Goal: Task Accomplishment & Management: Complete application form

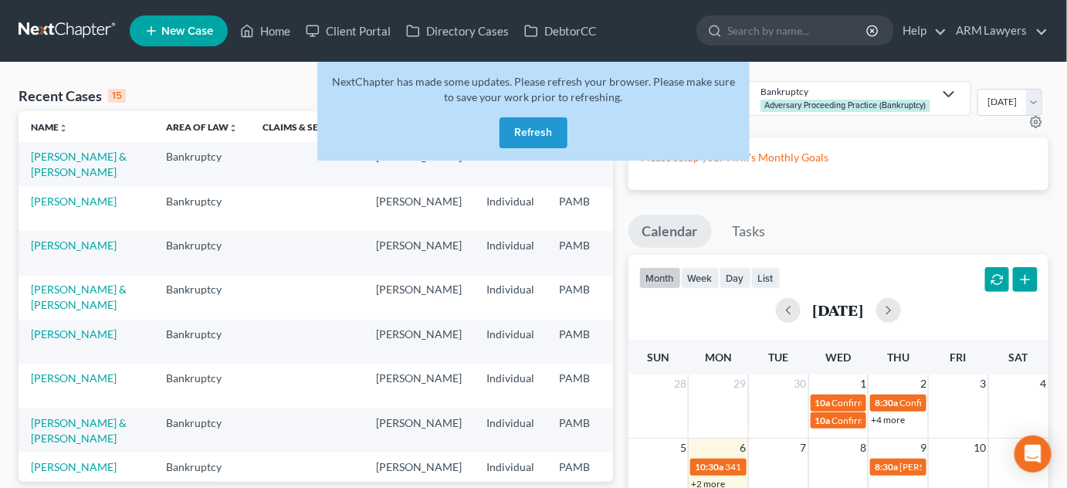
click at [282, 85] on div "Recent Cases 15 View All" at bounding box center [316, 96] width 594 height 30
click at [533, 136] on button "Refresh" at bounding box center [533, 132] width 68 height 31
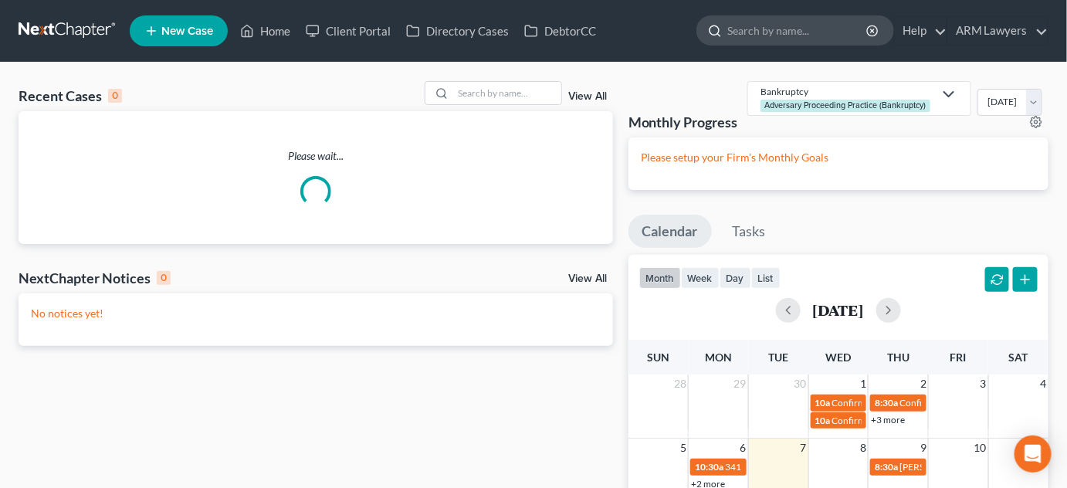
click at [777, 29] on input "search" at bounding box center [797, 30] width 141 height 29
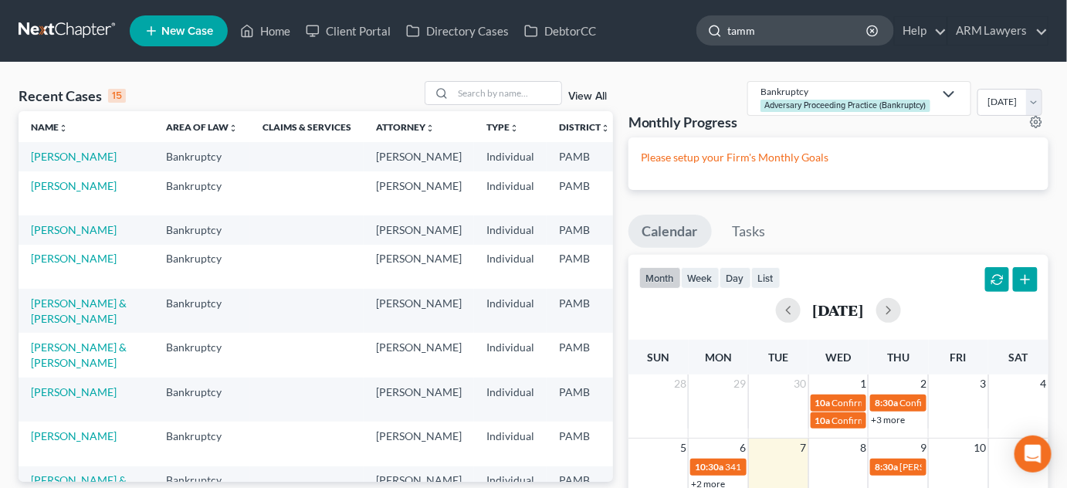
type input "[PERSON_NAME]"
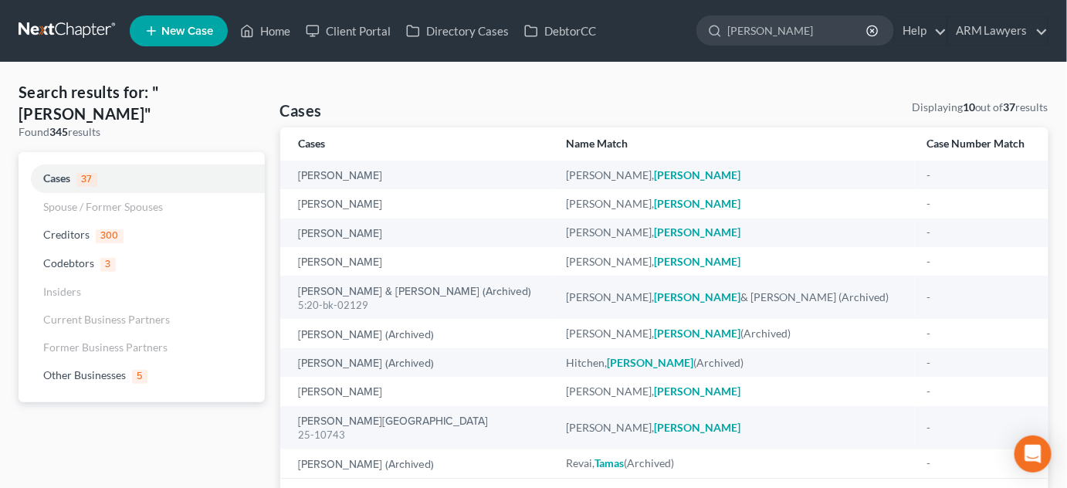
drag, startPoint x: 791, startPoint y: 36, endPoint x: 623, endPoint y: 62, distance: 170.2
click at [633, 56] on nav "Home New Case Client Portal Directory Cases DebtorCC ARM Lawyers [PERSON_NAME][…" at bounding box center [533, 31] width 1067 height 62
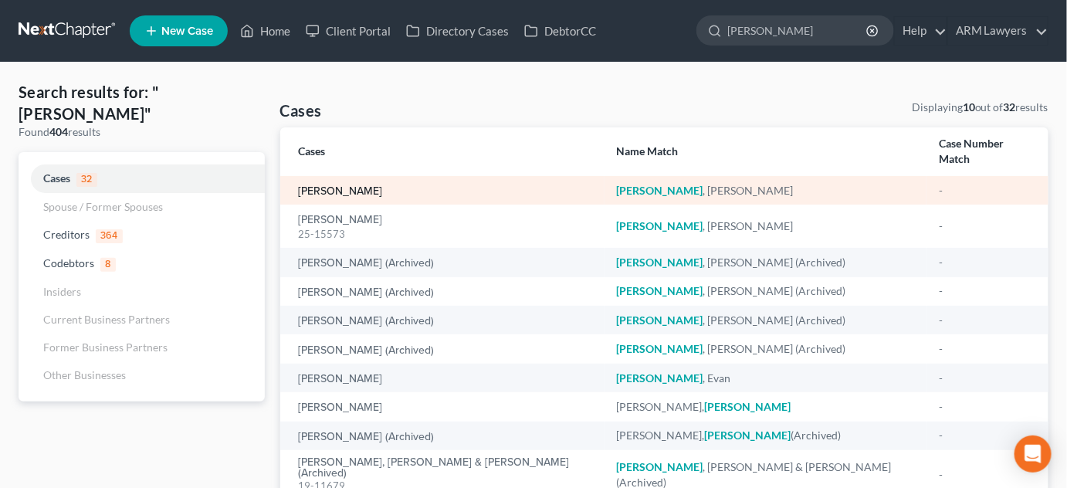
type input "[PERSON_NAME]"
click at [349, 186] on link "[PERSON_NAME]" at bounding box center [341, 191] width 84 height 11
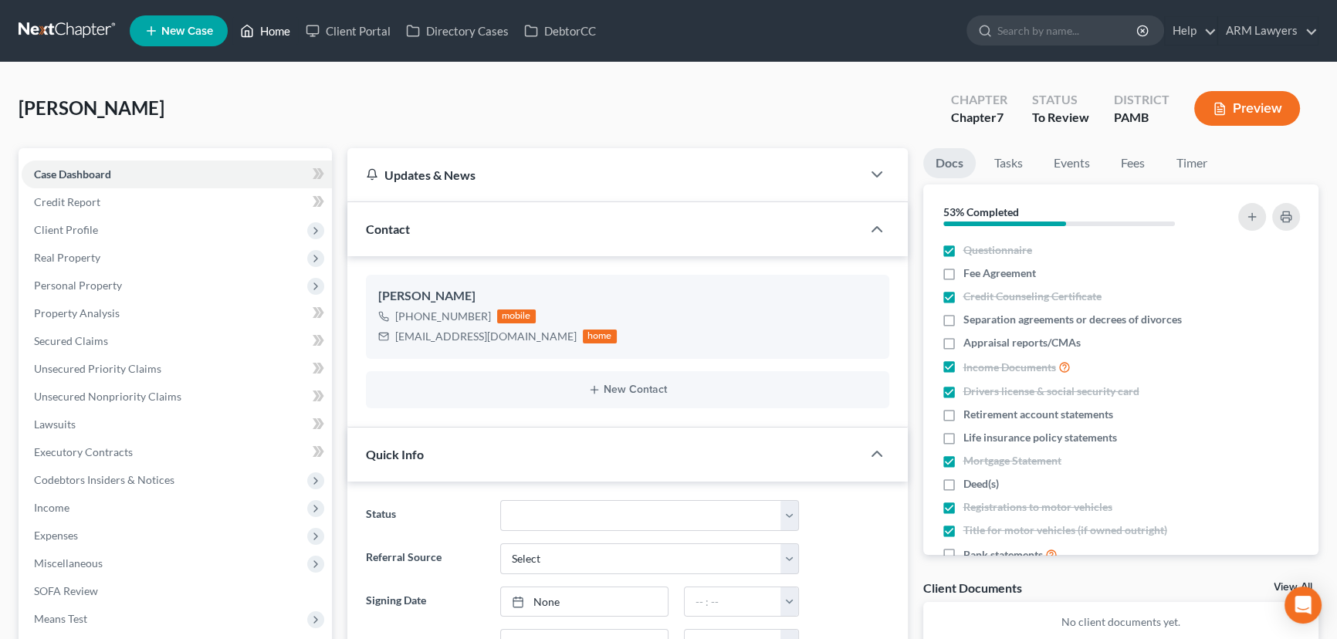
click at [266, 31] on link "Home" at bounding box center [265, 31] width 66 height 28
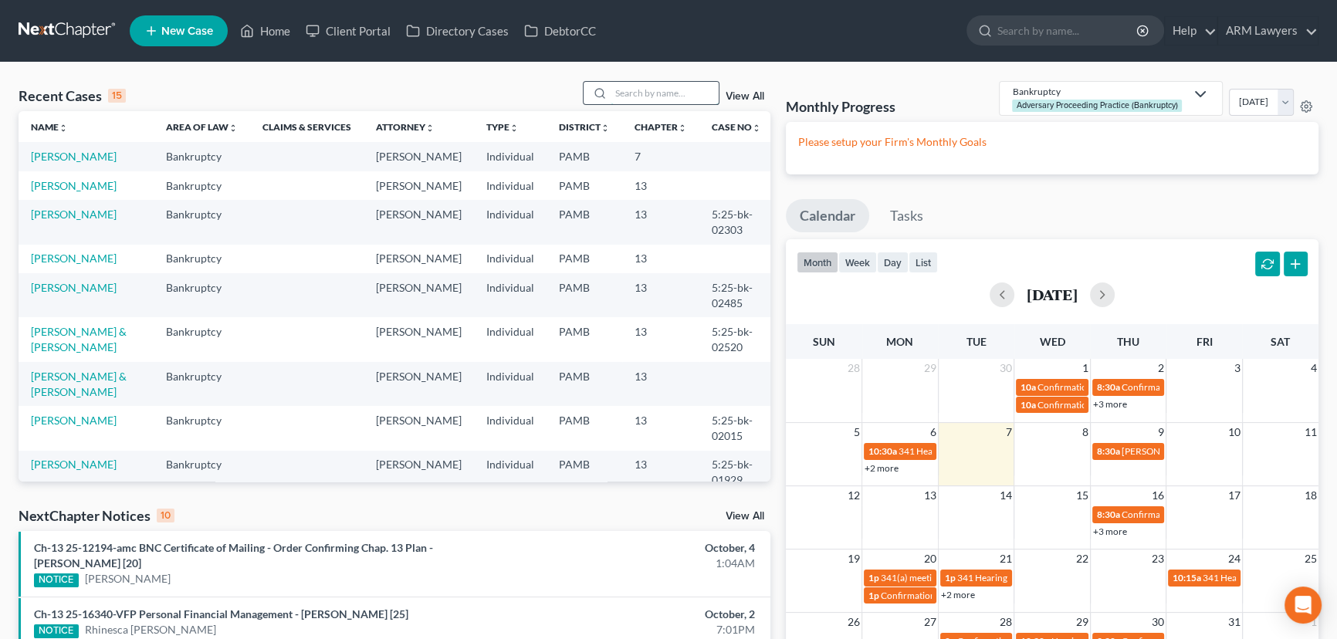
click at [668, 97] on input "search" at bounding box center [665, 93] width 108 height 22
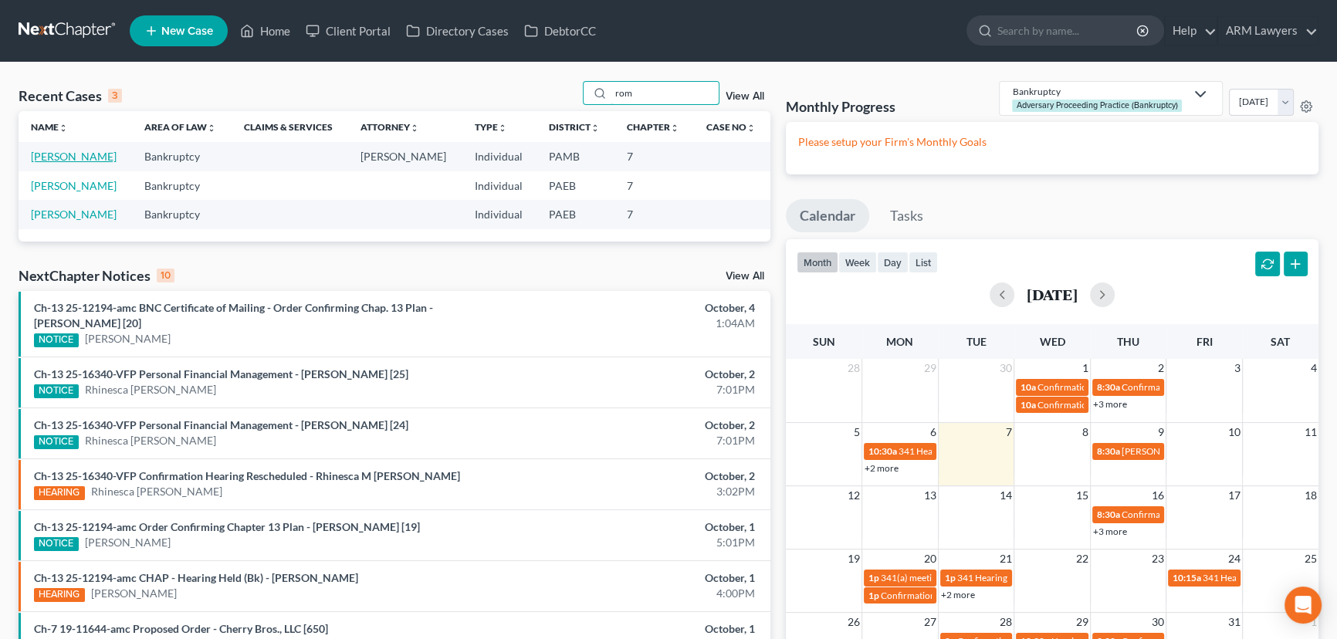
type input "rom"
click at [68, 153] on link "[PERSON_NAME]" at bounding box center [74, 156] width 86 height 13
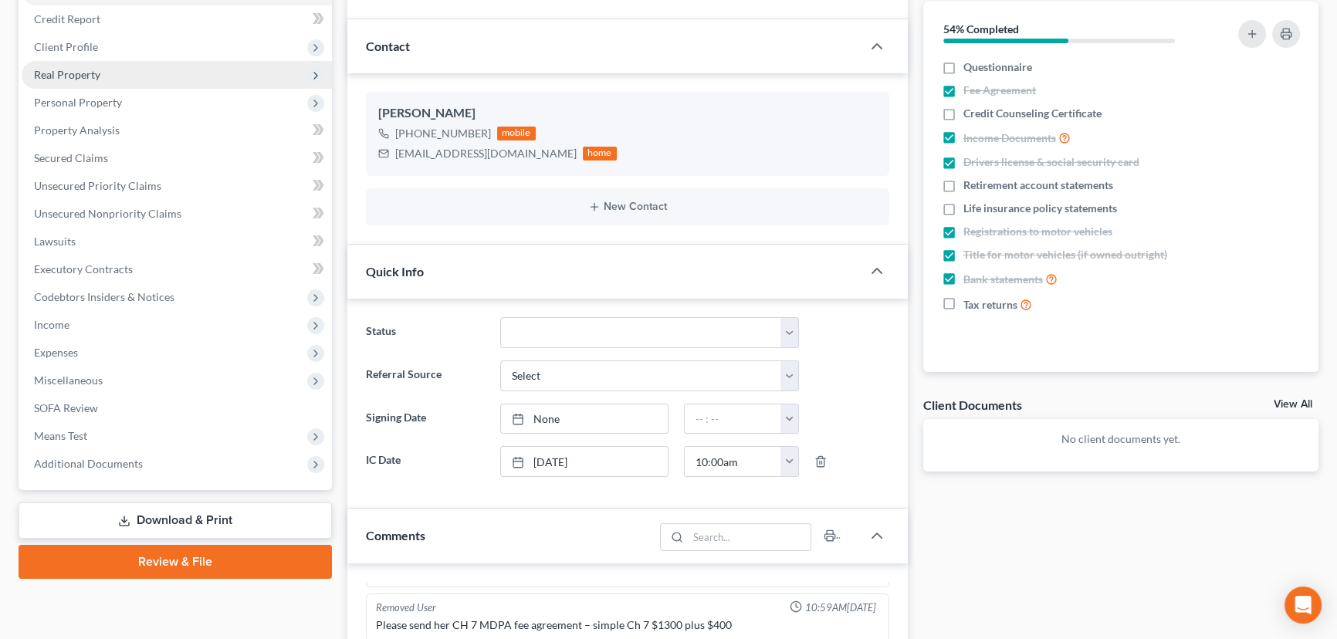
scroll to position [140, 0]
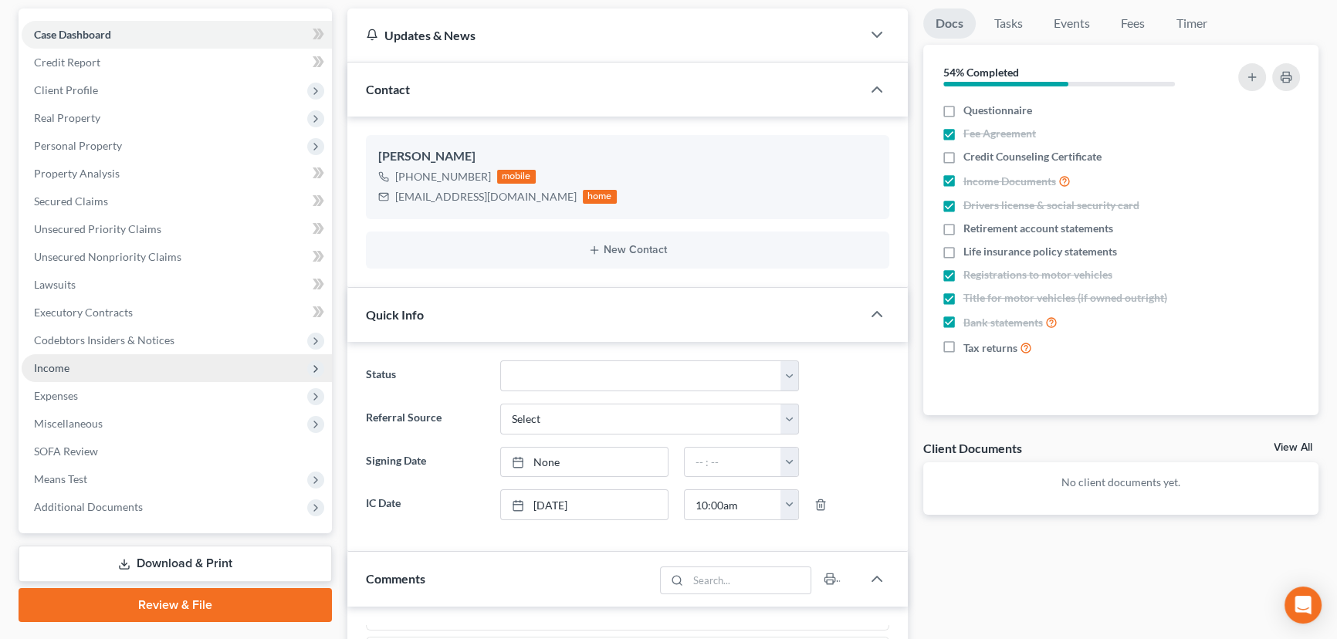
click at [183, 359] on span "Income" at bounding box center [177, 368] width 310 height 28
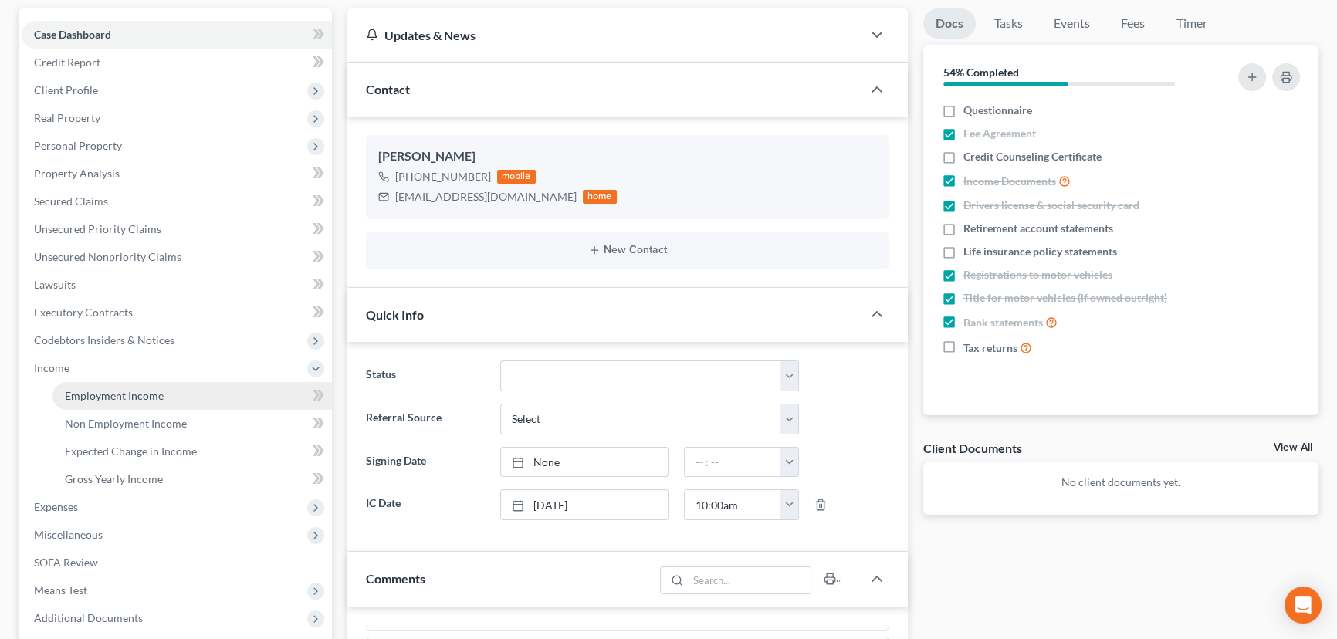
click at [190, 385] on link "Employment Income" at bounding box center [191, 396] width 279 height 28
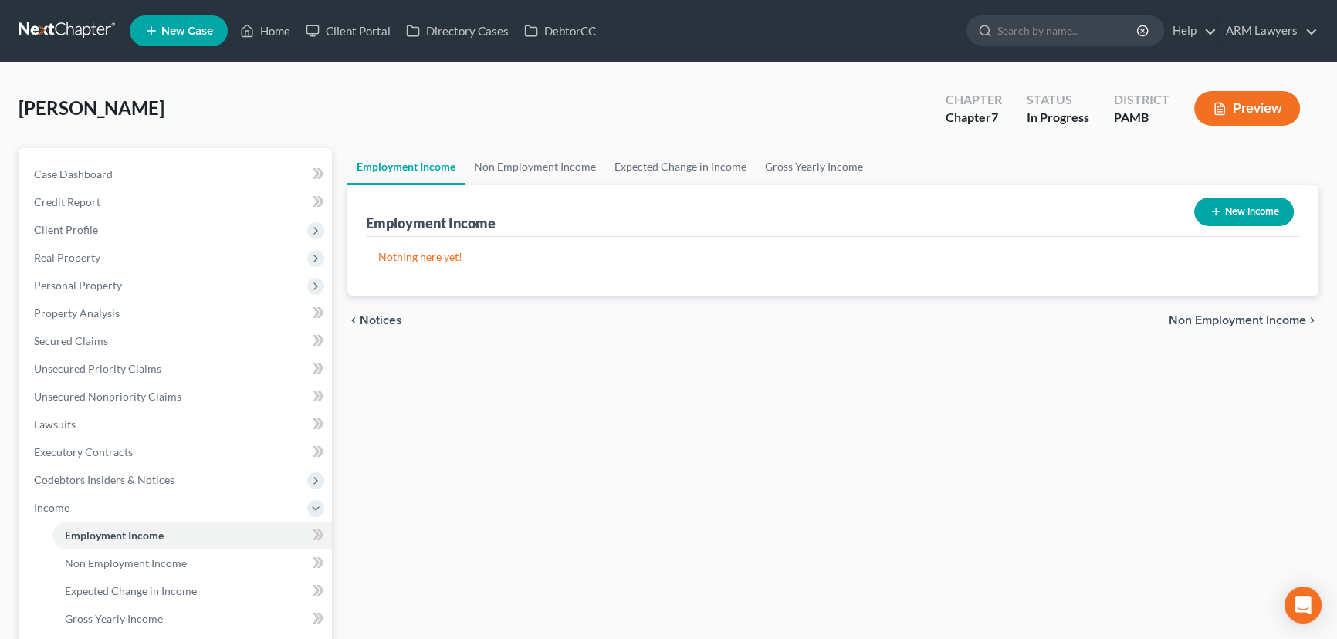
click at [1077, 216] on button "New Income" at bounding box center [1244, 212] width 100 height 29
select select "0"
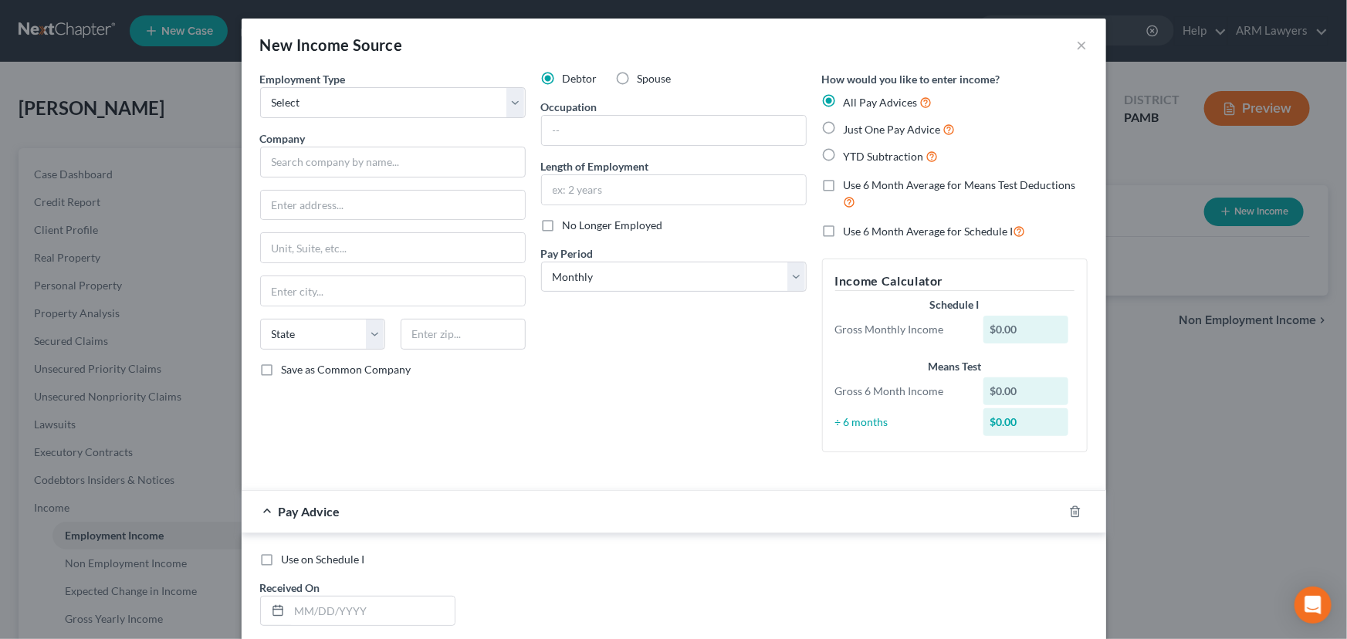
click at [530, 487] on div "Use on Schedule I Received On *" at bounding box center [673, 595] width 843 height 87
click at [405, 119] on div "Employment Type * Select Full or [DEMOGRAPHIC_DATA] Employment Self Employment …" at bounding box center [392, 268] width 281 height 394
click at [395, 108] on select "Select Full or [DEMOGRAPHIC_DATA] Employment Self Employment" at bounding box center [393, 102] width 266 height 31
select select "0"
click at [260, 87] on select "Select Full or [DEMOGRAPHIC_DATA] Employment Self Employment" at bounding box center [393, 102] width 266 height 31
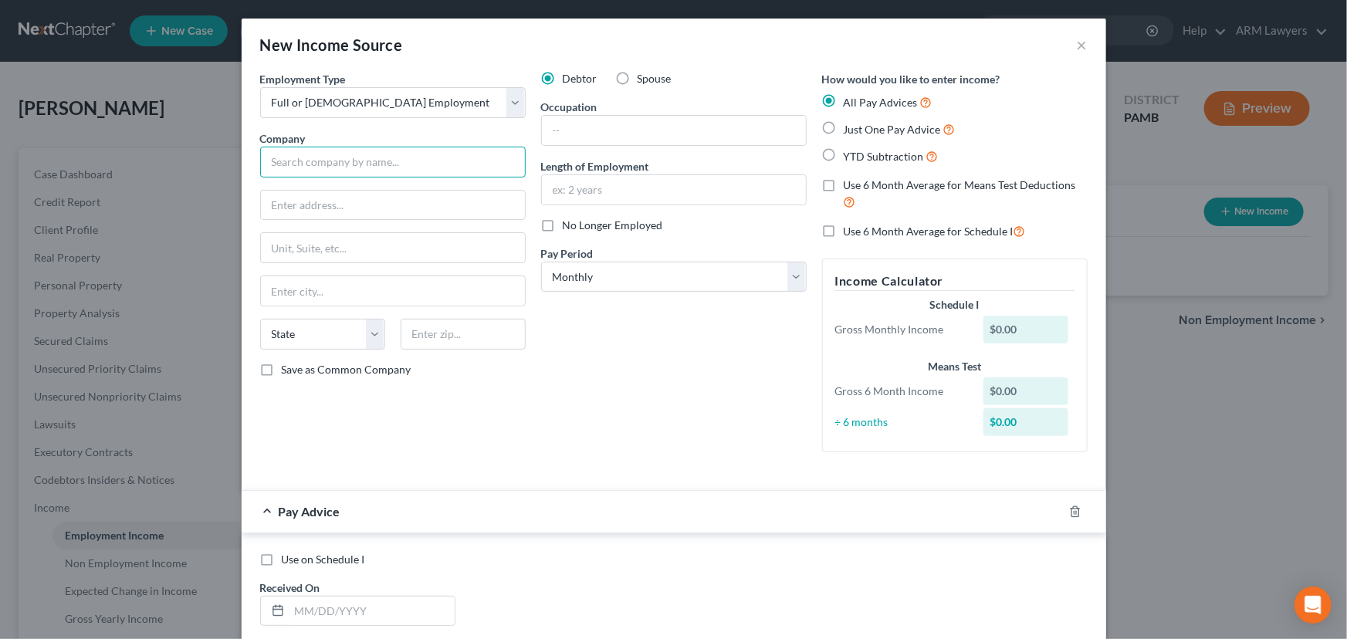
click at [382, 165] on input "text" at bounding box center [393, 162] width 266 height 31
click at [365, 164] on input "text" at bounding box center [393, 162] width 266 height 31
type input "Sonofi"
click at [583, 185] on input "text" at bounding box center [674, 189] width 264 height 29
type input "3 weeks"
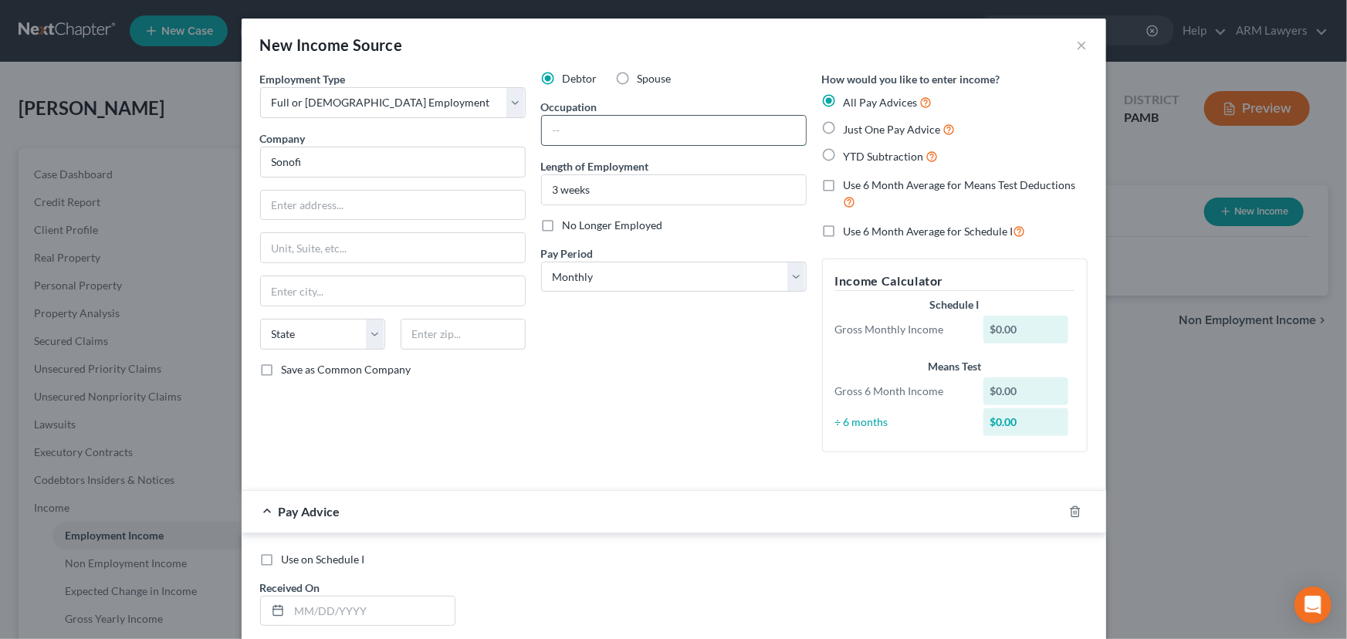
click at [582, 136] on input "text" at bounding box center [674, 130] width 264 height 29
type input "Claim Specialist"
click at [626, 278] on select "Select Monthly Twice Monthly Every Other Week Weekly" at bounding box center [674, 277] width 266 height 31
select select "2"
click at [541, 262] on select "Select Monthly Twice Monthly Every Other Week Weekly" at bounding box center [674, 277] width 266 height 31
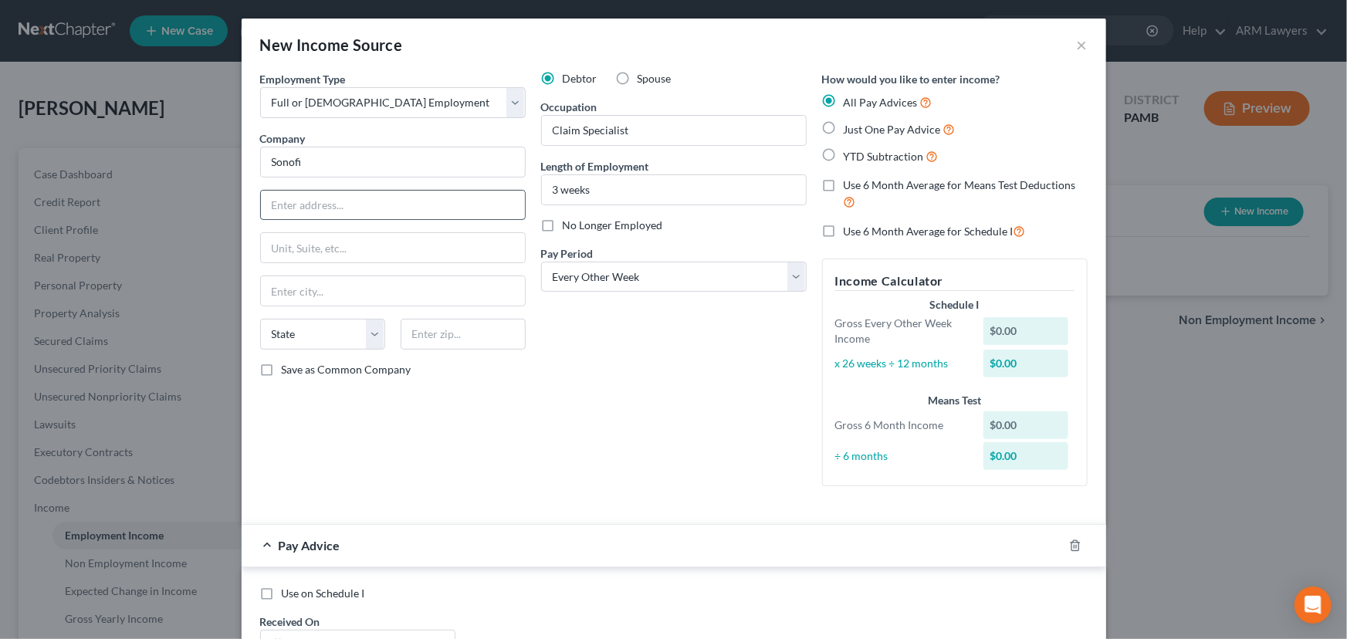
click at [343, 214] on input "text" at bounding box center [393, 205] width 264 height 29
click at [349, 169] on input "Sonofi" at bounding box center [393, 162] width 266 height 31
type input "Sonofi Pasteur"
click at [366, 205] on input "text" at bounding box center [393, 205] width 264 height 29
type input "One discovery Drive"
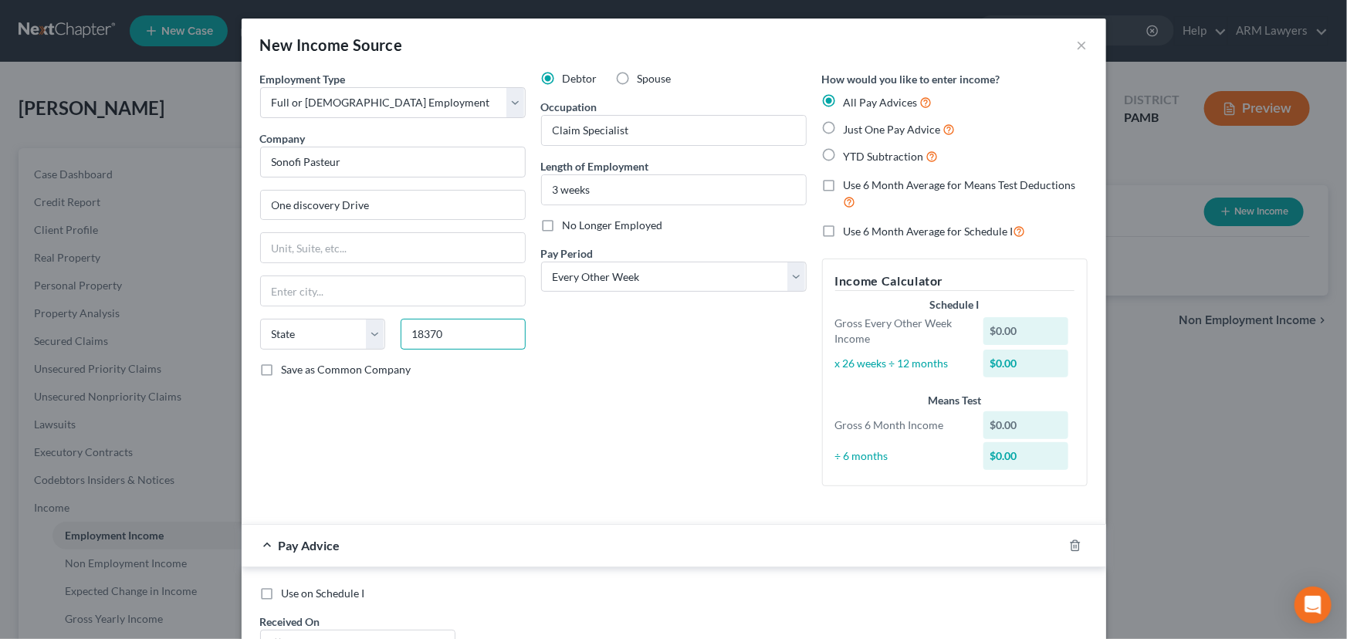
type input "18370"
click at [702, 411] on div "Debtor Spouse Occupation Claim Specialist Length of Employment 3 weeks No Longe…" at bounding box center [673, 285] width 281 height 428
type input "Swiftwater"
select select "39"
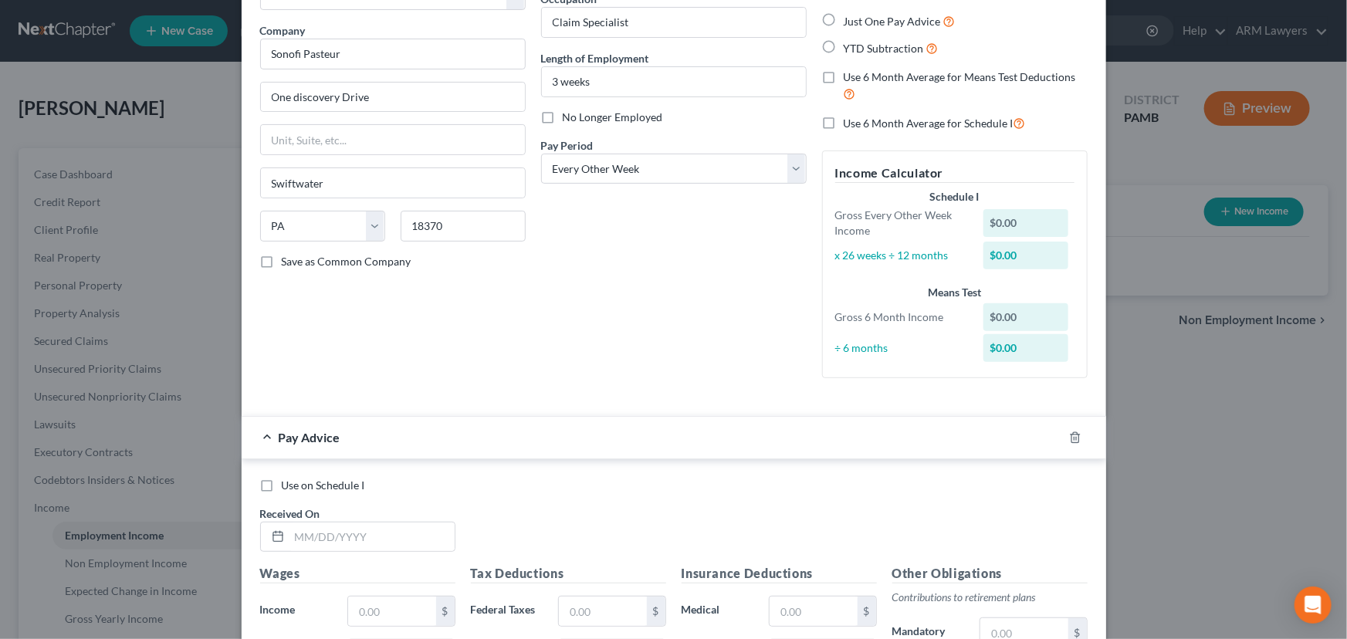
scroll to position [210, 0]
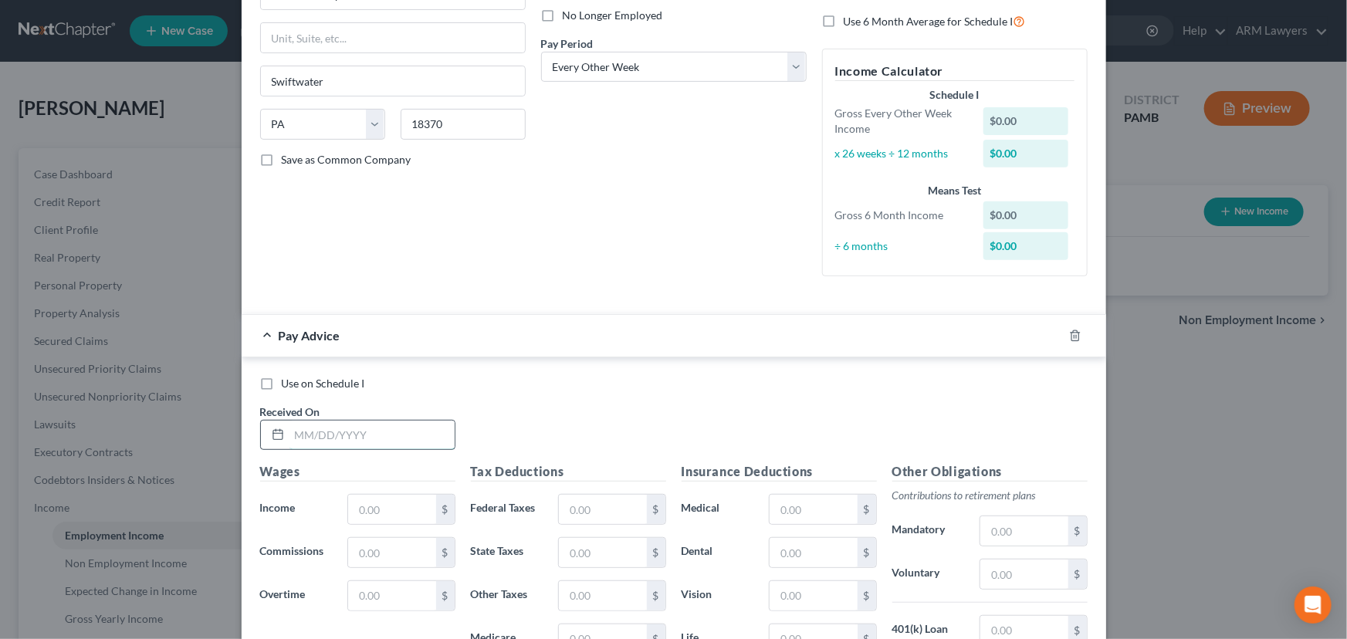
click at [332, 422] on input "text" at bounding box center [371, 435] width 165 height 29
type input "[DATE]"
click at [395, 487] on input "text" at bounding box center [391, 509] width 87 height 29
type input "2,104.94"
click at [591, 487] on input "text" at bounding box center [602, 509] width 87 height 29
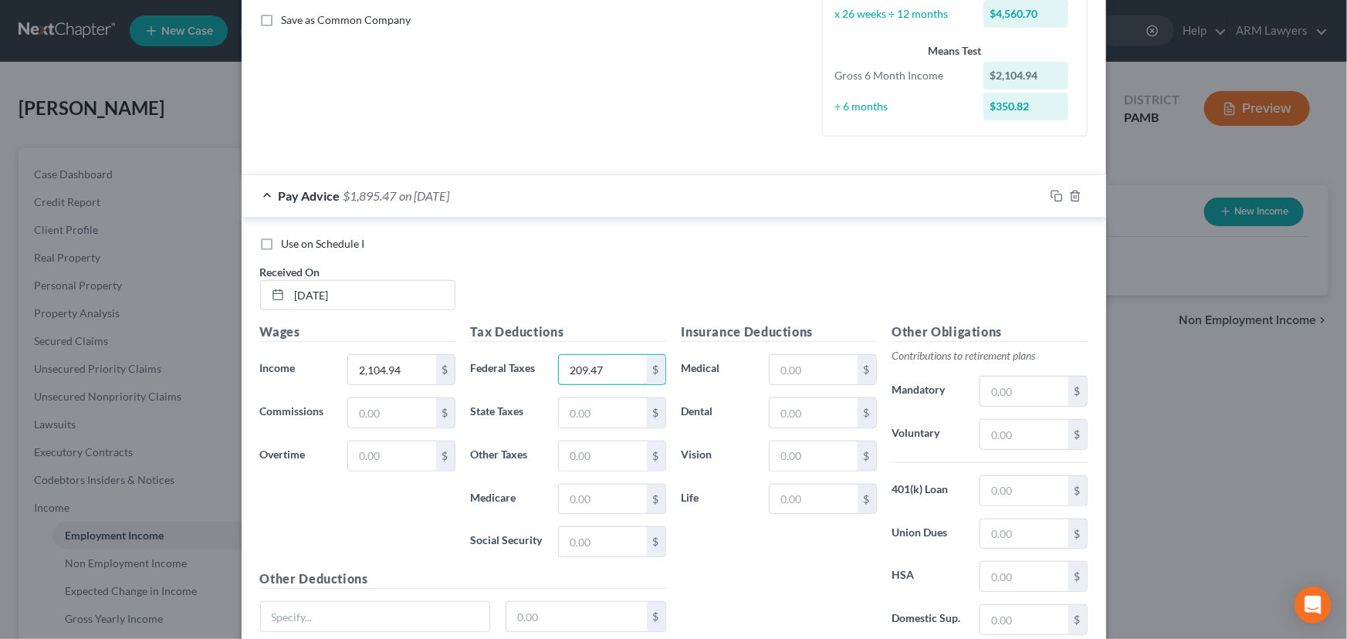
scroll to position [350, 0]
type input "209.47"
click at [601, 487] on input "text" at bounding box center [602, 540] width 87 height 29
type input "128.23"
click at [608, 487] on input "text" at bounding box center [602, 498] width 87 height 29
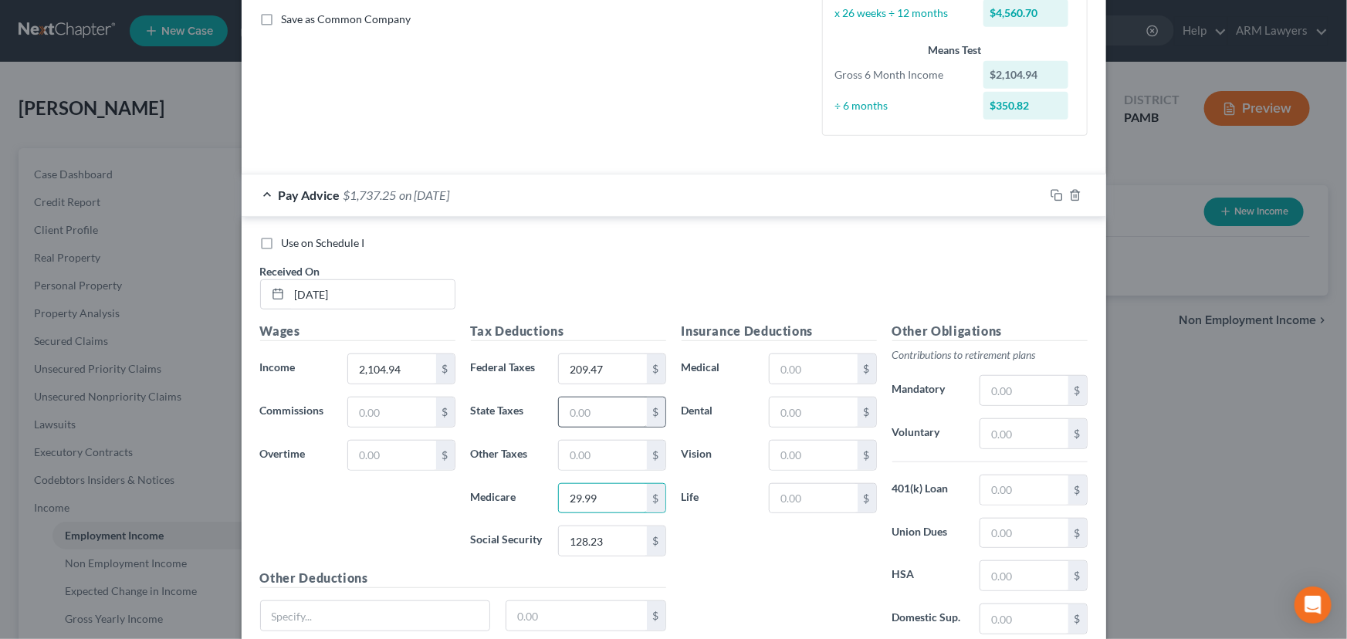
type input "29.99"
click at [615, 417] on input "text" at bounding box center [602, 412] width 87 height 29
type input "63.44"
click at [596, 462] on input "text" at bounding box center [602, 455] width 87 height 29
type input "24.15"
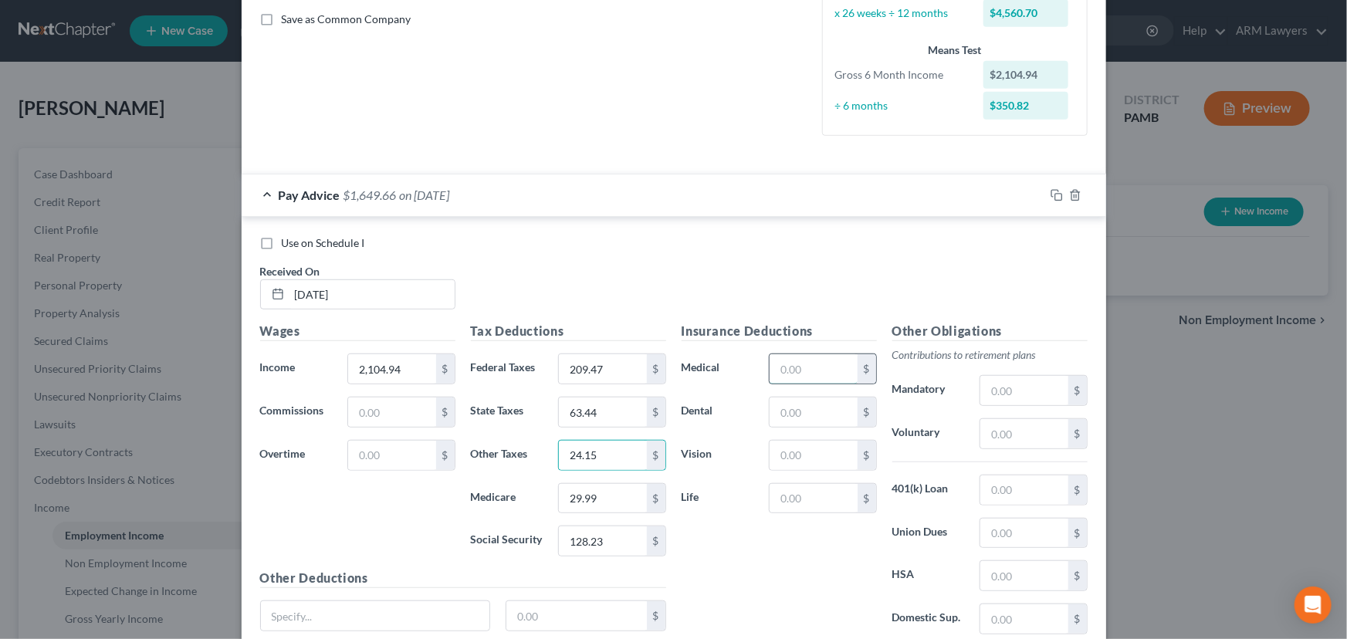
click at [805, 368] on input "text" at bounding box center [813, 368] width 87 height 29
type input "39.69"
click at [818, 405] on input "text" at bounding box center [813, 412] width 87 height 29
type input "3.35"
click at [1017, 487] on input "text" at bounding box center [1023, 575] width 87 height 29
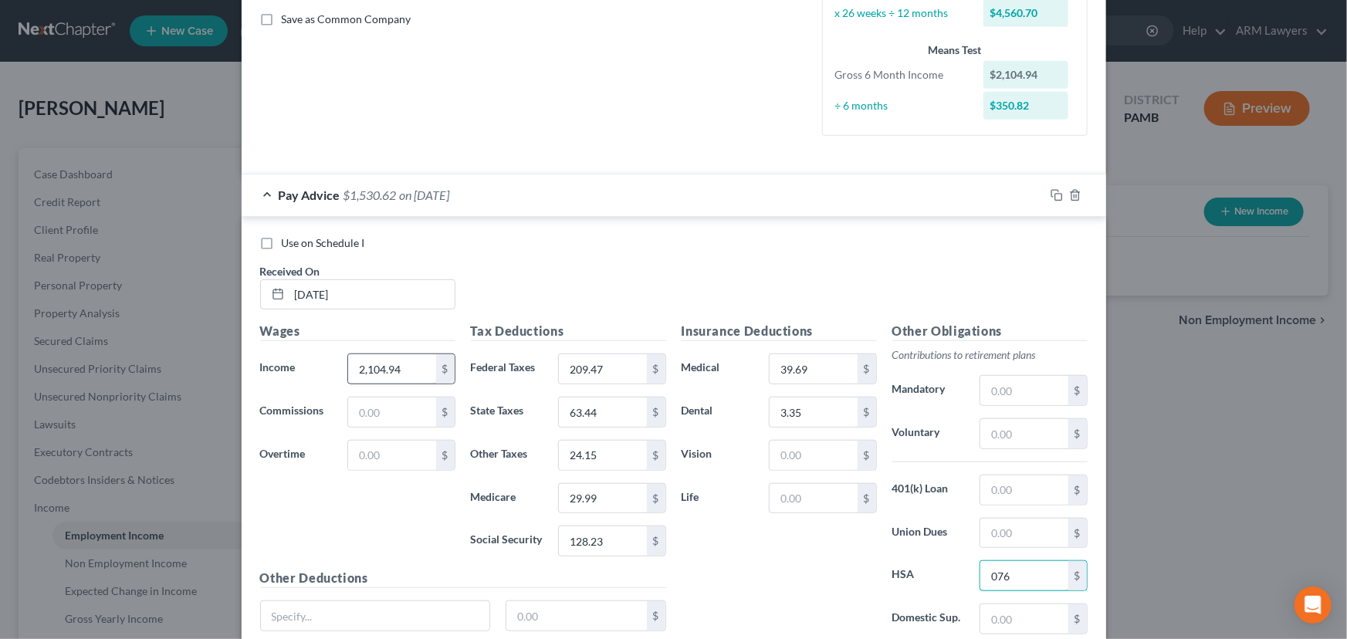
type input "076"
click at [392, 364] on input "2,104.94" at bounding box center [391, 368] width 87 height 29
click at [503, 283] on div "Use on Schedule I Received On * [DATE]" at bounding box center [673, 278] width 843 height 87
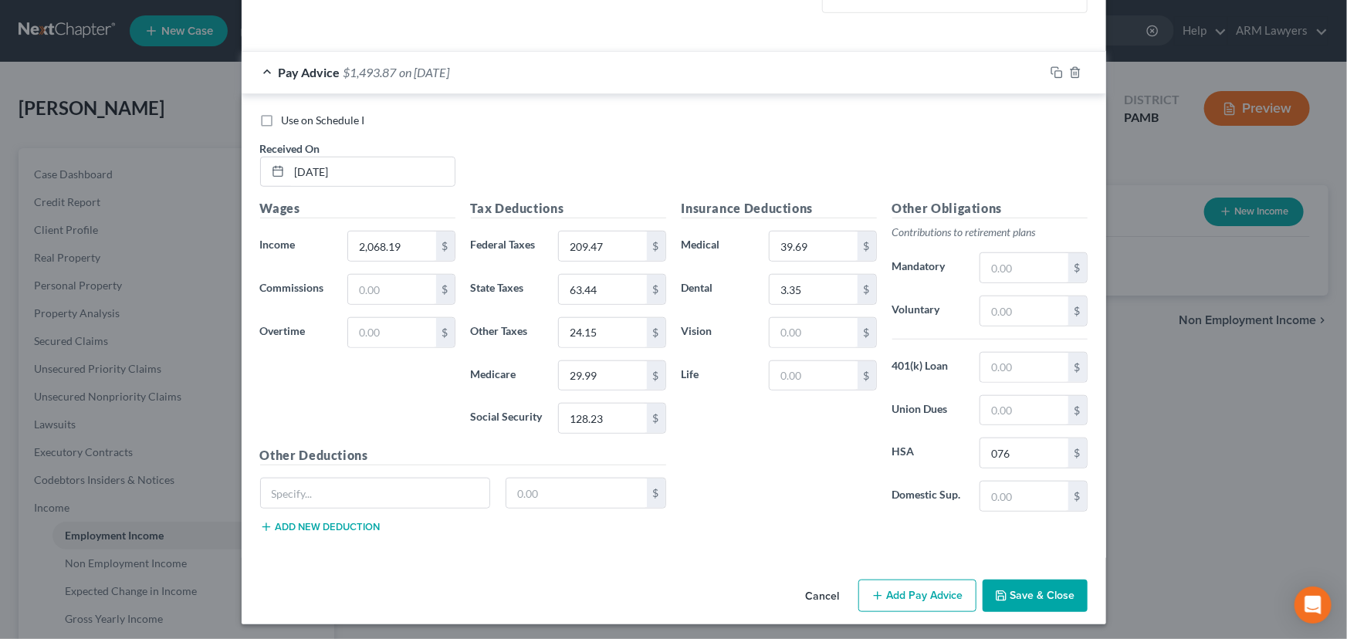
scroll to position [475, 0]
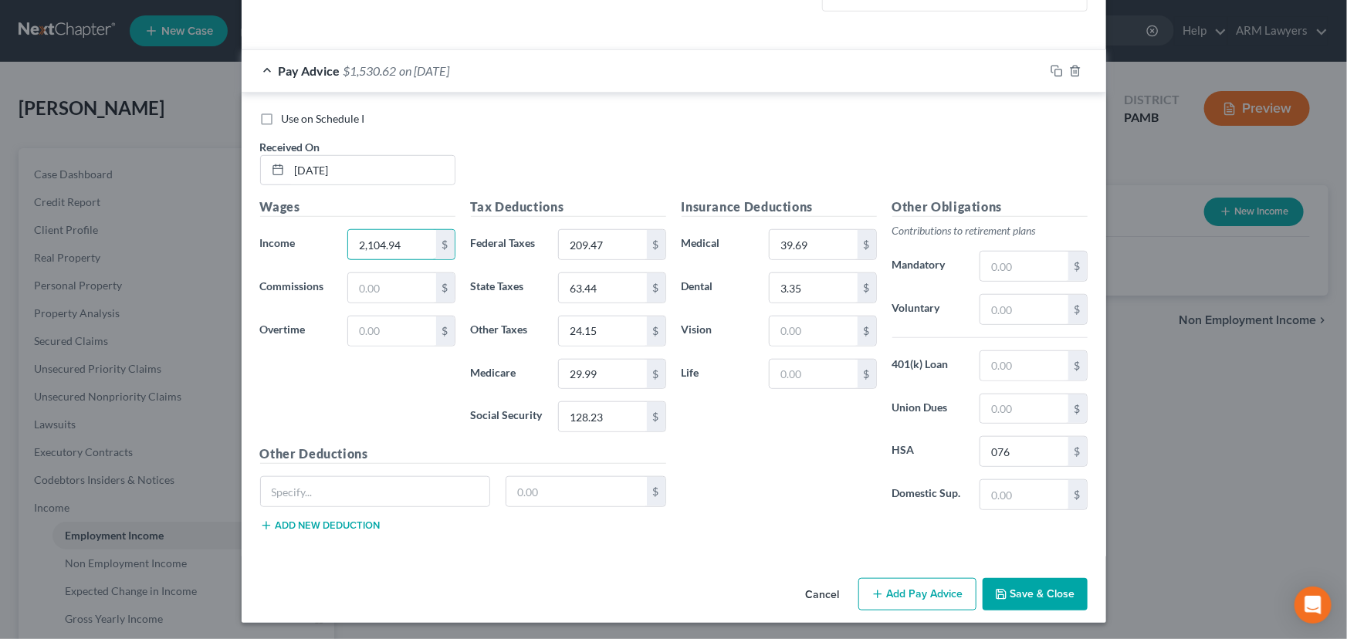
type input "2,104.94"
click at [382, 385] on div "Wages Income * 2,104.94 $ Commissions $ Overtime $" at bounding box center [357, 321] width 211 height 247
click at [1034, 487] on button "Save & Close" at bounding box center [1035, 594] width 105 height 32
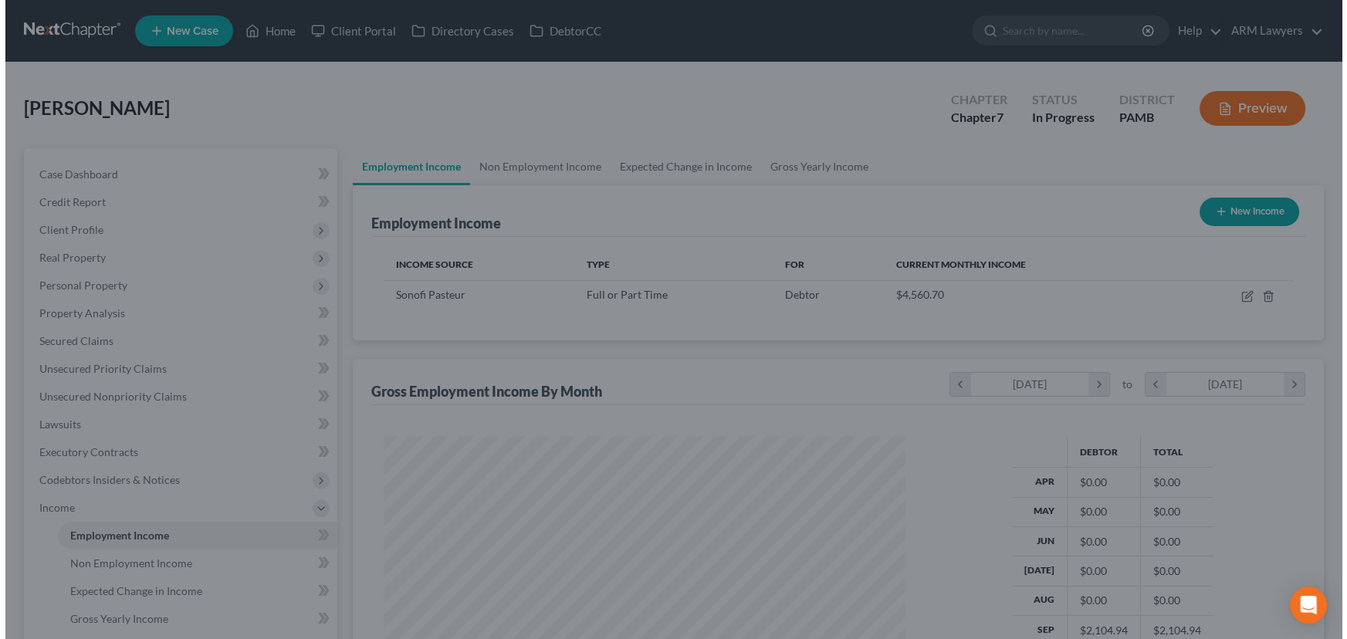
scroll to position [771706, 771434]
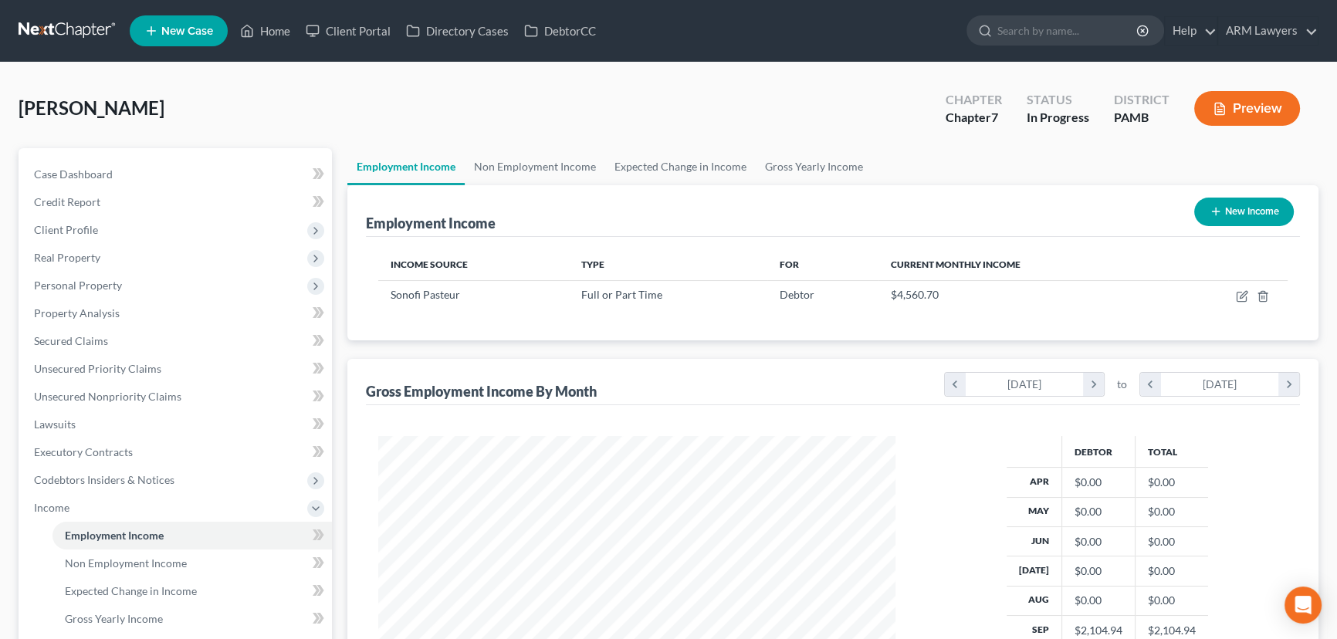
click at [1077, 216] on button "New Income" at bounding box center [1244, 212] width 100 height 29
select select "0"
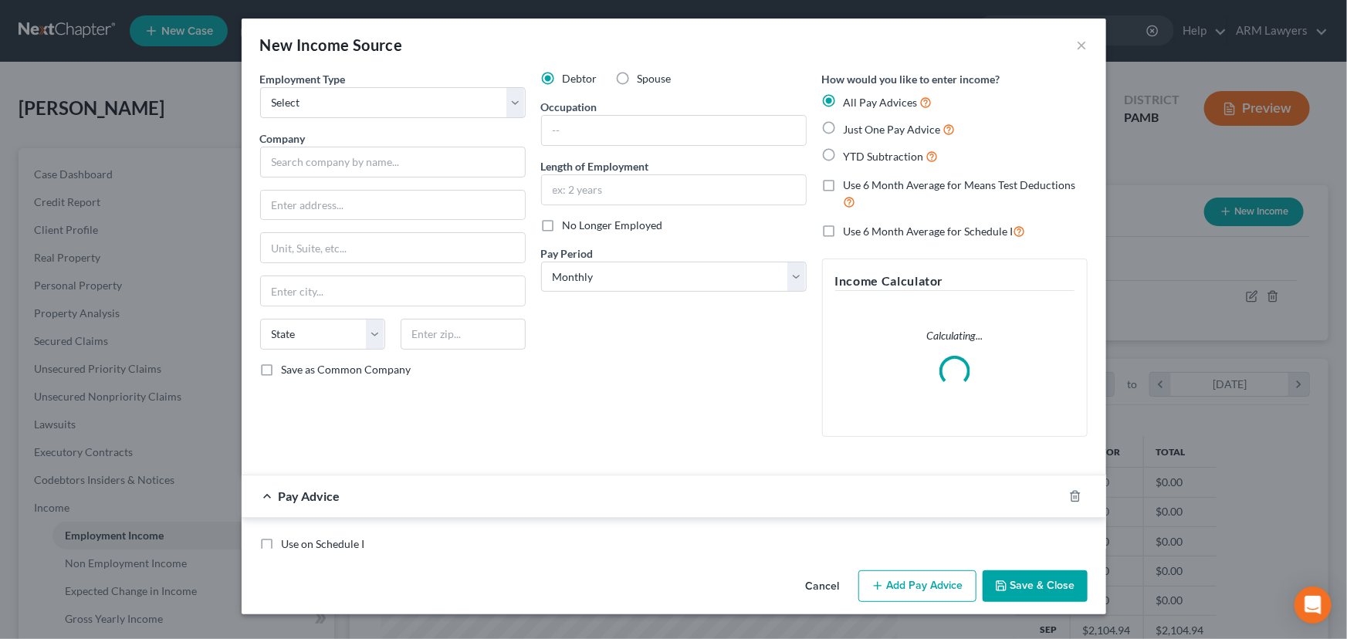
scroll to position [276, 553]
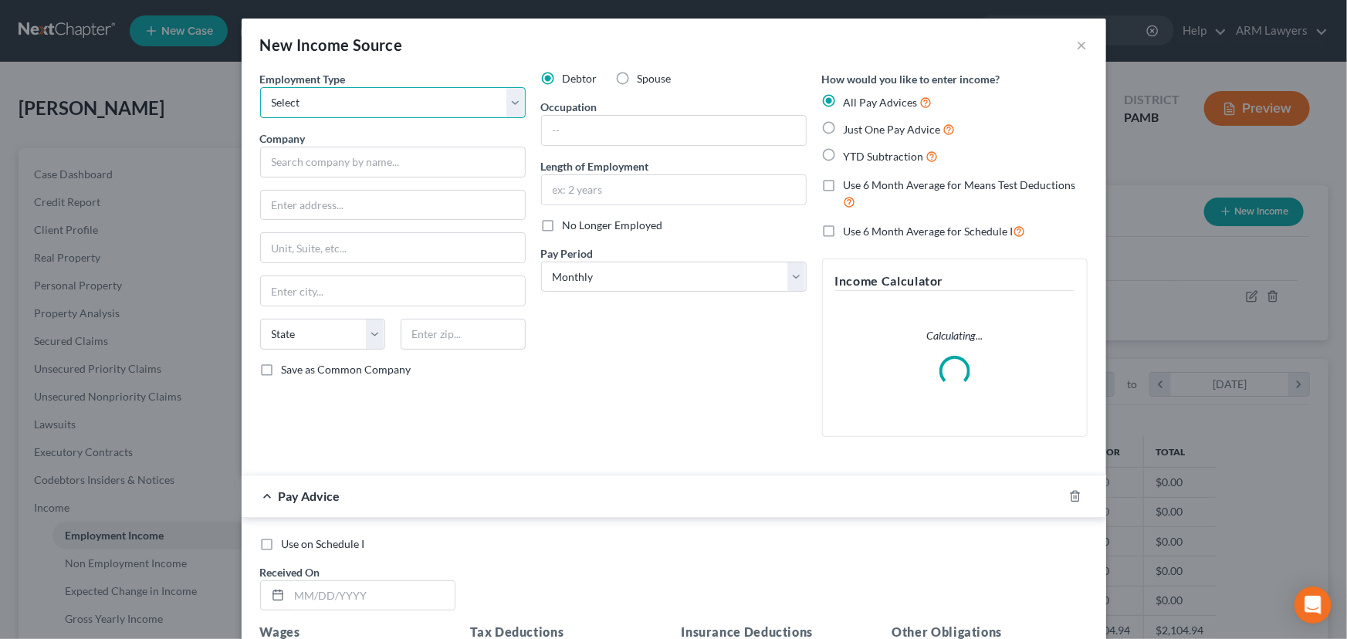
click at [384, 115] on select "Select Full or [DEMOGRAPHIC_DATA] Employment Self Employment" at bounding box center [393, 102] width 266 height 31
select select "0"
click at [260, 87] on select "Select Full or [DEMOGRAPHIC_DATA] Employment Self Employment" at bounding box center [393, 102] width 266 height 31
click at [608, 276] on select "Select Monthly Twice Monthly Every Other Week Weekly" at bounding box center [674, 277] width 266 height 31
select select "2"
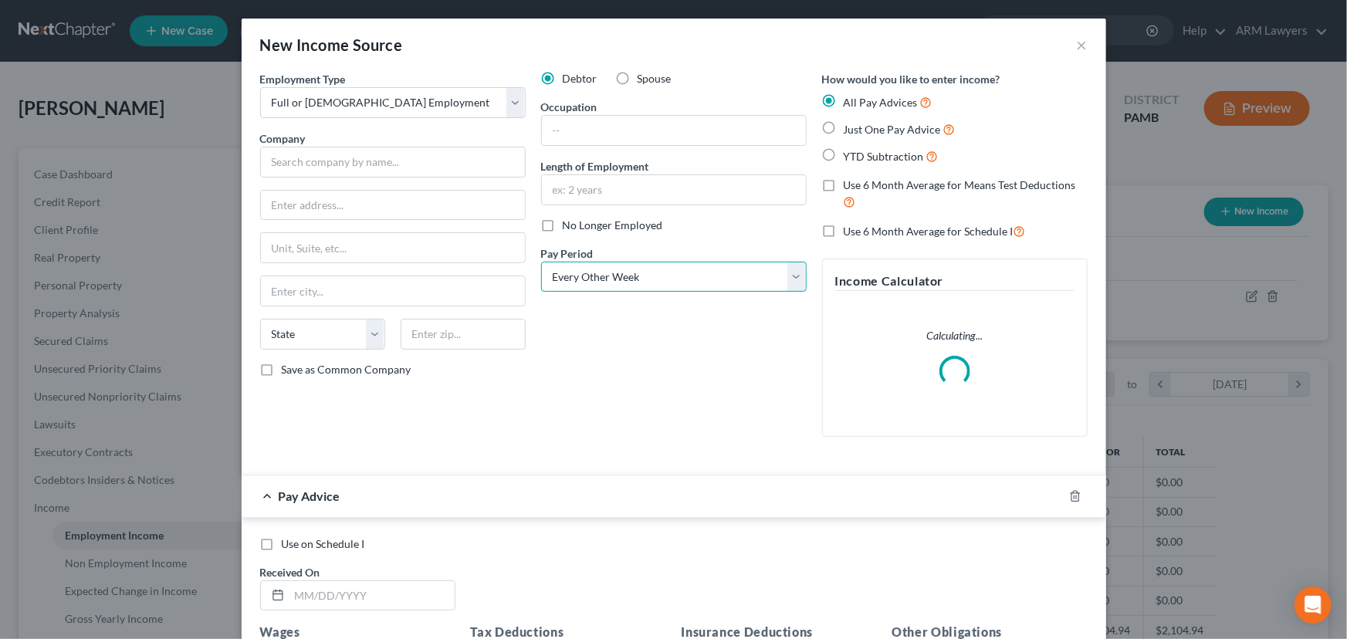
click at [541, 262] on select "Select Monthly Twice Monthly Every Other Week Weekly" at bounding box center [674, 277] width 266 height 31
click at [350, 169] on input "text" at bounding box center [393, 162] width 266 height 31
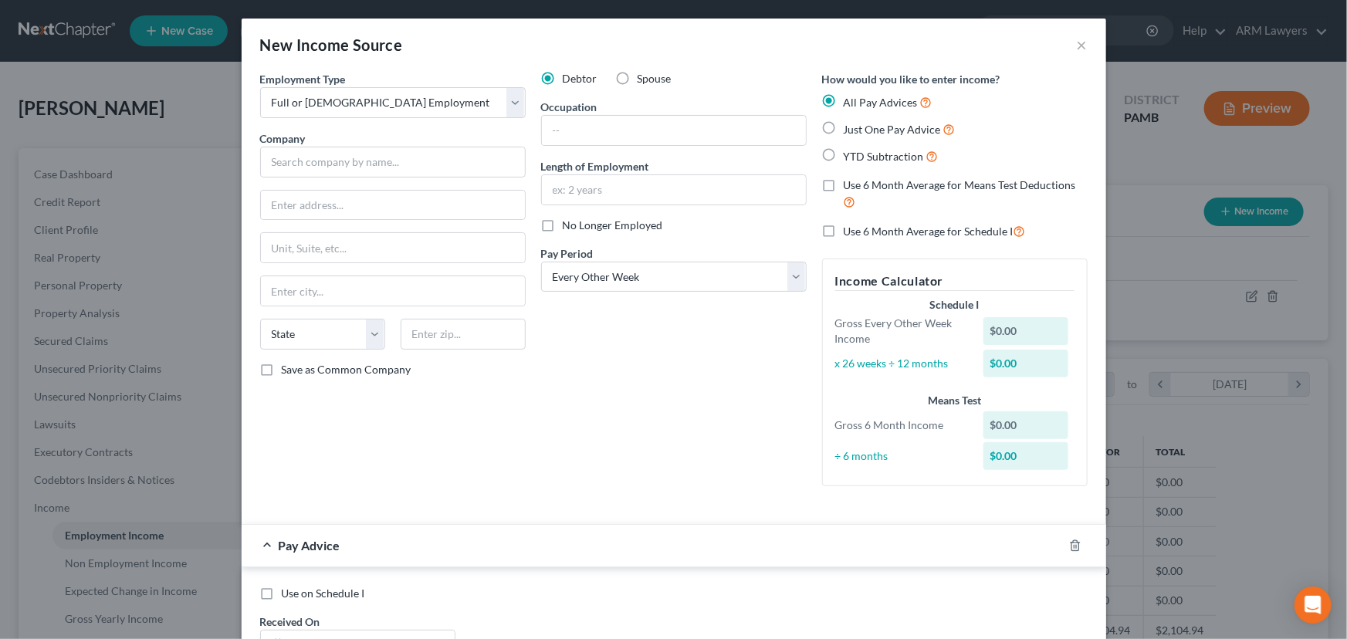
scroll to position [0, 0]
click at [354, 166] on input "text" at bounding box center [393, 162] width 266 height 31
type input "Cleanroom Tecs, INC"
click at [350, 208] on input "text" at bounding box center [393, 205] width 264 height 29
type input "[STREET_ADDRESS][PERSON_NAME]"
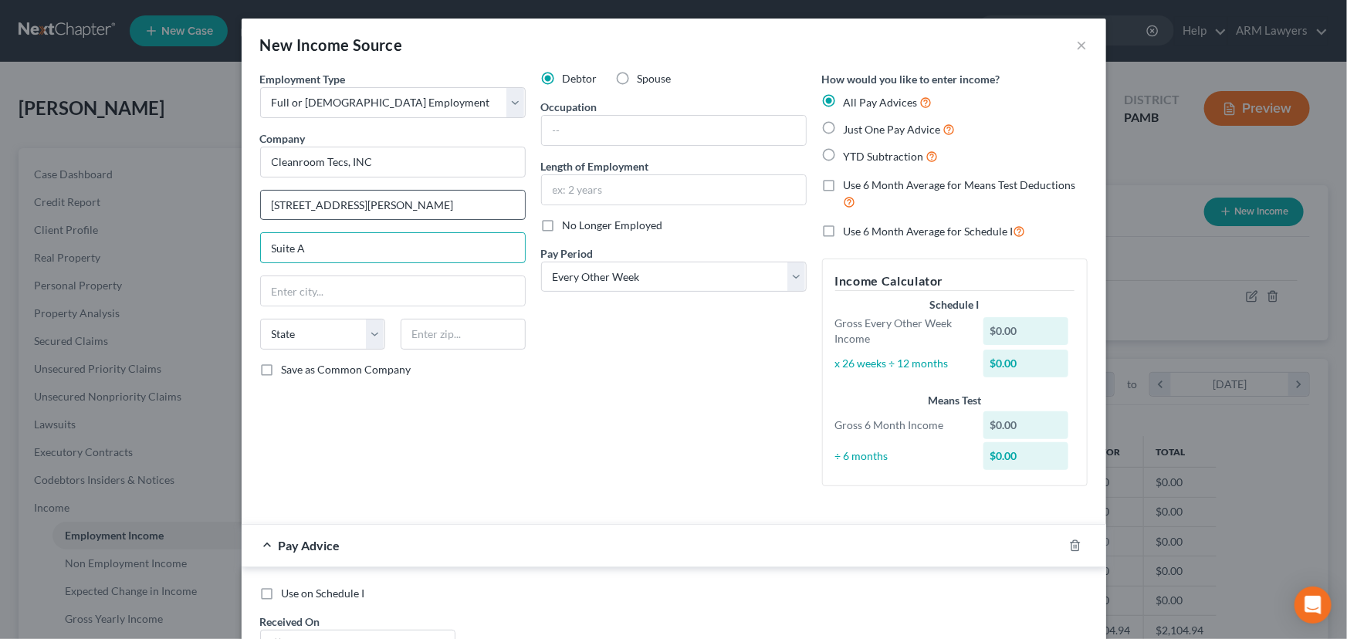
type input "Suite A"
type input "92704"
click at [610, 112] on div "Occupation" at bounding box center [674, 122] width 266 height 47
type input "Santa [PERSON_NAME]"
select select "4"
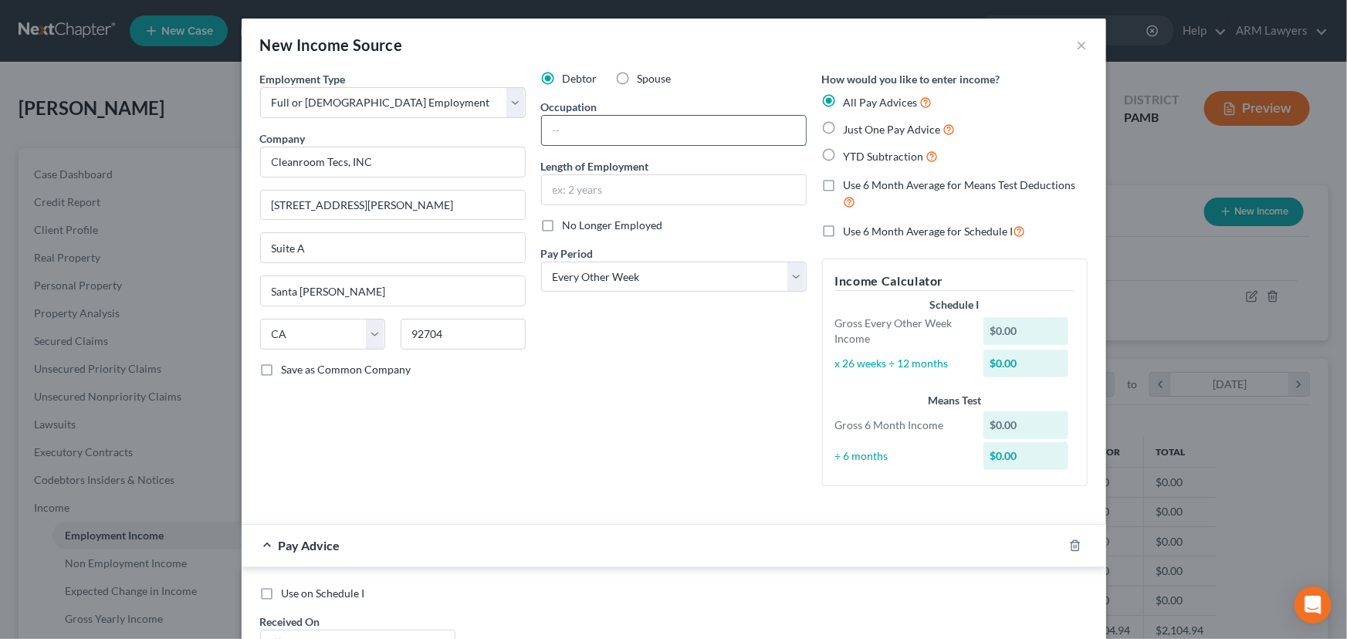
click at [610, 126] on input "text" at bounding box center [674, 130] width 264 height 29
type input "t"
click at [548, 130] on input "Technician" at bounding box center [674, 130] width 264 height 29
drag, startPoint x: 607, startPoint y: 131, endPoint x: 464, endPoint y: 133, distance: 142.8
click at [464, 133] on div "Employment Type * Select Full or [DEMOGRAPHIC_DATA] Employment Self Employment …" at bounding box center [673, 291] width 843 height 441
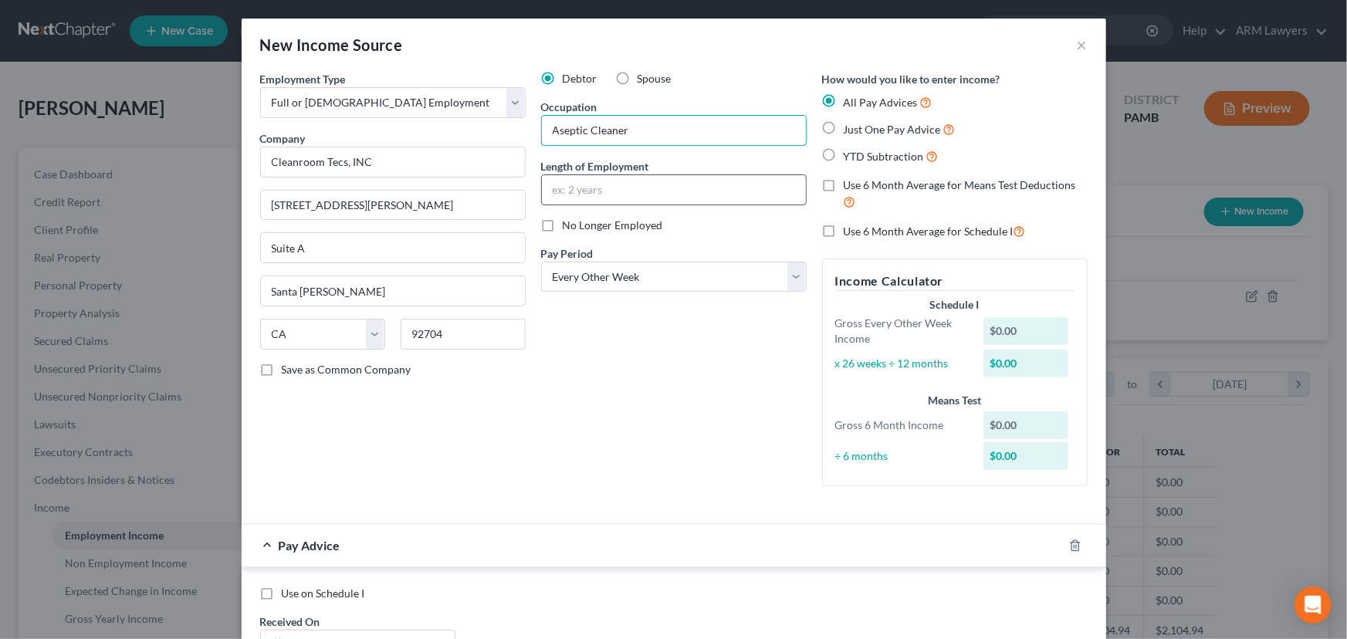
type input "Aseptic Cleaner"
click at [609, 191] on input "text" at bounding box center [674, 189] width 264 height 29
type input "2.5 years"
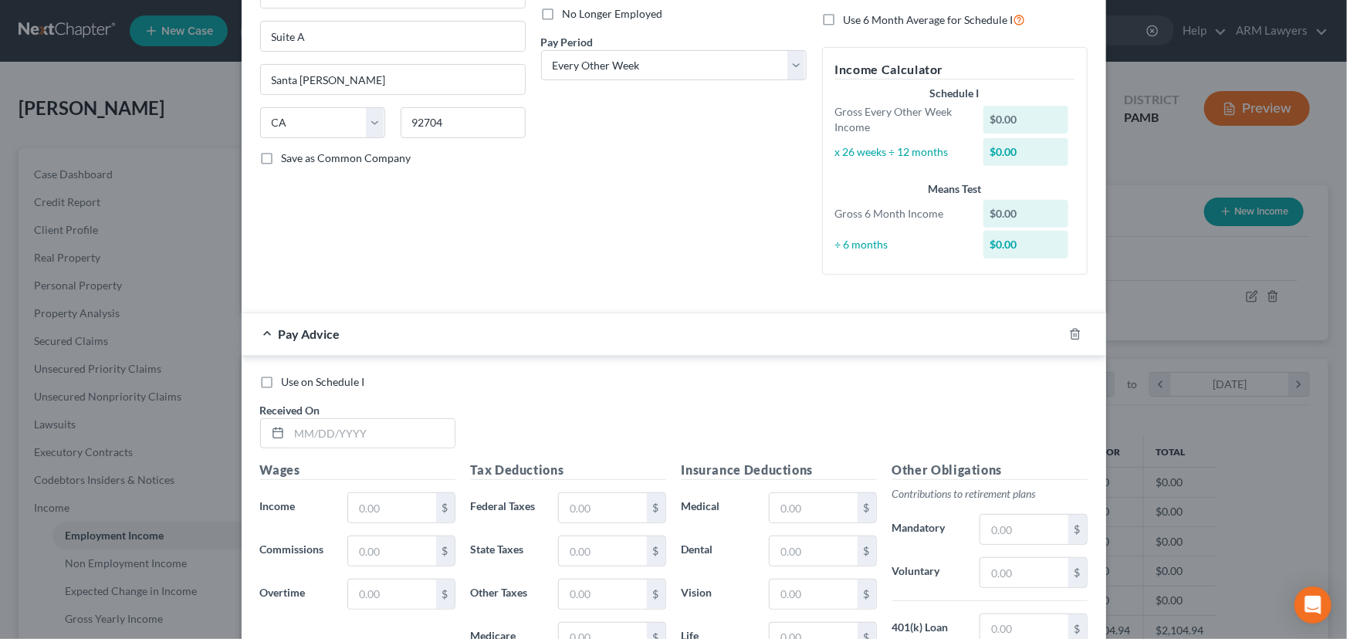
scroll to position [210, 0]
click at [384, 442] on input "text" at bounding box center [371, 435] width 165 height 29
type input "[DATE]"
click at [371, 487] on input "text" at bounding box center [391, 509] width 87 height 29
type input "1,845.54"
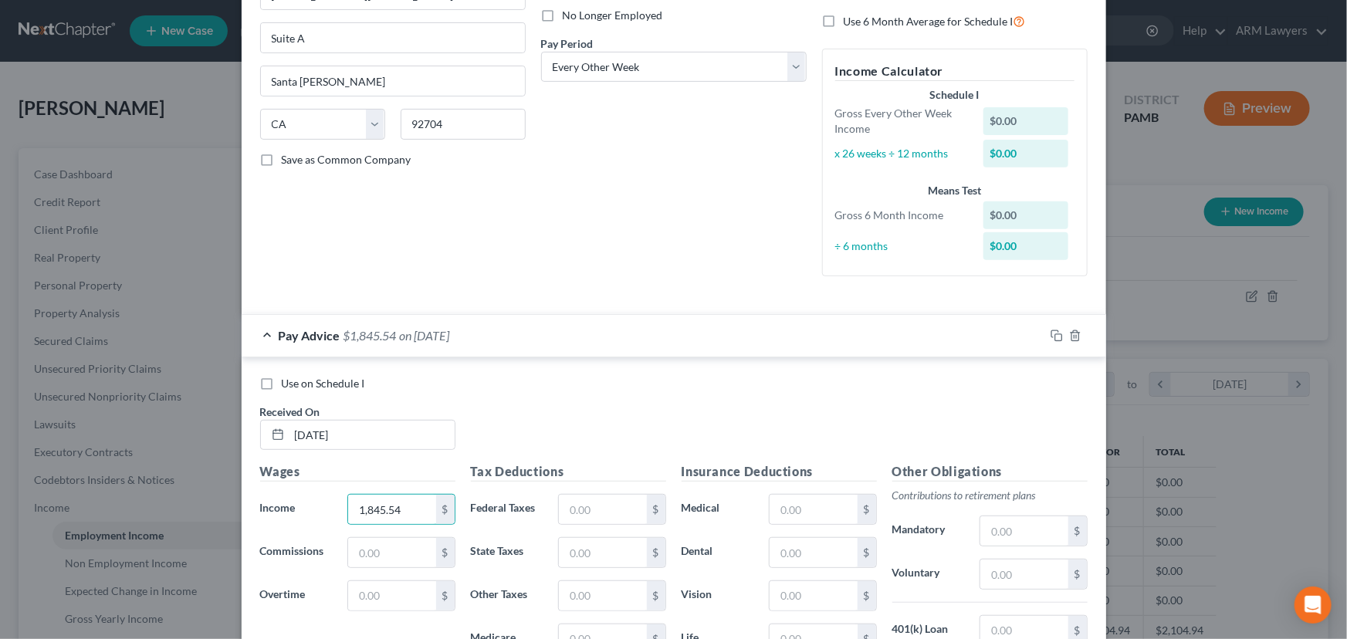
click at [680, 487] on label "Medical" at bounding box center [718, 509] width 88 height 31
click at [647, 487] on div "$" at bounding box center [656, 509] width 19 height 29
click at [625, 487] on input "text" at bounding box center [602, 509] width 87 height 29
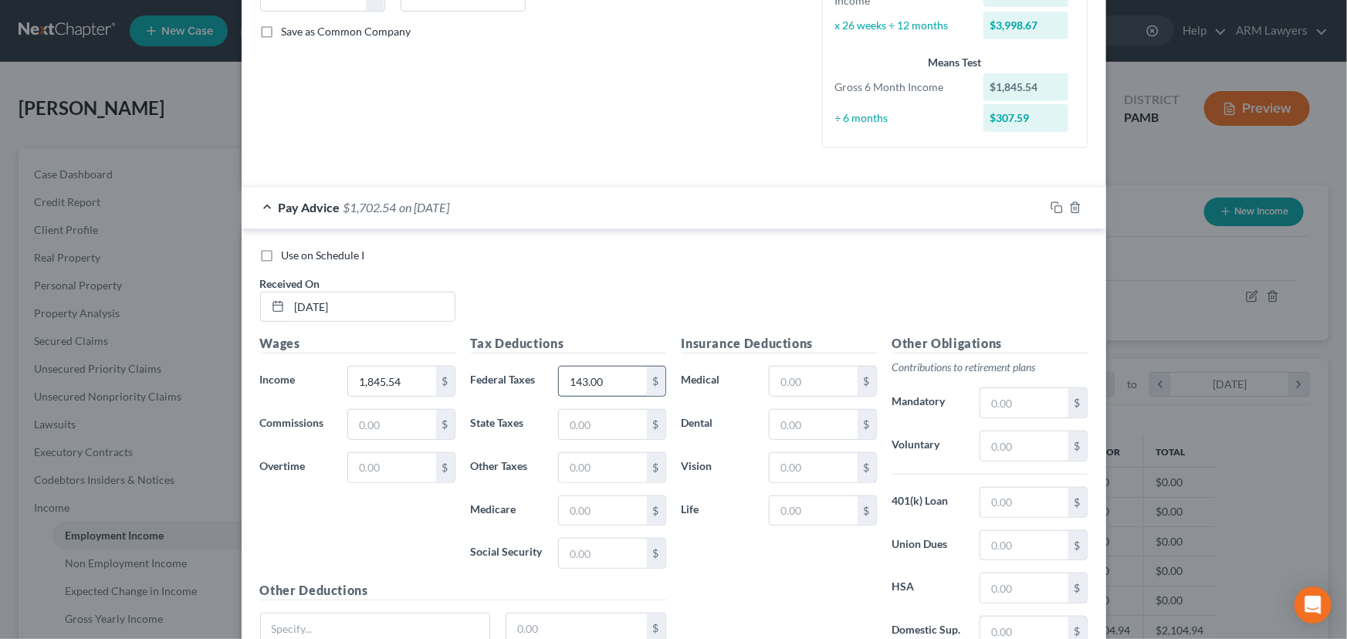
scroll to position [350, 0]
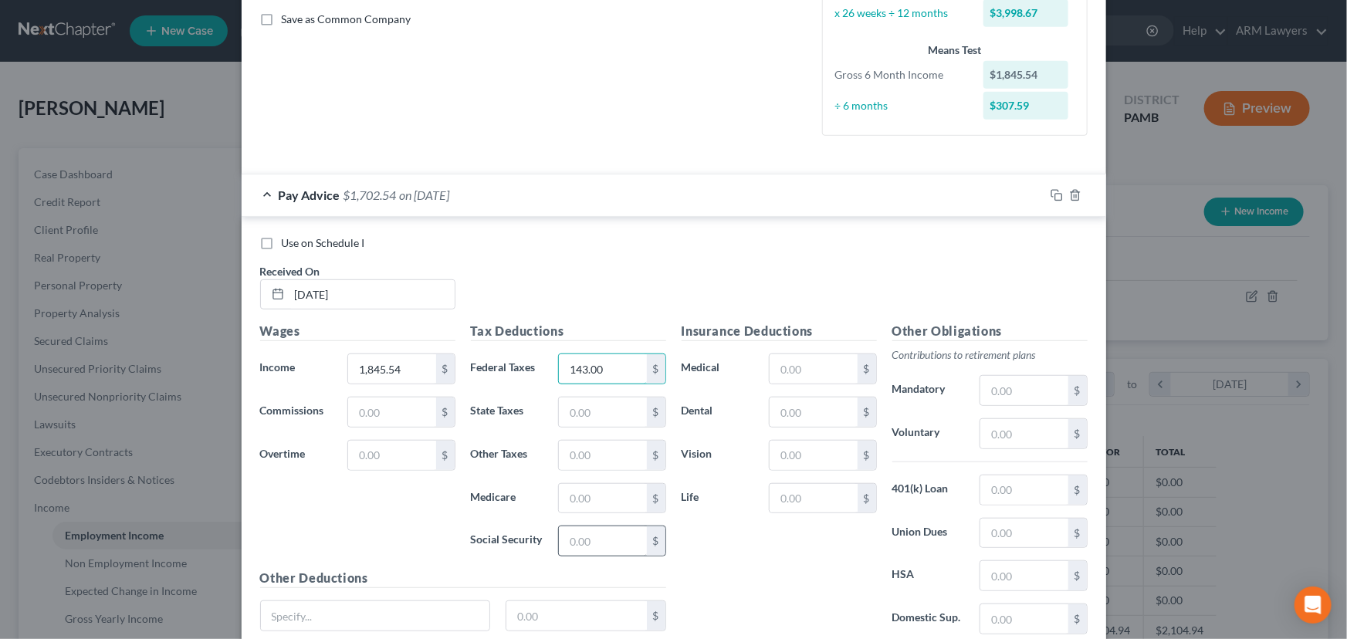
type input "143.00"
click at [608, 487] on input "text" at bounding box center [602, 540] width 87 height 29
type input "114.42"
click at [621, 487] on input "text" at bounding box center [602, 498] width 87 height 29
type input "26.76"
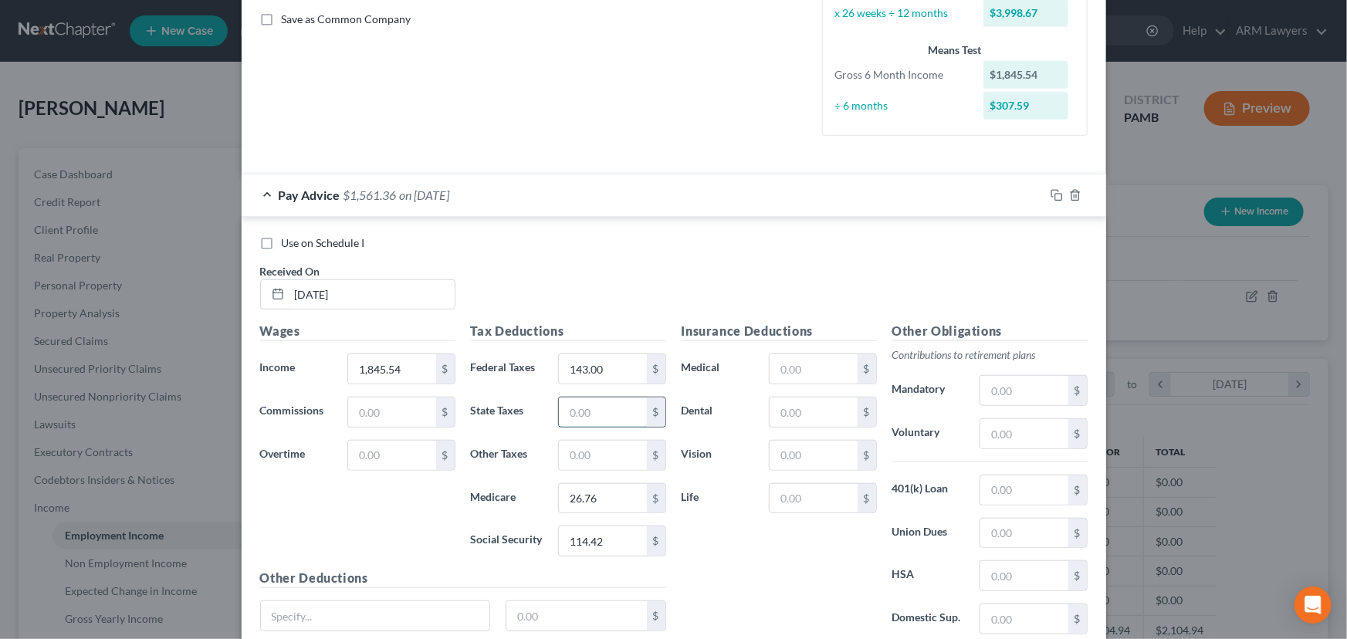
click at [584, 412] on input "text" at bounding box center [602, 412] width 87 height 29
type input "56.66"
click at [686, 232] on div "Use on Schedule I Received On * [DATE] Wages Income * 1,845.54 $ Commissions $ …" at bounding box center [674, 449] width 865 height 464
click at [590, 448] on input "text" at bounding box center [602, 455] width 87 height 29
type input "21.75"
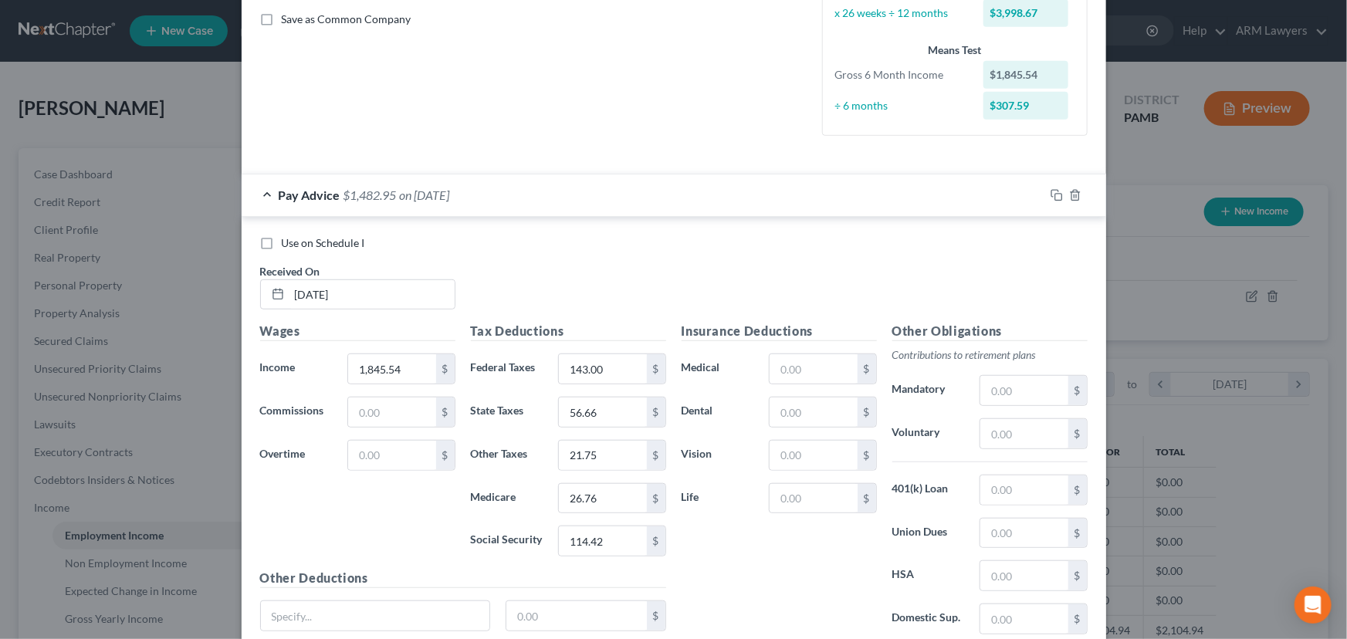
click at [734, 487] on div "Insurance Deductions Medical $ Dental $ Vision $ Life $" at bounding box center [779, 484] width 211 height 325
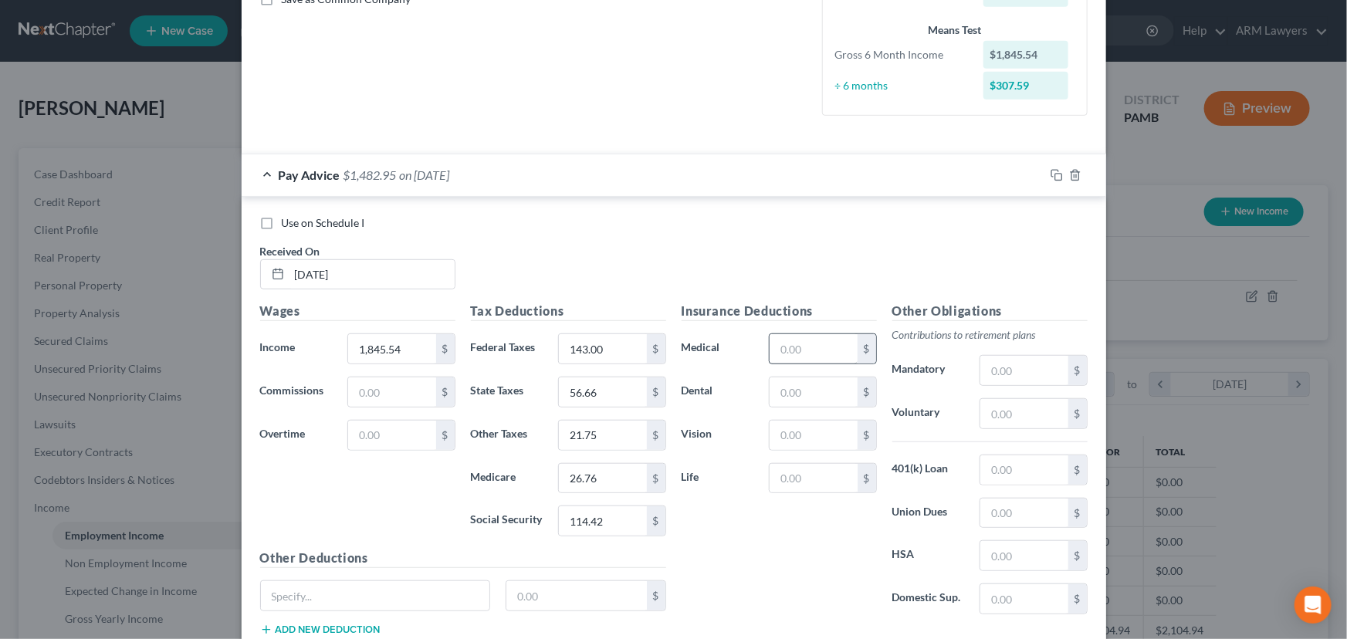
scroll to position [405, 0]
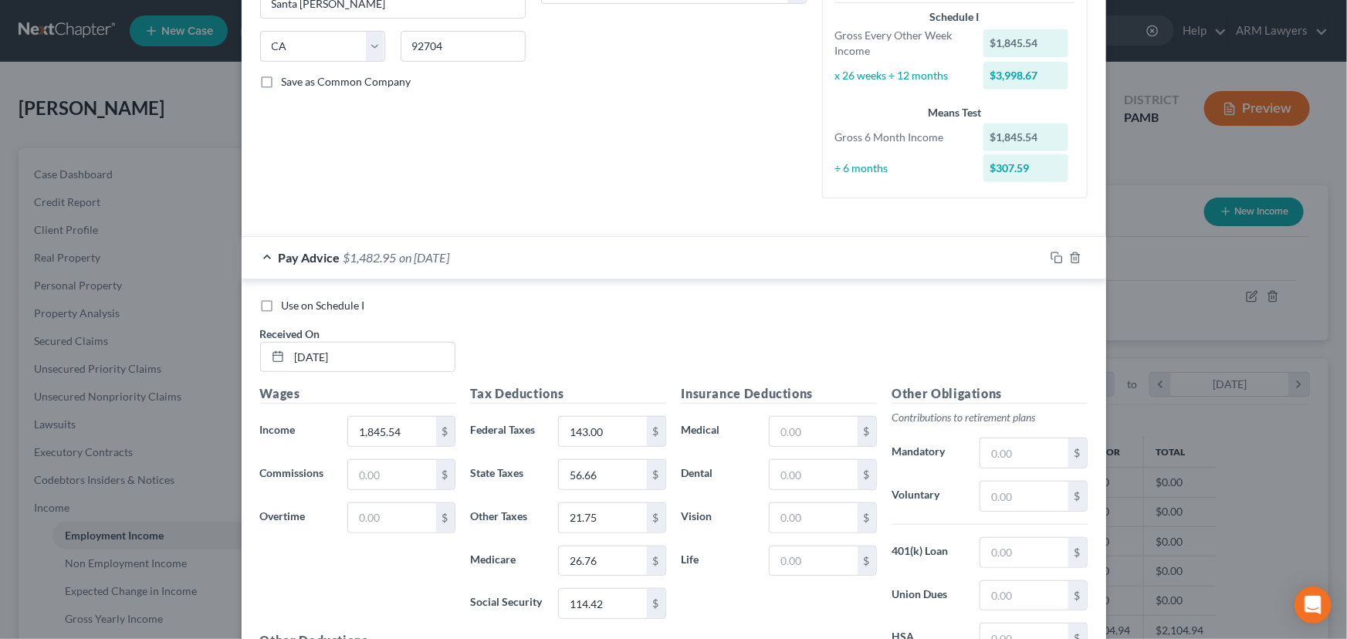
scroll to position [194, 0]
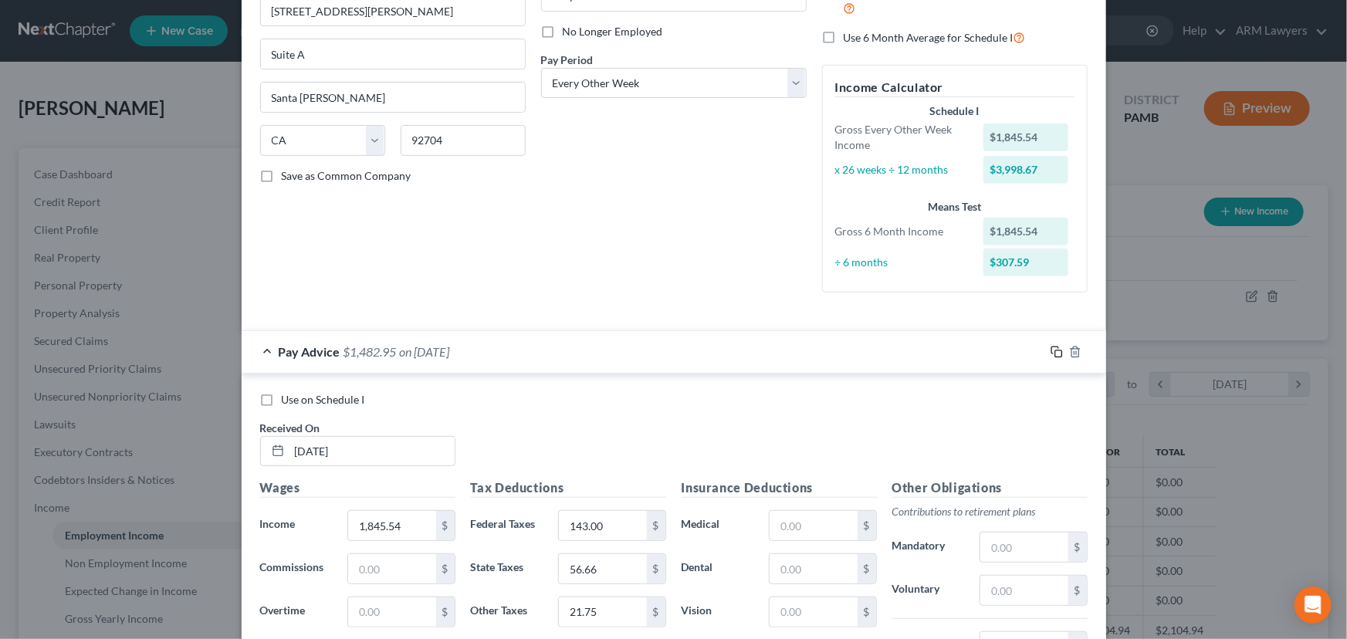
click at [1051, 347] on icon "button" at bounding box center [1054, 350] width 7 height 7
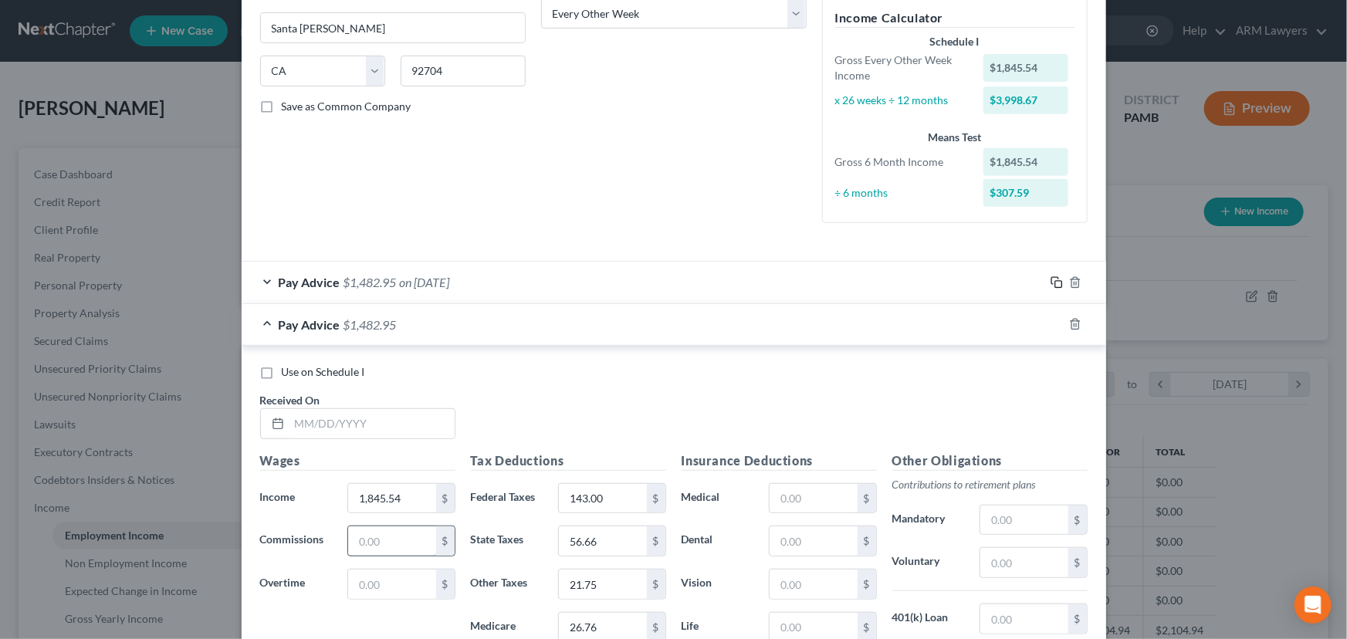
scroll to position [405, 0]
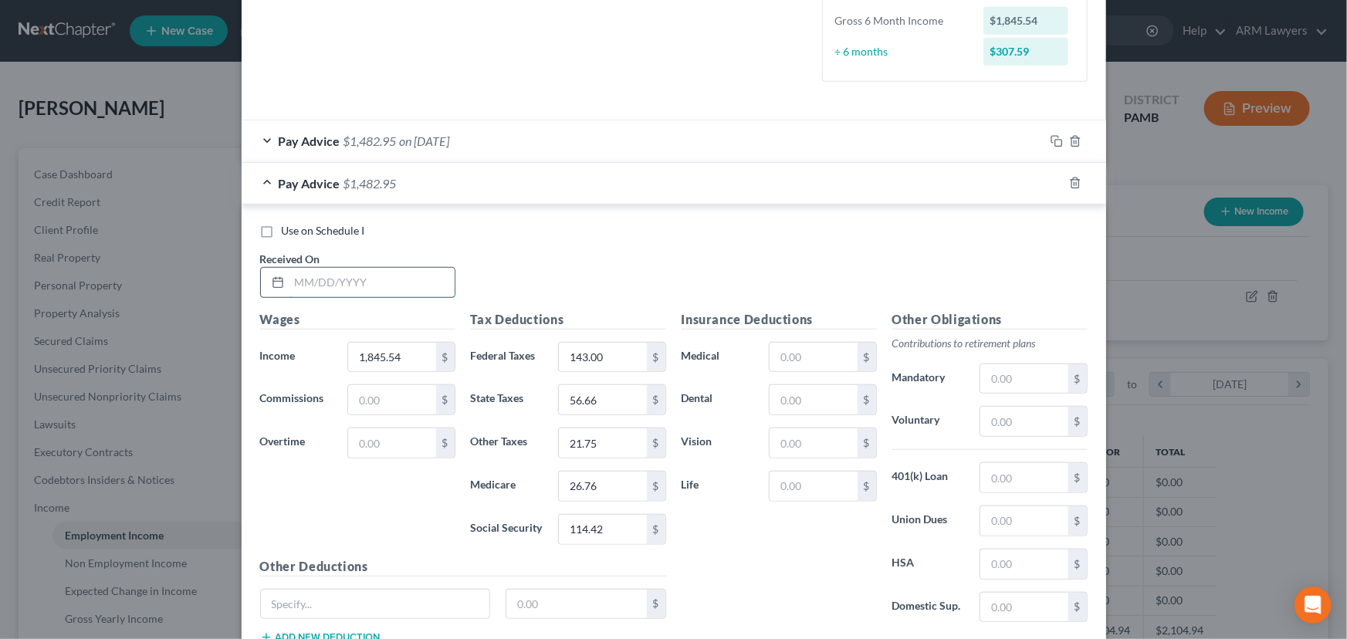
click at [356, 283] on input "text" at bounding box center [371, 282] width 165 height 29
click at [352, 487] on div "Wages Income * 1,845.54 $ Commissions $ Overtime $" at bounding box center [357, 433] width 211 height 247
click at [358, 276] on input "text" at bounding box center [371, 282] width 165 height 29
click at [771, 110] on form "Employment Type * Select Full or [DEMOGRAPHIC_DATA] Employment Self Employment …" at bounding box center [674, 168] width 828 height 1002
click at [401, 359] on input "1,845.54" at bounding box center [391, 357] width 87 height 29
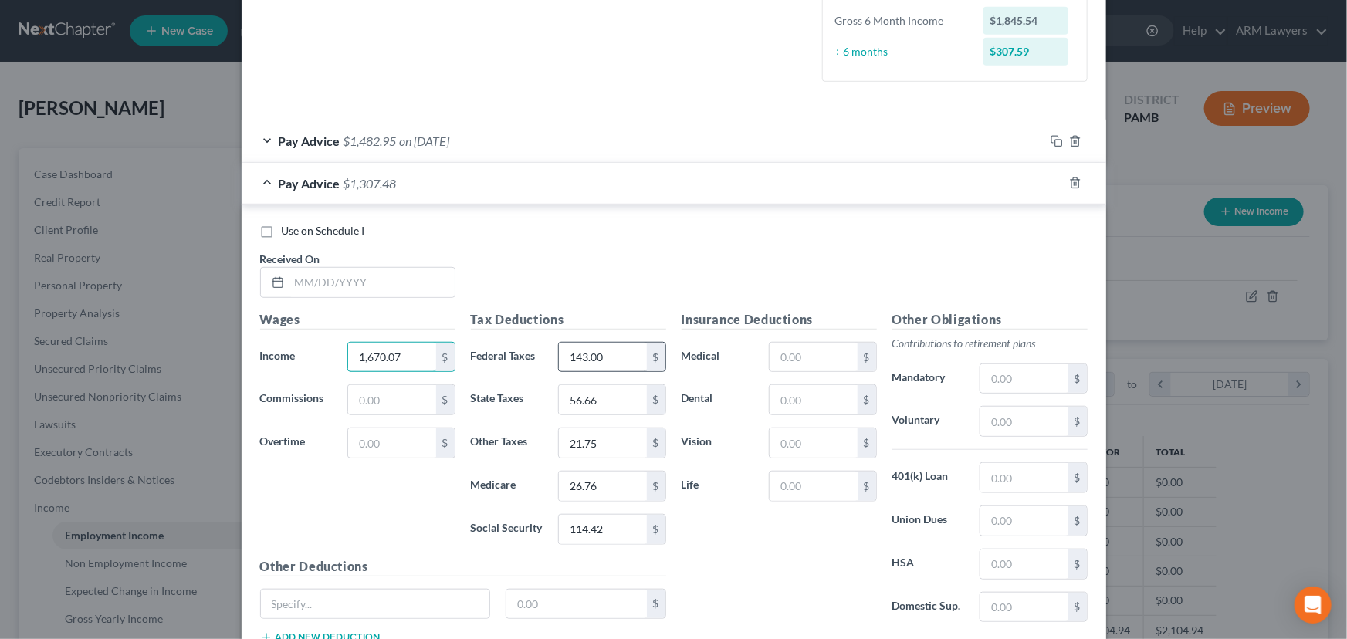
type input "1,670.07"
click at [615, 360] on input "143.00" at bounding box center [602, 357] width 87 height 29
type input "122.00"
click at [592, 403] on input "56.66" at bounding box center [602, 399] width 87 height 29
type input "51.27"
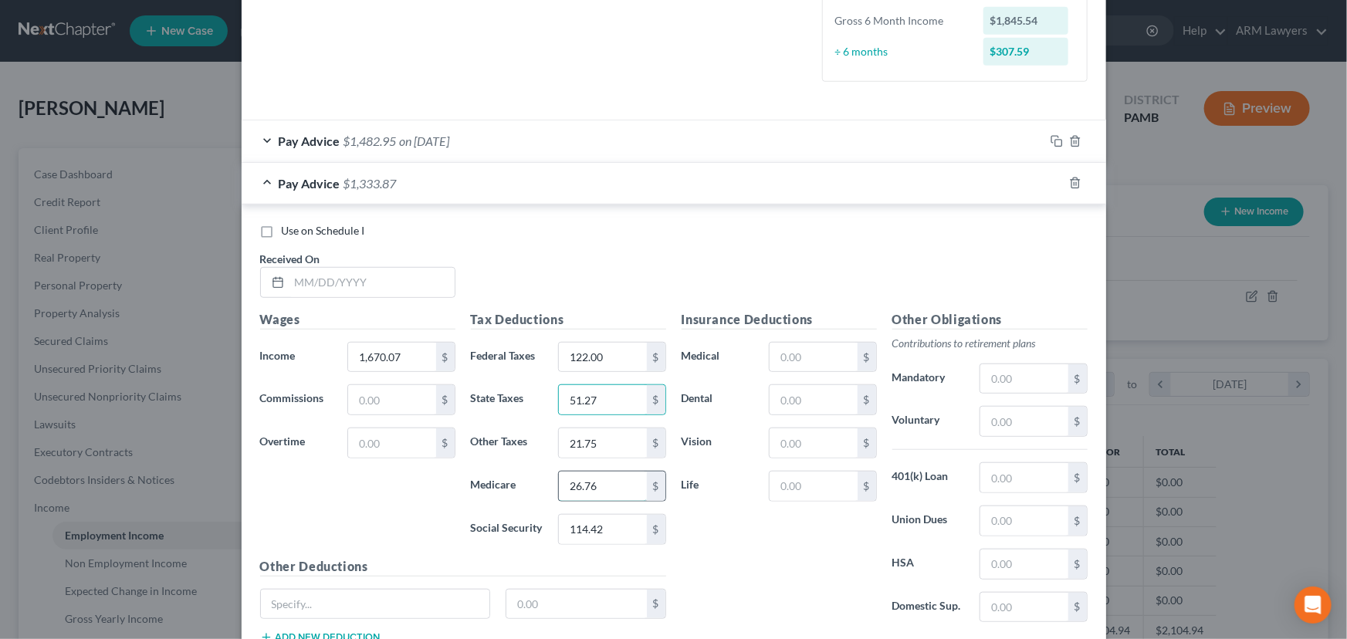
click at [598, 487] on input "26.76" at bounding box center [602, 486] width 87 height 29
type input "24.22"
click at [608, 487] on input "114.42" at bounding box center [602, 529] width 87 height 29
type input "103.55"
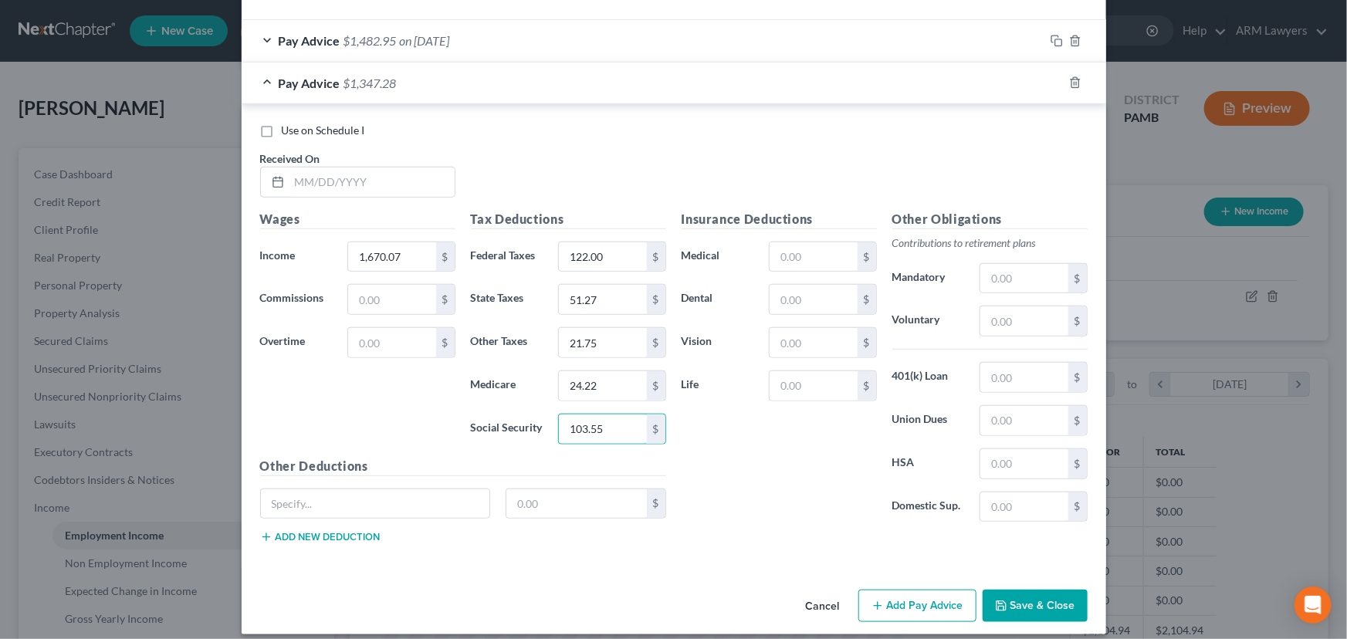
scroll to position [516, 0]
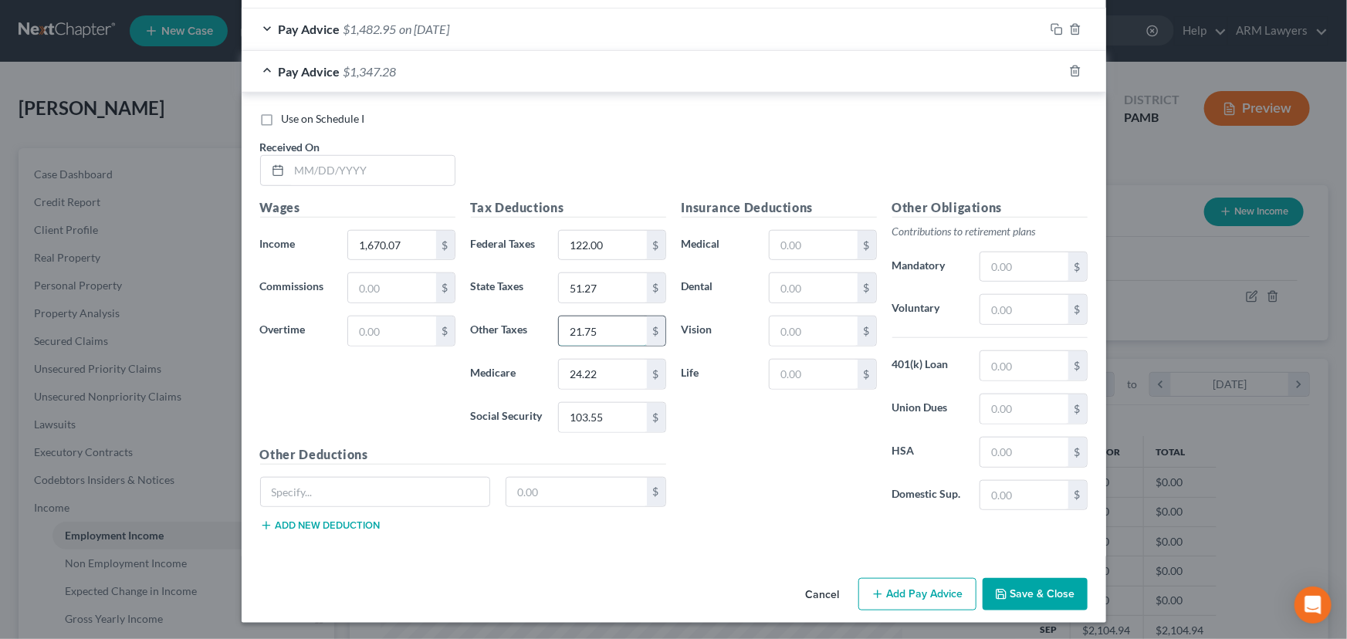
click at [578, 332] on input "21.75" at bounding box center [602, 331] width 87 height 29
type input "19.87"
click at [1042, 487] on button "Save & Close" at bounding box center [1035, 594] width 105 height 32
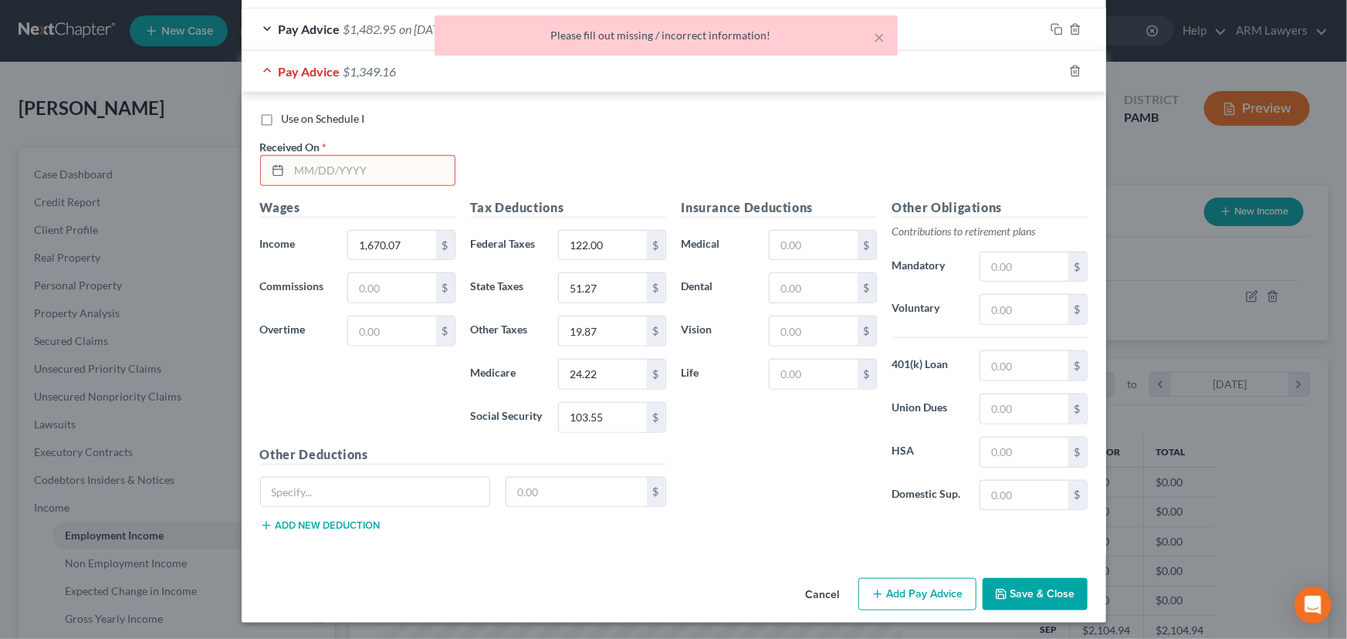
click at [329, 167] on input "text" at bounding box center [371, 170] width 165 height 29
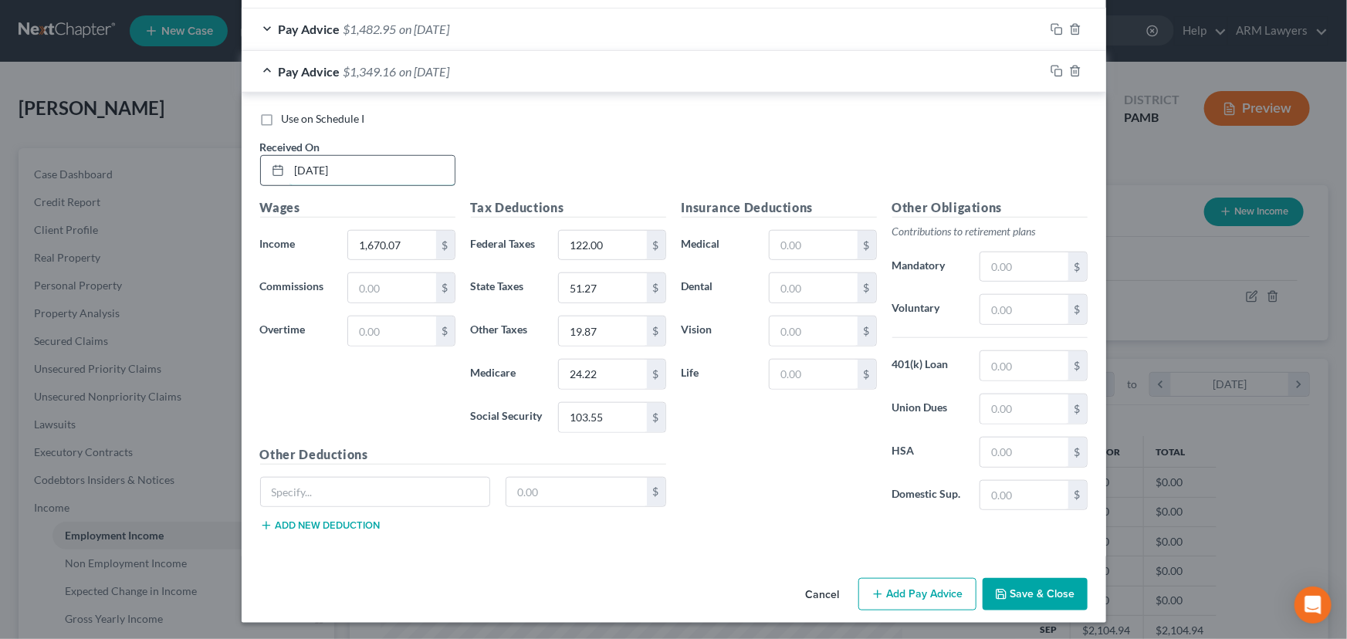
click at [309, 171] on input "[DATE]" at bounding box center [371, 170] width 165 height 29
click at [309, 167] on input "[DATE]" at bounding box center [371, 170] width 165 height 29
click at [317, 171] on input "8//25" at bounding box center [371, 170] width 165 height 29
click at [300, 169] on input "8//25" at bounding box center [371, 170] width 165 height 29
type input "[DATE]"
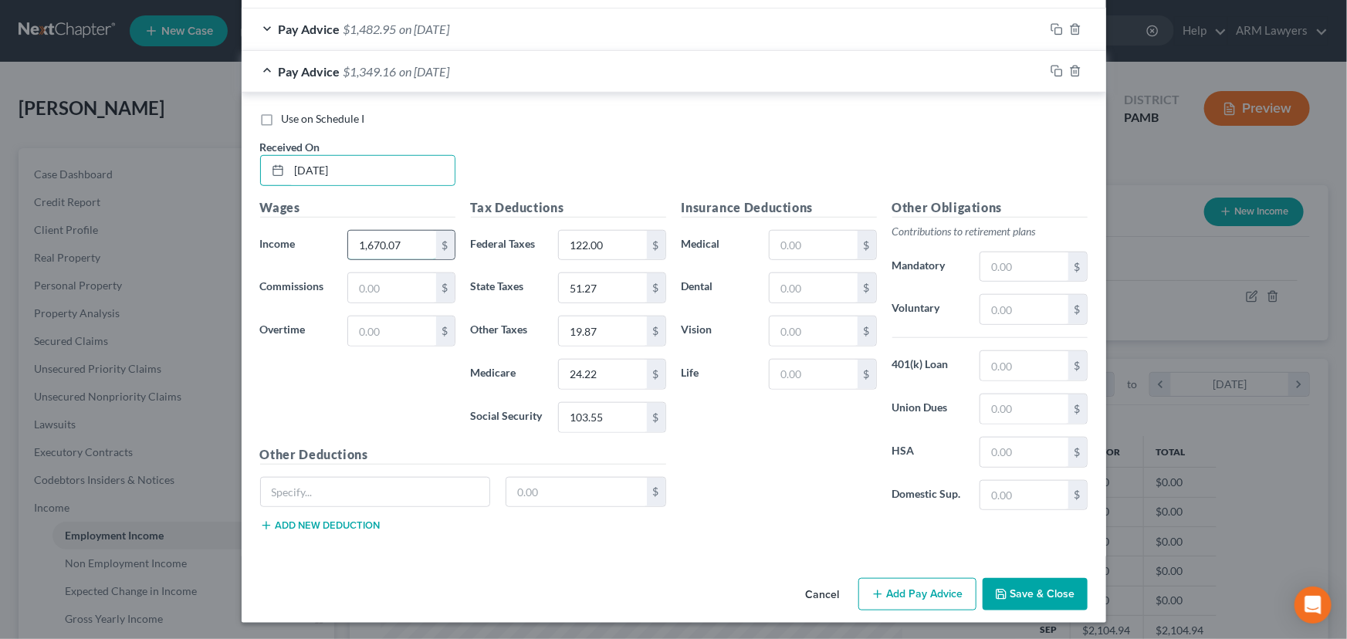
click at [401, 245] on input "1,670.07" at bounding box center [391, 245] width 87 height 29
type input "1,158.34"
click at [608, 247] on input "122.00" at bounding box center [602, 245] width 87 height 29
type input "61.00"
click at [587, 418] on input "103.55" at bounding box center [602, 417] width 87 height 29
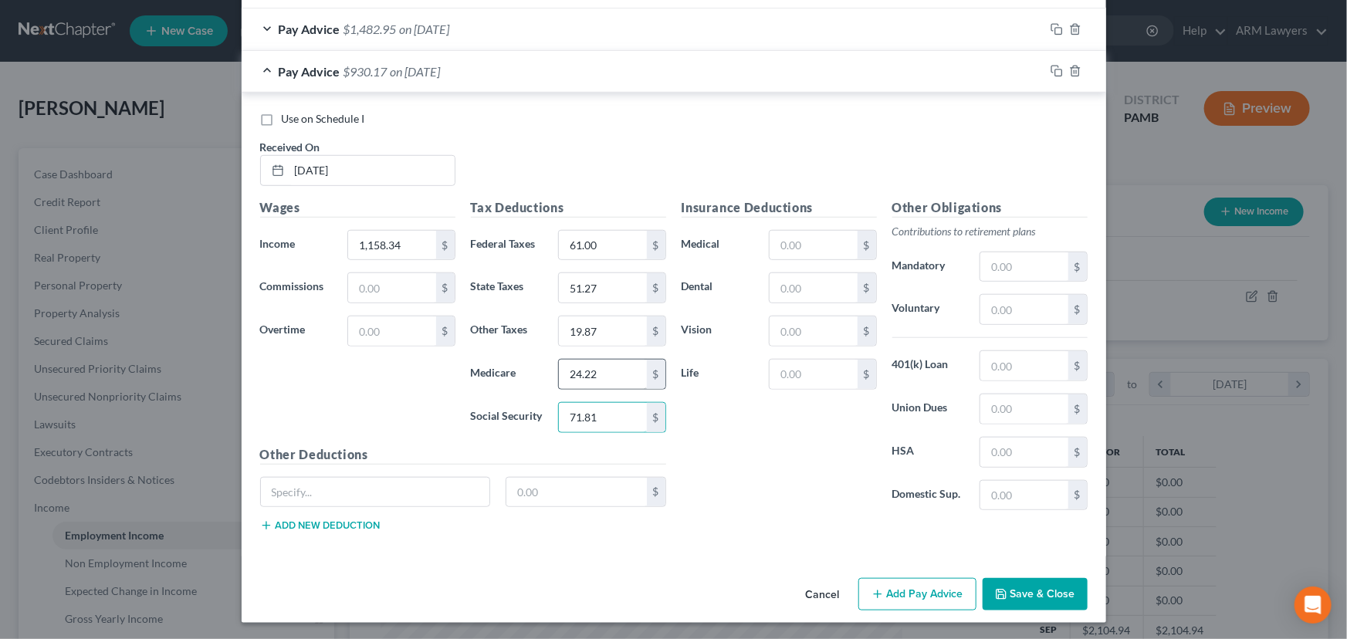
type input "71.81"
click at [587, 364] on input "24.22" at bounding box center [602, 374] width 87 height 29
type input "16.79"
click at [588, 289] on input "51.27" at bounding box center [602, 287] width 87 height 29
type input "35.56"
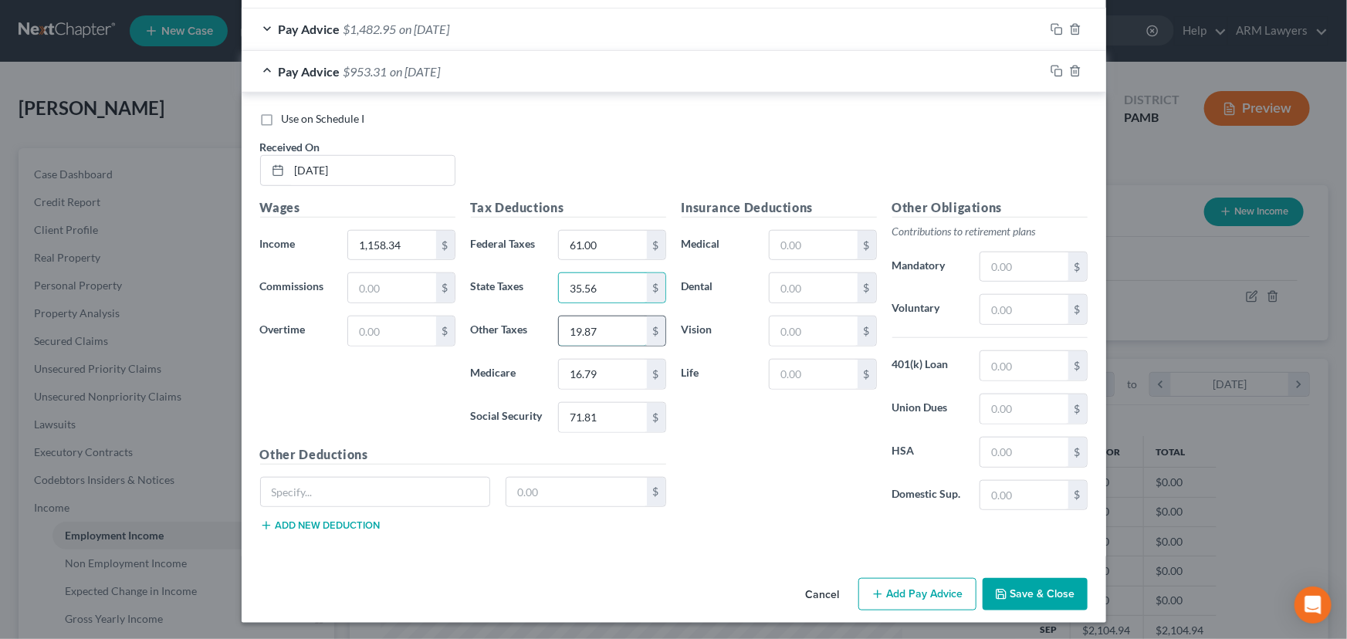
click at [585, 331] on input "19.87" at bounding box center [602, 331] width 87 height 29
click at [577, 331] on input "19.87" at bounding box center [602, 331] width 87 height 29
type input "14.39"
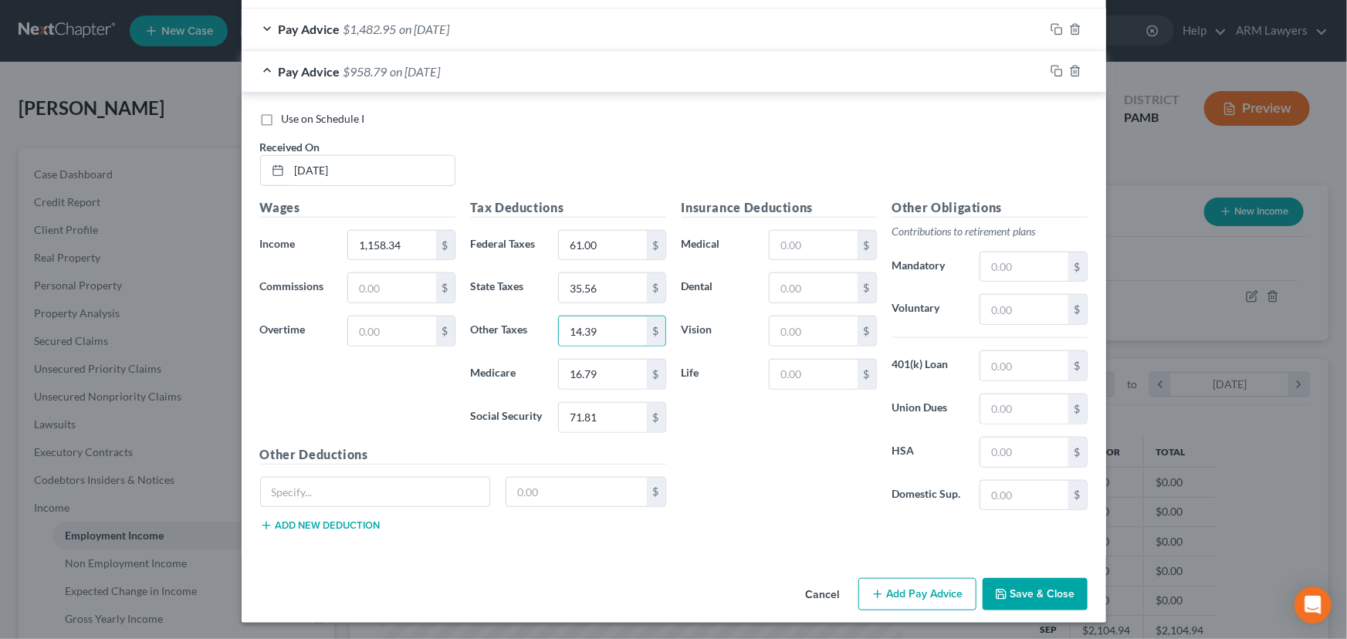
click at [367, 409] on div "Wages Income * 1,158.34 $ Commissions $ Overtime $" at bounding box center [357, 321] width 211 height 247
click at [604, 330] on input "14.39" at bounding box center [602, 331] width 87 height 29
click at [610, 330] on input "14.39" at bounding box center [602, 331] width 87 height 29
click at [1051, 73] on icon "button" at bounding box center [1057, 71] width 12 height 12
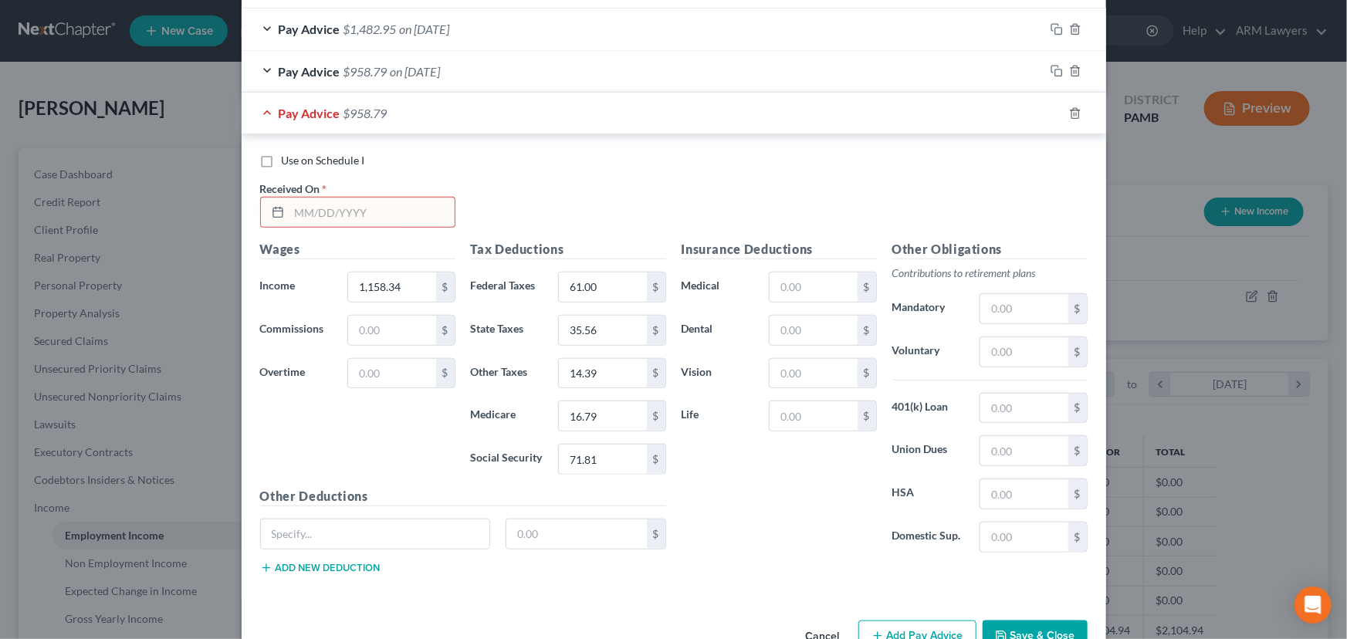
click at [330, 209] on input "text" at bounding box center [371, 212] width 165 height 29
type input "[DATE]"
click at [400, 296] on input "1,158.34" at bounding box center [391, 287] width 87 height 29
type input "2,119.47"
click at [597, 277] on input "61.00" at bounding box center [602, 287] width 87 height 29
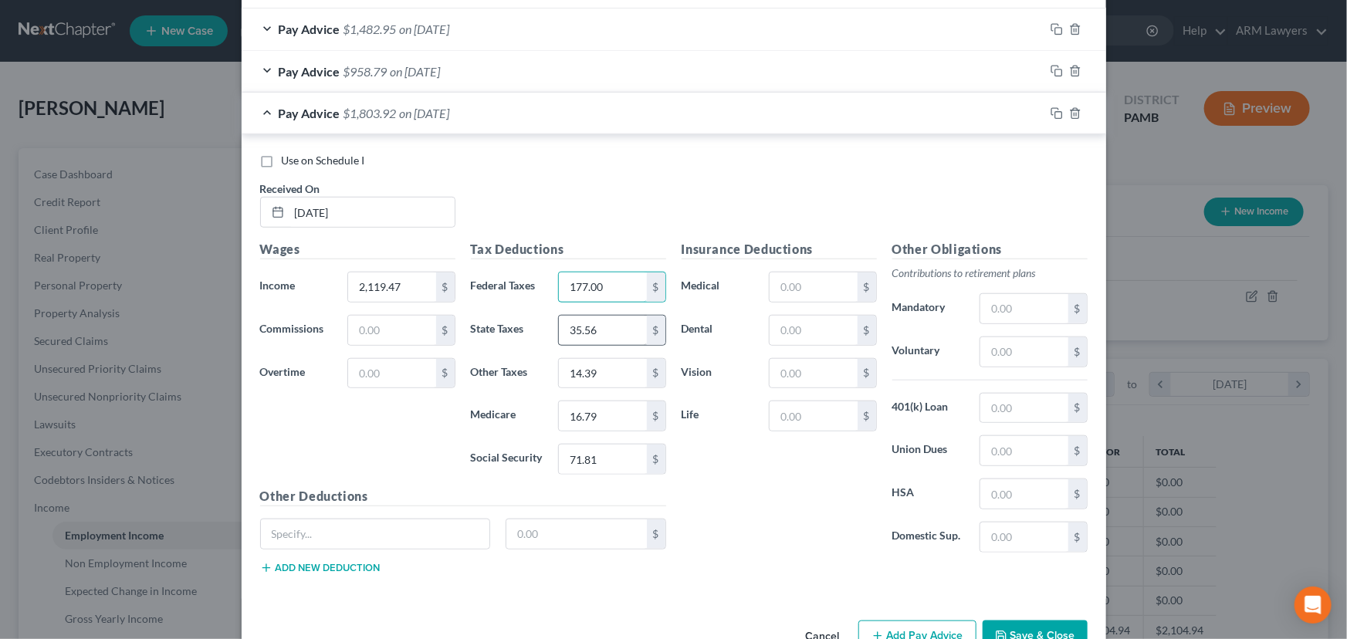
type input "177.00"
click at [588, 330] on input "35.56" at bounding box center [602, 330] width 87 height 29
type input "65.37"
click at [600, 425] on input "16.79" at bounding box center [602, 415] width 87 height 29
type input "0"
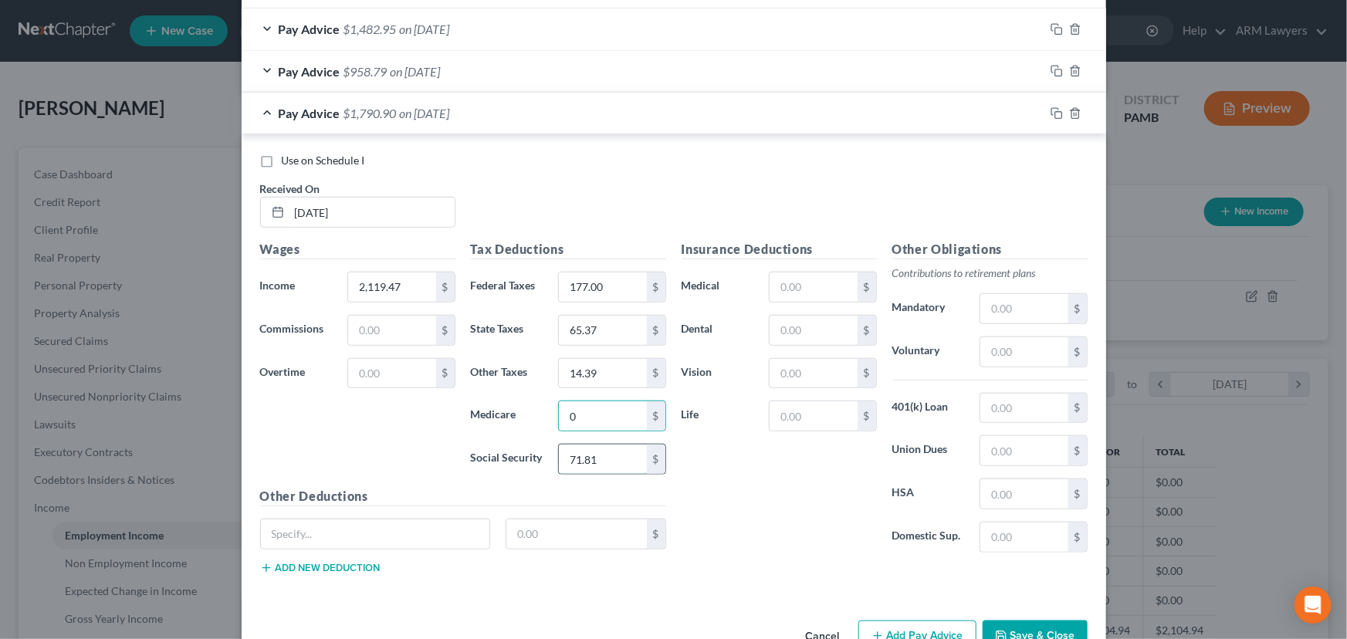
click at [566, 457] on input "71.81" at bounding box center [602, 459] width 87 height 29
type input "132.02"
click at [598, 328] on input "65.37" at bounding box center [602, 330] width 87 height 29
type input "65.37"
click at [581, 408] on input "0" at bounding box center [602, 415] width 87 height 29
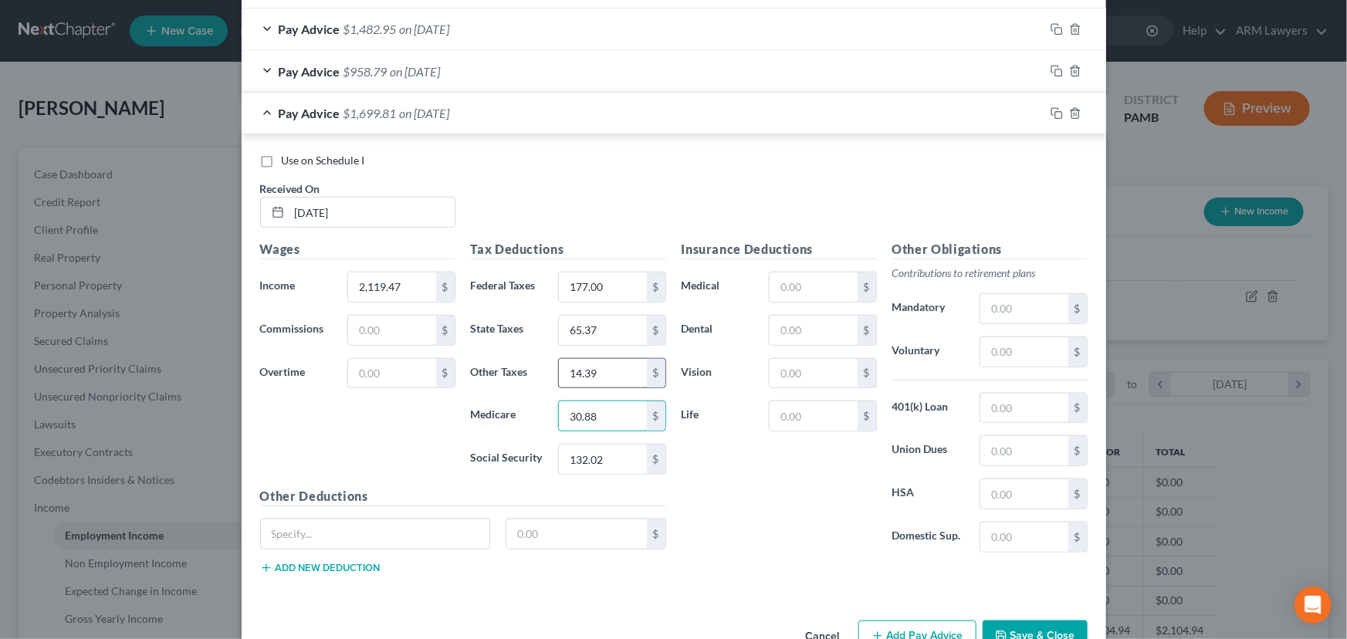
type input "30.88"
click at [608, 366] on input "14.39" at bounding box center [602, 373] width 87 height 29
click at [588, 370] on input "14.39" at bounding box center [602, 373] width 87 height 29
click at [570, 371] on input "14.39" at bounding box center [602, 373] width 87 height 29
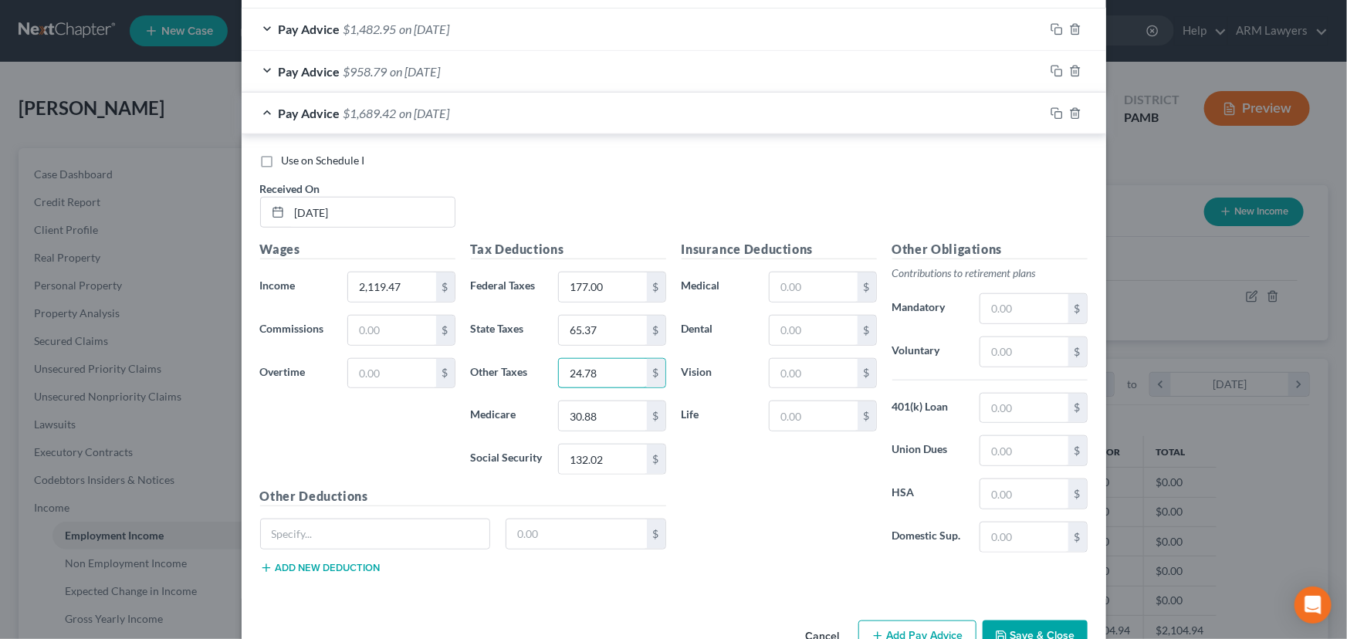
type input "24.78"
click at [401, 446] on div "Wages Income * 2,119.47 $ Commissions $ Overtime $" at bounding box center [357, 363] width 211 height 247
drag, startPoint x: 372, startPoint y: 283, endPoint x: 374, endPoint y: 312, distance: 29.4
click at [372, 284] on input "2,119.47" at bounding box center [391, 287] width 87 height 29
click at [373, 286] on input "2,119.47" at bounding box center [391, 287] width 87 height 29
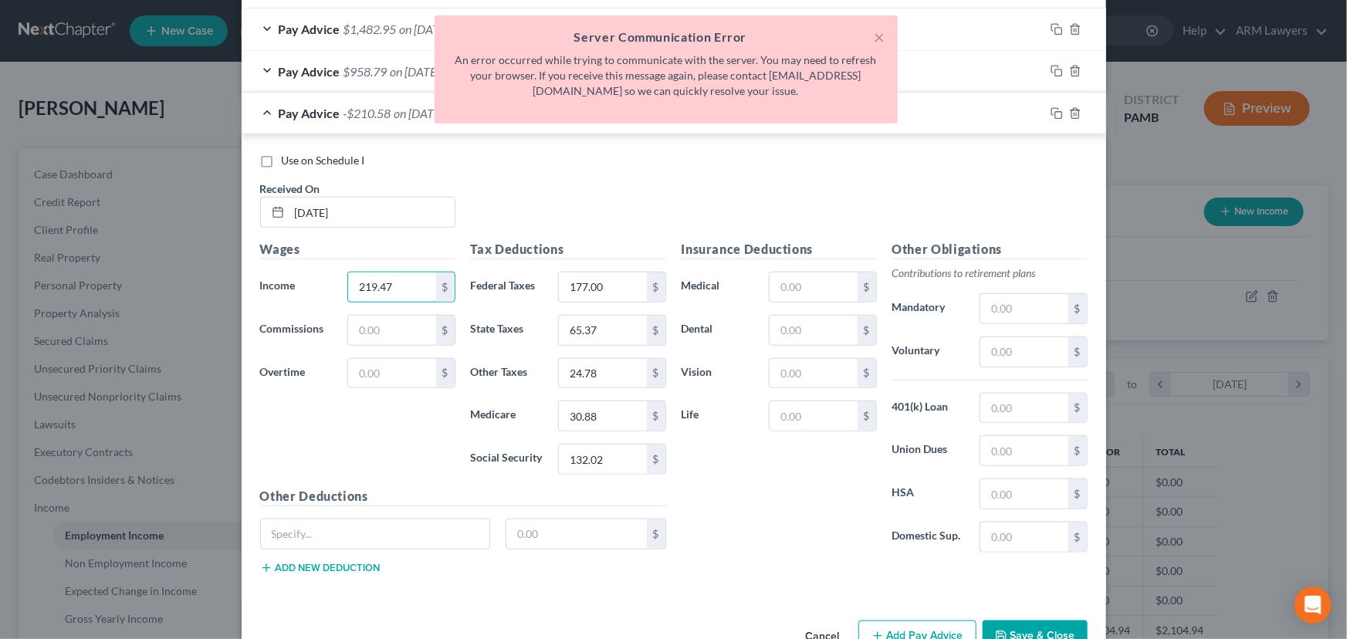
drag, startPoint x: 415, startPoint y: 281, endPoint x: 296, endPoint y: 284, distance: 118.9
click at [296, 284] on div "Income * 219.47 $" at bounding box center [357, 287] width 211 height 31
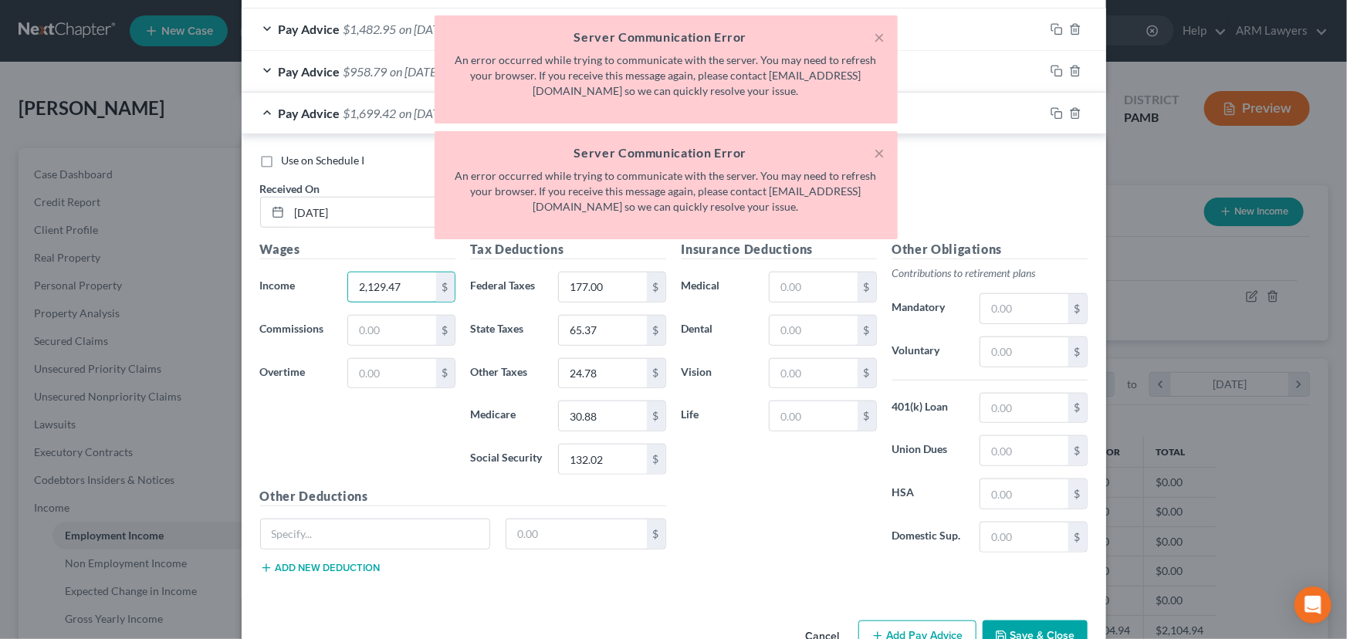
type input "2,129.47"
click at [407, 440] on div "Wages Income * 2,129.47 $ Commissions $ Overtime $" at bounding box center [357, 363] width 211 height 247
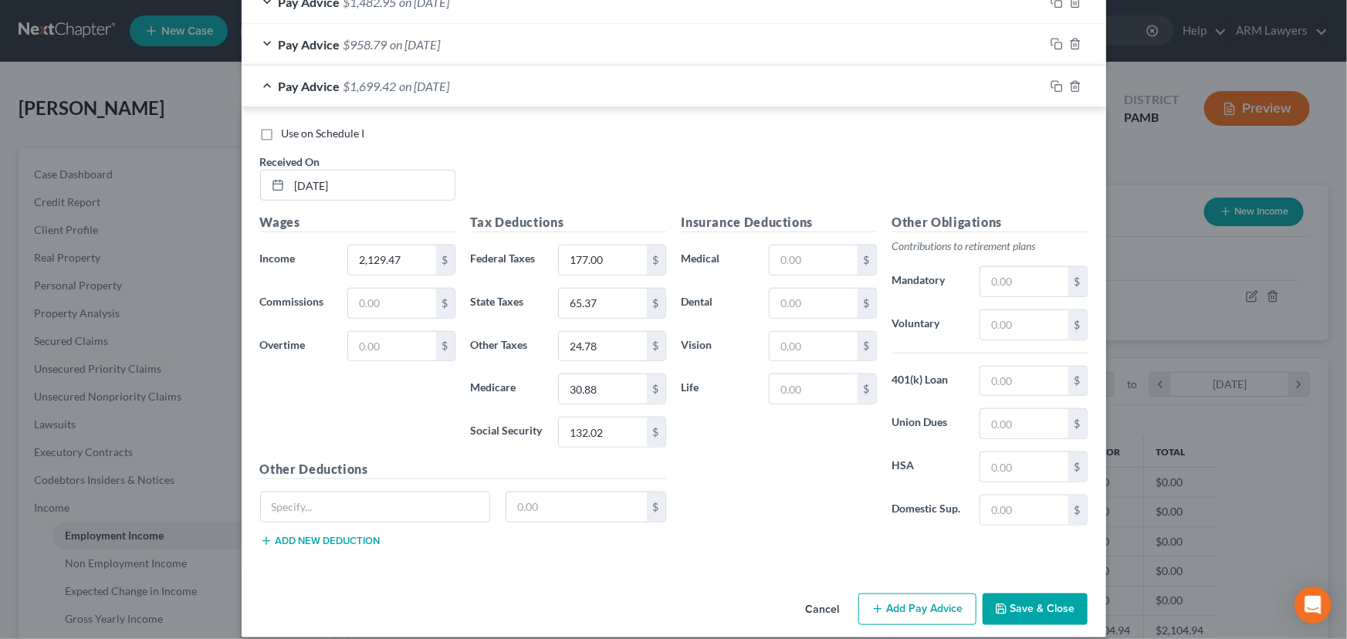
scroll to position [558, 0]
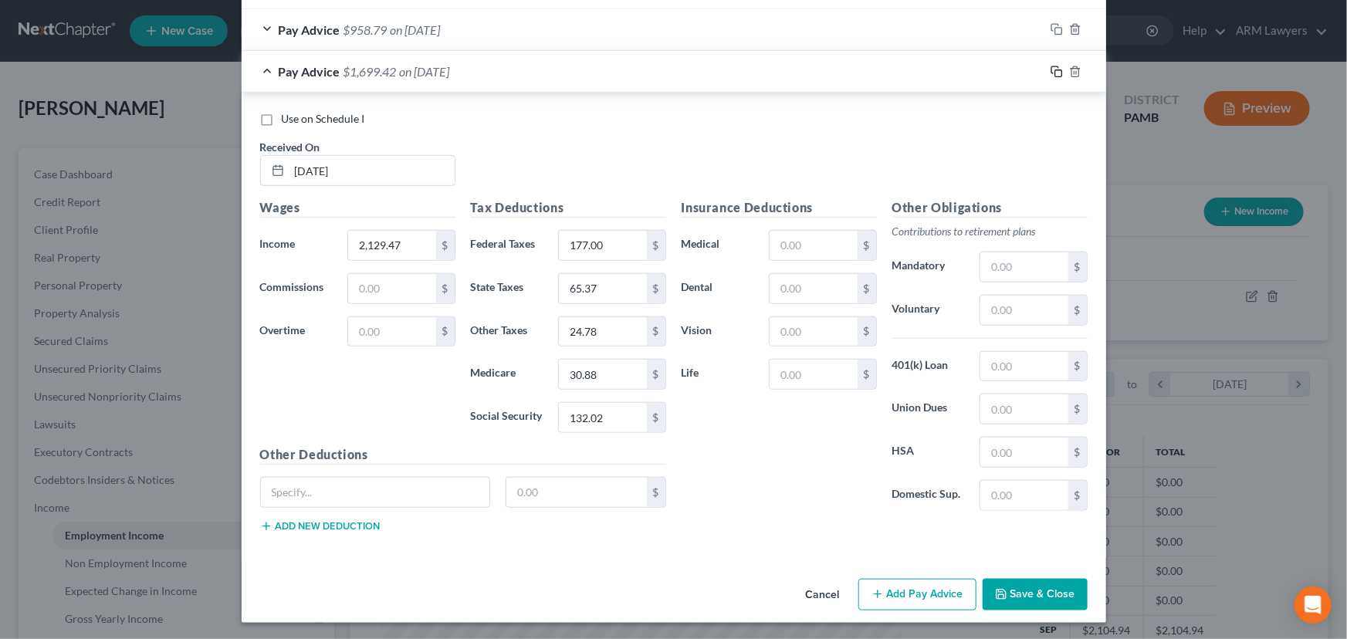
click at [1051, 72] on icon "button" at bounding box center [1057, 72] width 12 height 12
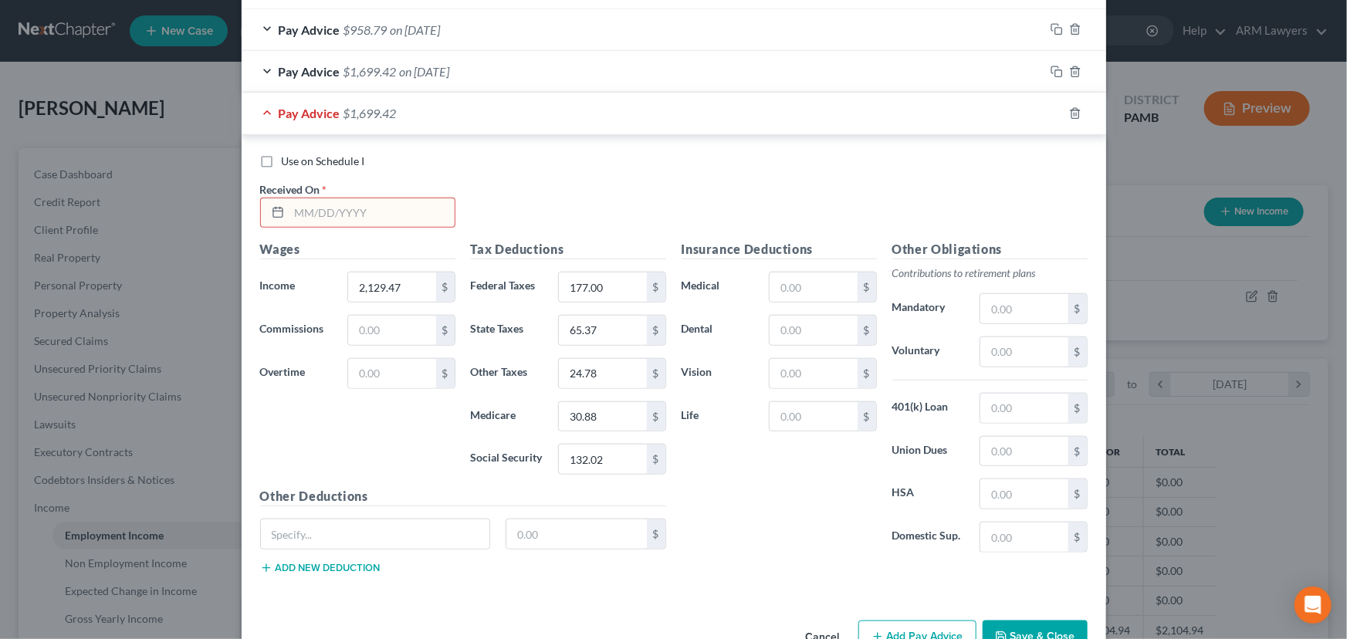
click at [347, 217] on input "text" at bounding box center [371, 212] width 165 height 29
type input "[DATE]"
click at [400, 292] on input "2,129.47" at bounding box center [391, 287] width 87 height 29
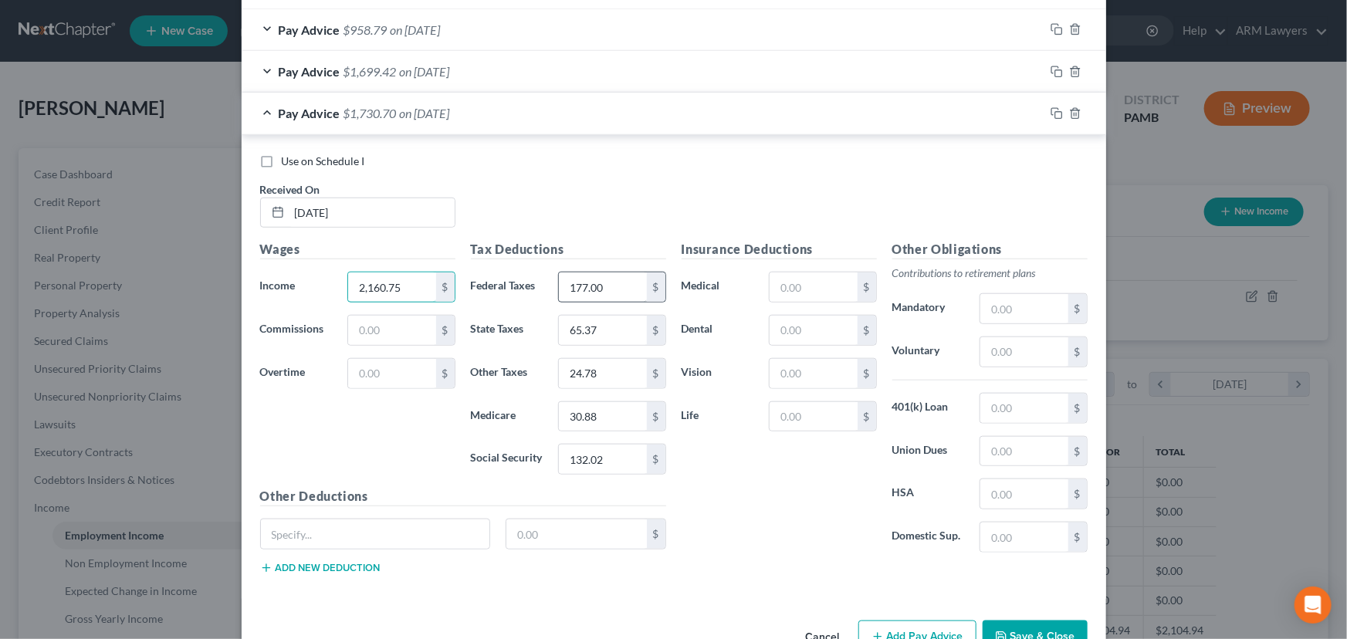
type input "2,160.75"
click at [601, 284] on input "177.00" at bounding box center [602, 287] width 87 height 29
type input "181.00"
click at [610, 331] on input "65.37" at bounding box center [602, 330] width 87 height 29
type input "66.34"
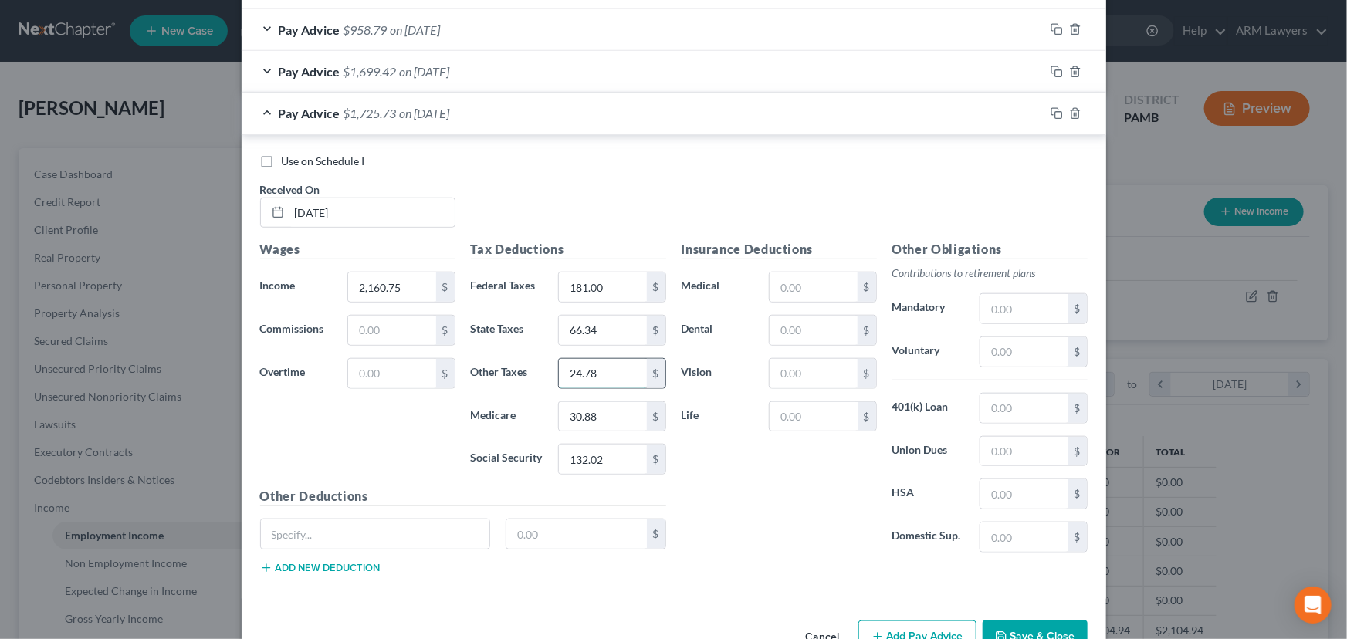
click at [579, 379] on input "24.78" at bounding box center [602, 373] width 87 height 29
click at [585, 411] on input "30.88" at bounding box center [602, 416] width 87 height 29
type input "31.33"
click at [583, 459] on input "132.02" at bounding box center [602, 459] width 87 height 29
type input "133.97"
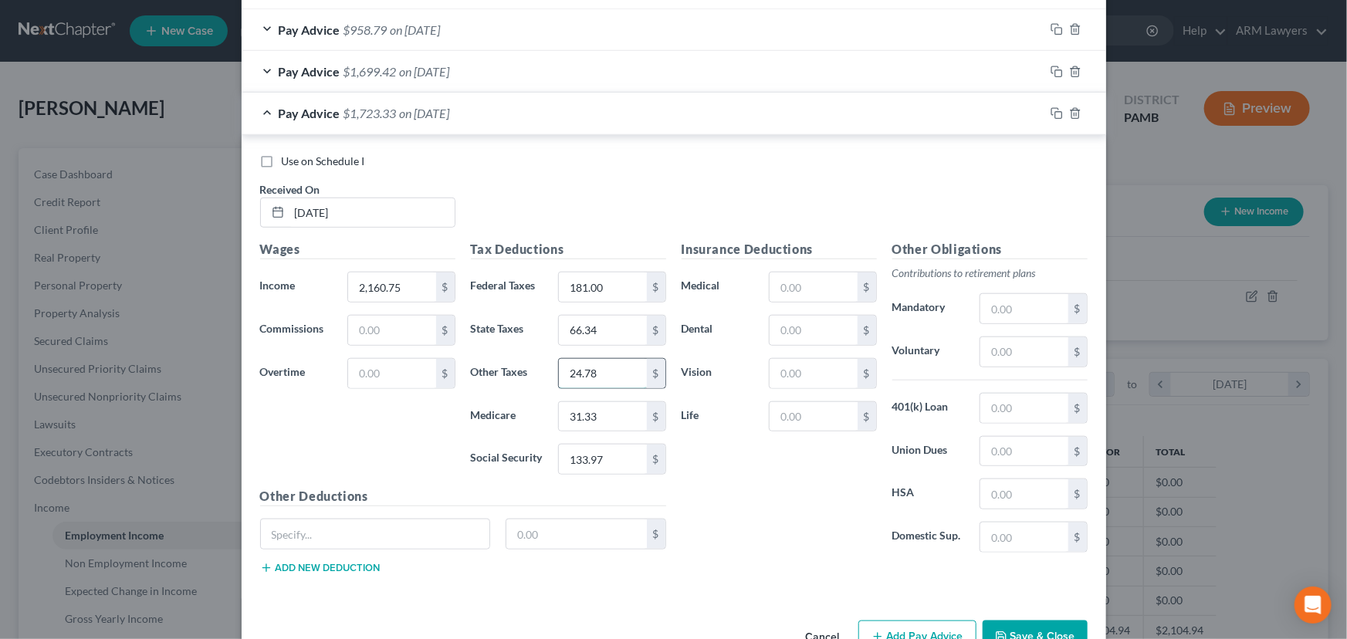
click at [584, 370] on input "24.78" at bounding box center [602, 373] width 87 height 29
type input "25.12"
click at [405, 487] on h5 "Other Deductions" at bounding box center [463, 496] width 406 height 19
click at [1051, 113] on icon "button" at bounding box center [1054, 111] width 7 height 7
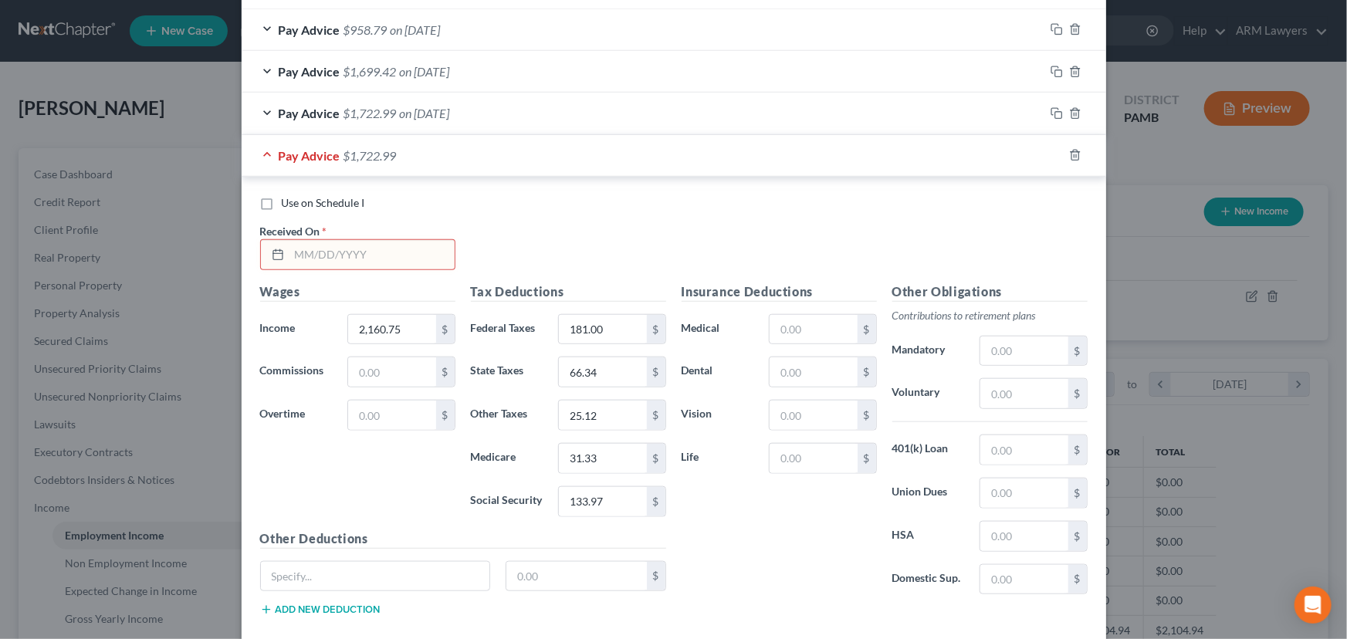
click at [331, 262] on input "text" at bounding box center [371, 254] width 165 height 29
type input "[DATE]"
click at [603, 333] on input "181.00" at bounding box center [602, 329] width 87 height 29
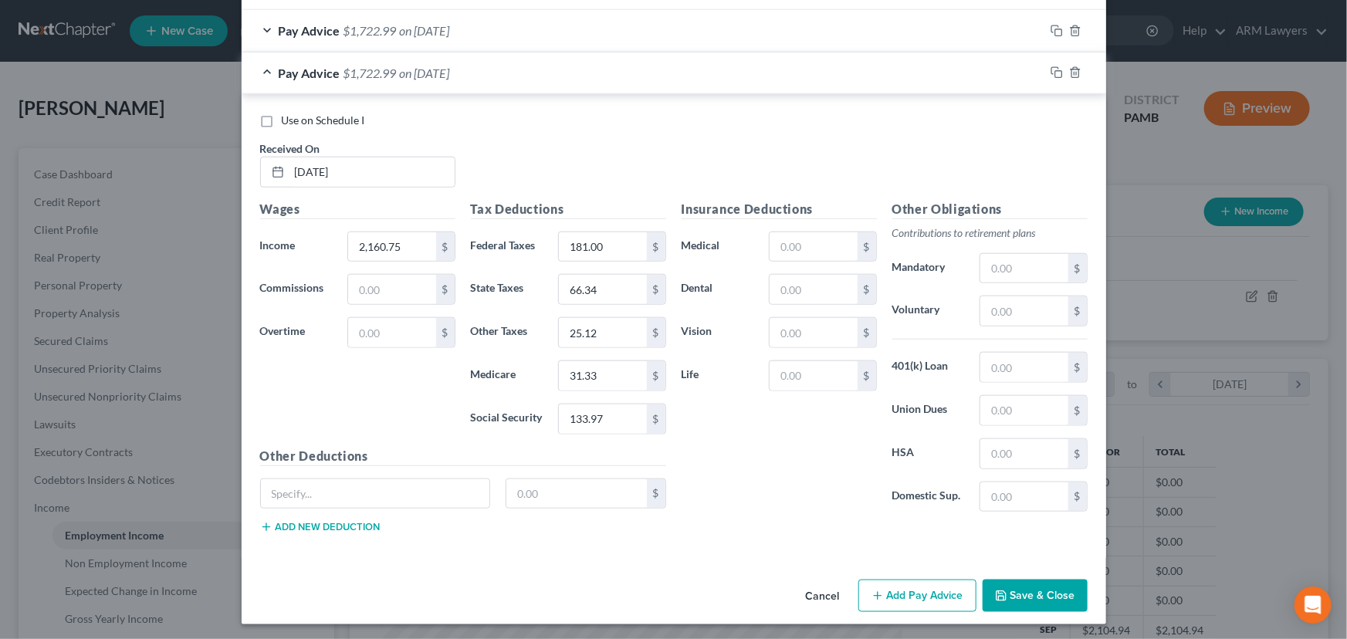
scroll to position [642, 0]
click at [1051, 71] on icon "button" at bounding box center [1057, 72] width 12 height 12
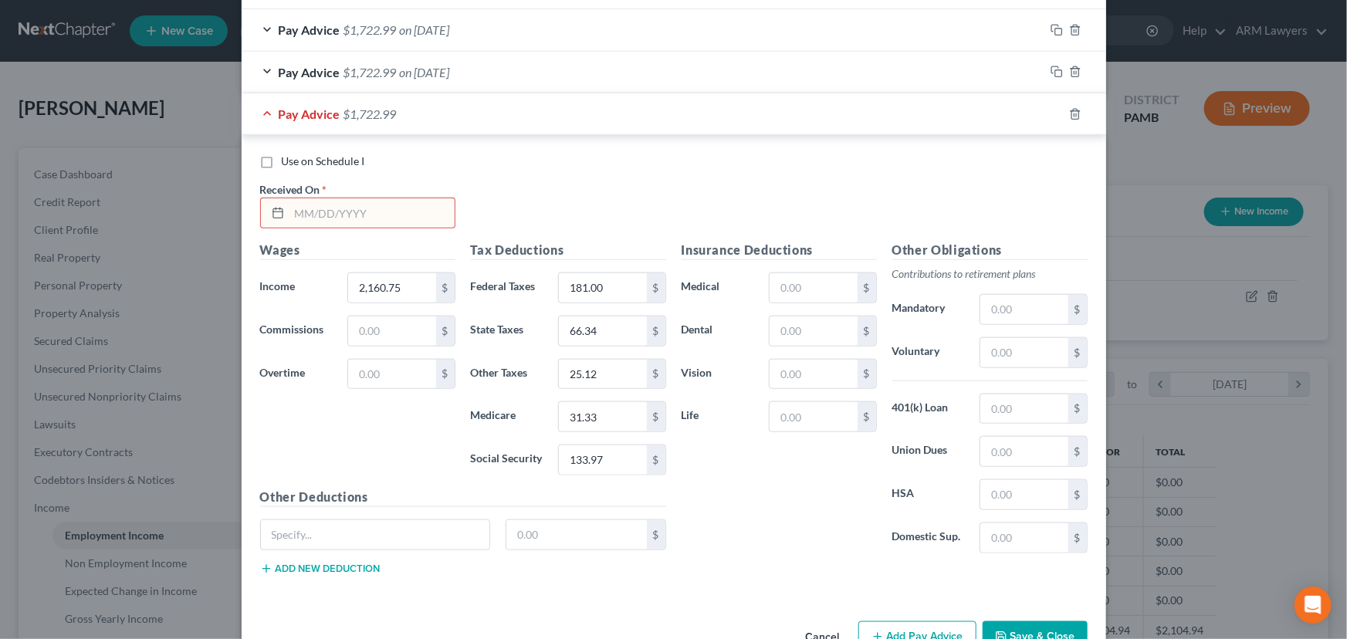
click at [327, 213] on input "text" at bounding box center [371, 212] width 165 height 29
type input "[DATE]"
click at [376, 281] on input "2,160.75" at bounding box center [391, 287] width 87 height 29
type input "1,974.86"
click at [602, 292] on input "181.00" at bounding box center [602, 287] width 87 height 29
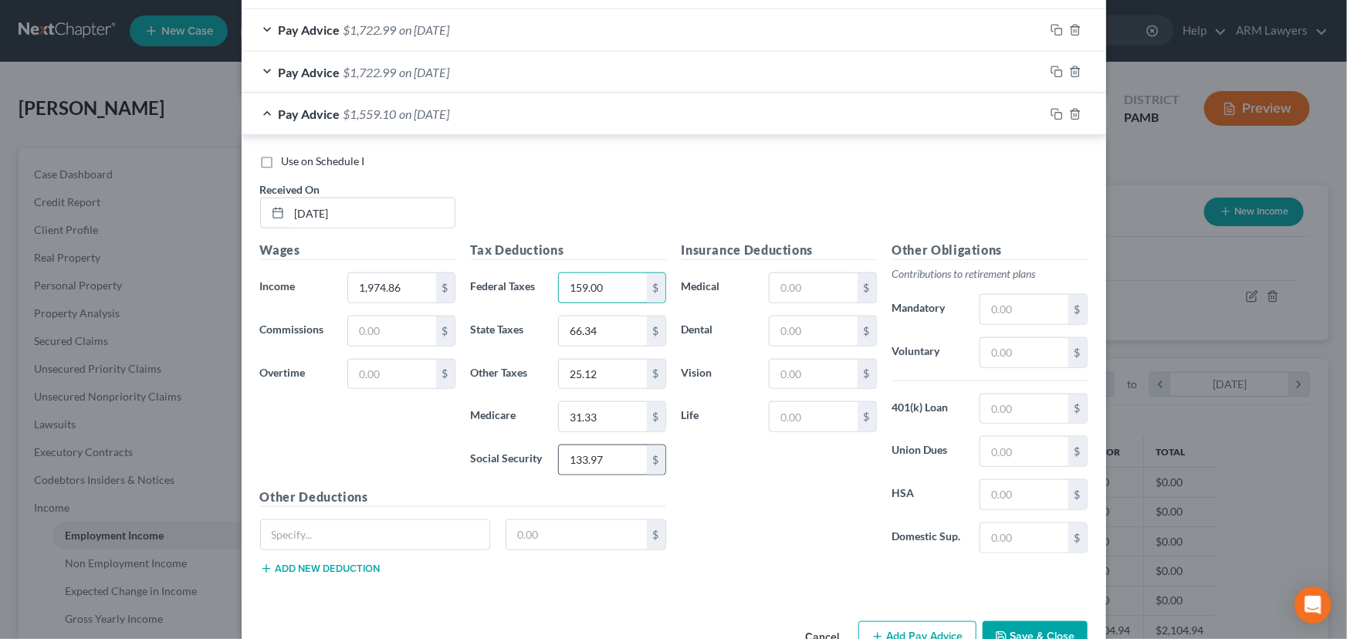
type input "159.00"
click at [591, 452] on input "133.97" at bounding box center [602, 459] width 87 height 29
type input "122.44"
click at [604, 411] on input "31.33" at bounding box center [602, 416] width 87 height 29
type input "28.64"
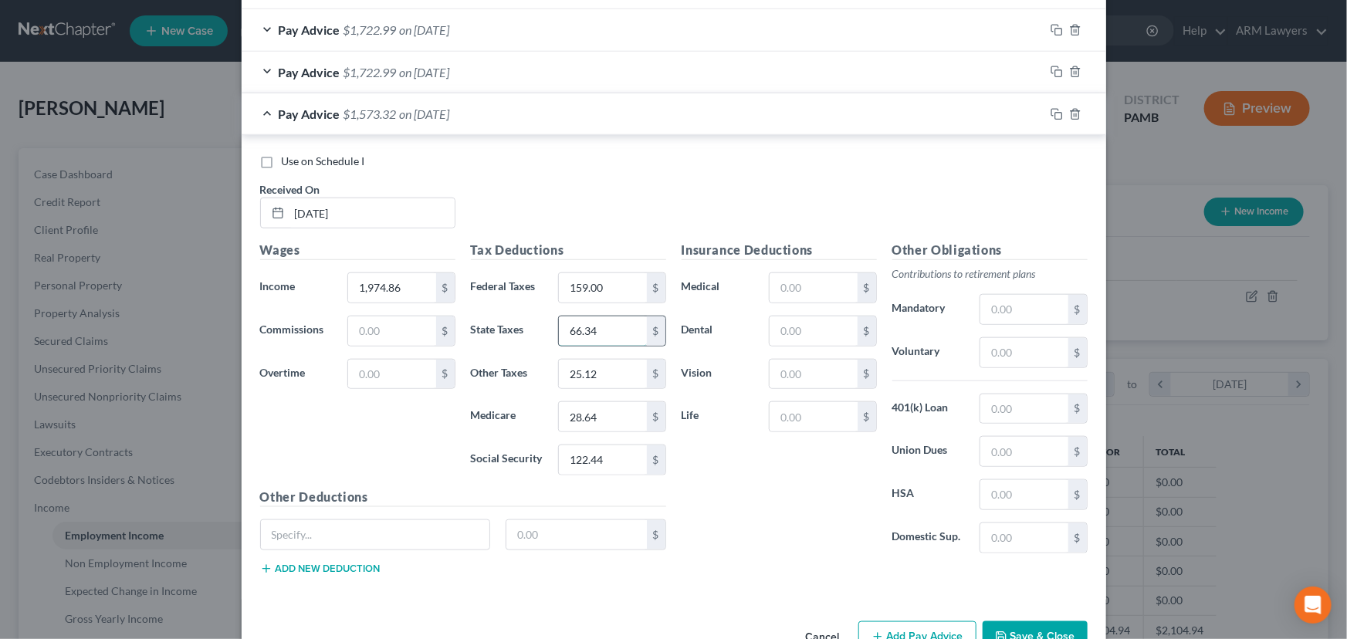
click at [608, 326] on input "66.34" at bounding box center [602, 331] width 87 height 29
type input "60.63"
click at [602, 374] on input "25.12" at bounding box center [602, 374] width 87 height 29
type input "23.14"
click at [1053, 110] on icon "button" at bounding box center [1057, 114] width 12 height 12
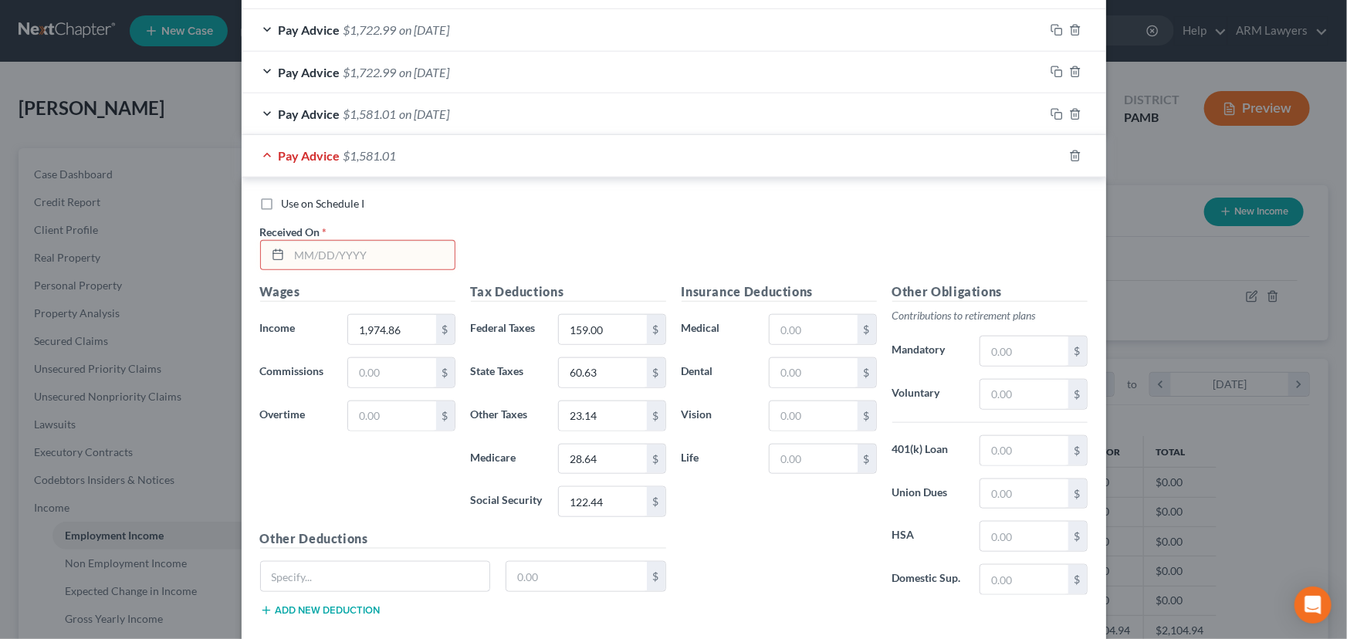
click at [323, 253] on input "text" at bounding box center [371, 255] width 165 height 29
type input "[DATE]"
click at [394, 333] on input "1,974.86" at bounding box center [391, 329] width 87 height 29
type input "2,301.09"
click at [597, 324] on input "159.00" at bounding box center [602, 329] width 87 height 29
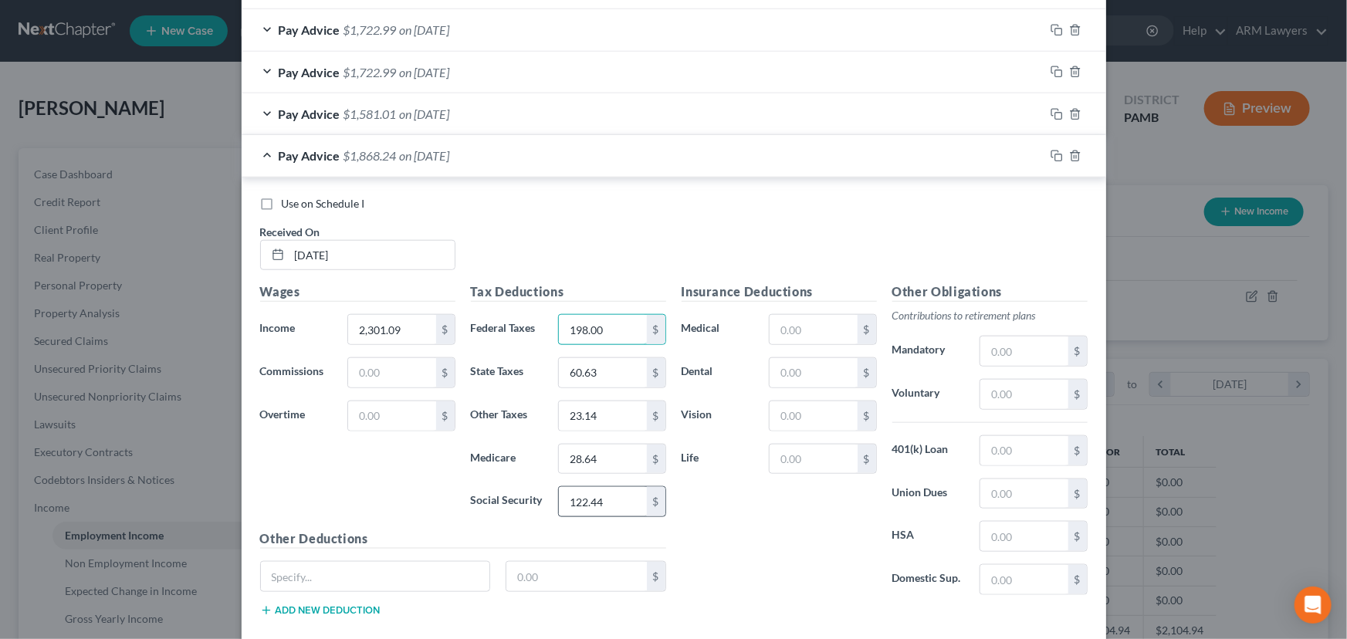
type input "198.00"
click at [594, 487] on input "122.44" at bounding box center [602, 501] width 87 height 29
type input "142.67"
click at [596, 462] on input "28.64" at bounding box center [602, 459] width 87 height 29
type input "33.36"
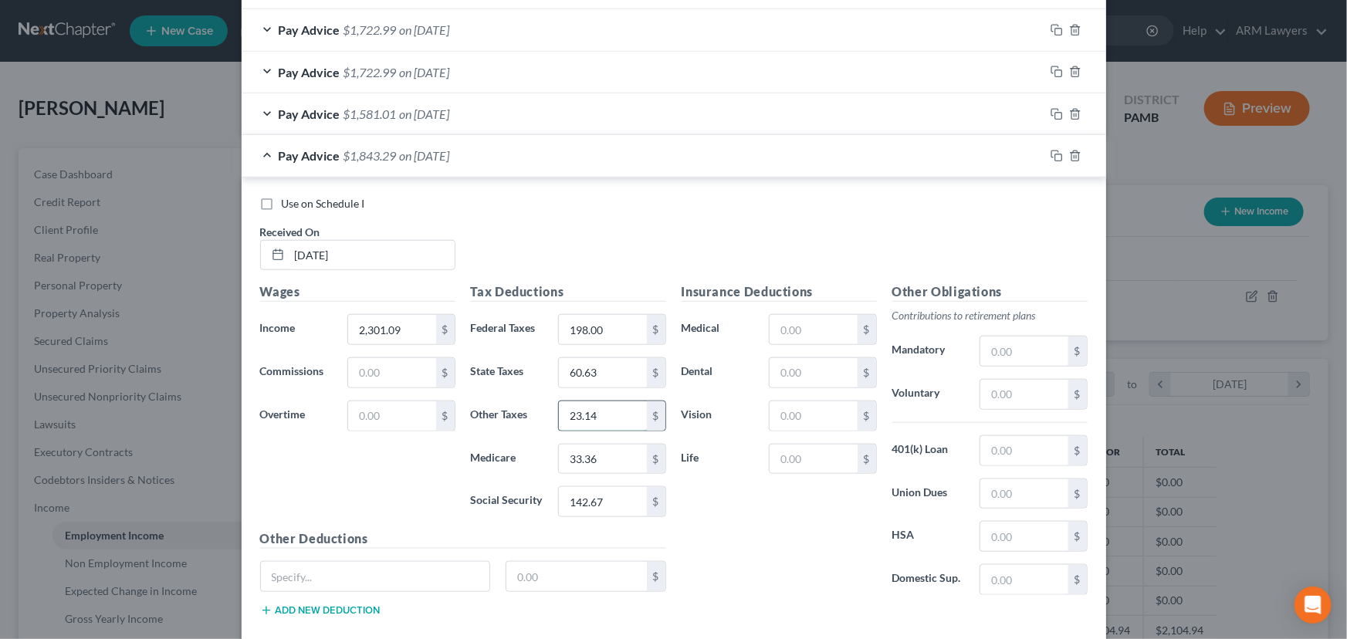
click at [588, 405] on input "23.14" at bounding box center [602, 415] width 87 height 29
type input "26.62"
click at [594, 369] on input "60.63" at bounding box center [602, 372] width 87 height 29
type input "70.64"
click at [395, 487] on div "Wages Income * 2,301.09 $ Commissions $ Overtime $" at bounding box center [357, 406] width 211 height 247
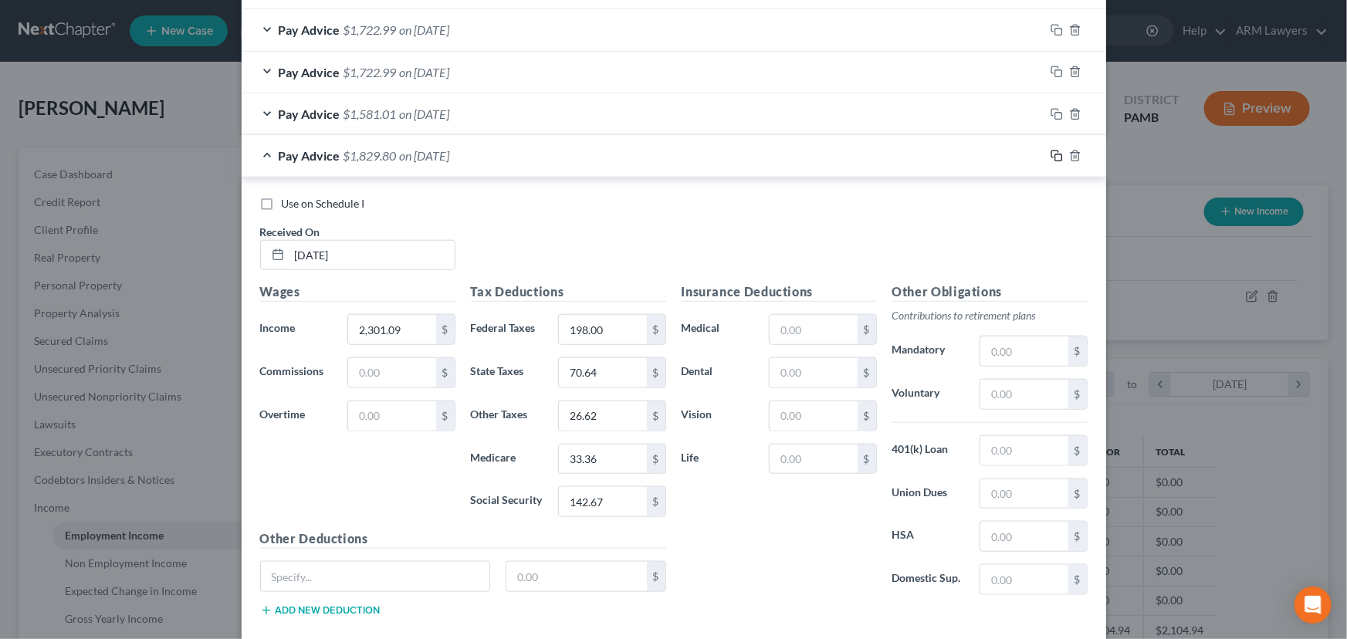
click at [1055, 154] on rect "button" at bounding box center [1058, 157] width 7 height 7
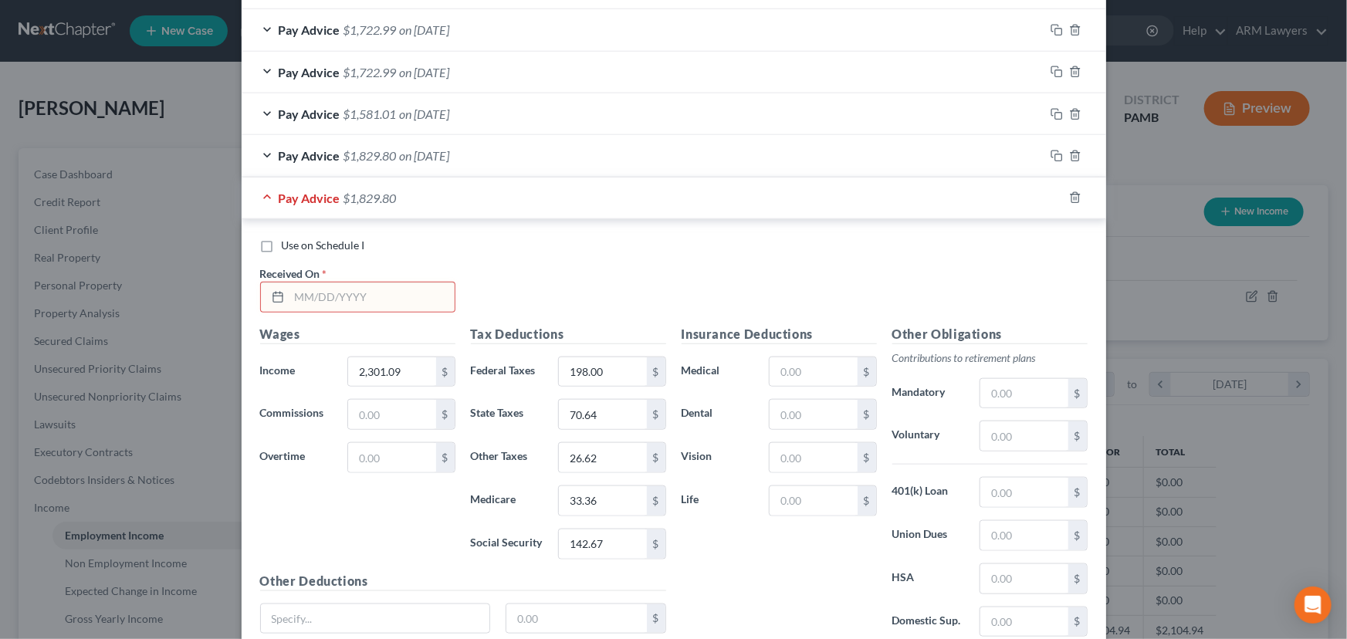
click at [354, 296] on input "text" at bounding box center [371, 297] width 165 height 29
type input "[DATE]"
click at [421, 364] on input "2,301.09" at bounding box center [391, 371] width 87 height 29
type input "1,709.88"
click at [594, 371] on input "198.00" at bounding box center [602, 371] width 87 height 29
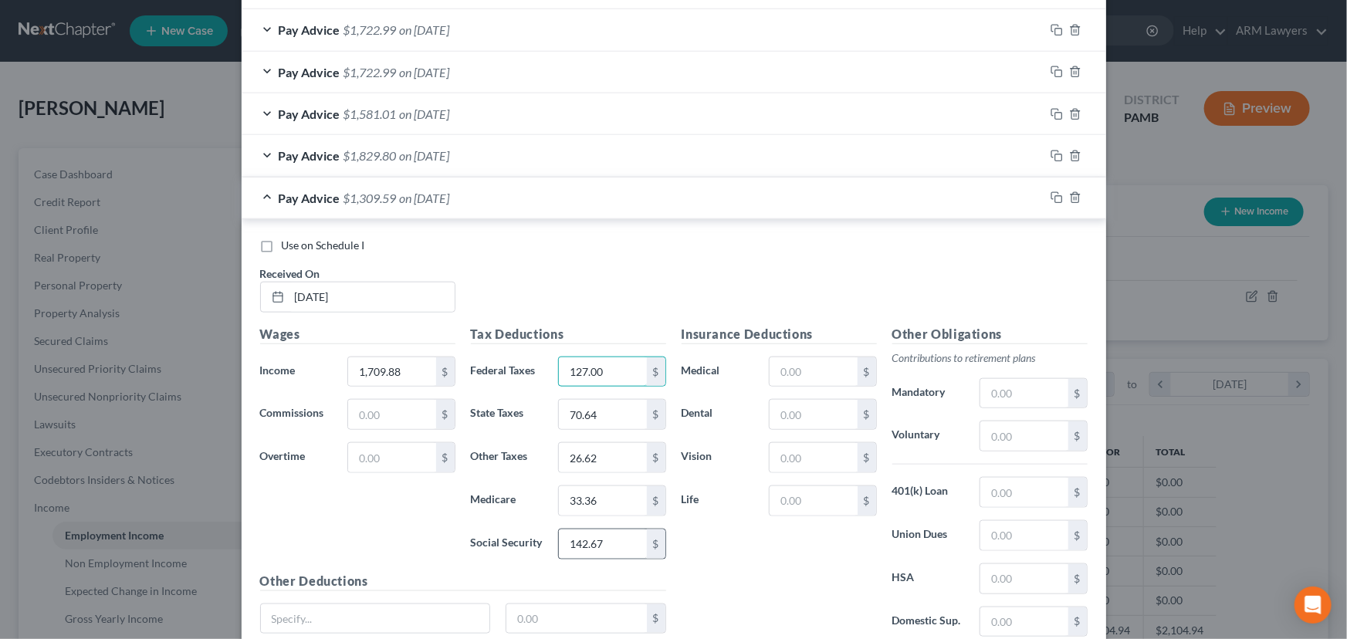
type input "127.00"
click at [581, 487] on input "142.67" at bounding box center [602, 544] width 87 height 29
type input "106.01"
click at [598, 487] on input "33.36" at bounding box center [602, 500] width 87 height 29
type input "24.80"
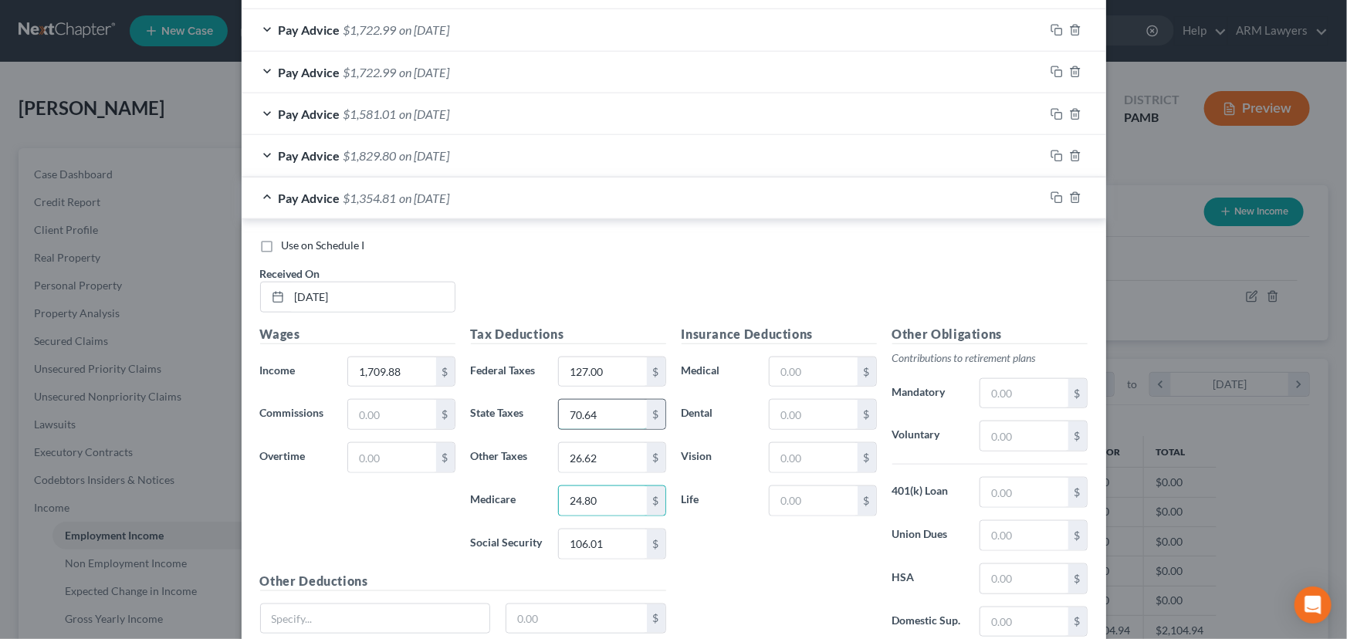
click at [602, 412] on input "70.64" at bounding box center [602, 414] width 87 height 29
type input "52.49"
click at [599, 449] on input "26.62" at bounding box center [602, 457] width 87 height 29
click at [604, 452] on input "26.62" at bounding box center [602, 457] width 87 height 29
click at [578, 451] on input "26.62" at bounding box center [602, 457] width 87 height 29
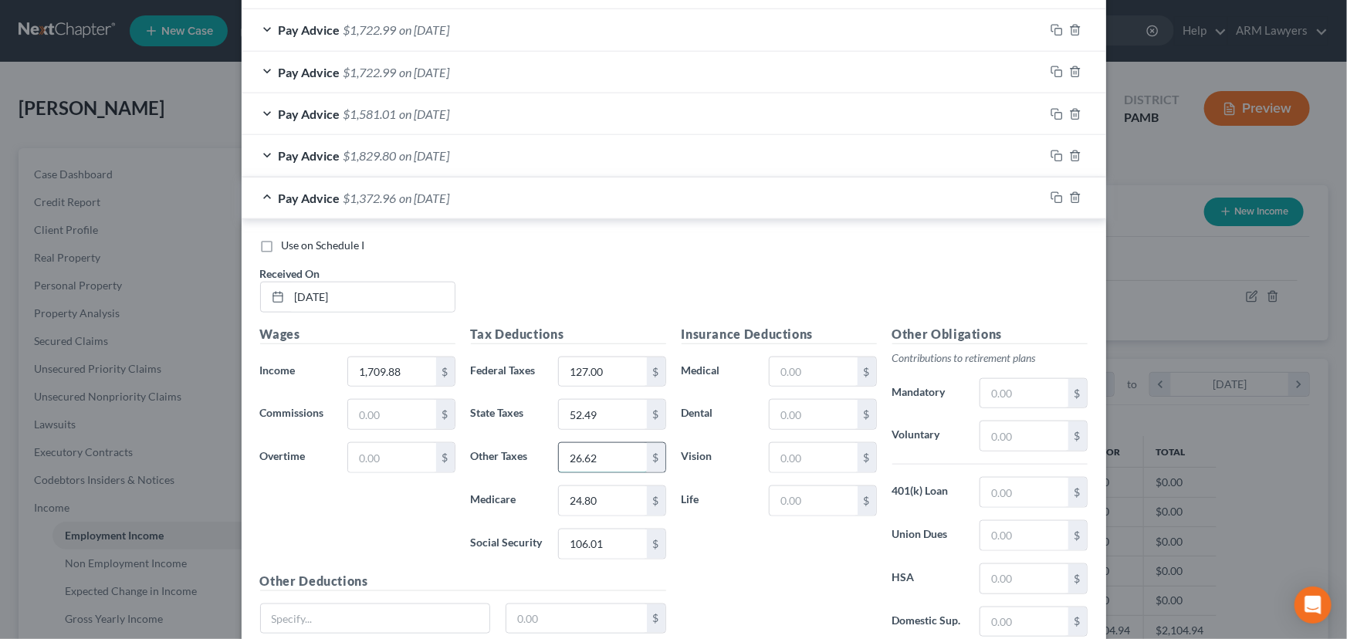
click at [578, 451] on input "26.62" at bounding box center [602, 457] width 87 height 29
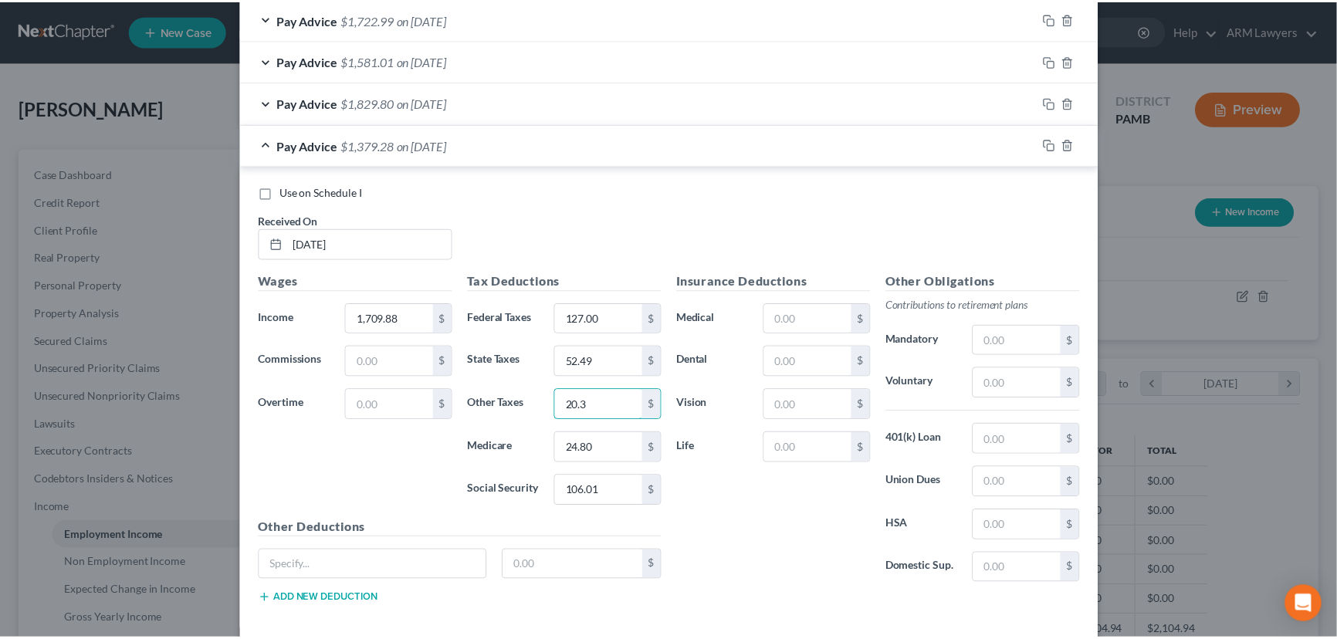
scroll to position [767, 0]
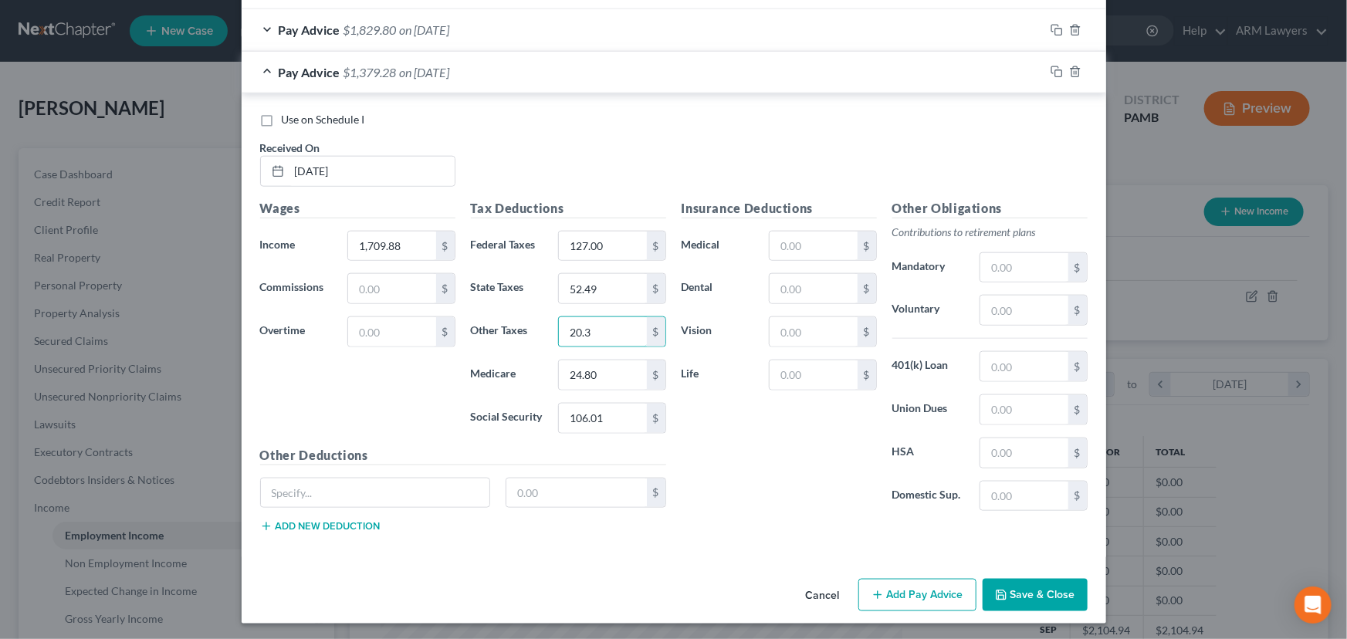
type input "20.3"
click at [1035, 487] on button "Save & Close" at bounding box center [1035, 595] width 105 height 32
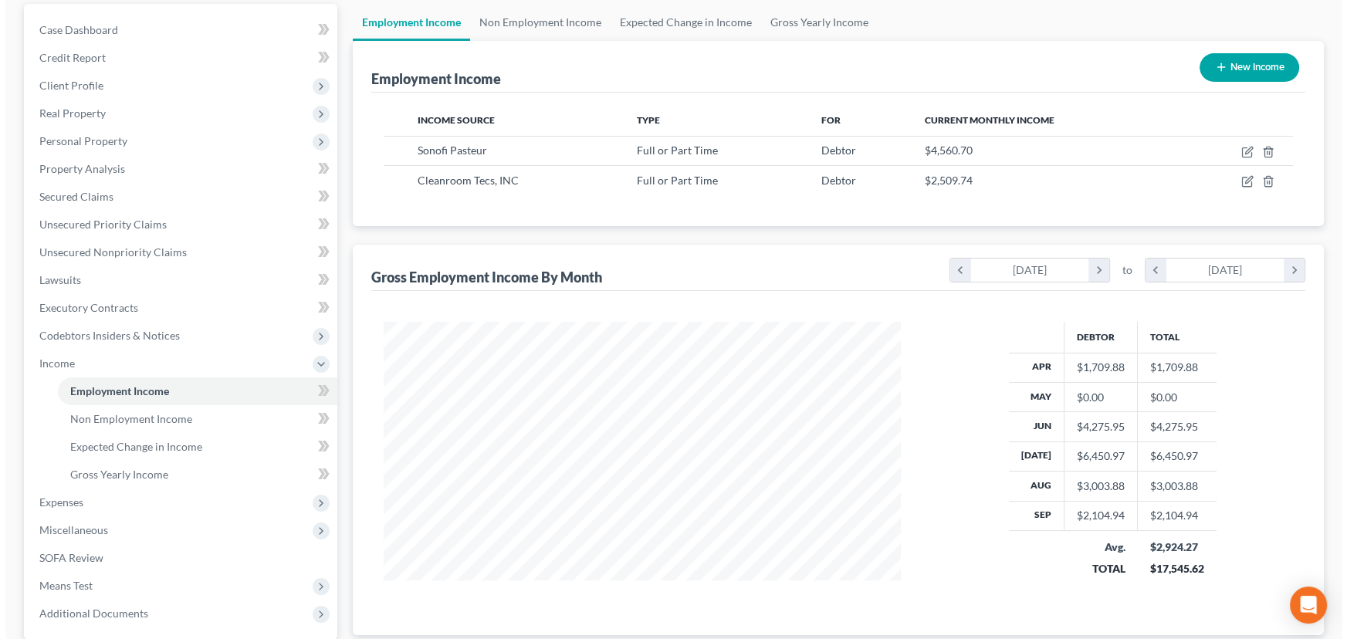
scroll to position [9, 0]
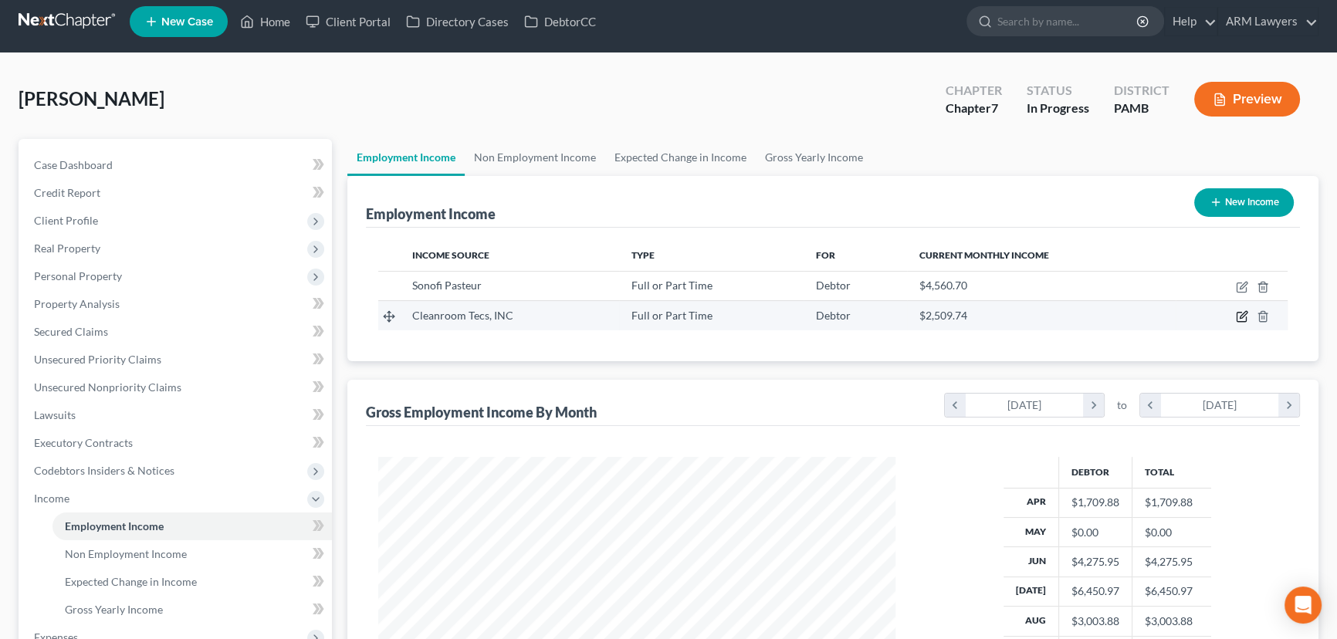
click at [1077, 311] on icon "button" at bounding box center [1242, 316] width 12 height 12
select select "0"
select select "4"
select select "2"
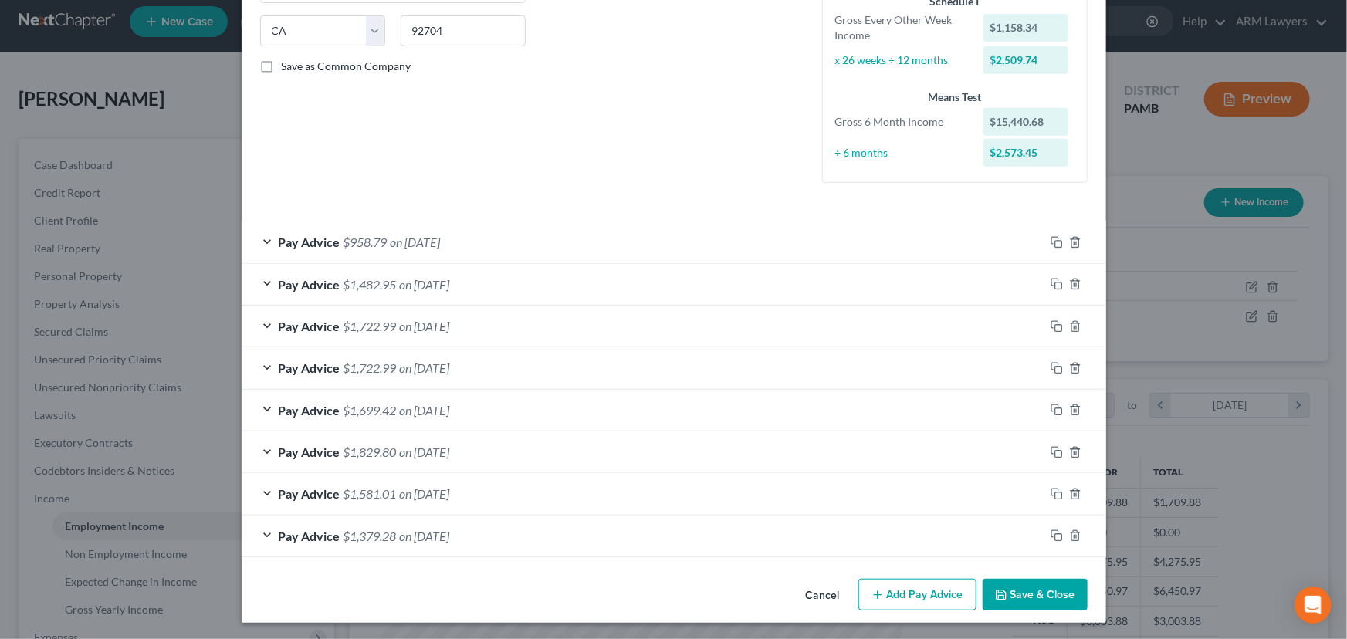
scroll to position [304, 0]
click at [1051, 487] on icon "button" at bounding box center [1057, 535] width 12 height 12
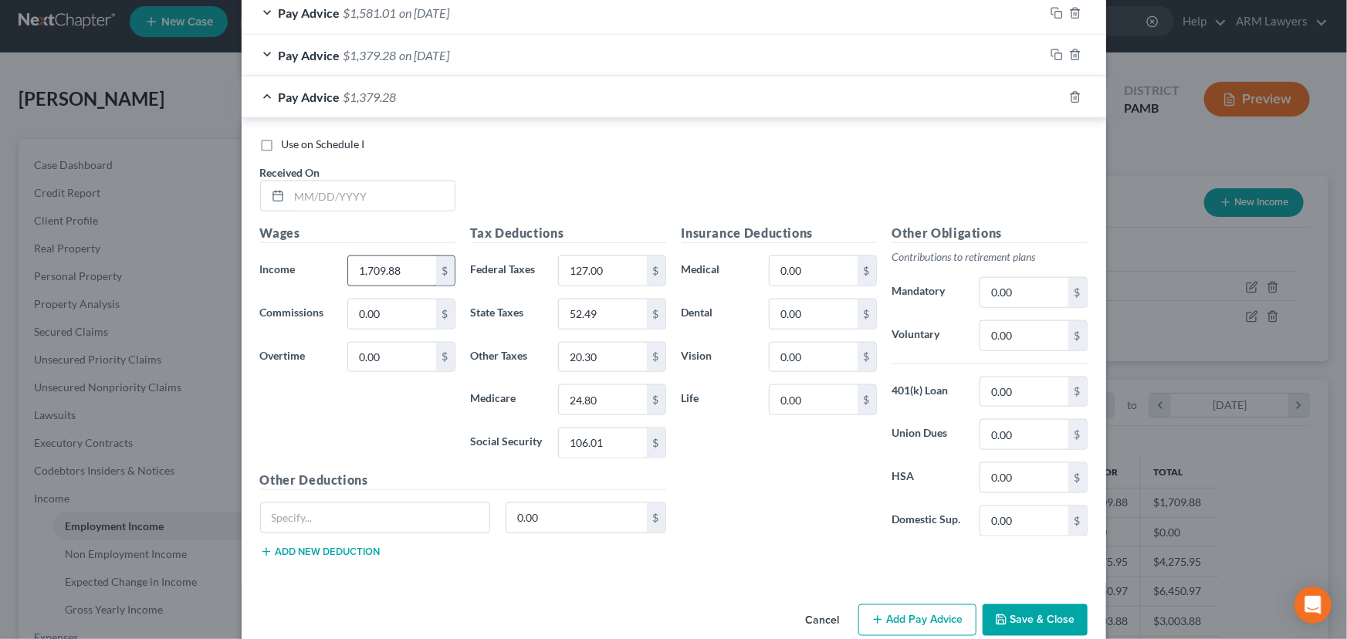
scroll to position [810, 0]
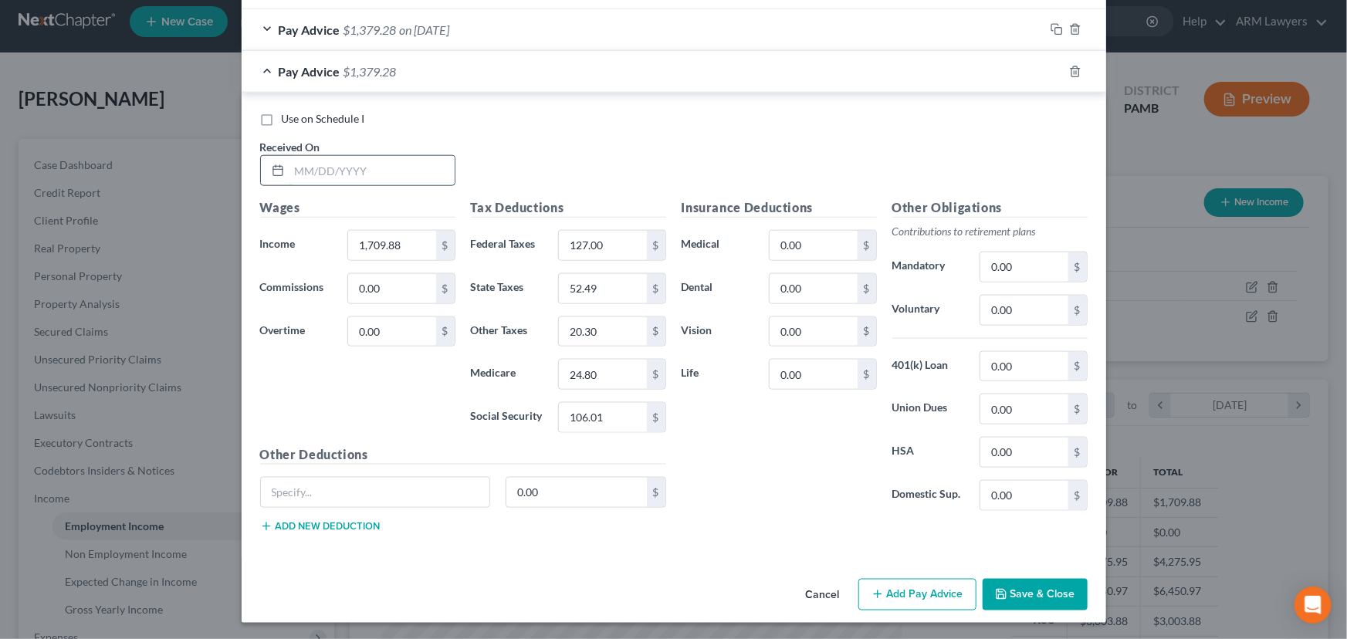
click at [350, 173] on input "text" at bounding box center [371, 170] width 165 height 29
type input "[DATE]"
click at [418, 239] on input "1,709.88" at bounding box center [391, 245] width 87 height 29
type input "1,390.21"
click at [594, 239] on input "127.00" at bounding box center [602, 245] width 87 height 29
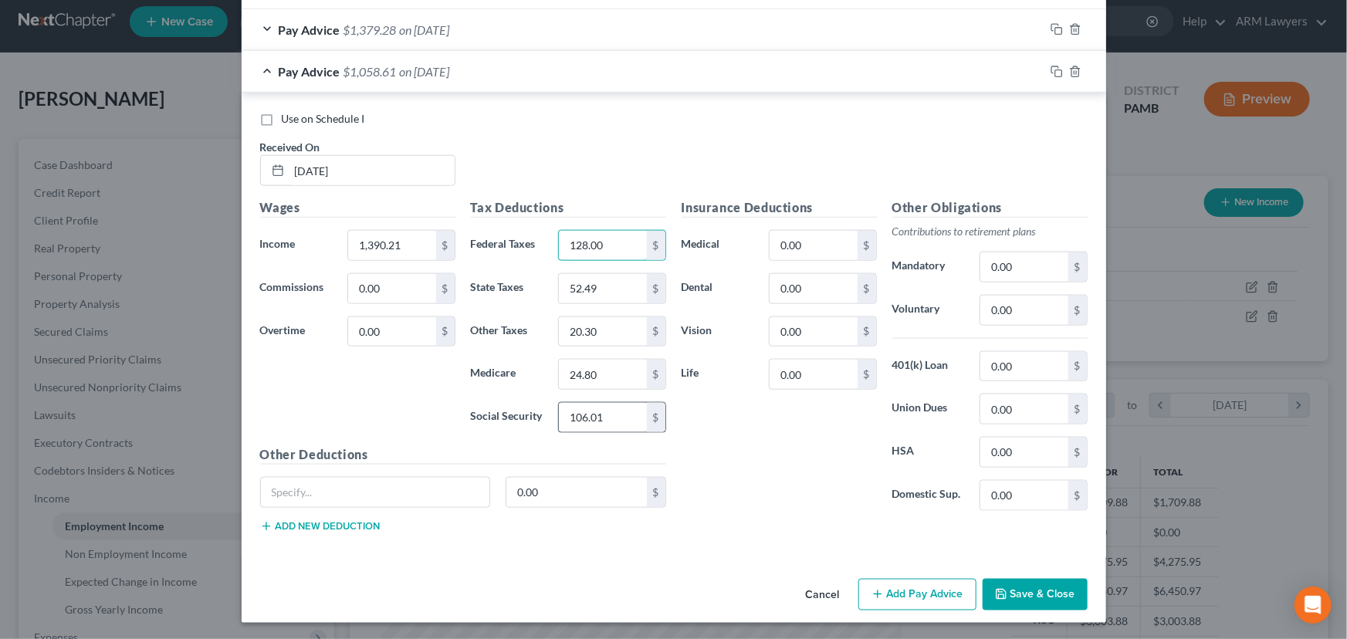
type input "128.00"
click at [601, 418] on input "106.01" at bounding box center [602, 417] width 87 height 29
type input "106.85"
click at [593, 364] on input "24.80" at bounding box center [602, 374] width 87 height 29
type input "24.99"
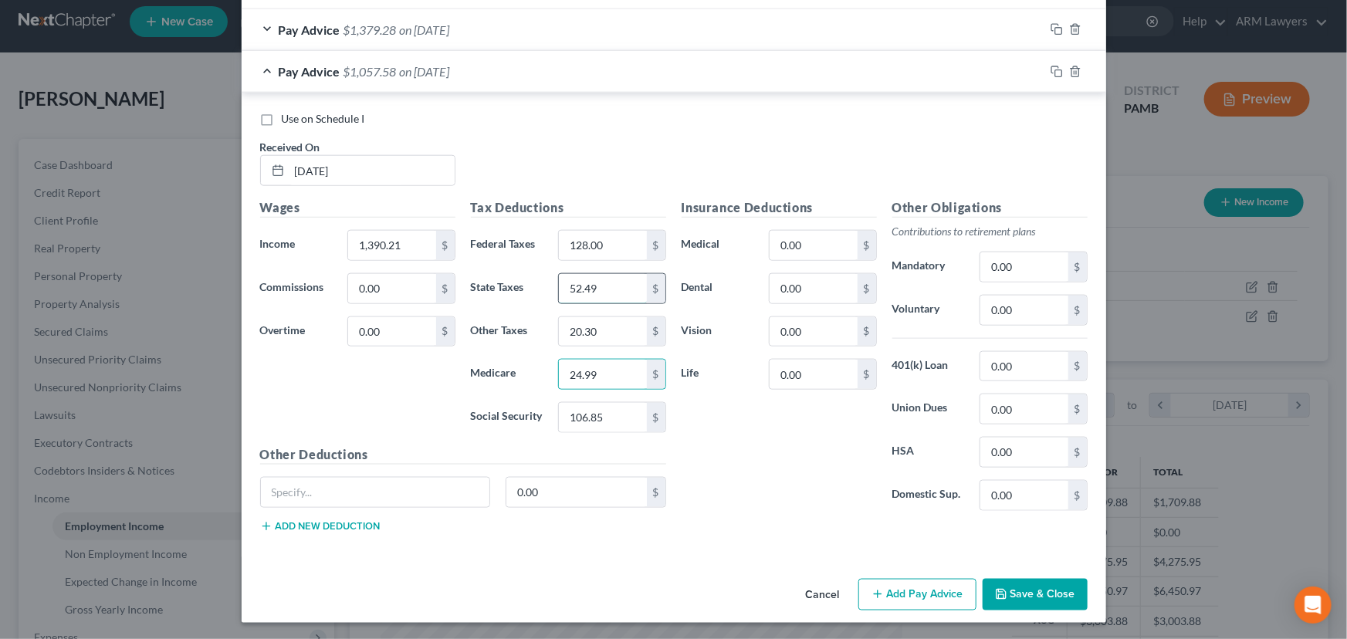
click at [587, 281] on input "52.49" at bounding box center [602, 288] width 87 height 29
type input "52.91"
click at [590, 336] on input "20.30" at bounding box center [602, 331] width 87 height 29
type input "20.44"
click at [399, 242] on input "1,390.21" at bounding box center [391, 245] width 87 height 29
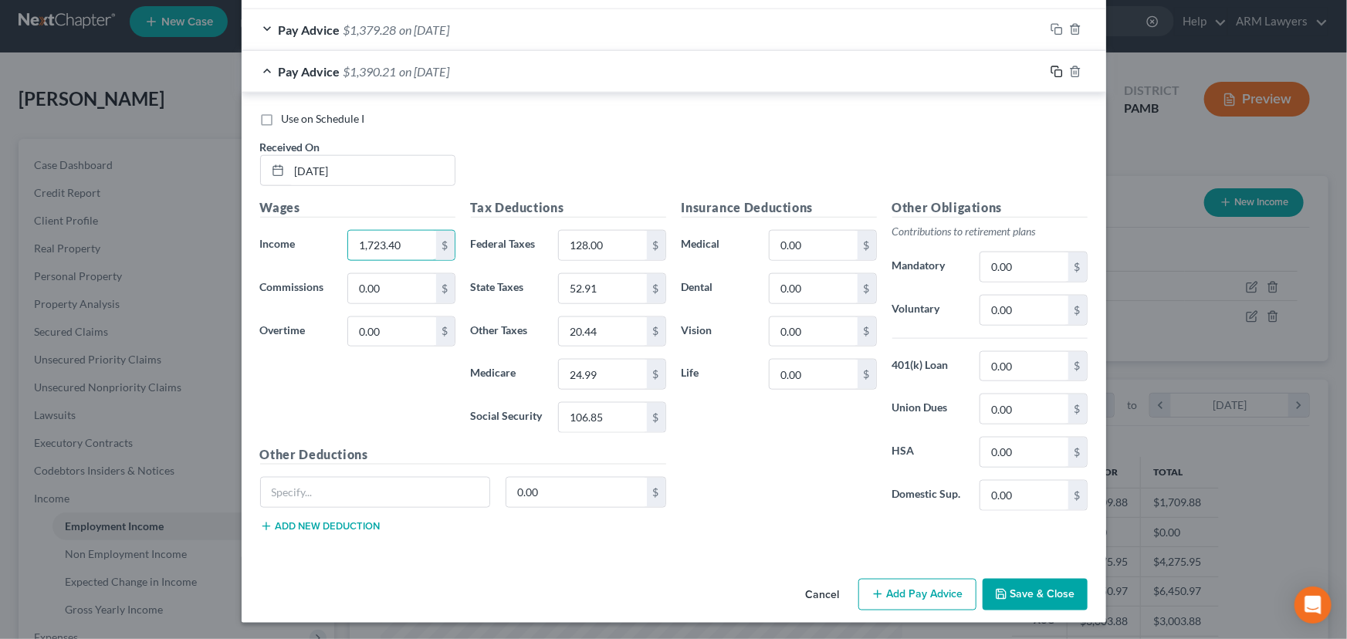
type input "1,723.40"
click at [1055, 70] on rect "button" at bounding box center [1058, 73] width 7 height 7
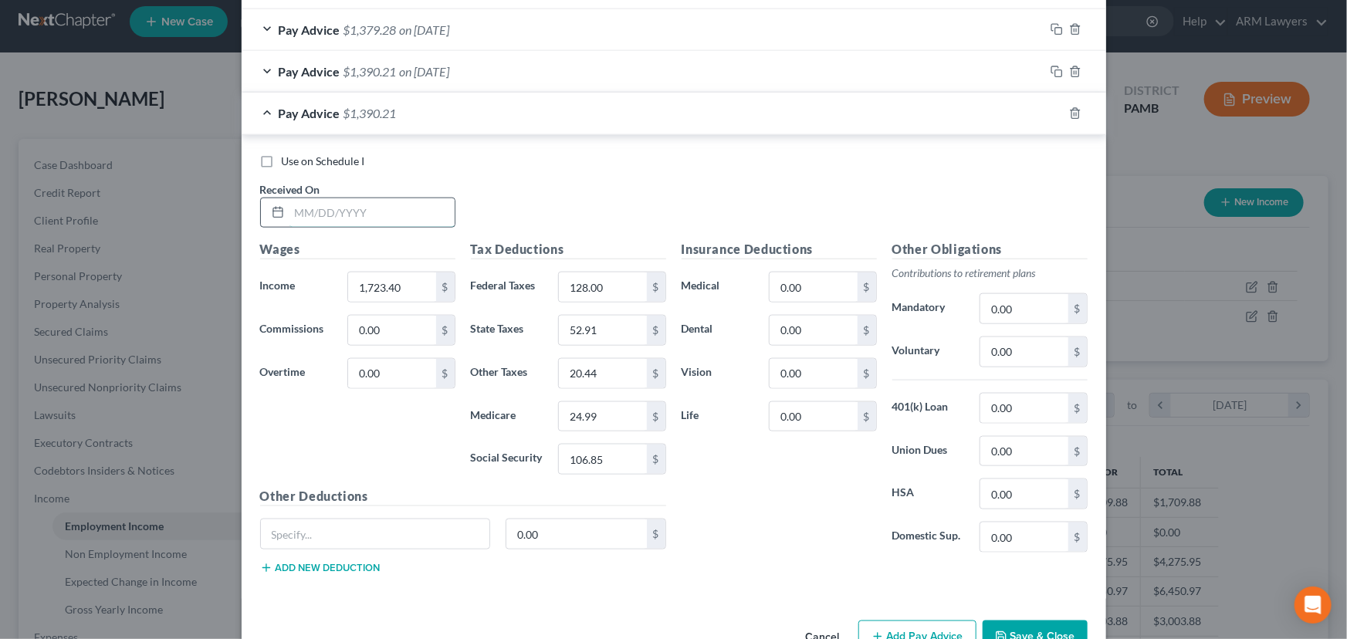
click at [397, 225] on input "text" at bounding box center [371, 212] width 165 height 29
type input "[DATE]"
click at [406, 289] on input "1,723.40" at bounding box center [391, 287] width 87 height 29
type input "1,932.90"
click at [601, 291] on input "128.00" at bounding box center [602, 287] width 87 height 29
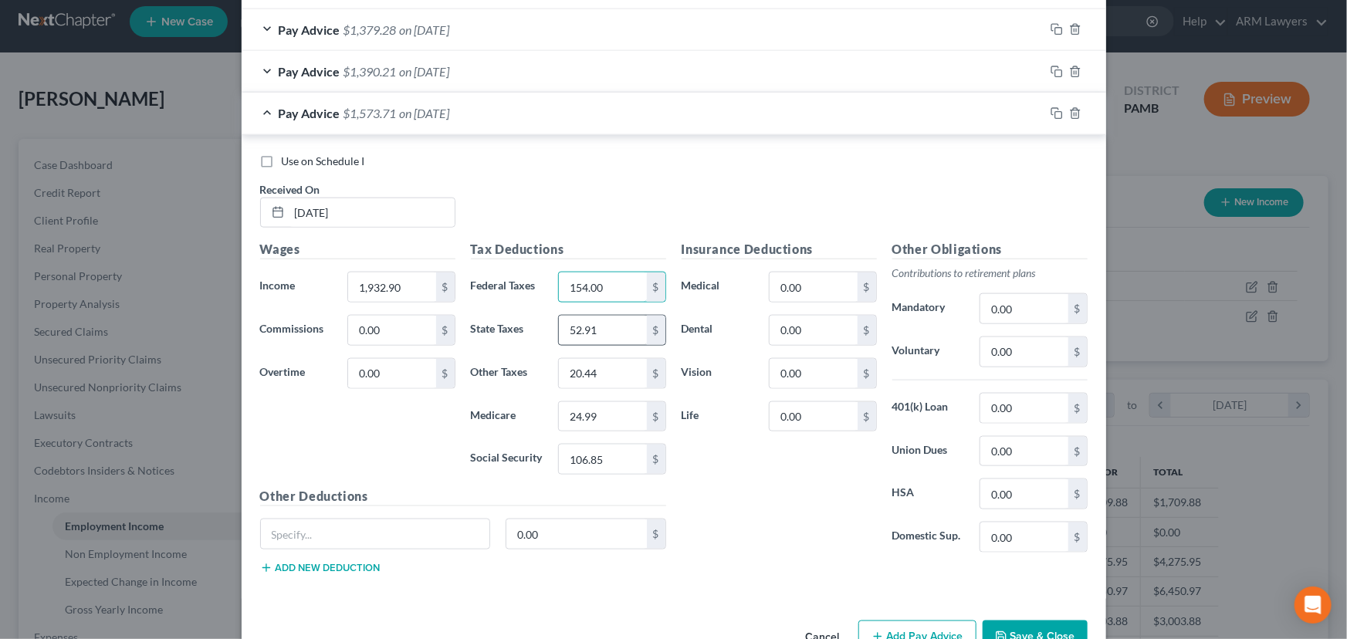
type input "154.00"
click at [598, 339] on input "52.91" at bounding box center [602, 330] width 87 height 29
type input "59.34"
click at [588, 466] on input "106.85" at bounding box center [602, 459] width 87 height 29
type input "119.84"
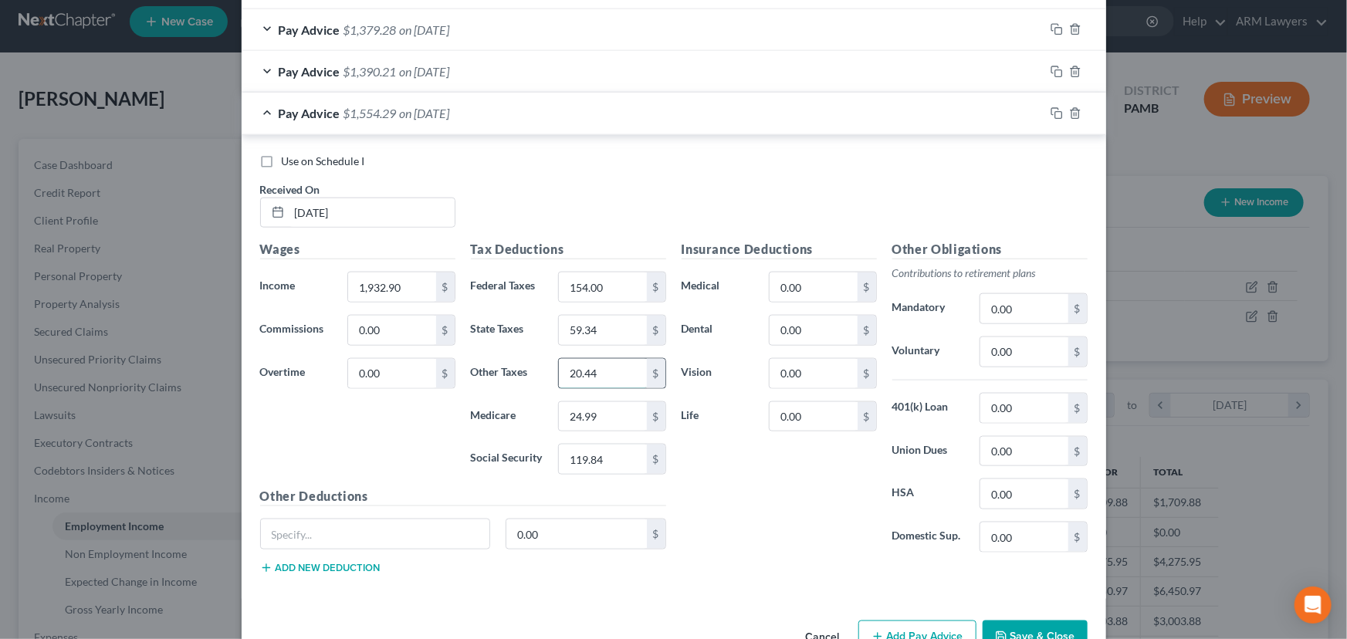
click at [569, 377] on input "20.44" at bounding box center [602, 373] width 87 height 29
type input "22.68"
click at [740, 487] on div "Insurance Deductions Medical 0.00 $ Dental 0.00 $ Vision 0.00 $ Life 0.00 $" at bounding box center [779, 402] width 211 height 325
click at [598, 409] on input "24.99" at bounding box center [602, 416] width 87 height 29
type input "28.02"
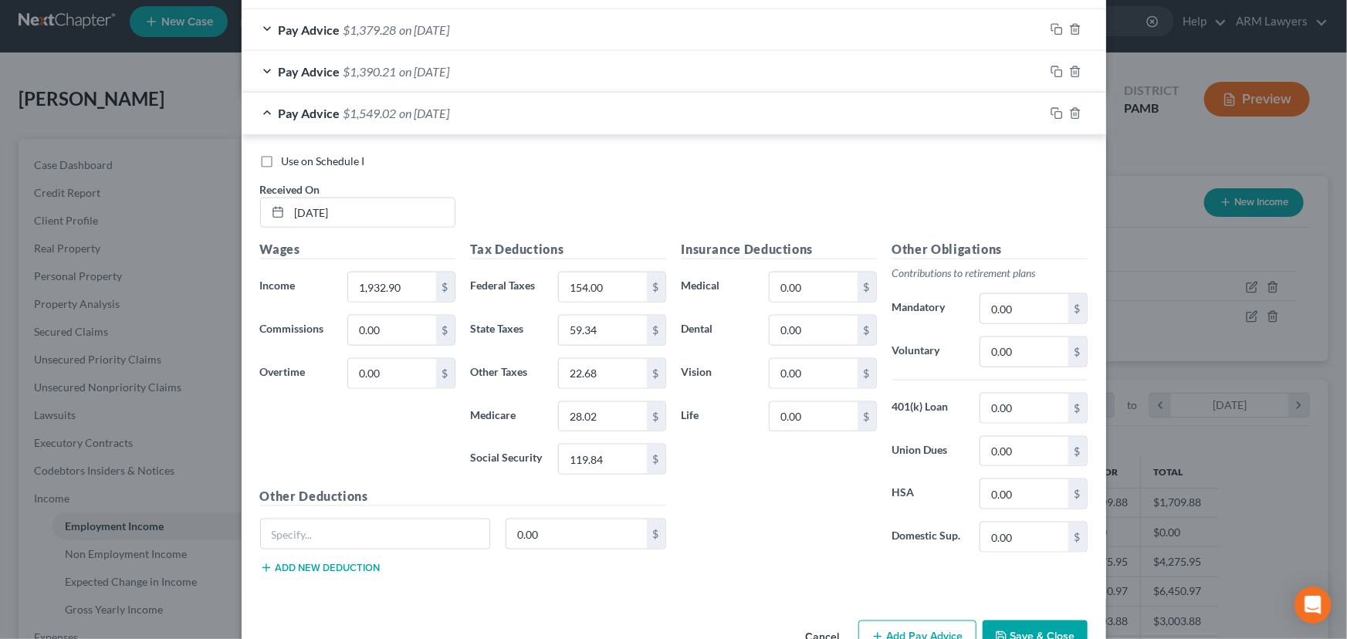
click at [795, 487] on div "Insurance Deductions Medical 0.00 $ Dental 0.00 $ Vision 0.00 $ Life 0.00 $" at bounding box center [779, 402] width 211 height 325
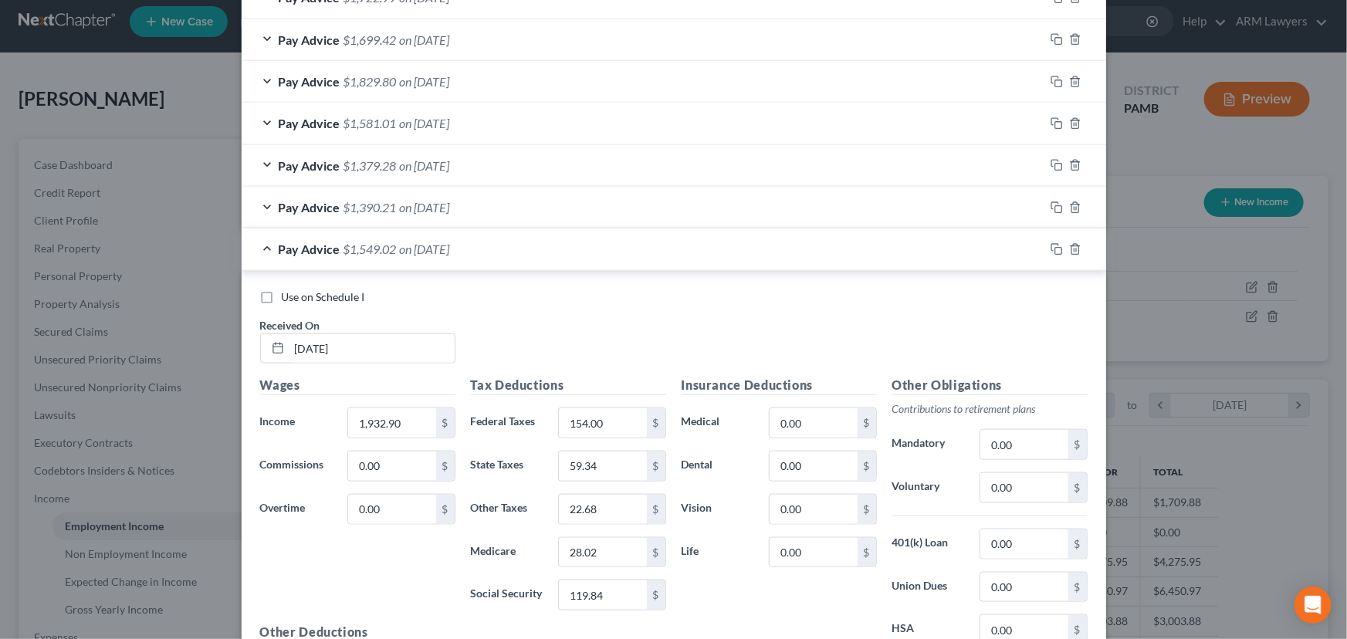
scroll to position [710, 0]
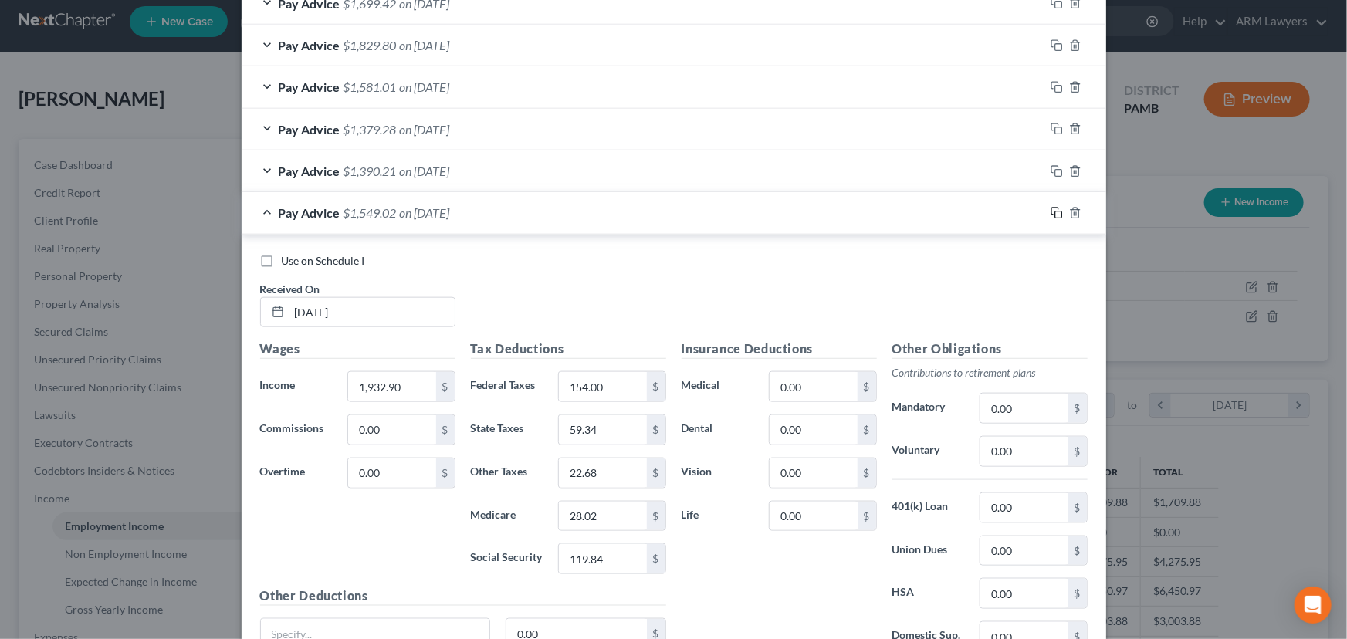
click at [1055, 212] on rect "button" at bounding box center [1058, 215] width 7 height 7
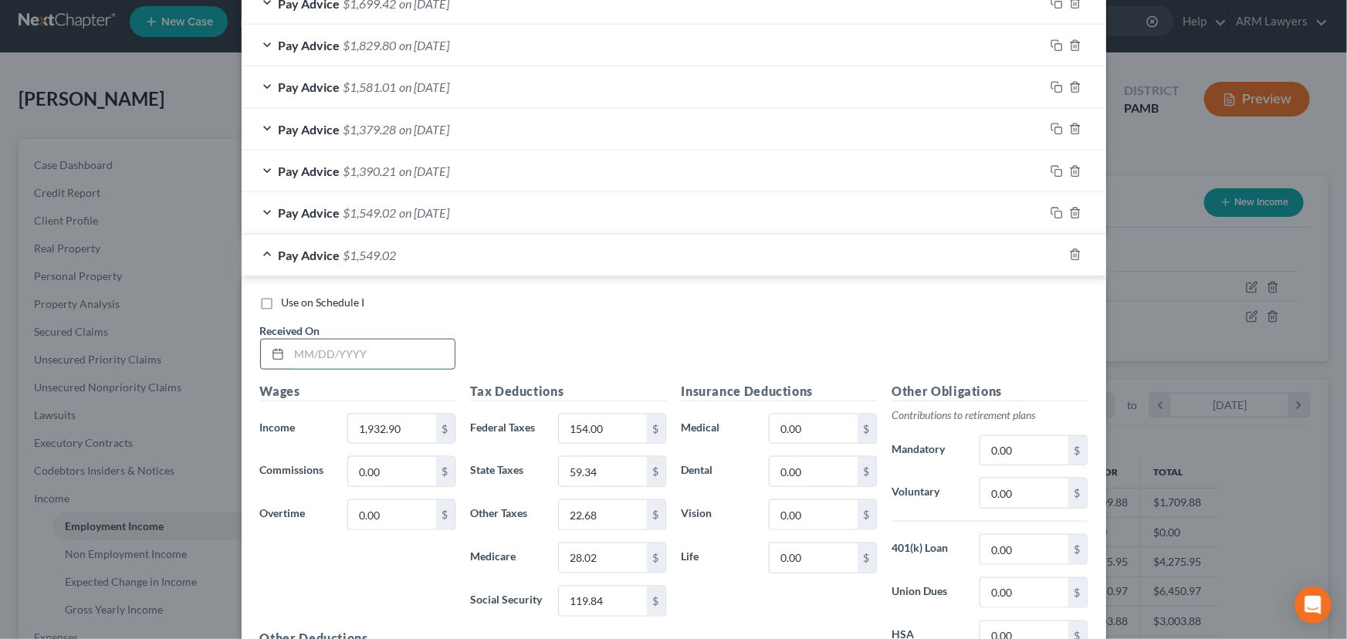
click at [377, 344] on input "text" at bounding box center [371, 354] width 165 height 29
type input "[DATE]"
click at [409, 426] on input "1,932.90" at bounding box center [391, 429] width 87 height 29
type input "1,648.81"
click at [617, 432] on input "154.00" at bounding box center [602, 429] width 87 height 29
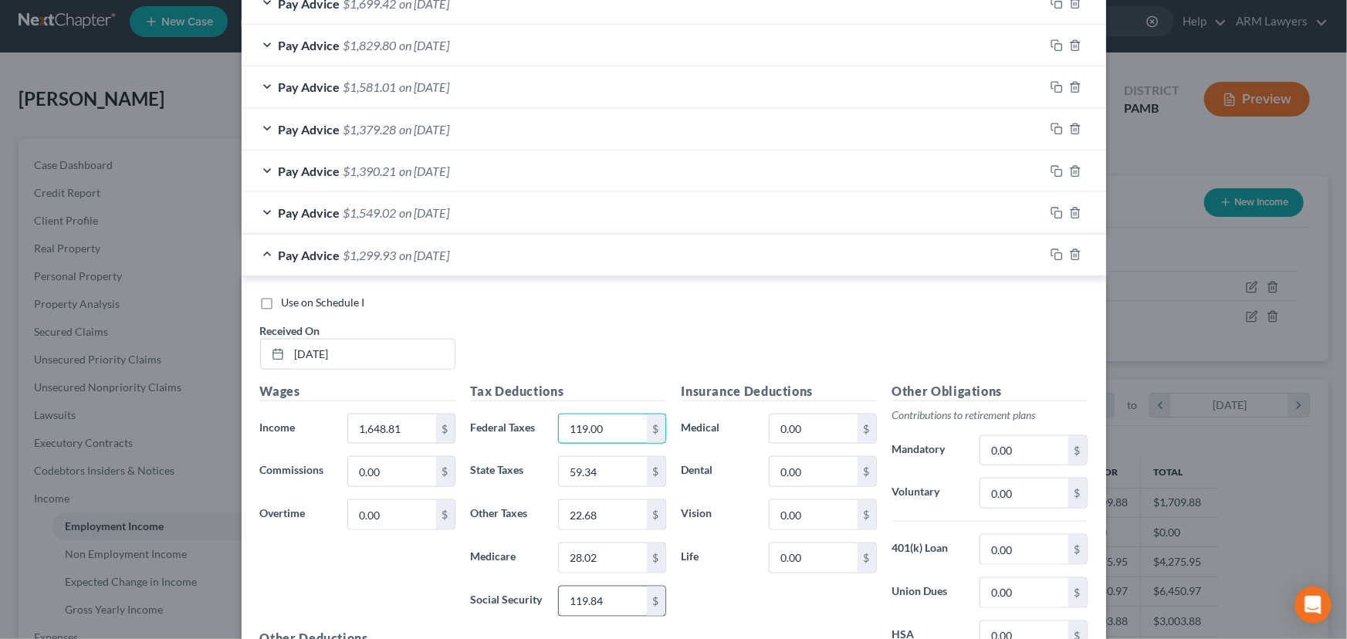
type input "119.00"
click at [621, 487] on input "119.84" at bounding box center [602, 601] width 87 height 29
type input "102.23"
click at [601, 487] on input "28.02" at bounding box center [602, 557] width 87 height 29
type input "23.91"
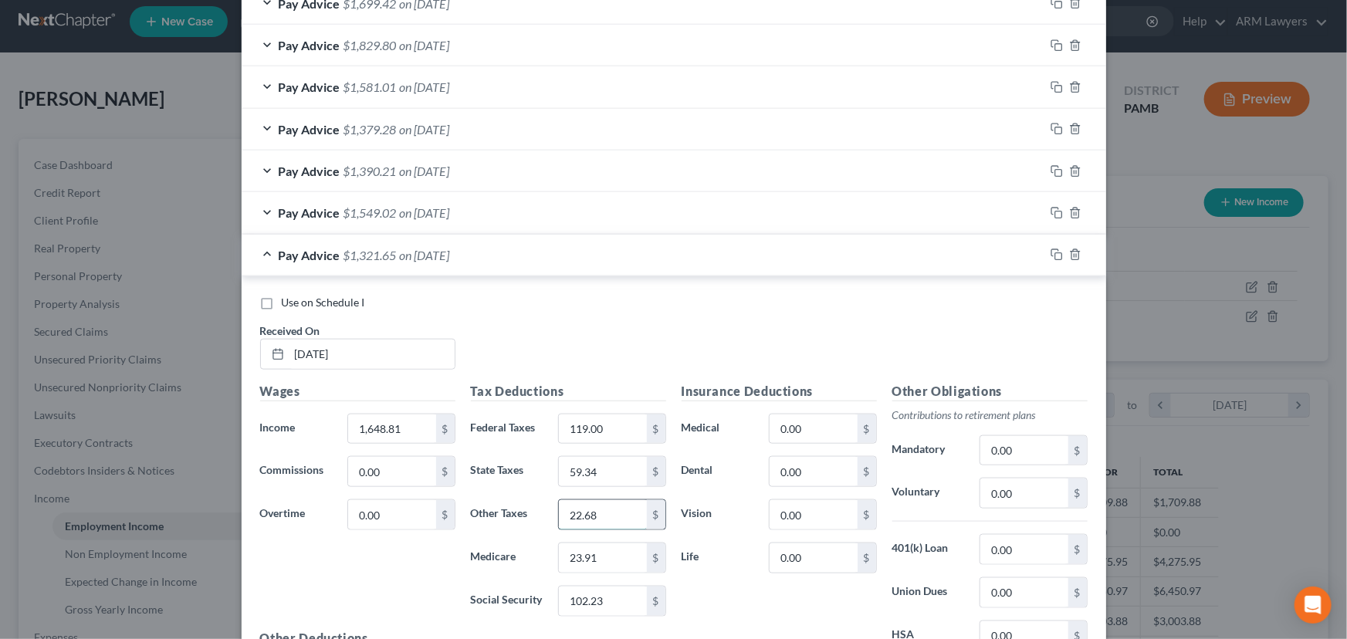
click at [604, 487] on input "22.68" at bounding box center [602, 514] width 87 height 29
click at [591, 487] on input "22.68" at bounding box center [602, 514] width 87 height 29
type input "19.64"
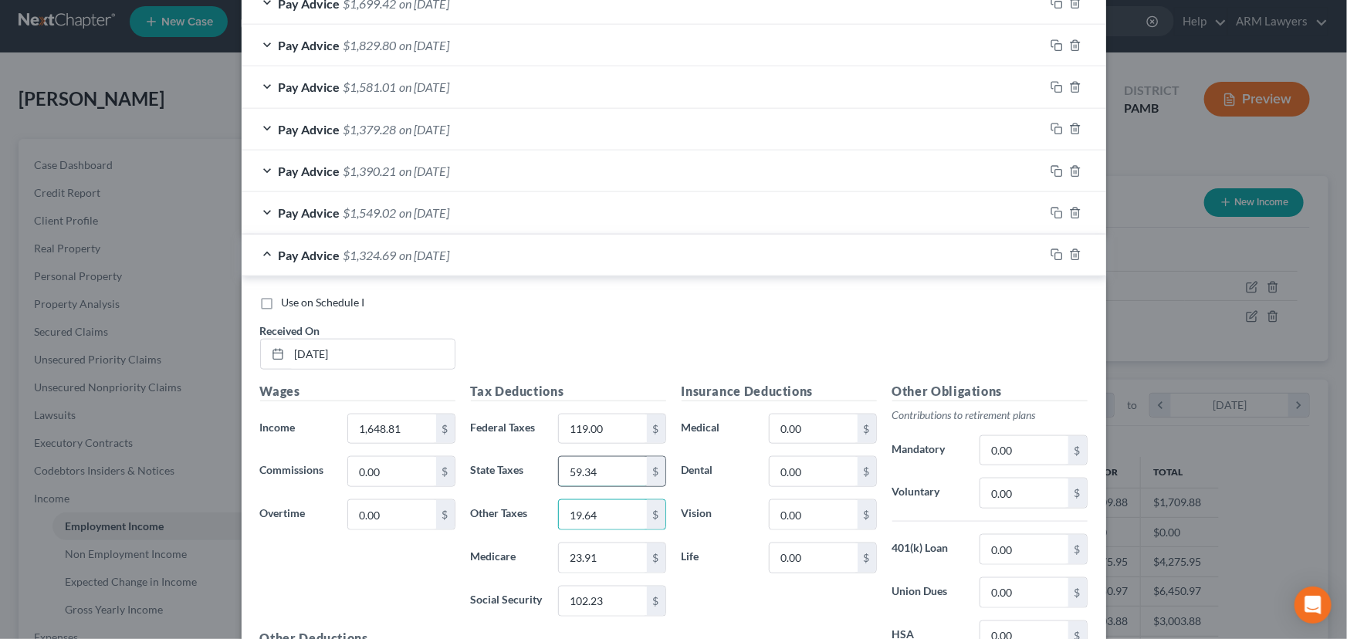
click at [606, 475] on input "59.34" at bounding box center [602, 471] width 87 height 29
type input "50.62"
click at [367, 487] on div "Wages Income * 1,648.81 $ Commissions 0.00 $ Overtime 0.00 $" at bounding box center [357, 505] width 211 height 247
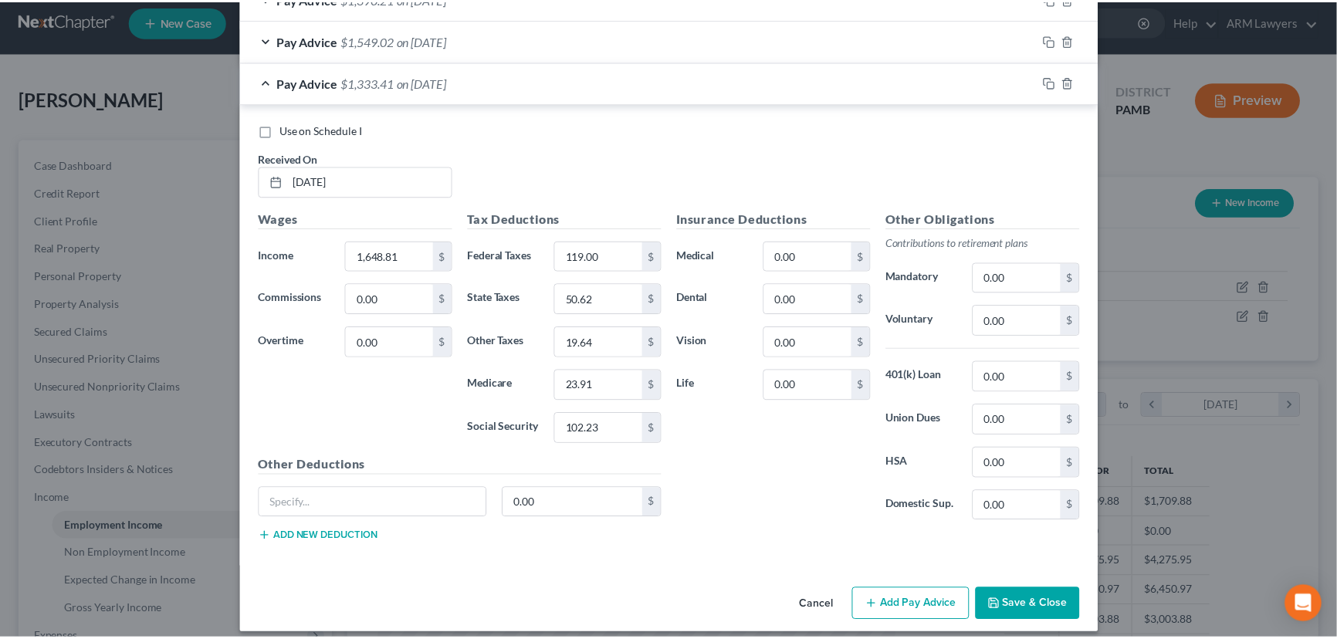
scroll to position [893, 0]
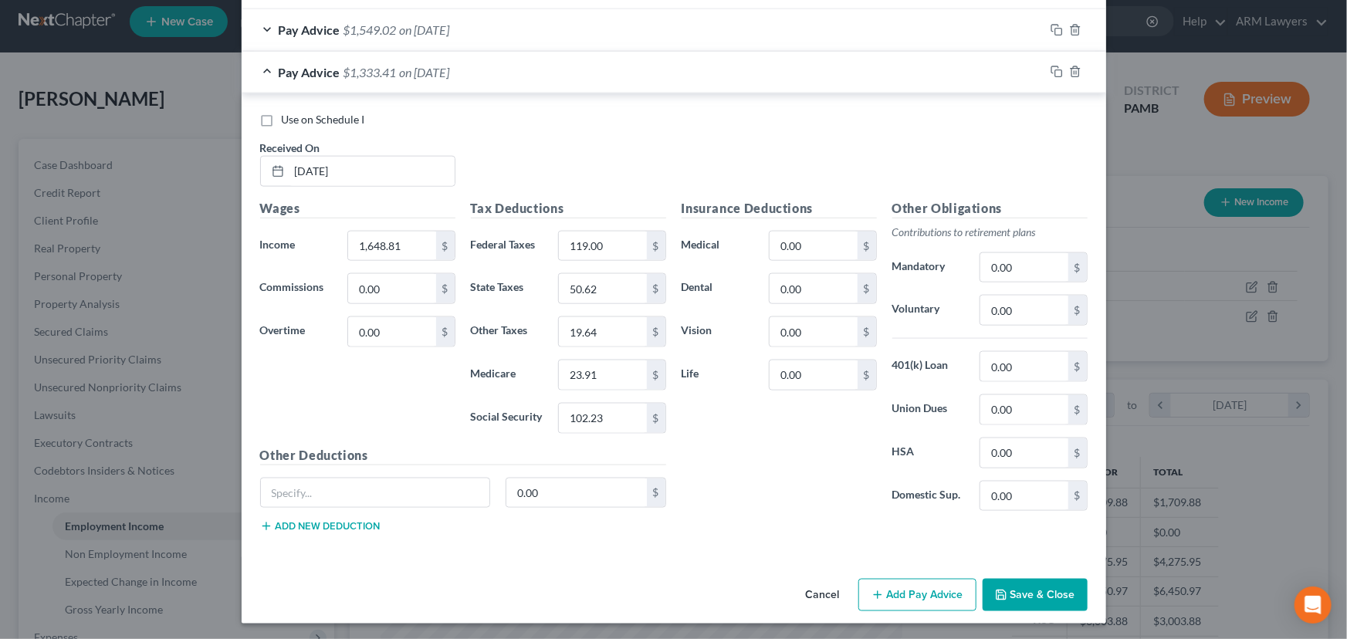
click at [1026, 487] on button "Save & Close" at bounding box center [1035, 595] width 105 height 32
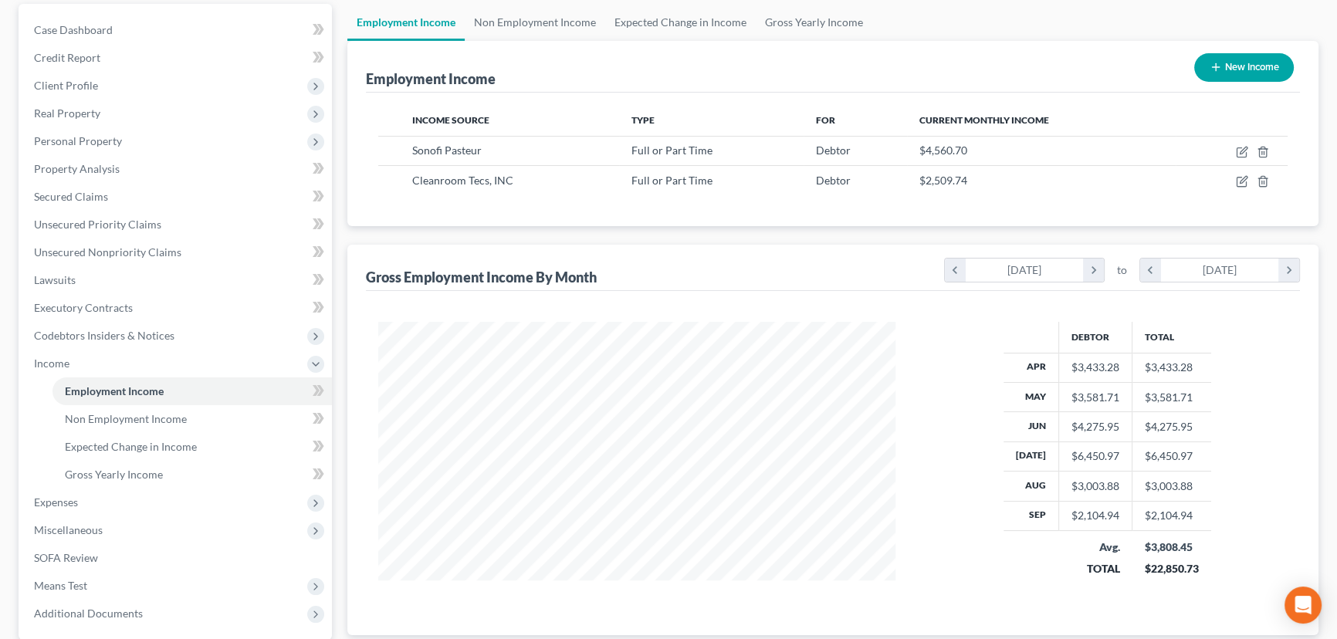
scroll to position [220, 0]
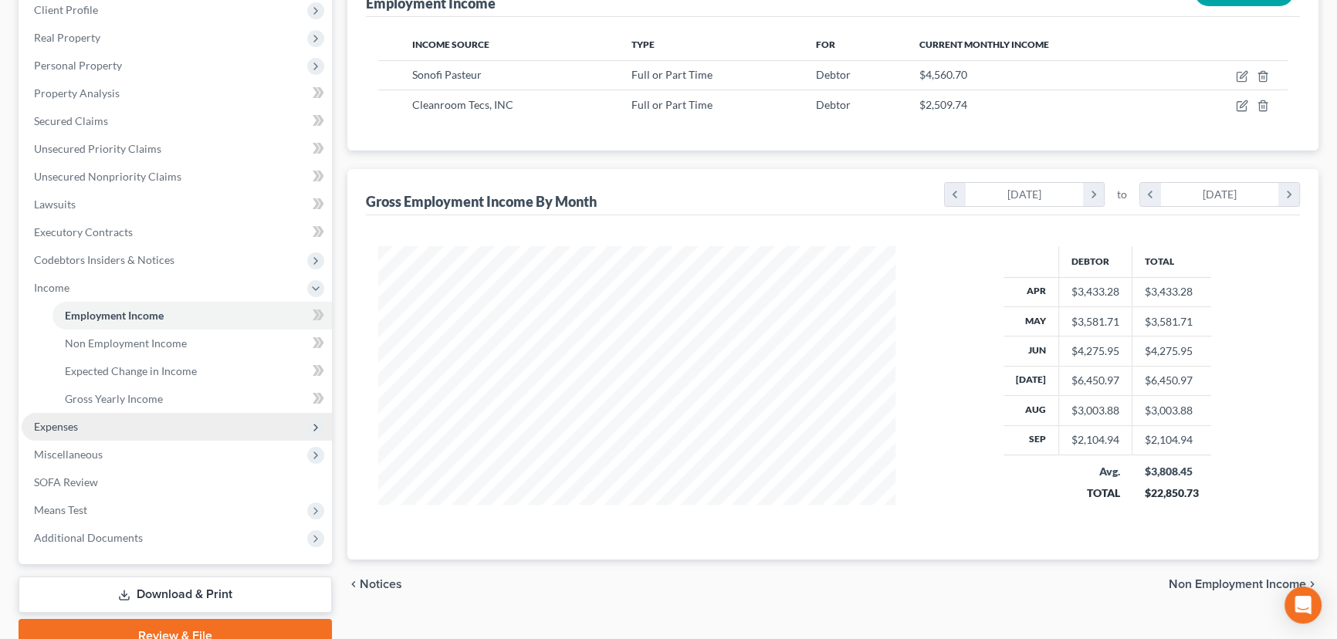
click at [56, 422] on span "Expenses" at bounding box center [56, 426] width 44 height 13
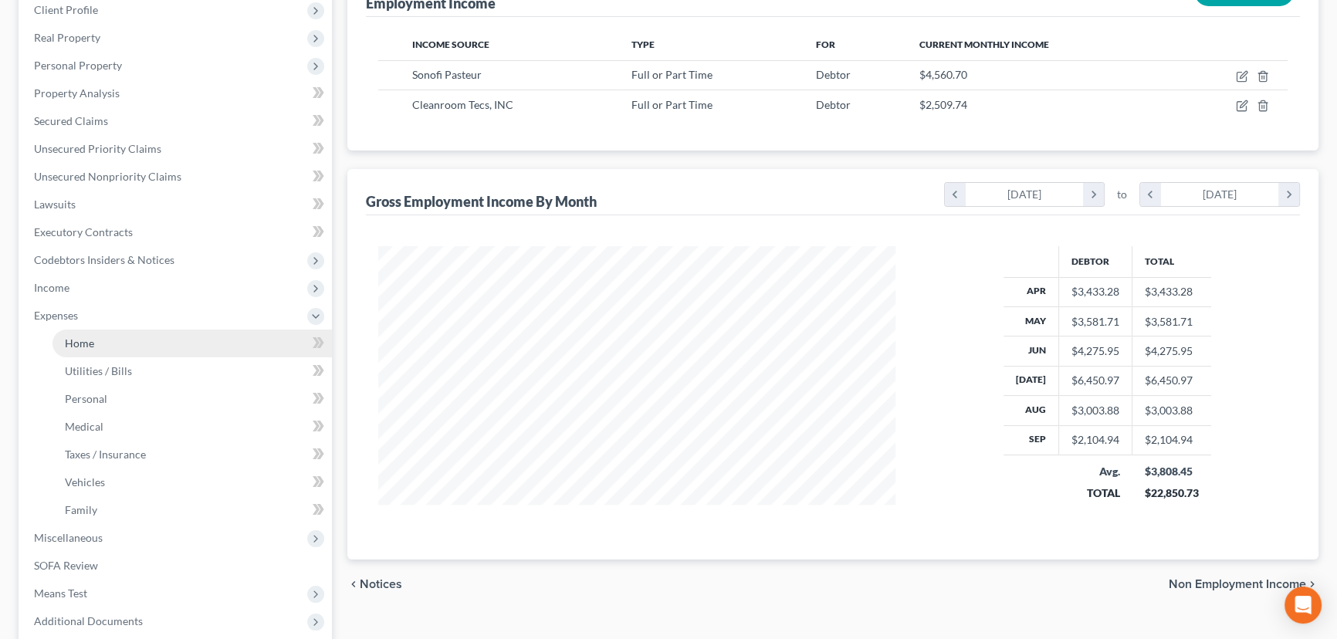
click at [147, 343] on link "Home" at bounding box center [191, 344] width 279 height 28
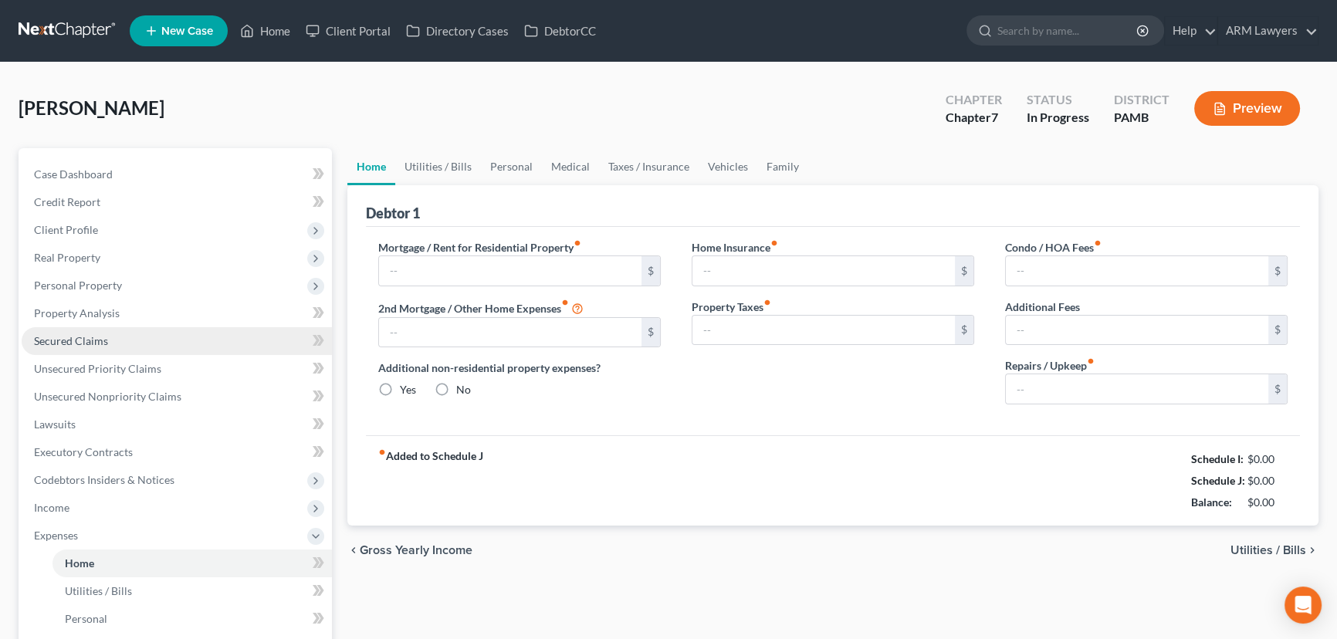
type input "600.00"
type input "0.00"
radio input "true"
type input "0.00"
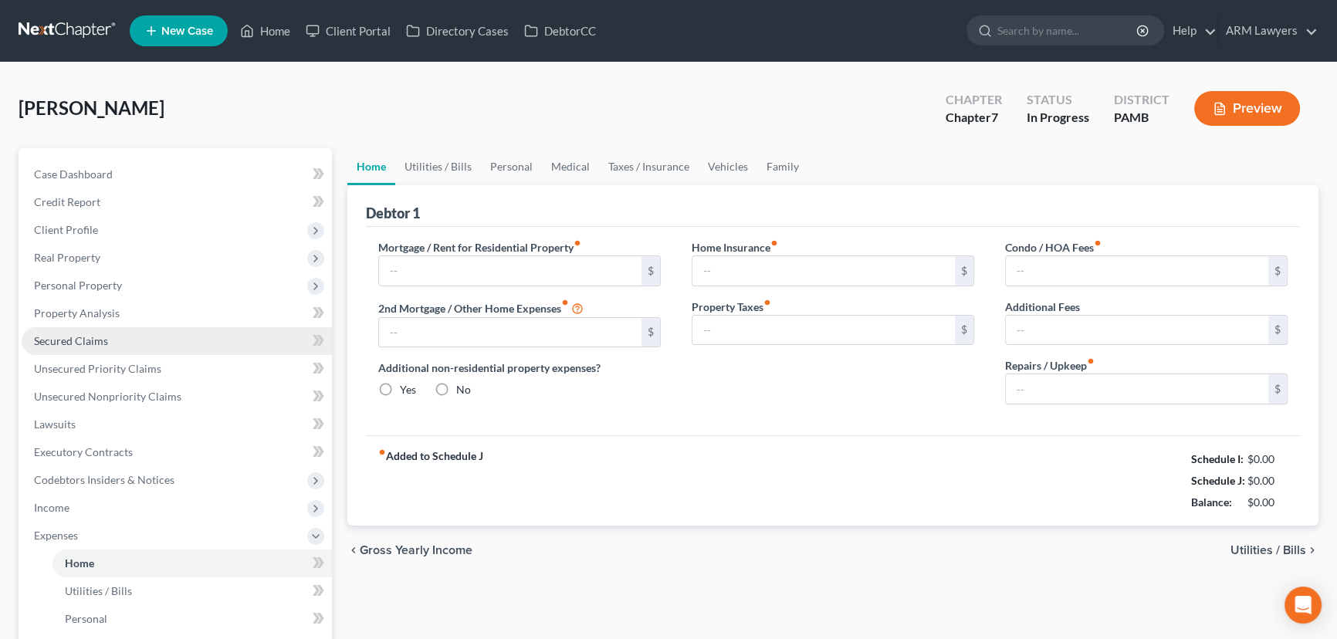
type input "0.00"
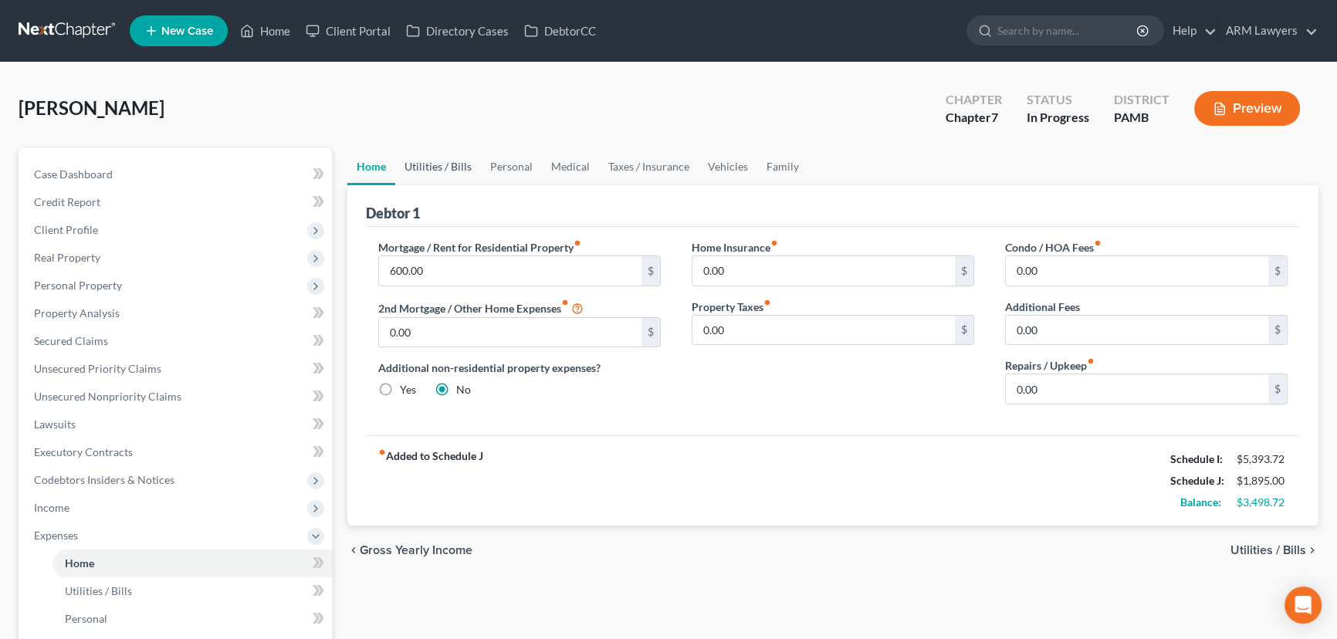
click at [425, 166] on link "Utilities / Bills" at bounding box center [438, 166] width 86 height 37
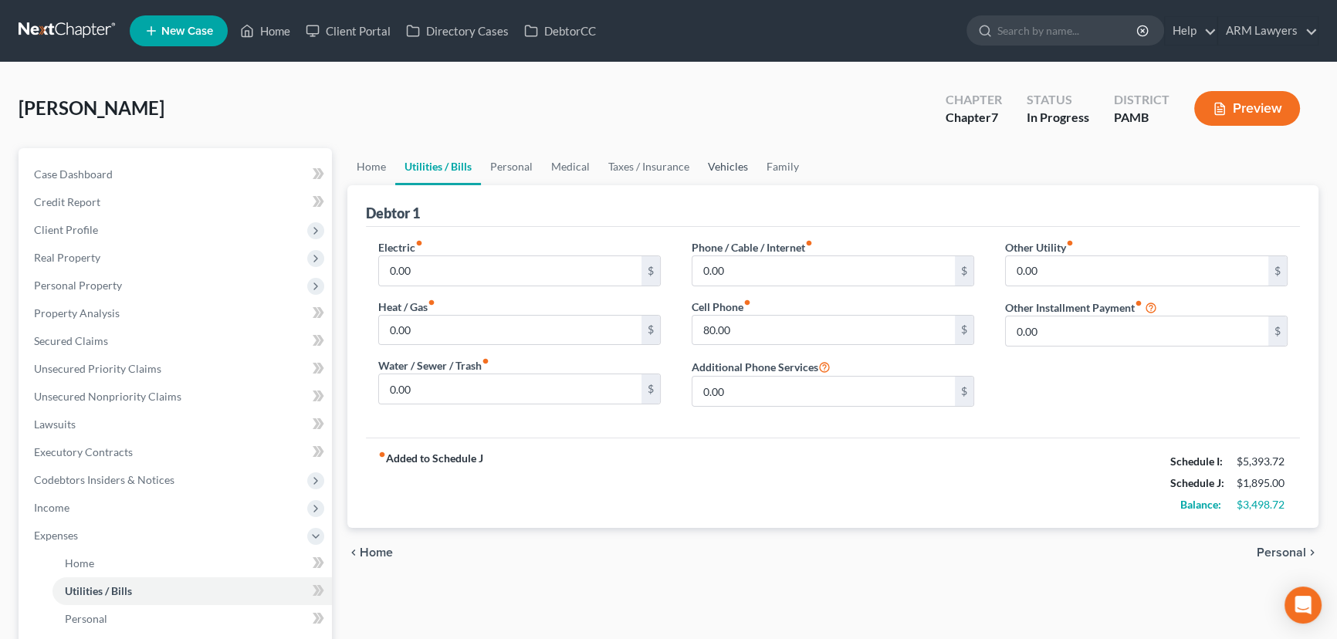
click at [721, 167] on link "Vehicles" at bounding box center [728, 166] width 59 height 37
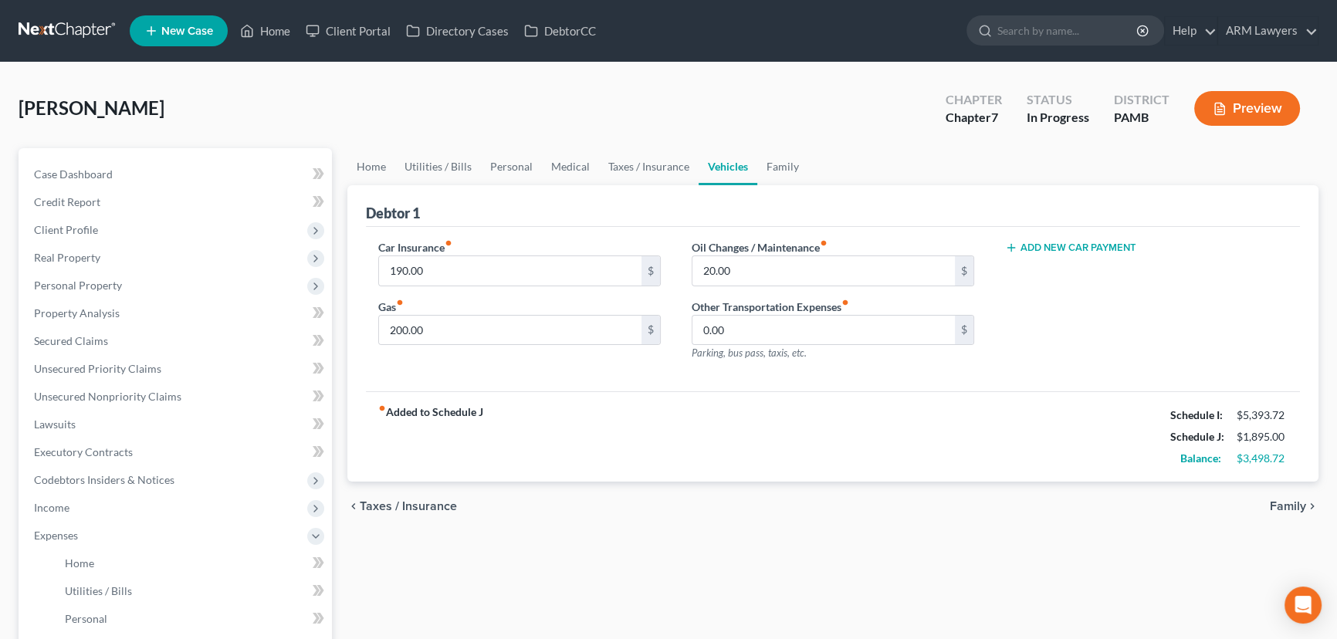
click at [771, 459] on div "fiber_manual_record Added to Schedule J Schedule I: $5,393.72 Schedule J: $1,89…" at bounding box center [833, 436] width 934 height 90
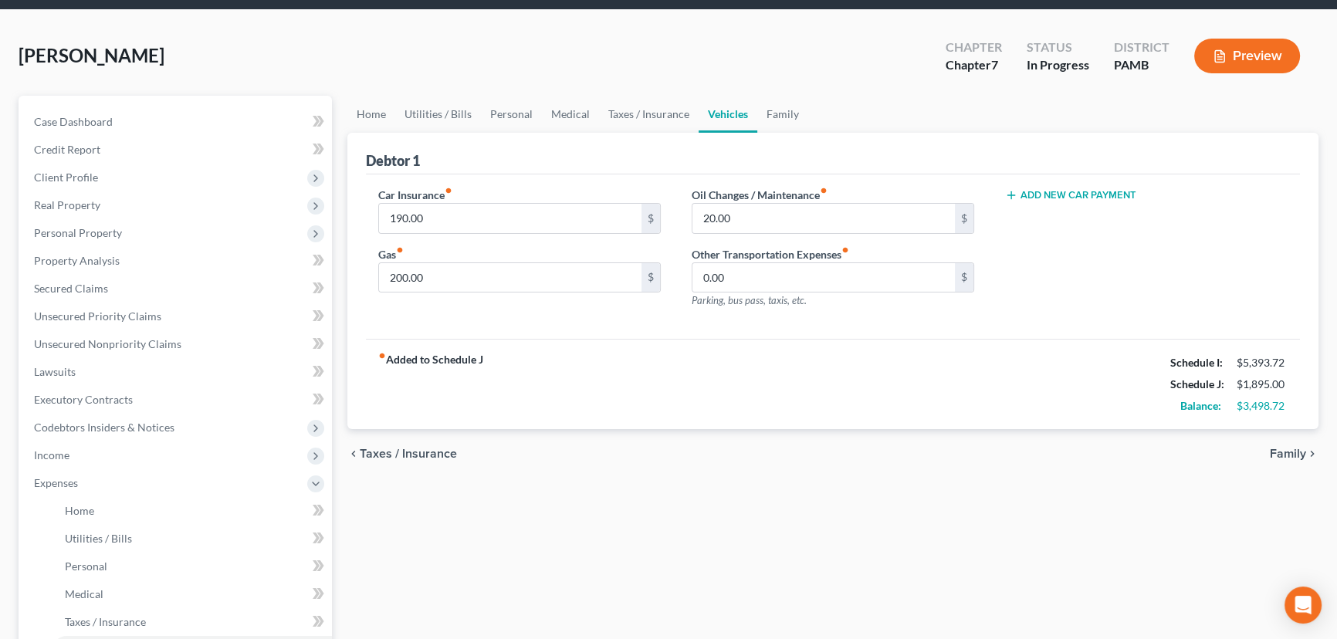
scroll to position [280, 0]
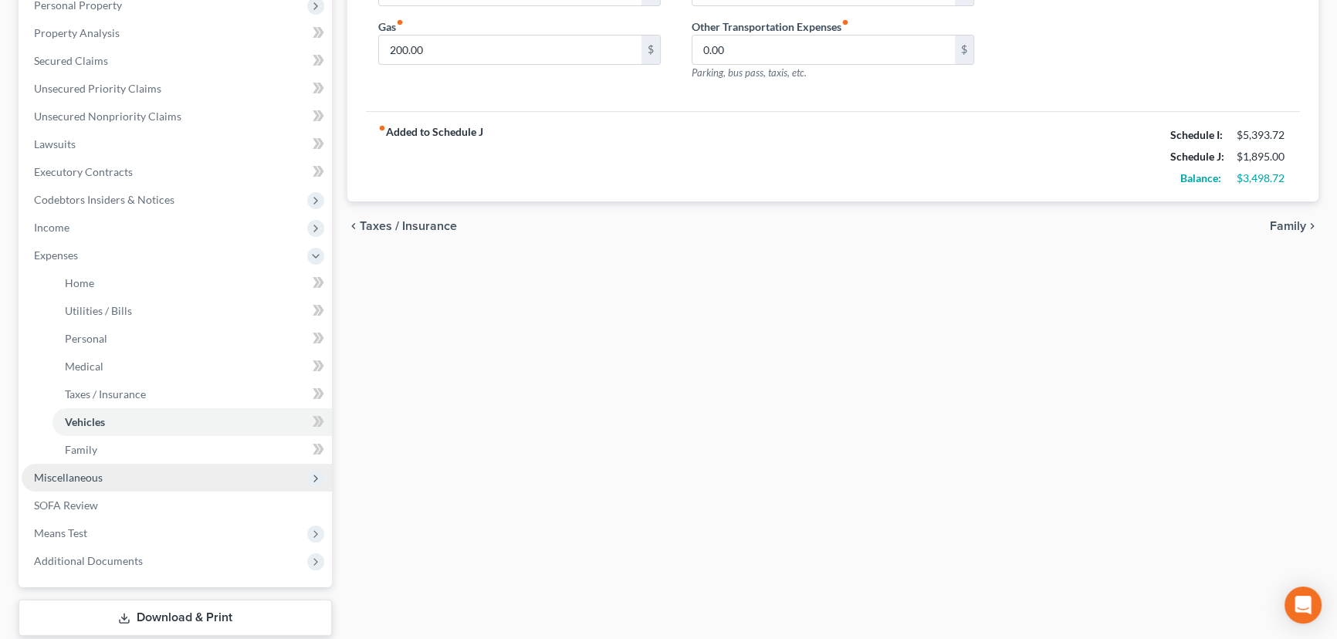
click at [148, 472] on span "Miscellaneous" at bounding box center [177, 478] width 310 height 28
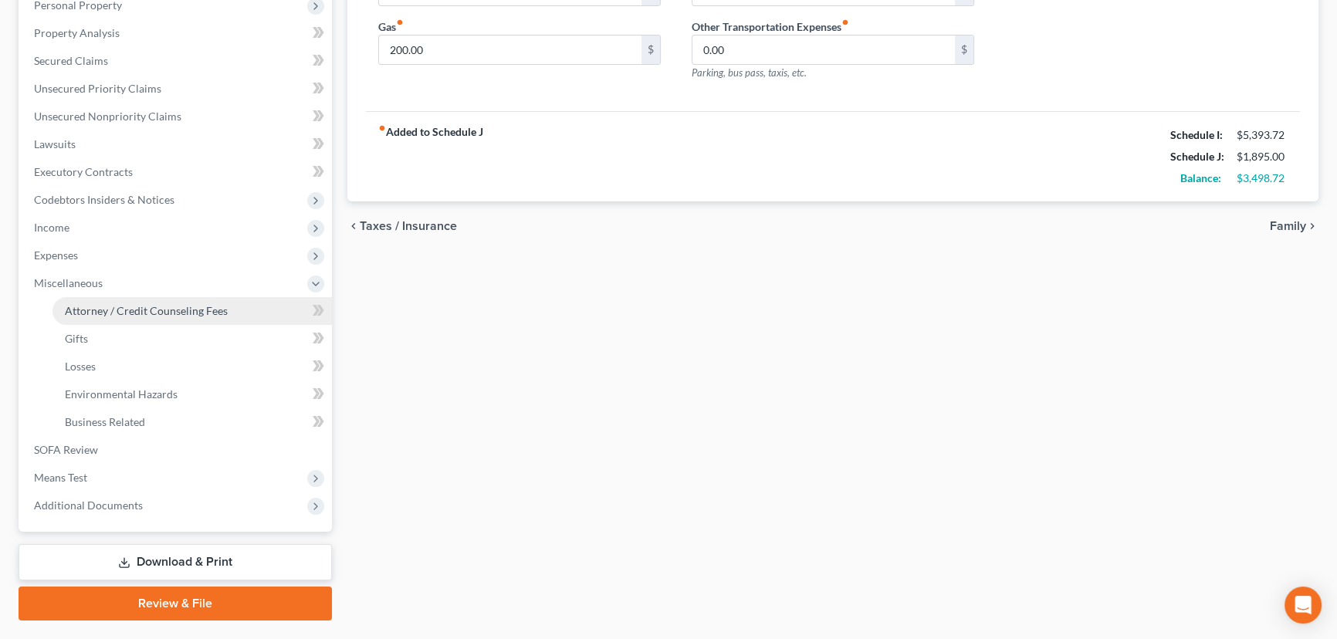
click at [146, 310] on span "Attorney / Credit Counseling Fees" at bounding box center [146, 310] width 163 height 13
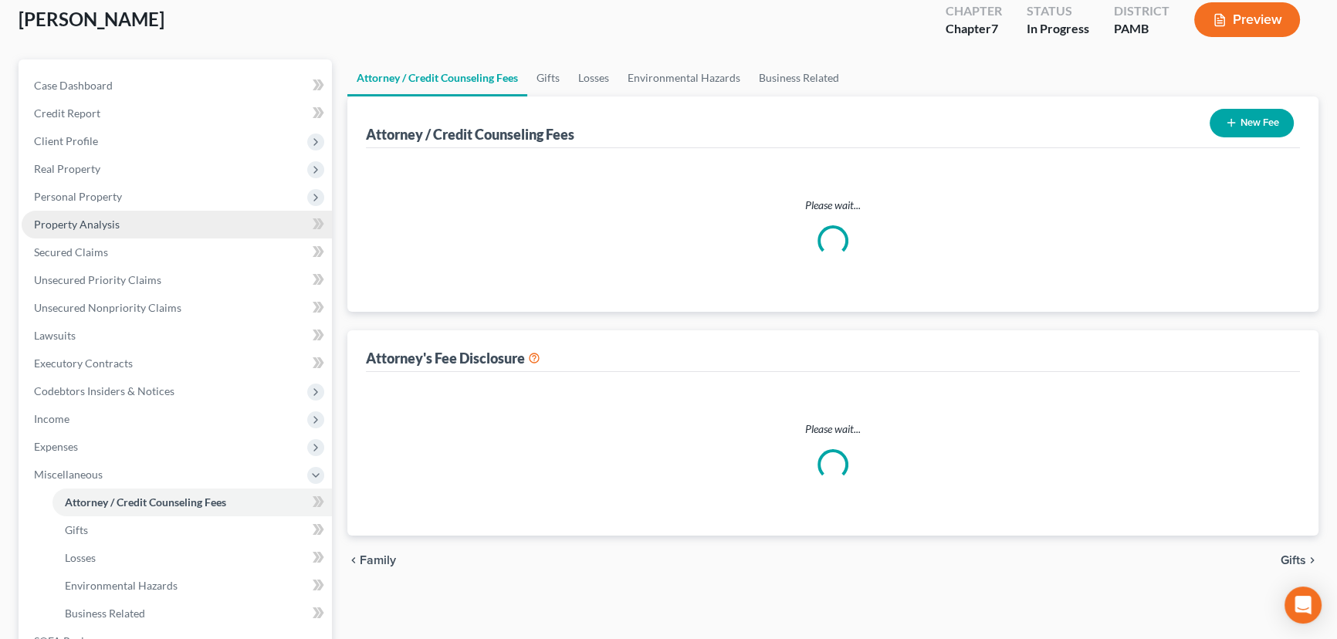
scroll to position [7, 0]
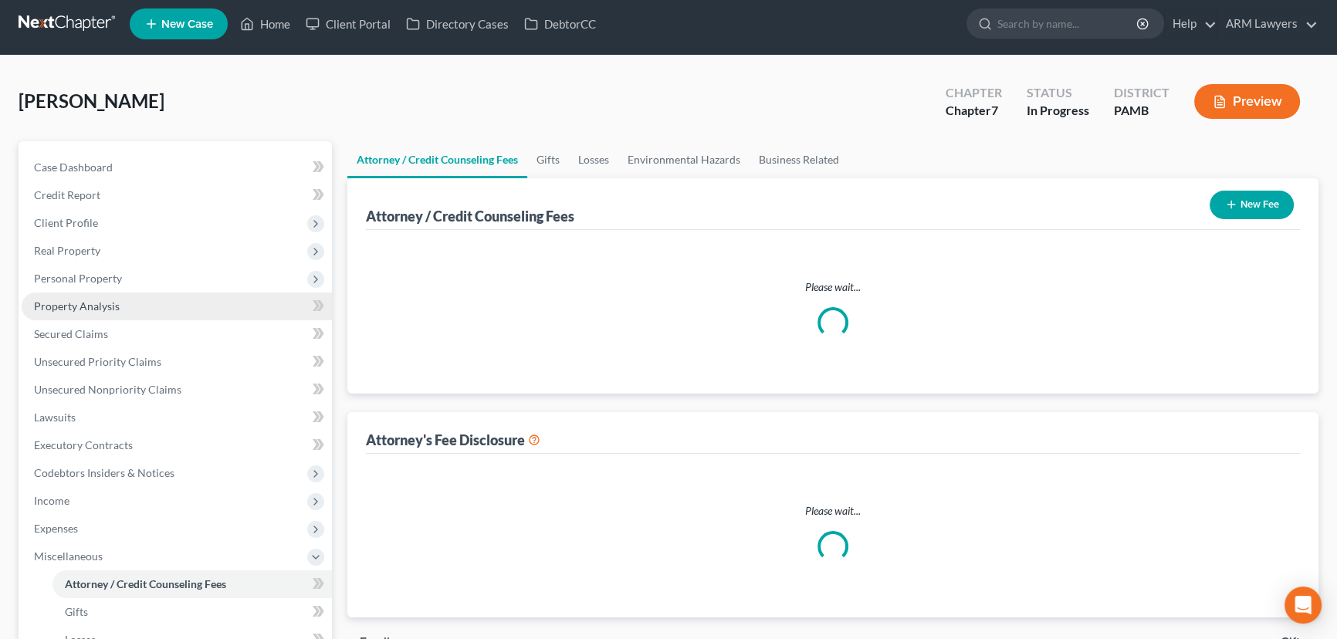
select select "0"
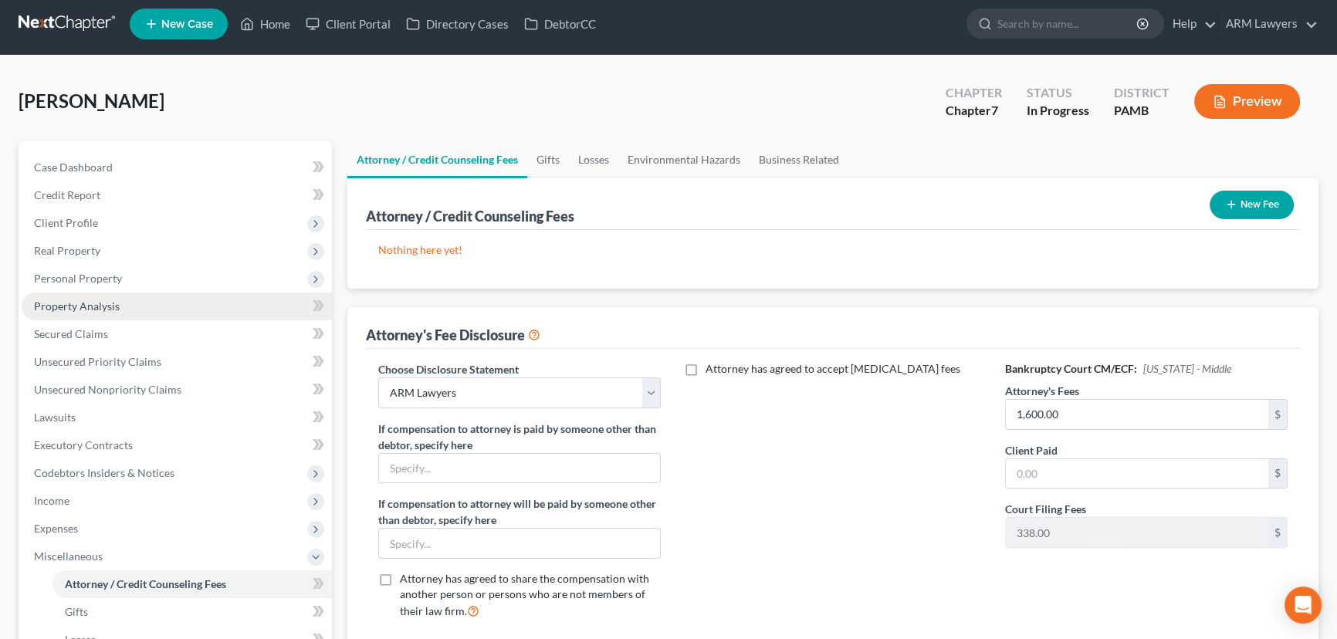
scroll to position [0, 0]
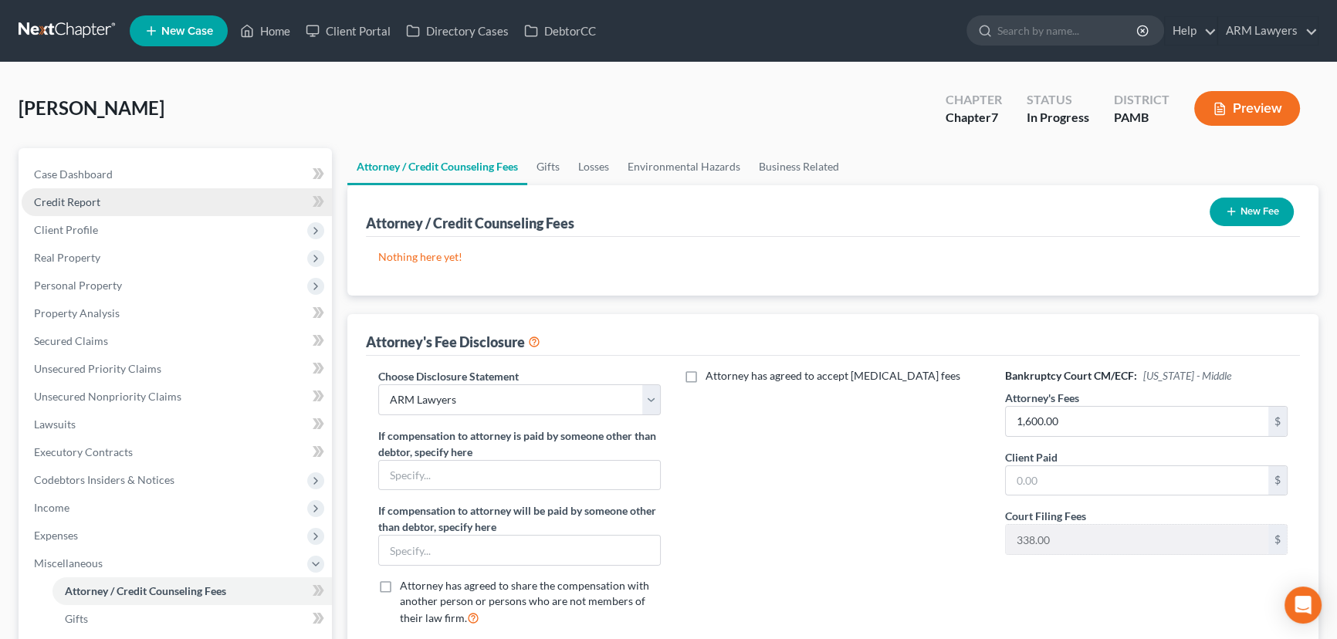
click at [118, 198] on link "Credit Report" at bounding box center [177, 202] width 310 height 28
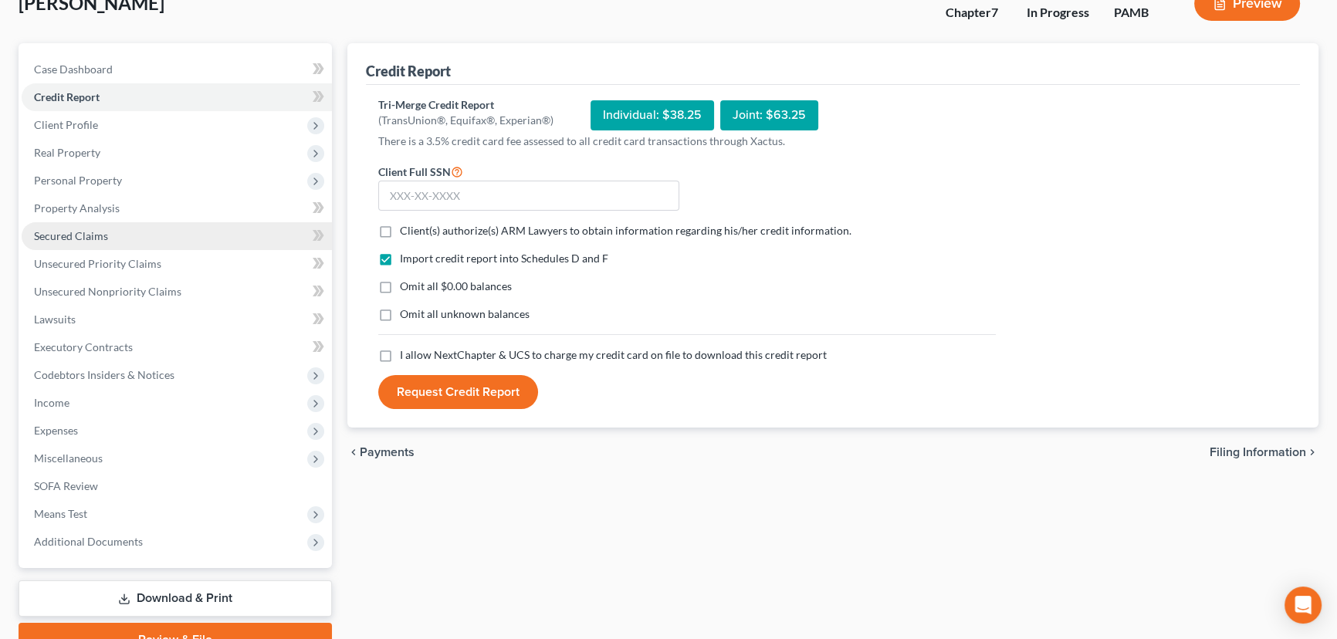
scroll to position [140, 0]
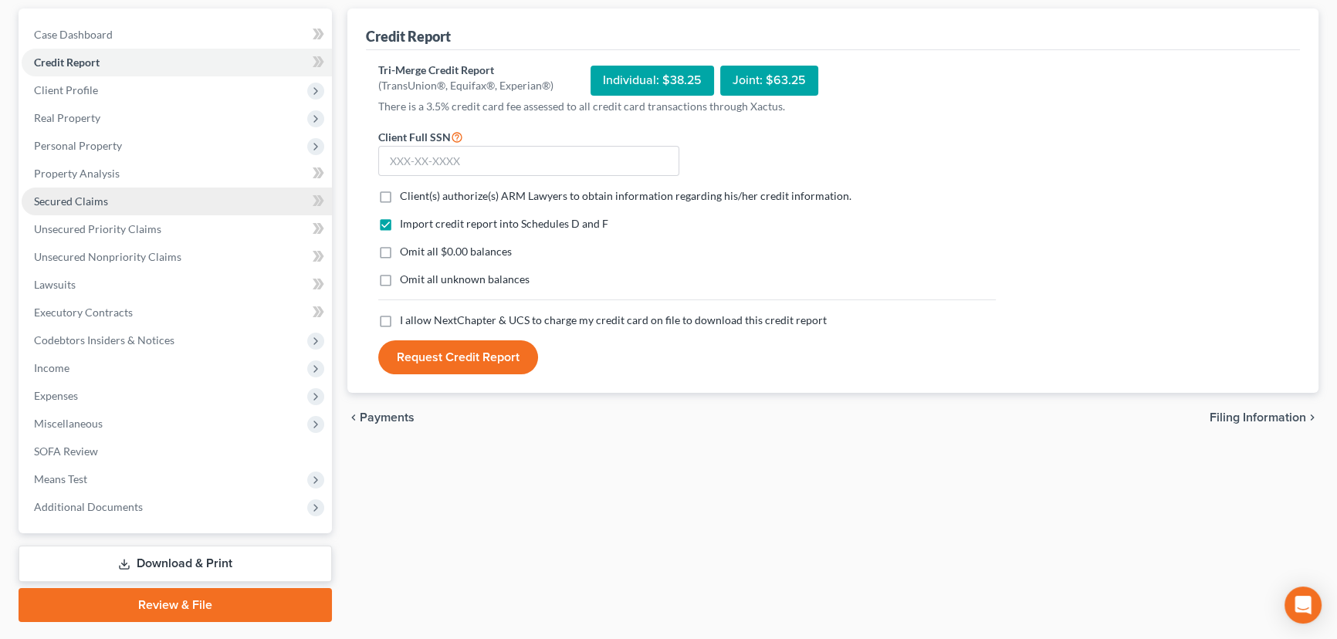
click at [142, 198] on link "Secured Claims" at bounding box center [177, 202] width 310 height 28
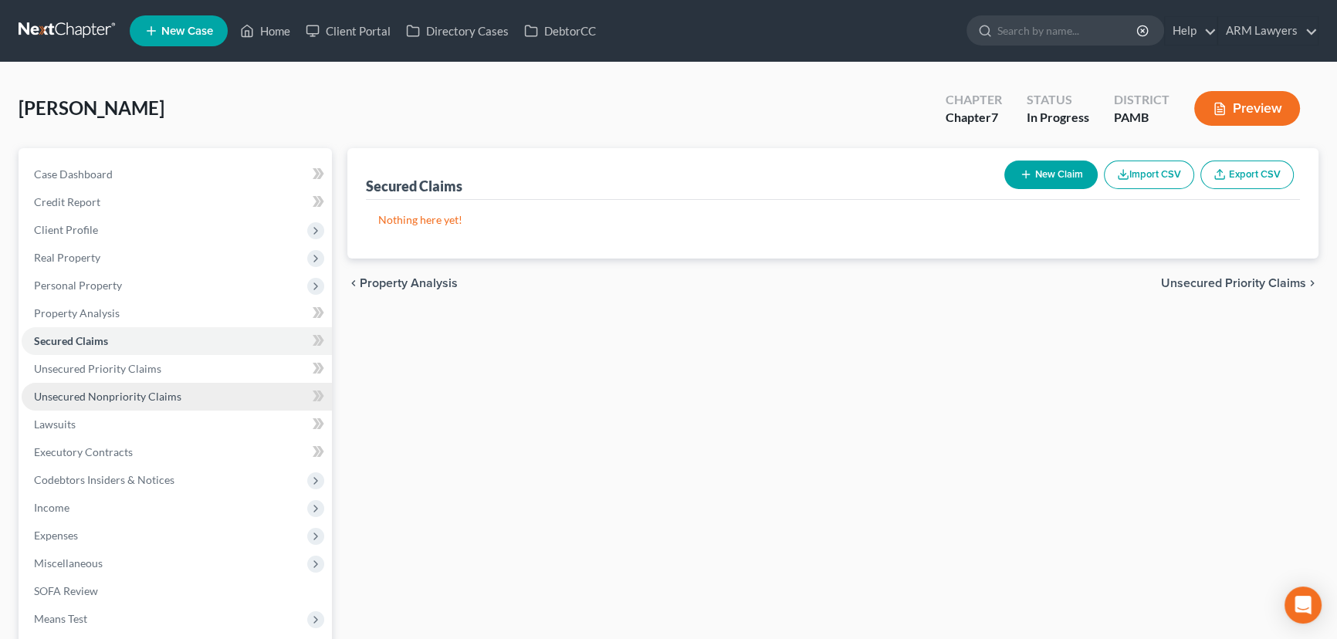
click at [185, 401] on link "Unsecured Nonpriority Claims" at bounding box center [177, 397] width 310 height 28
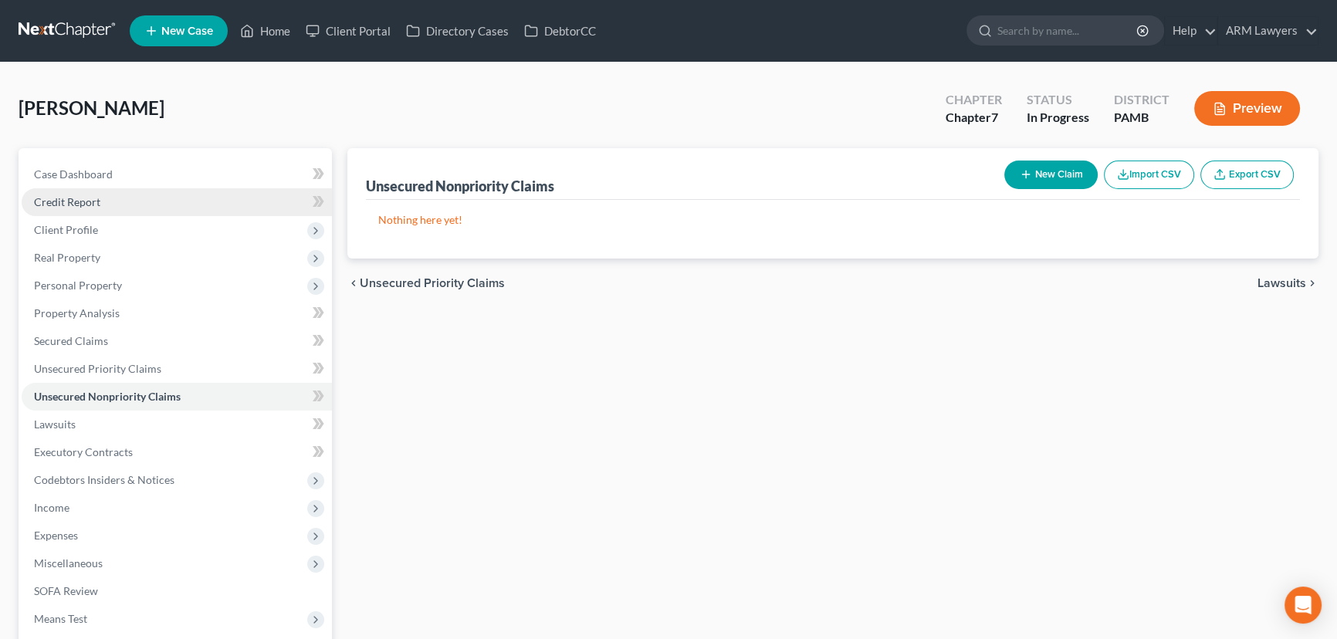
click at [114, 201] on link "Credit Report" at bounding box center [177, 202] width 310 height 28
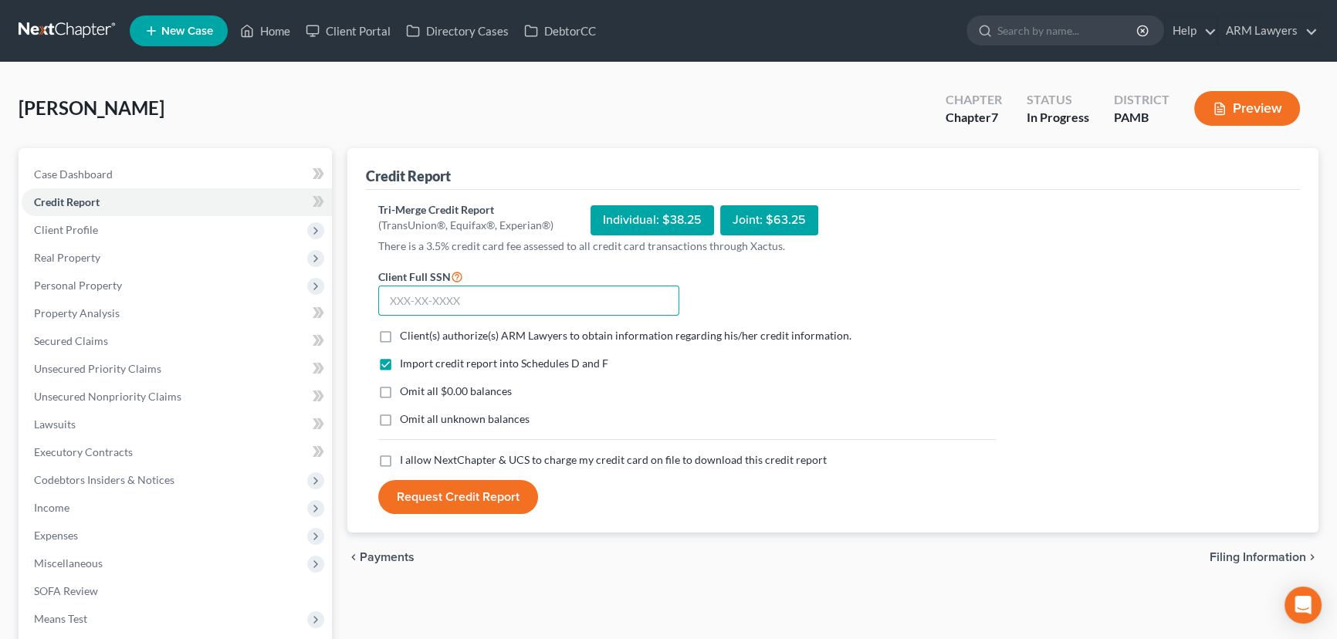
click at [442, 290] on input "text" at bounding box center [528, 301] width 301 height 31
type input "143-04-8524"
click at [400, 334] on label "Client(s) authorize(s) ARM Lawyers to obtain information regarding his/her cred…" at bounding box center [626, 335] width 452 height 15
click at [406, 334] on input "Client(s) authorize(s) ARM Lawyers to obtain information regarding his/her cred…" at bounding box center [411, 333] width 10 height 10
checkbox input "true"
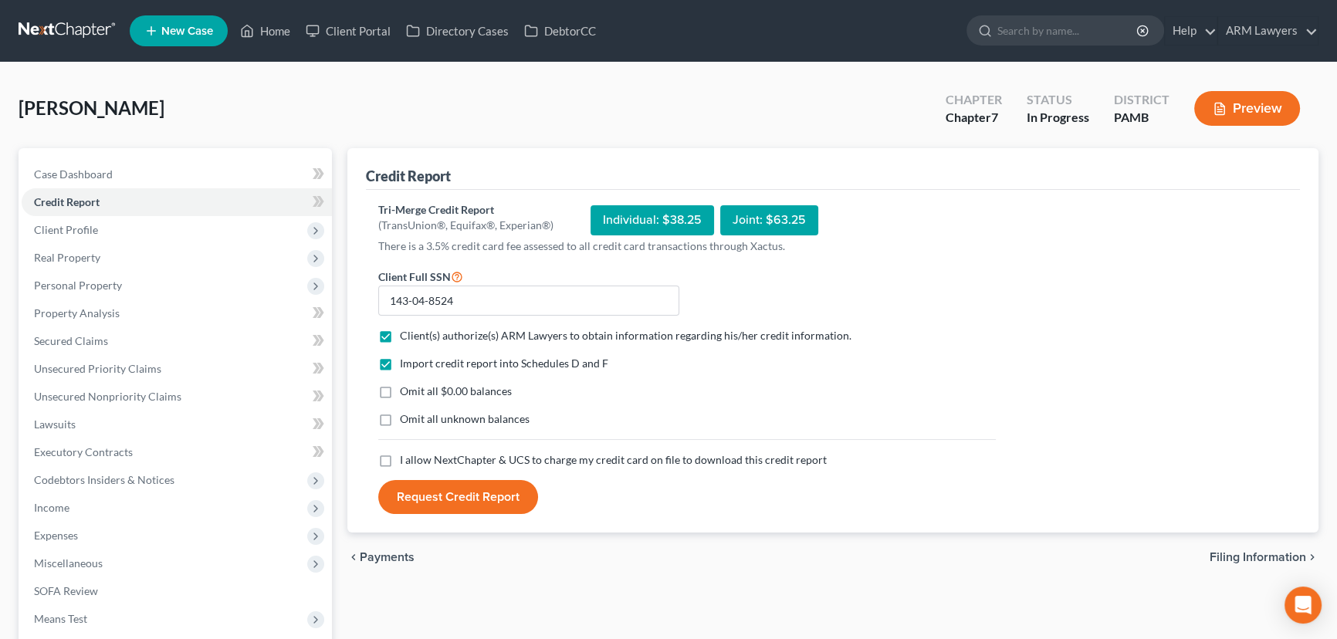
drag, startPoint x: 387, startPoint y: 393, endPoint x: 387, endPoint y: 402, distance: 9.3
click at [400, 397] on label "Omit all $0.00 balances" at bounding box center [456, 391] width 112 height 15
click at [406, 394] on input "Omit all $0.00 balances" at bounding box center [411, 389] width 10 height 10
checkbox input "true"
click at [387, 432] on div "Import credit report into Schedules D and F Omit all $0.00 balances Omit all un…" at bounding box center [687, 404] width 633 height 96
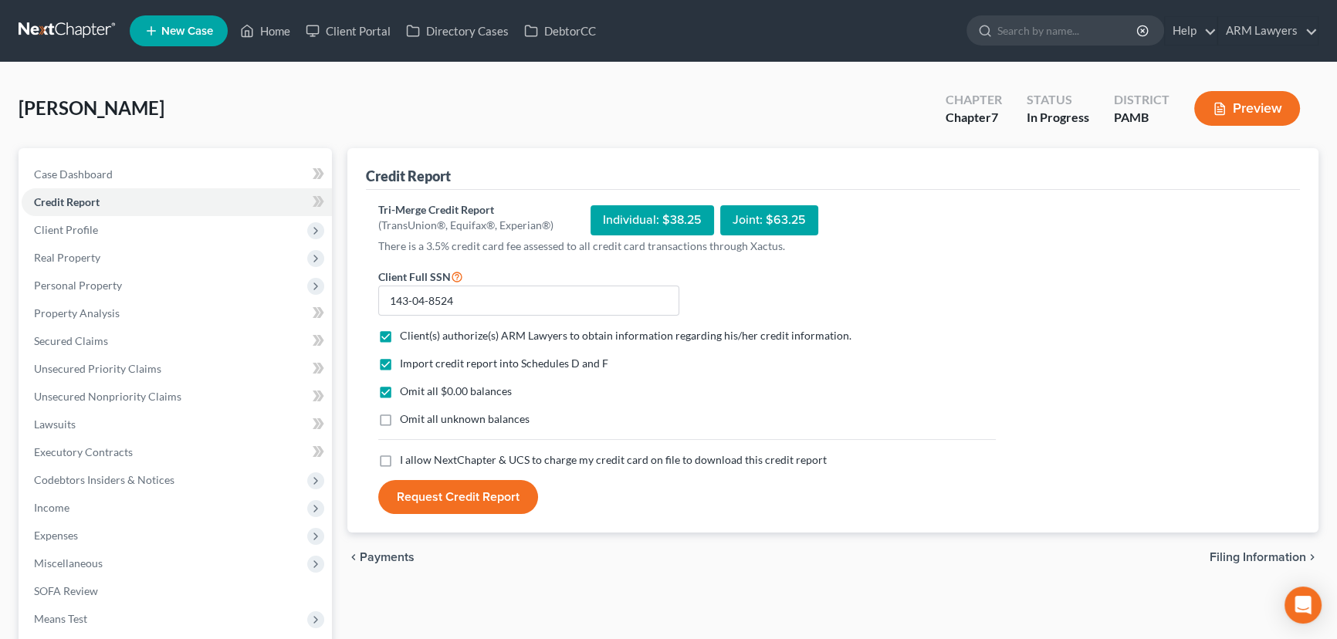
click at [400, 420] on label "Omit all unknown balances" at bounding box center [465, 418] width 130 height 15
click at [406, 420] on input "Omit all unknown balances" at bounding box center [411, 416] width 10 height 10
checkbox input "true"
click at [400, 462] on label "I allow NextChapter & UCS to charge my credit card on file to download this cre…" at bounding box center [613, 459] width 427 height 15
click at [406, 462] on input "I allow NextChapter & UCS to charge my credit card on file to download this cre…" at bounding box center [411, 457] width 10 height 10
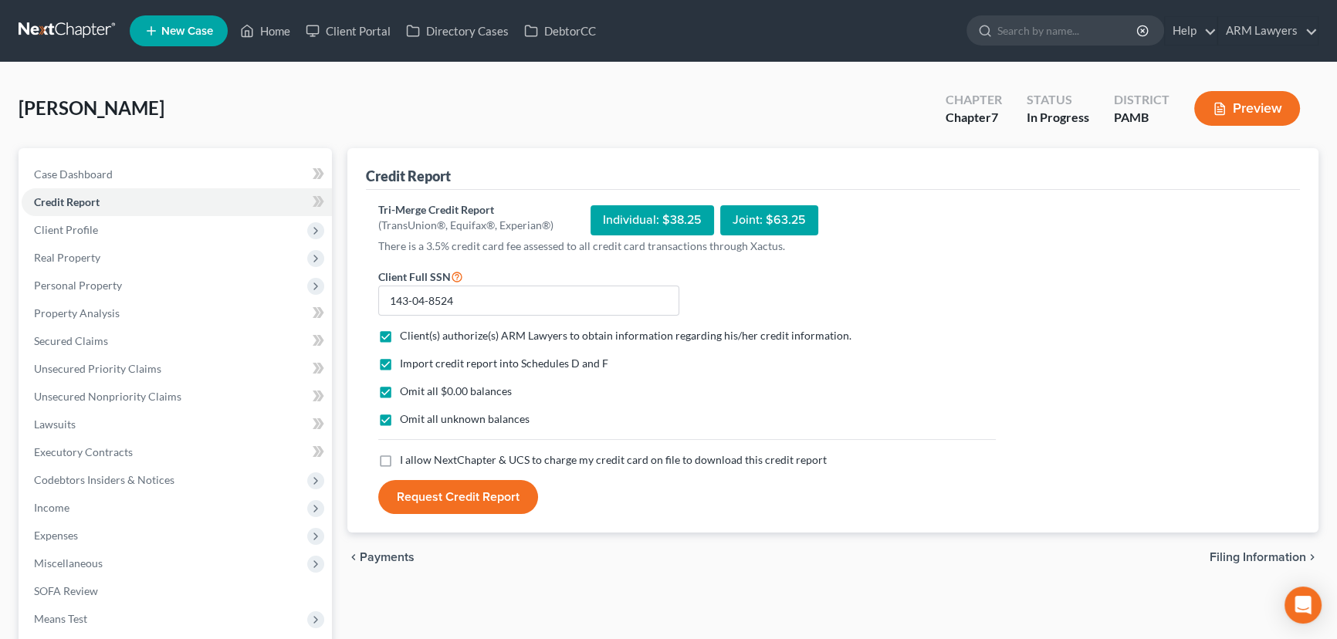
checkbox input "true"
click at [471, 487] on button "Request Credit Report" at bounding box center [458, 497] width 160 height 34
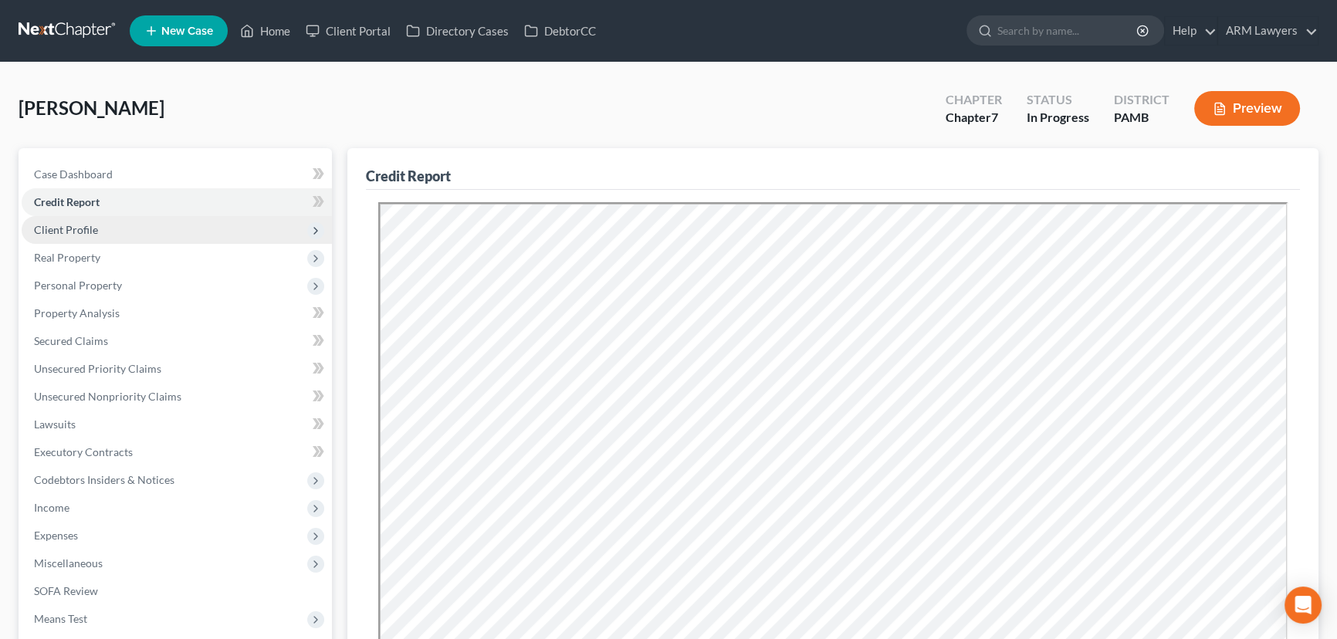
click at [100, 229] on span "Client Profile" at bounding box center [177, 230] width 310 height 28
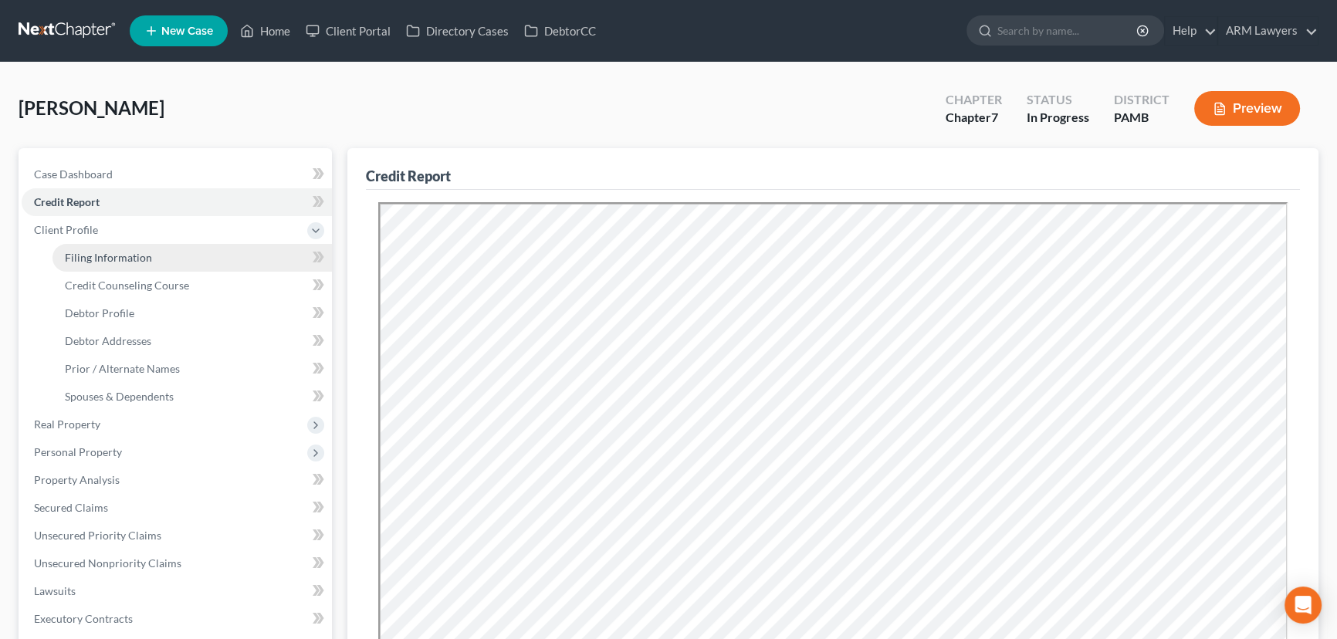
click at [122, 260] on span "Filing Information" at bounding box center [108, 257] width 87 height 13
select select "1"
select select "0"
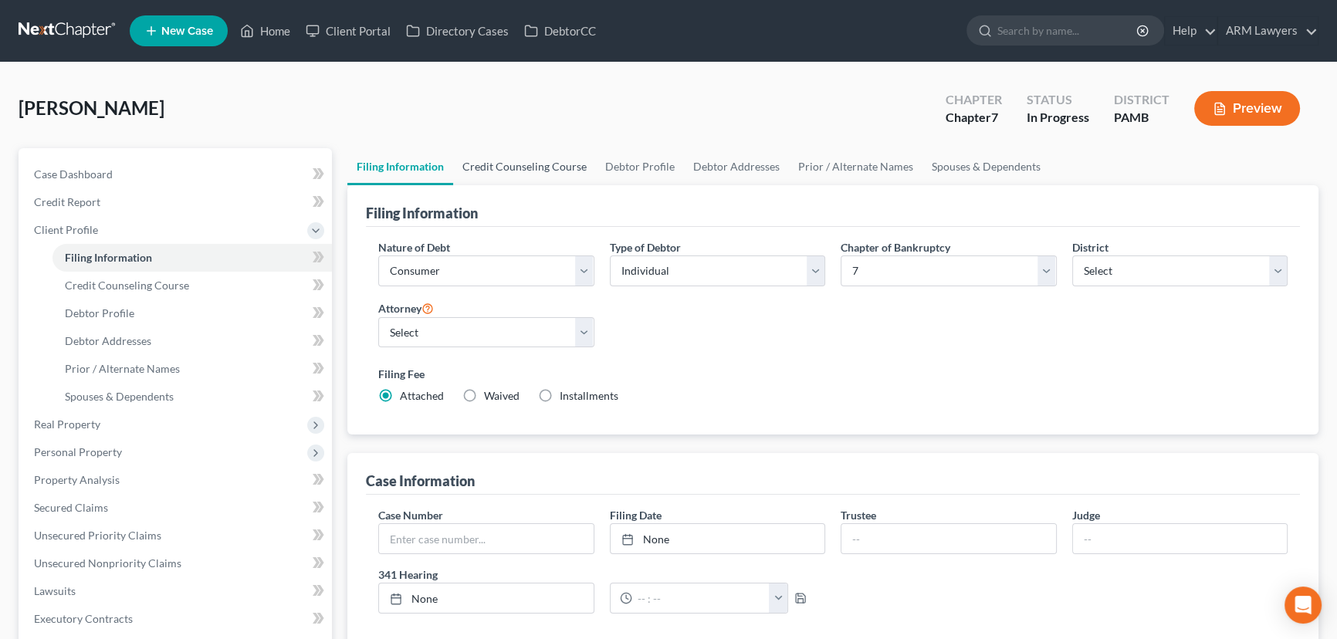
click at [513, 174] on link "Credit Counseling Course" at bounding box center [524, 166] width 143 height 37
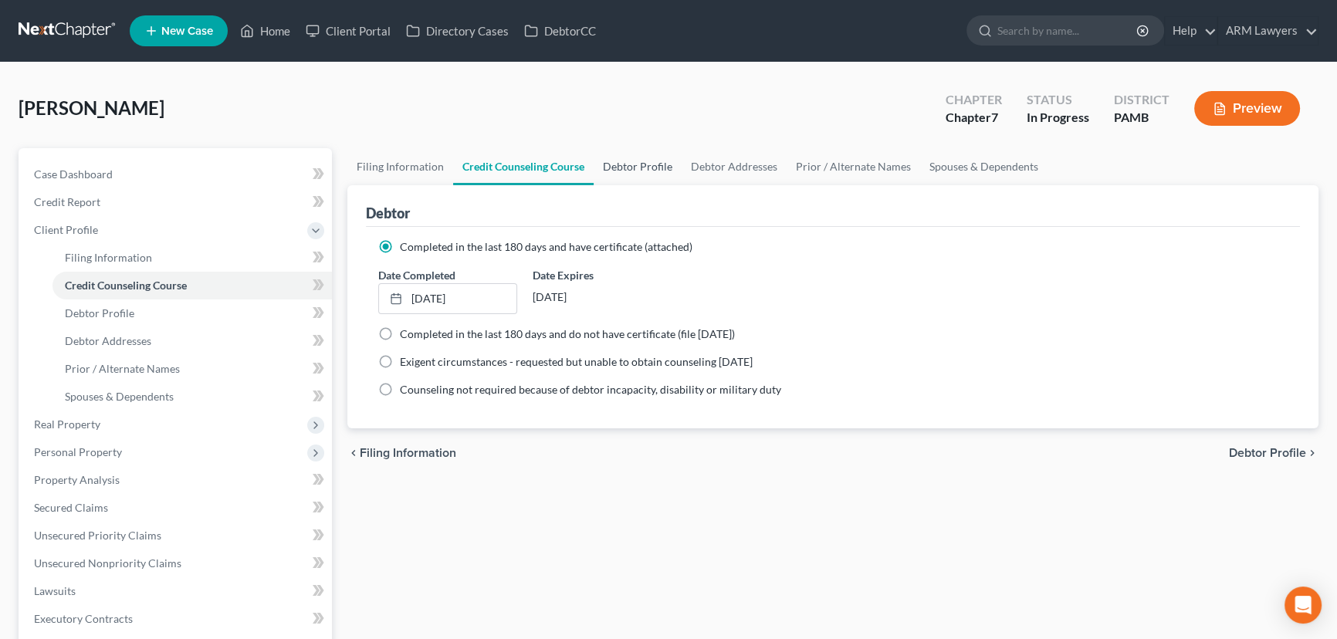
click at [625, 165] on link "Debtor Profile" at bounding box center [638, 166] width 88 height 37
select select "0"
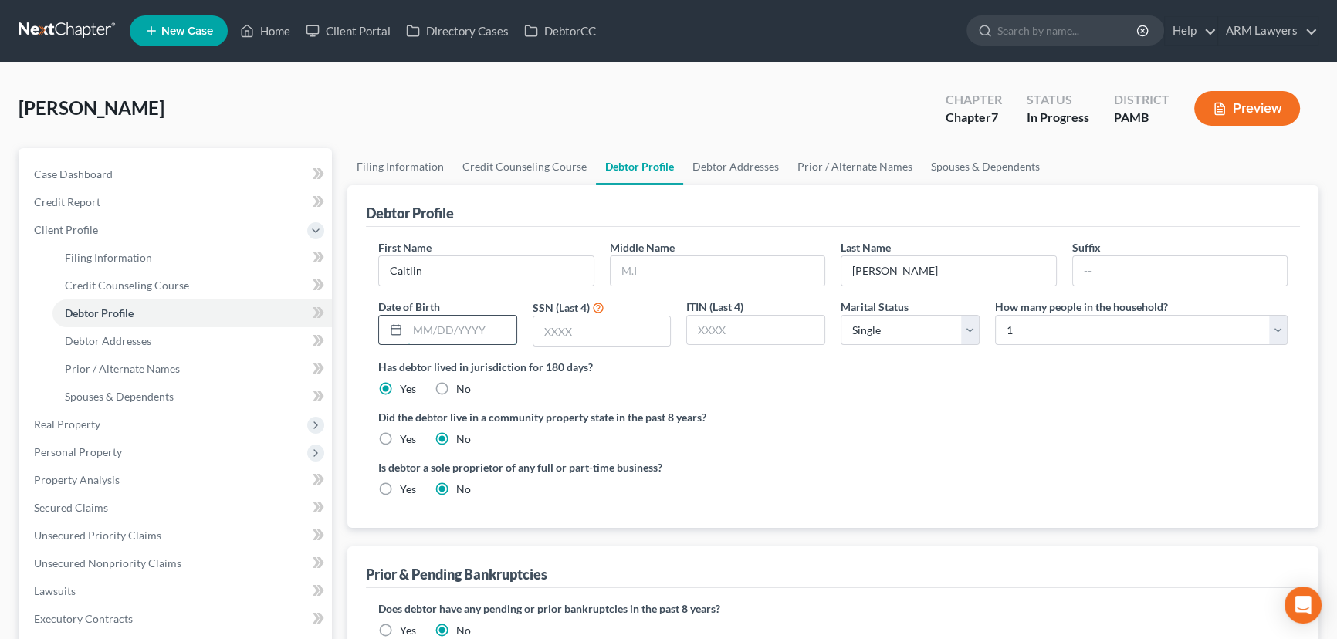
click at [434, 327] on input "text" at bounding box center [462, 330] width 109 height 29
type input "[DATE]"
click at [601, 330] on input "text" at bounding box center [601, 331] width 137 height 29
type input "8524"
click at [733, 159] on link "Debtor Addresses" at bounding box center [735, 166] width 105 height 37
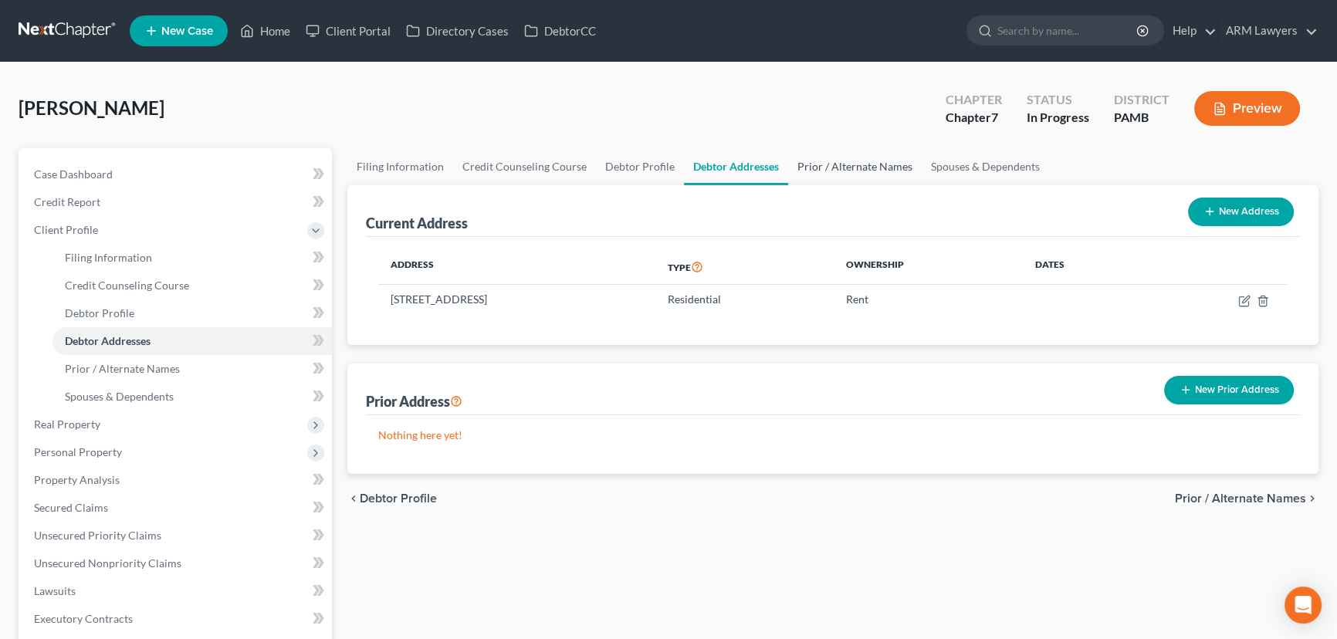
click at [849, 167] on link "Prior / Alternate Names" at bounding box center [855, 166] width 134 height 37
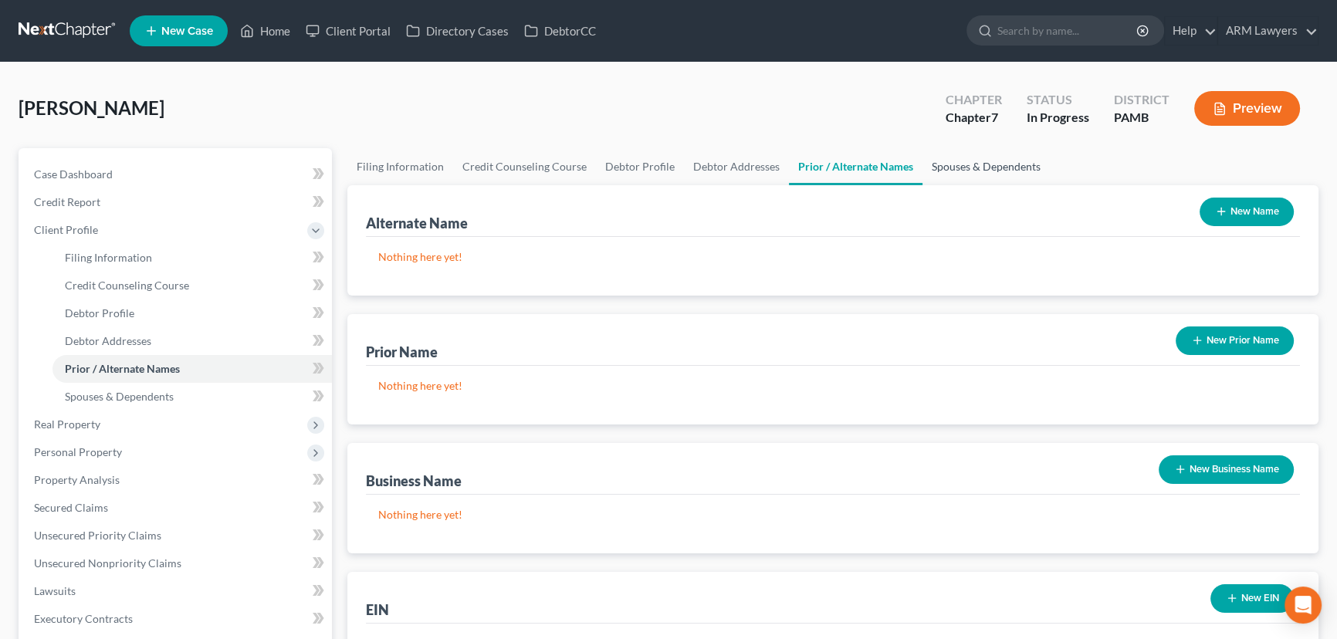
click at [958, 165] on link "Spouses & Dependents" at bounding box center [986, 166] width 127 height 37
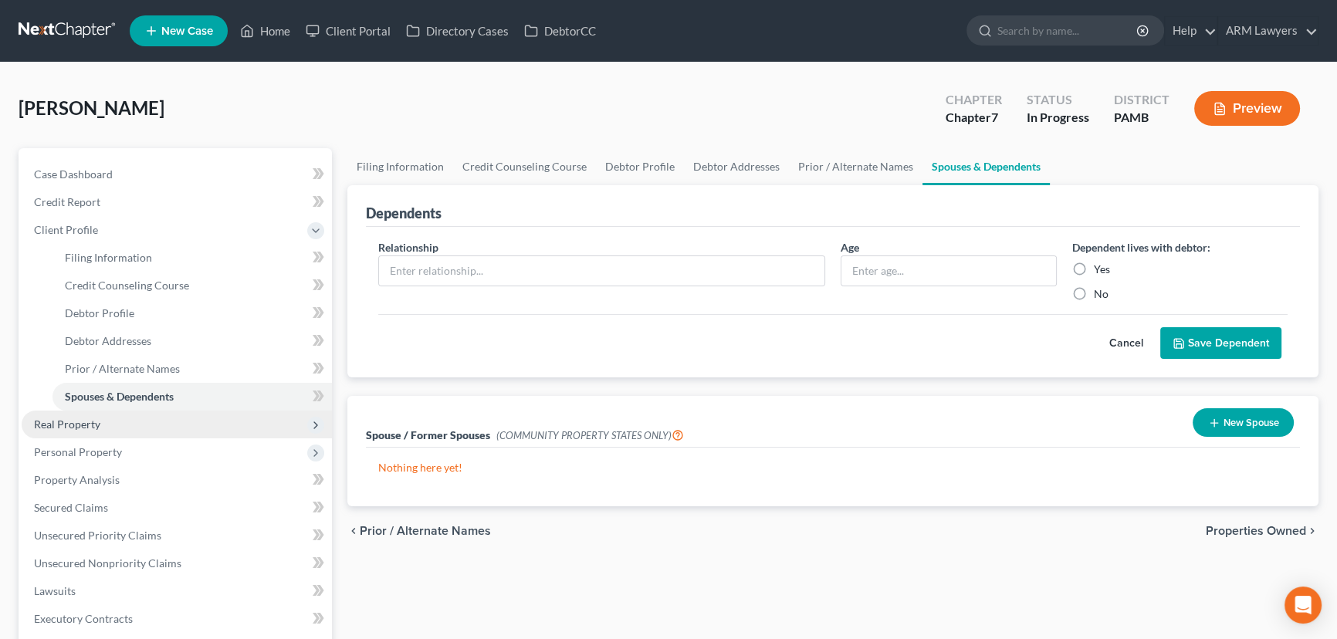
click at [65, 425] on span "Real Property" at bounding box center [67, 424] width 66 height 13
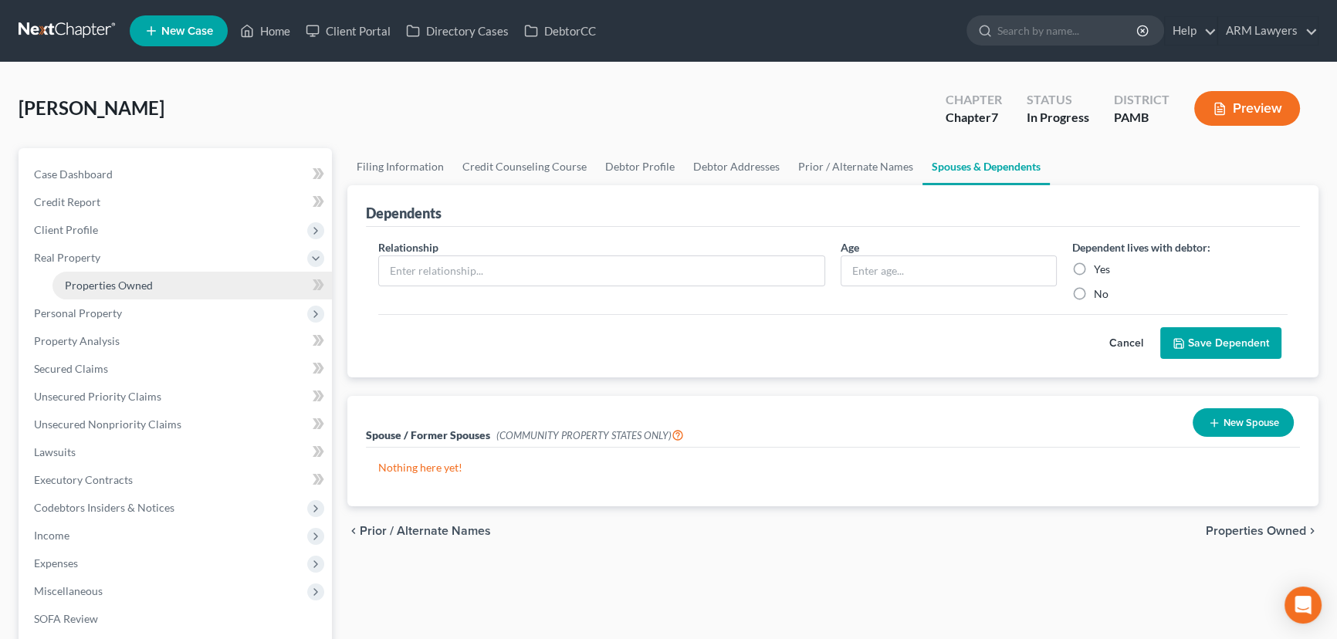
click at [74, 286] on span "Properties Owned" at bounding box center [109, 285] width 88 height 13
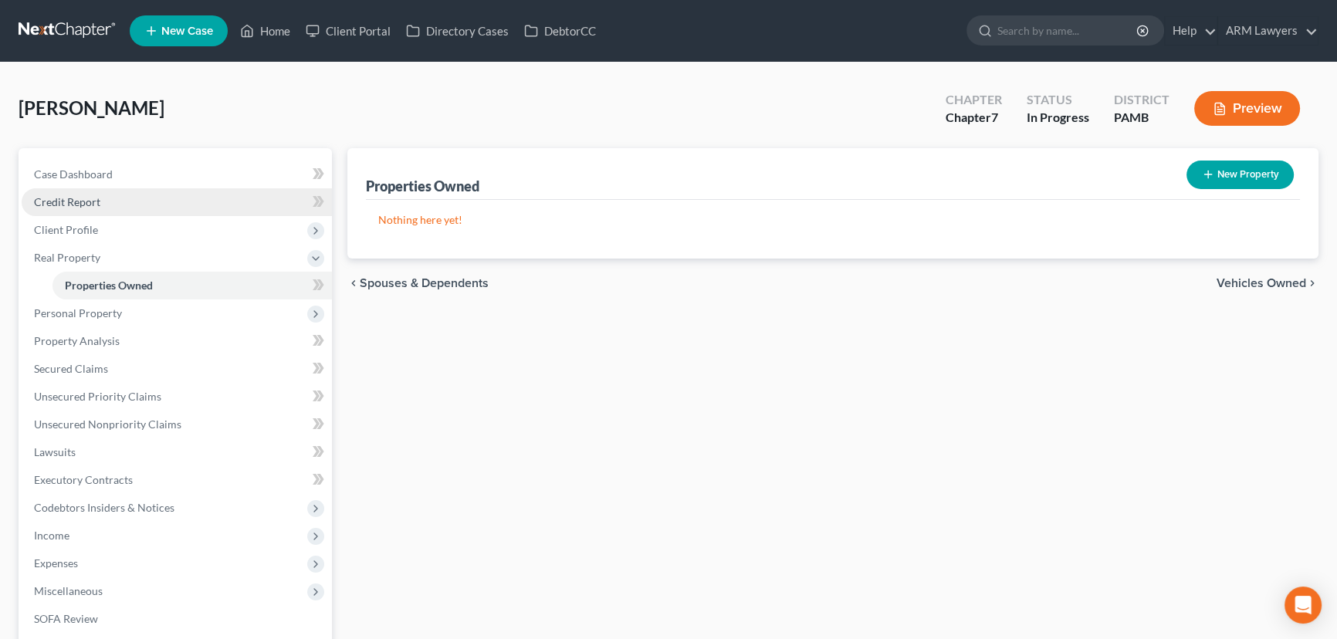
click at [80, 198] on span "Credit Report" at bounding box center [67, 201] width 66 height 13
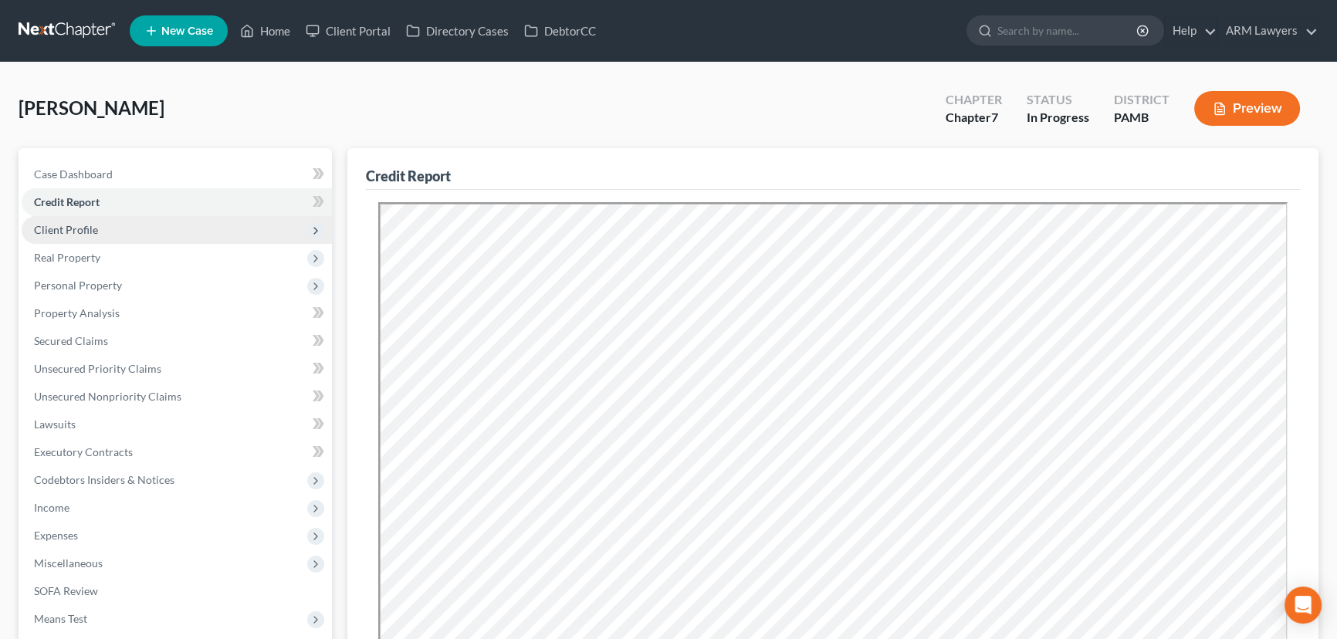
click at [93, 223] on span "Client Profile" at bounding box center [66, 229] width 64 height 13
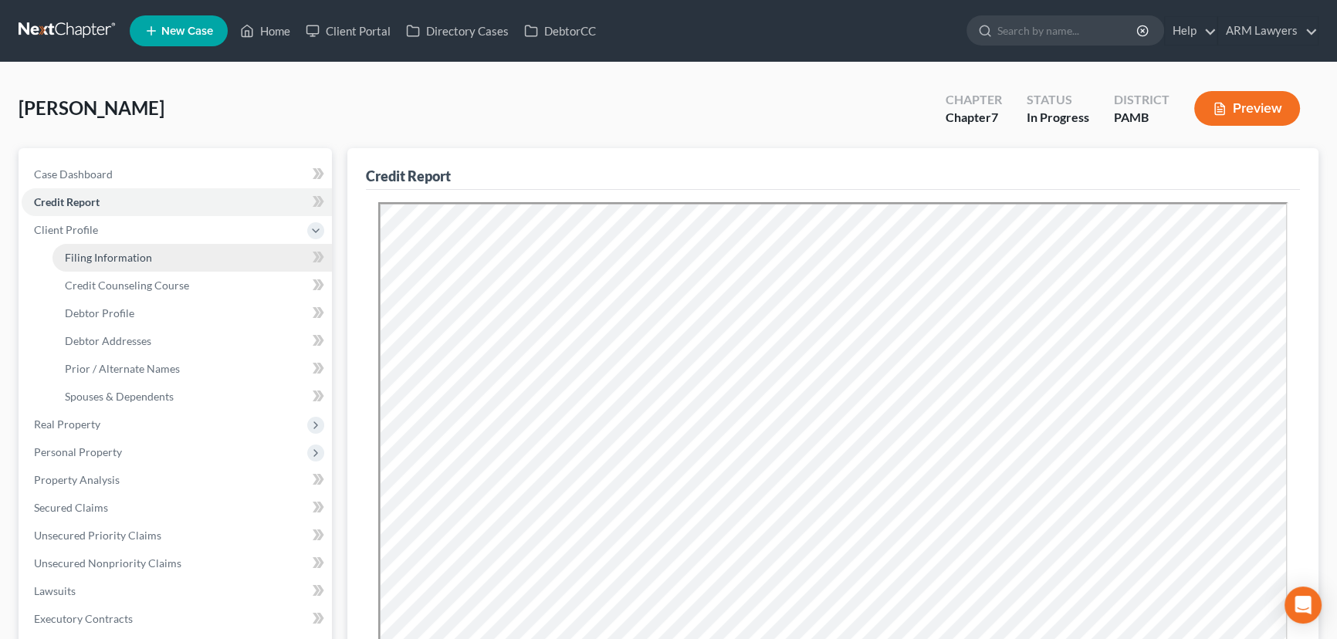
click at [123, 251] on span "Filing Information" at bounding box center [108, 257] width 87 height 13
select select "1"
select select "0"
select select "68"
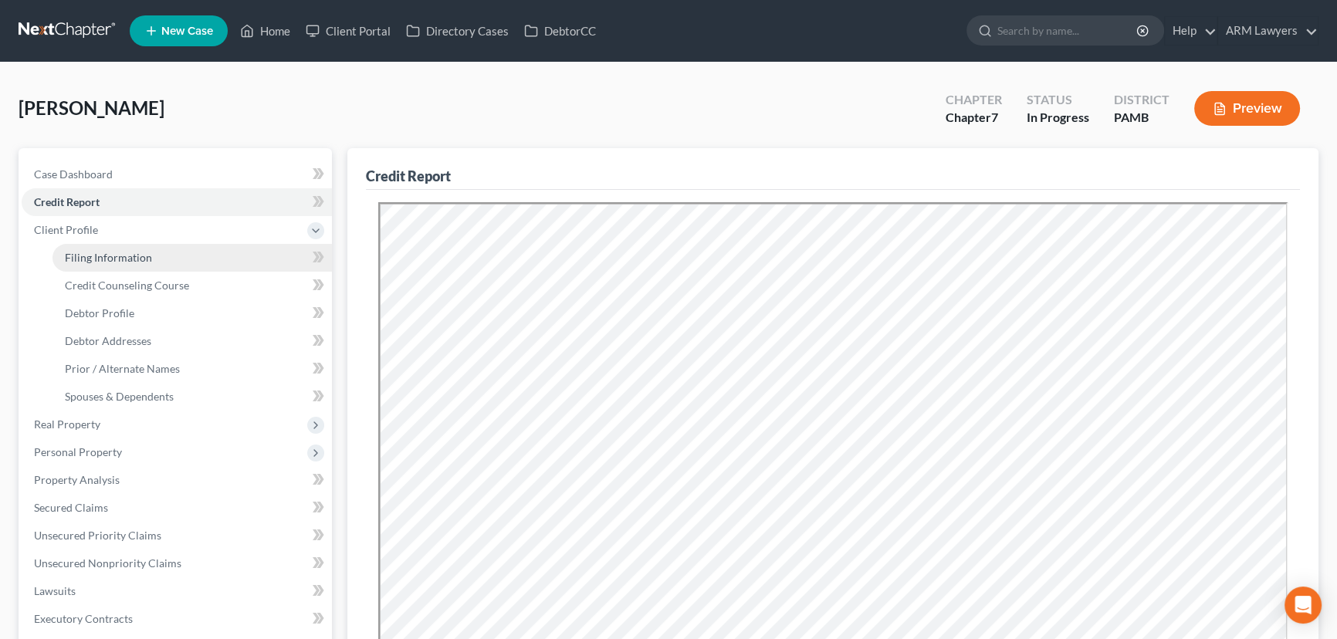
select select "0"
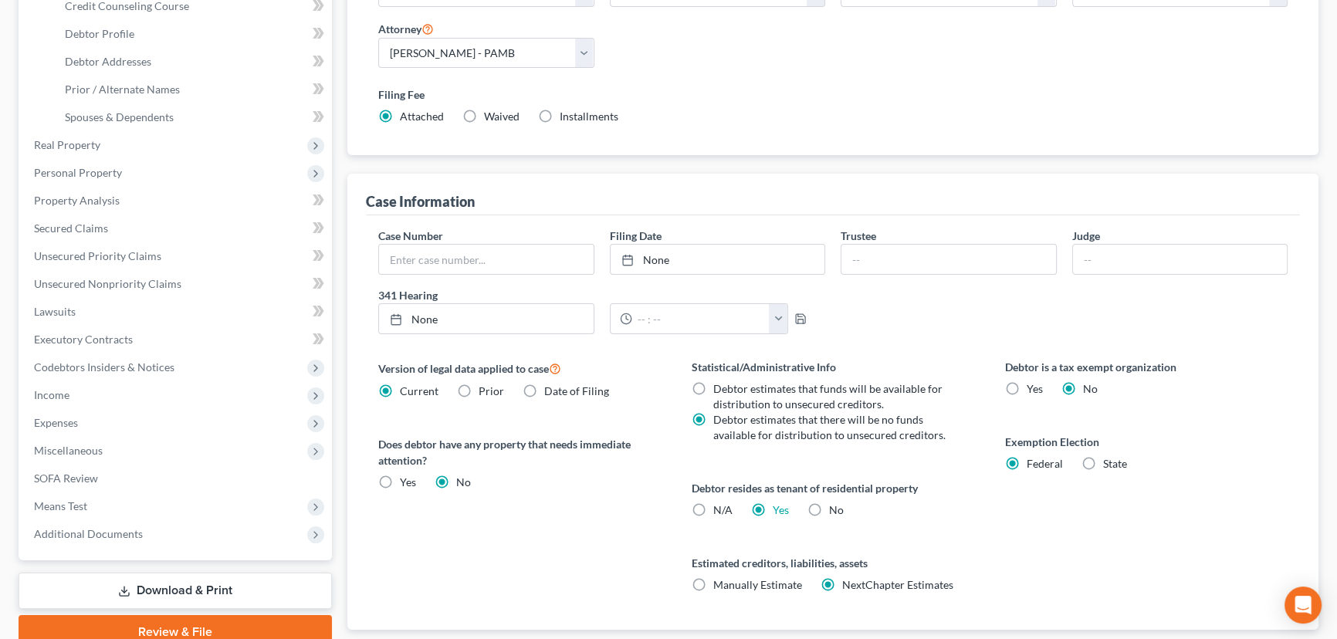
scroll to position [280, 0]
click at [124, 234] on link "Secured Claims" at bounding box center [177, 228] width 310 height 28
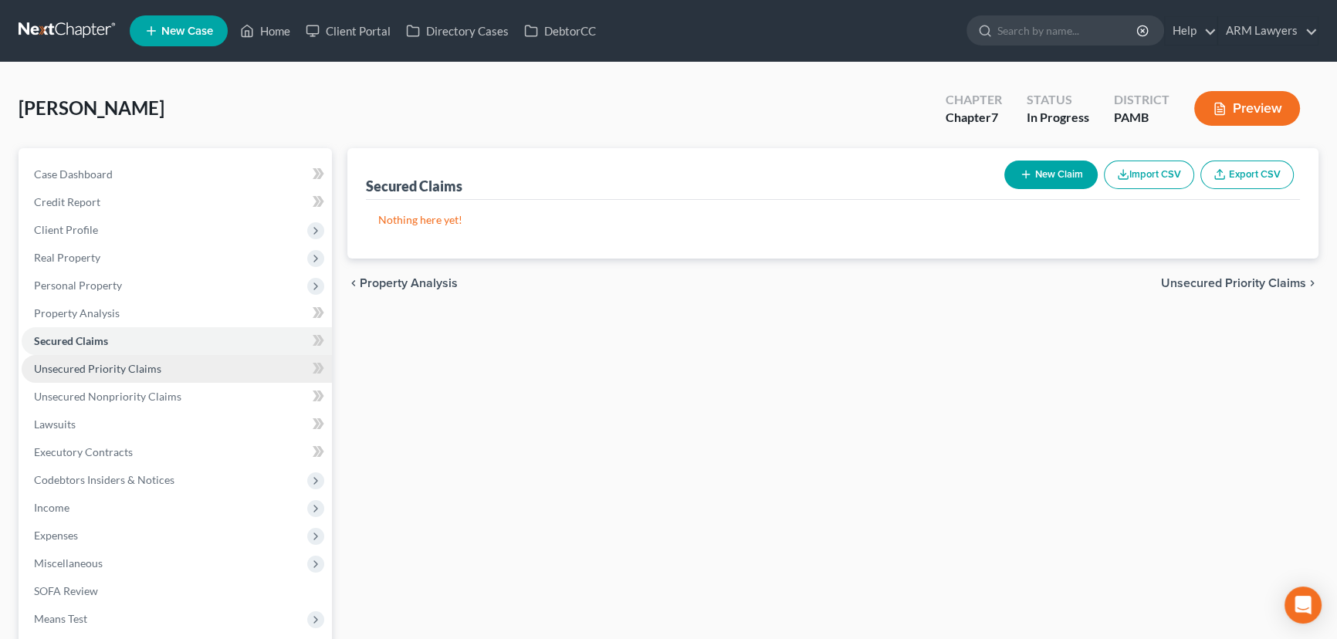
click at [164, 362] on link "Unsecured Priority Claims" at bounding box center [177, 369] width 310 height 28
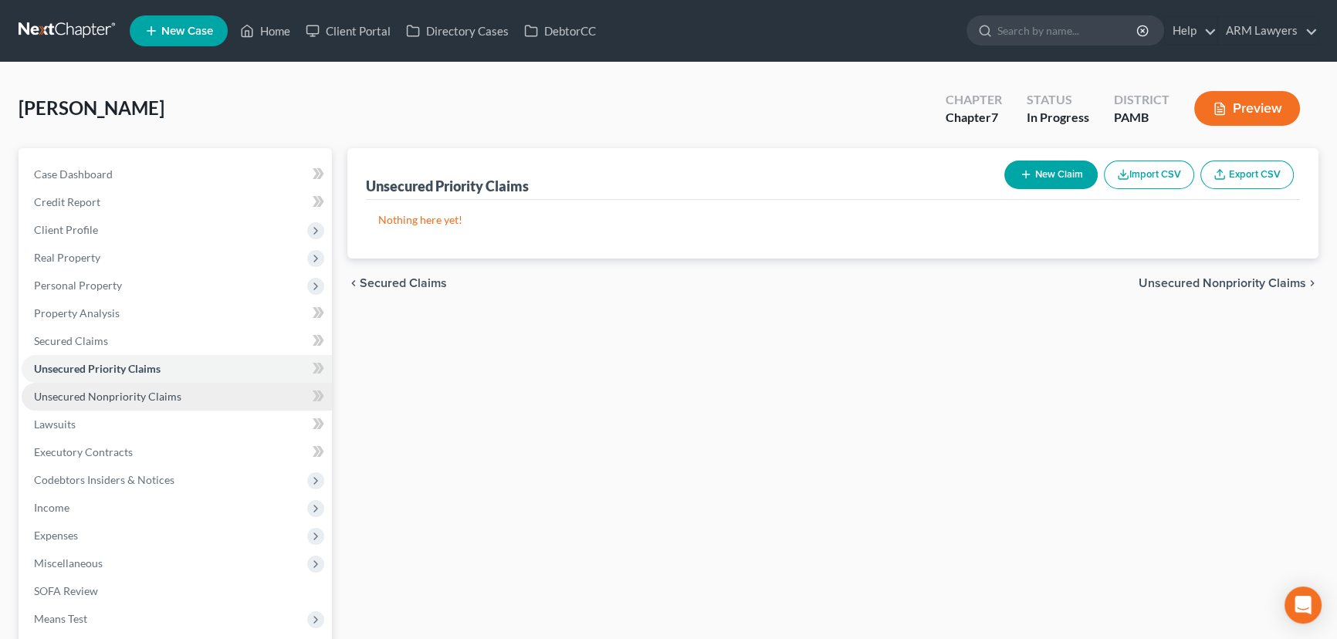
click at [151, 401] on span "Unsecured Nonpriority Claims" at bounding box center [107, 396] width 147 height 13
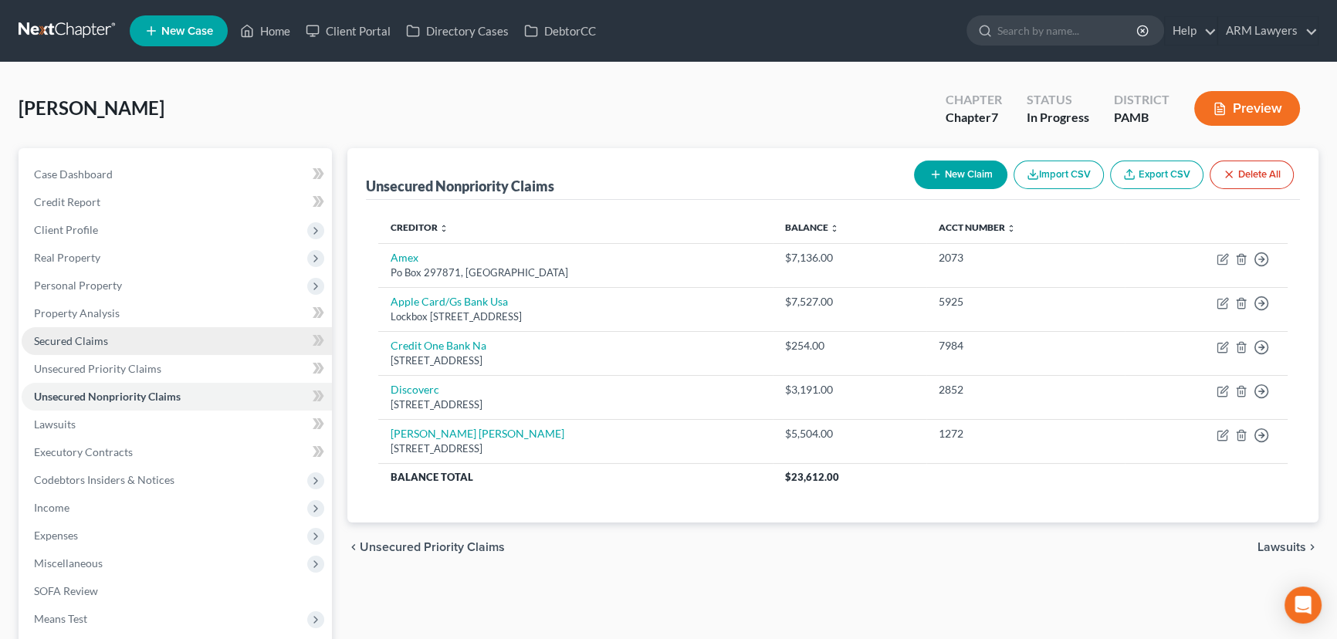
click at [100, 338] on span "Secured Claims" at bounding box center [71, 340] width 74 height 13
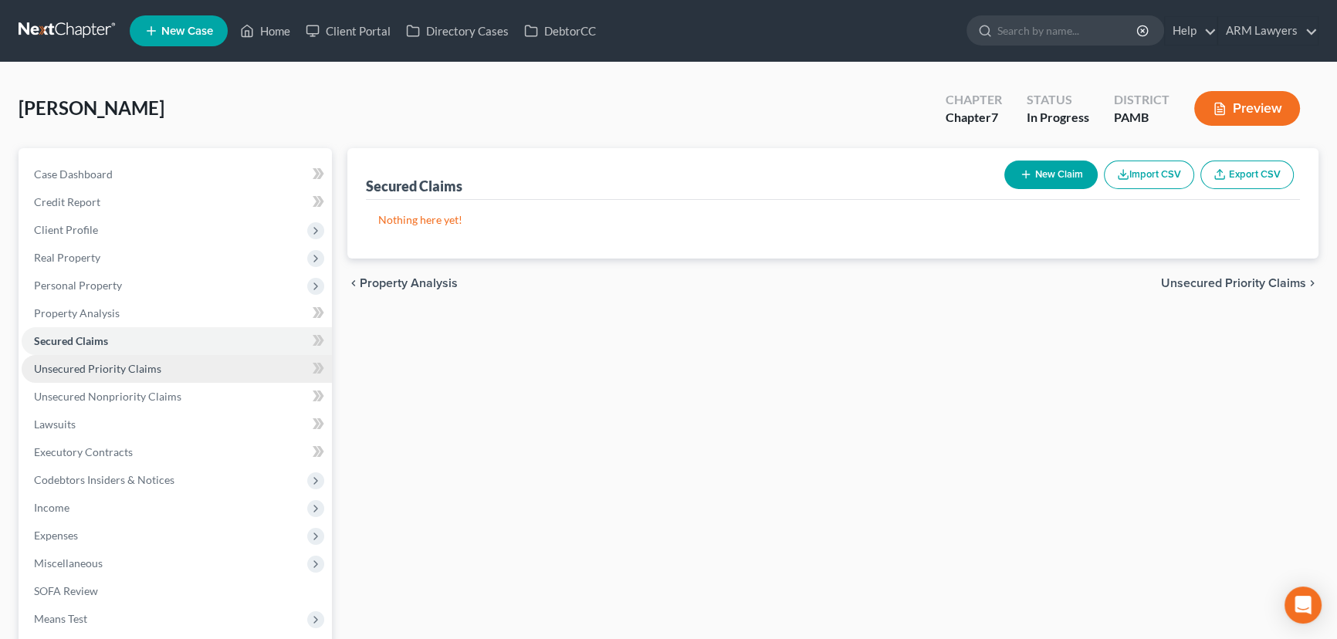
click at [162, 379] on link "Unsecured Priority Claims" at bounding box center [177, 369] width 310 height 28
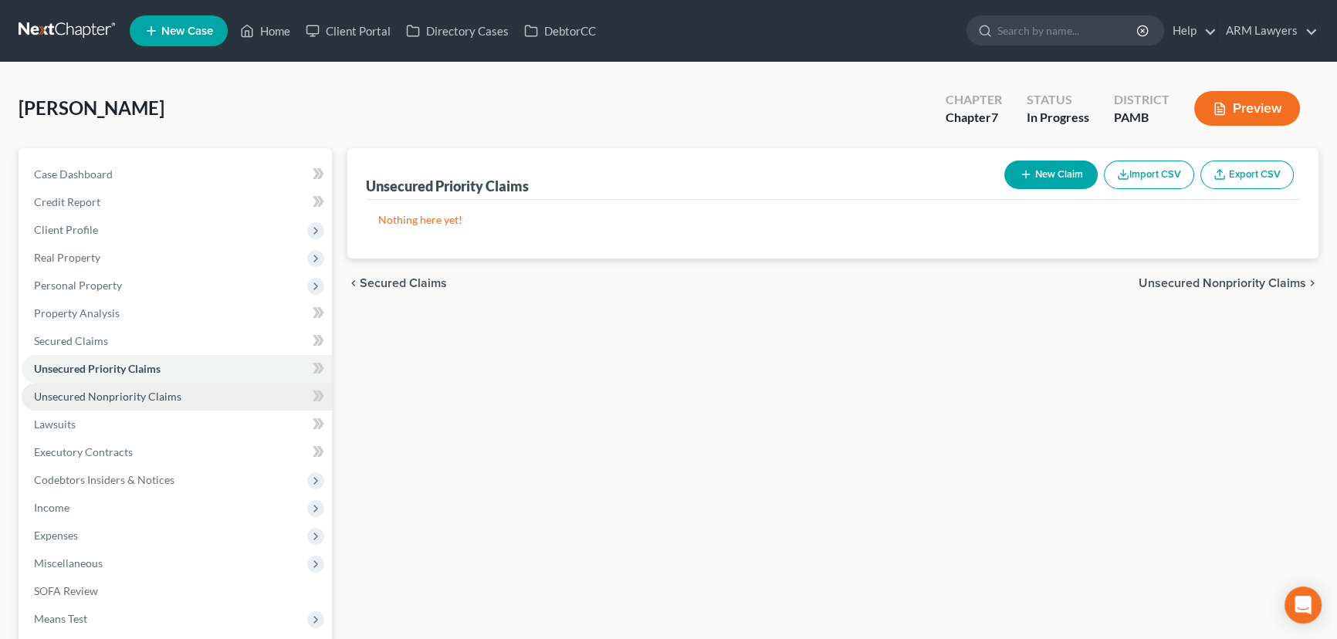
click at [177, 401] on span "Unsecured Nonpriority Claims" at bounding box center [107, 396] width 147 height 13
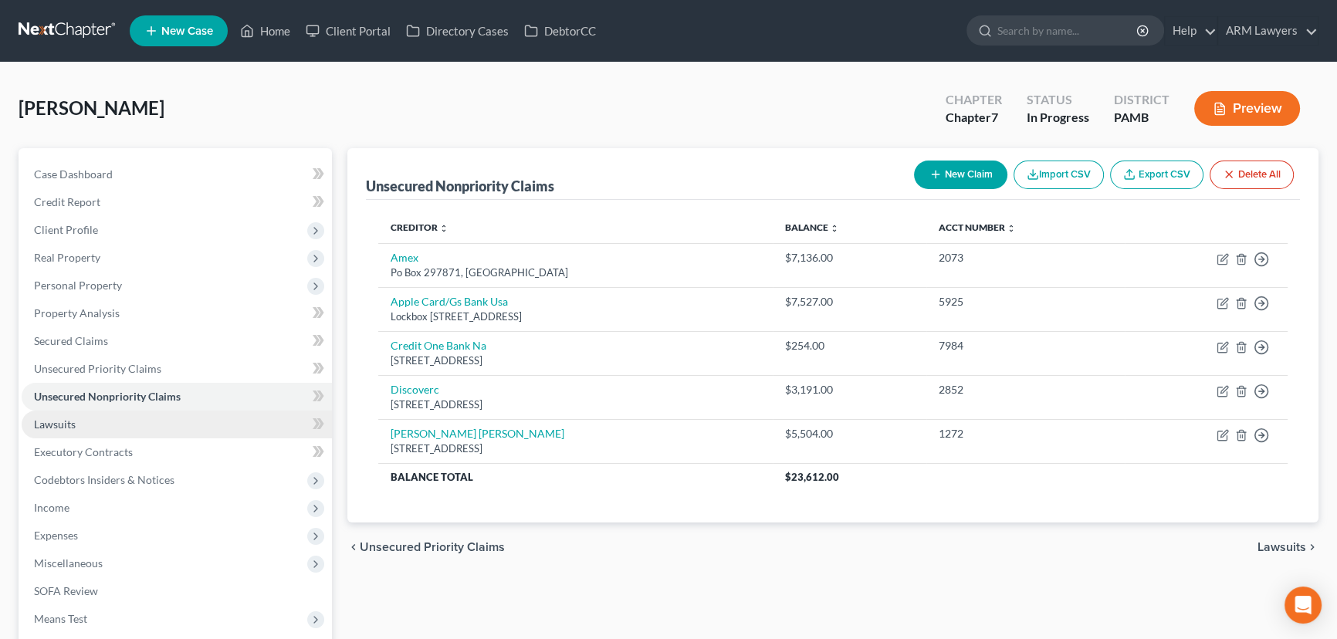
click at [119, 420] on link "Lawsuits" at bounding box center [177, 425] width 310 height 28
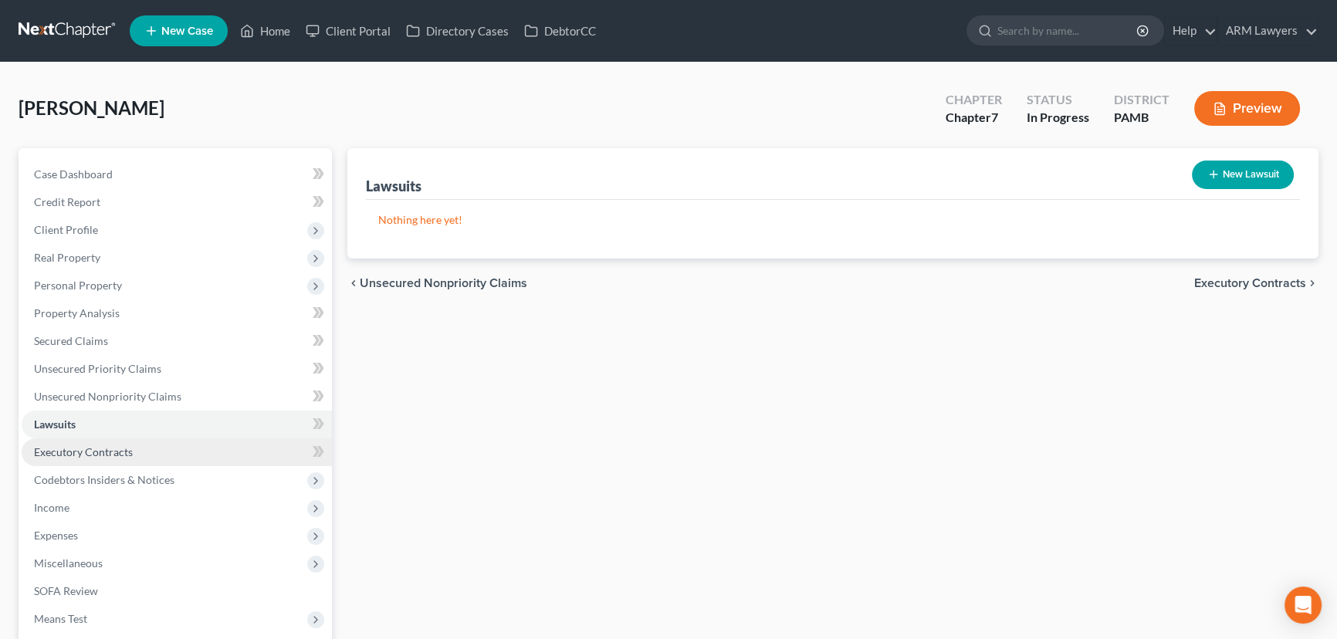
click at [168, 449] on link "Executory Contracts" at bounding box center [177, 452] width 310 height 28
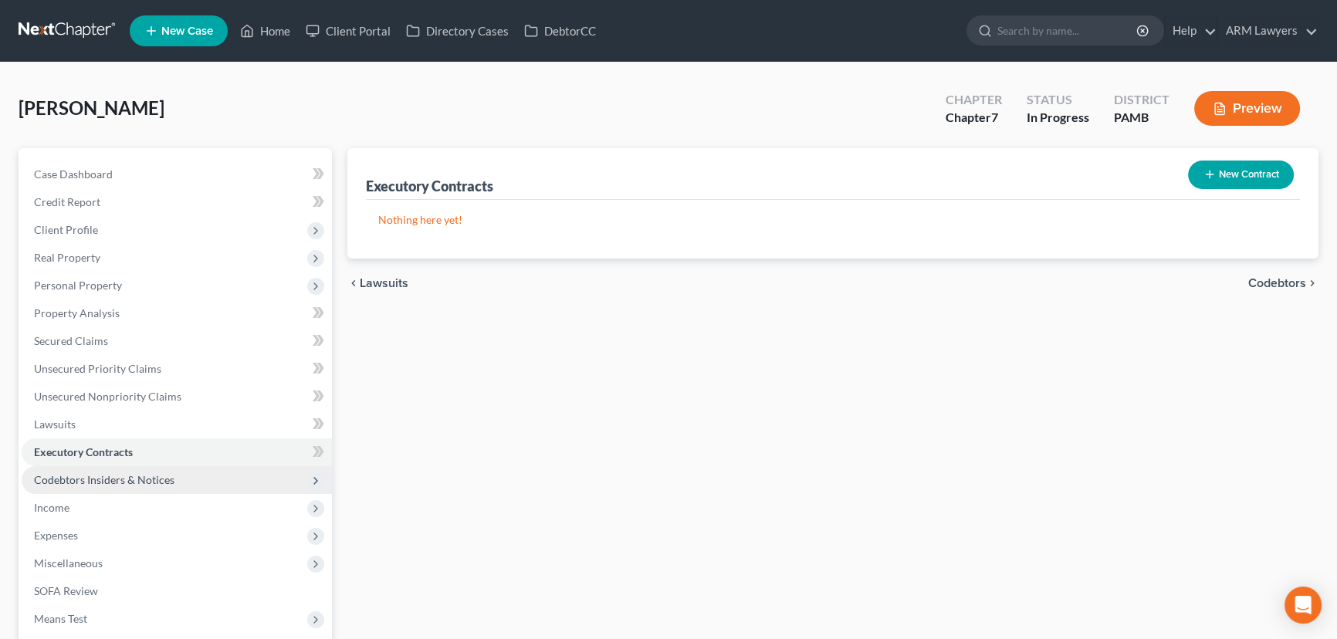
click at [191, 485] on span "Codebtors Insiders & Notices" at bounding box center [177, 480] width 310 height 28
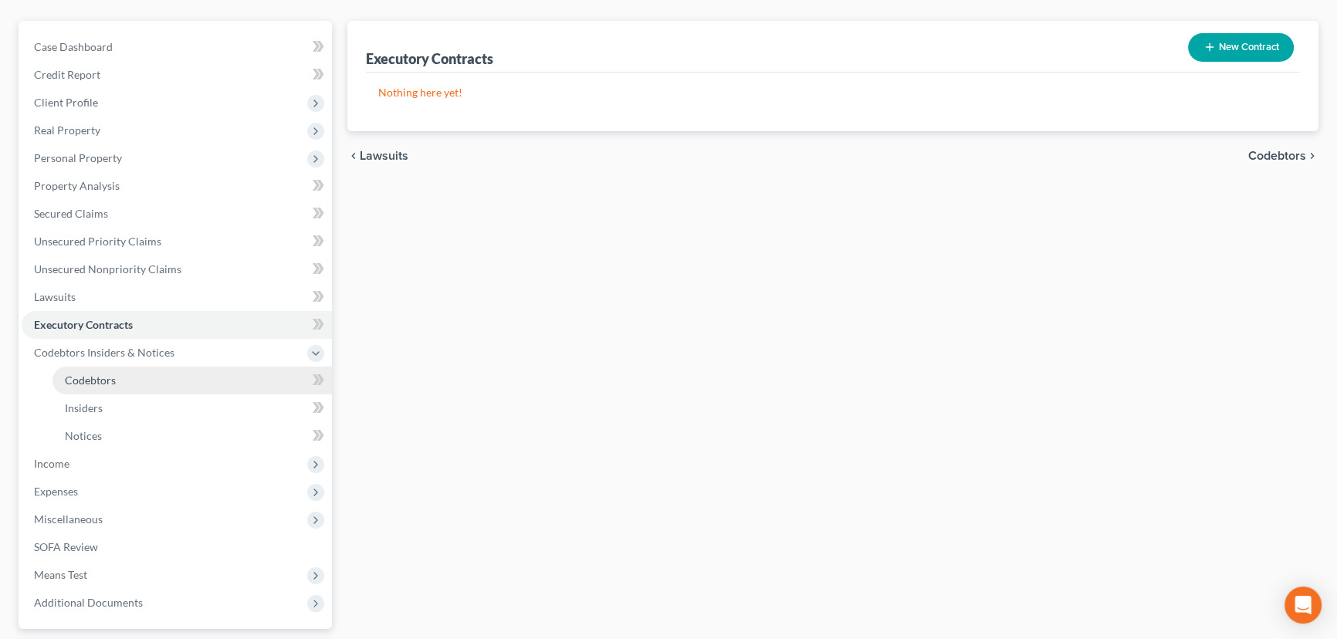
scroll to position [140, 0]
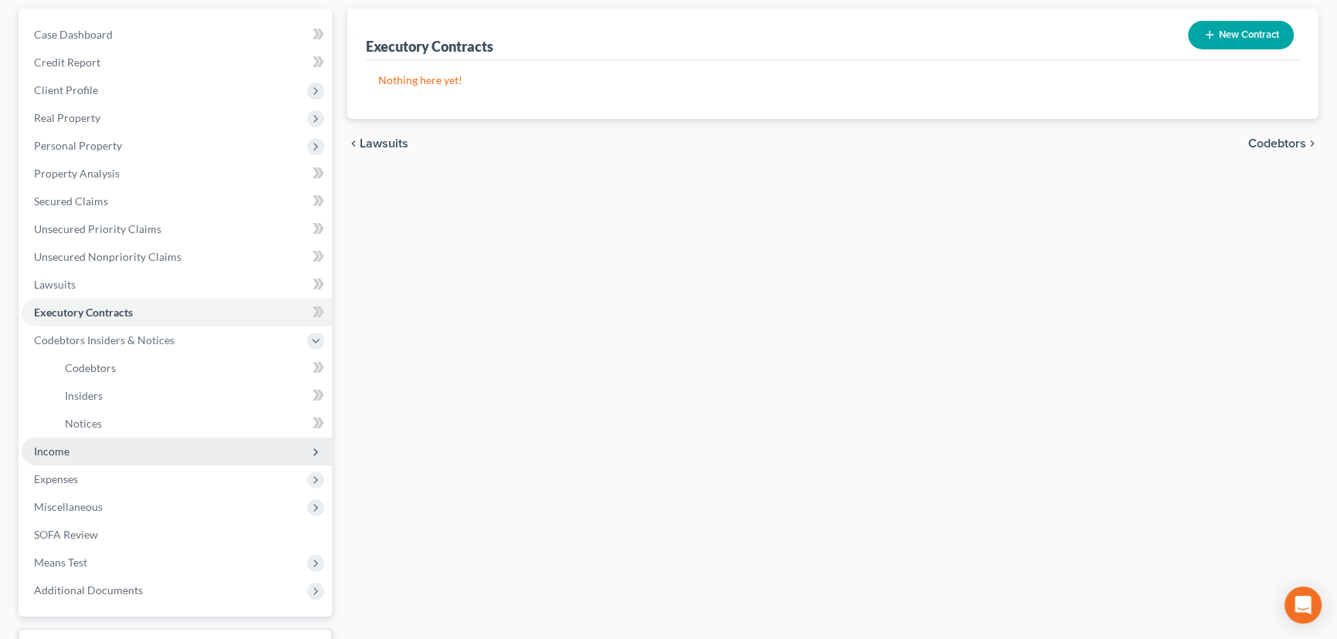
click at [109, 452] on span "Income" at bounding box center [177, 452] width 310 height 28
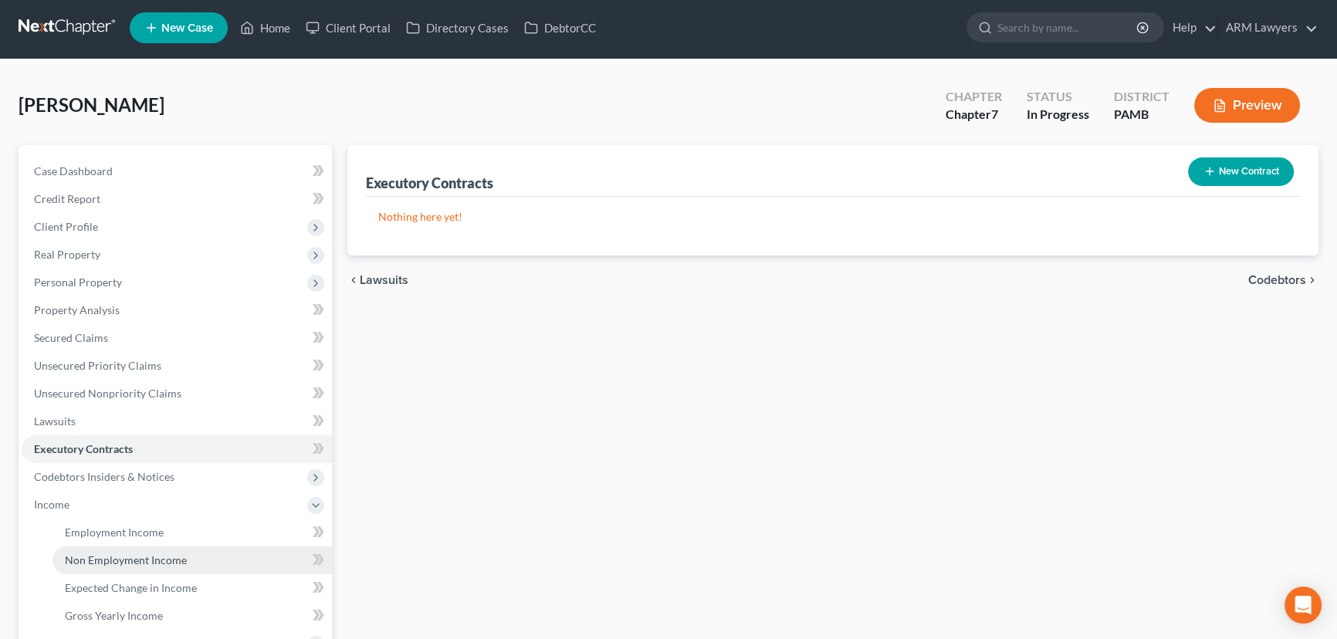
scroll to position [0, 0]
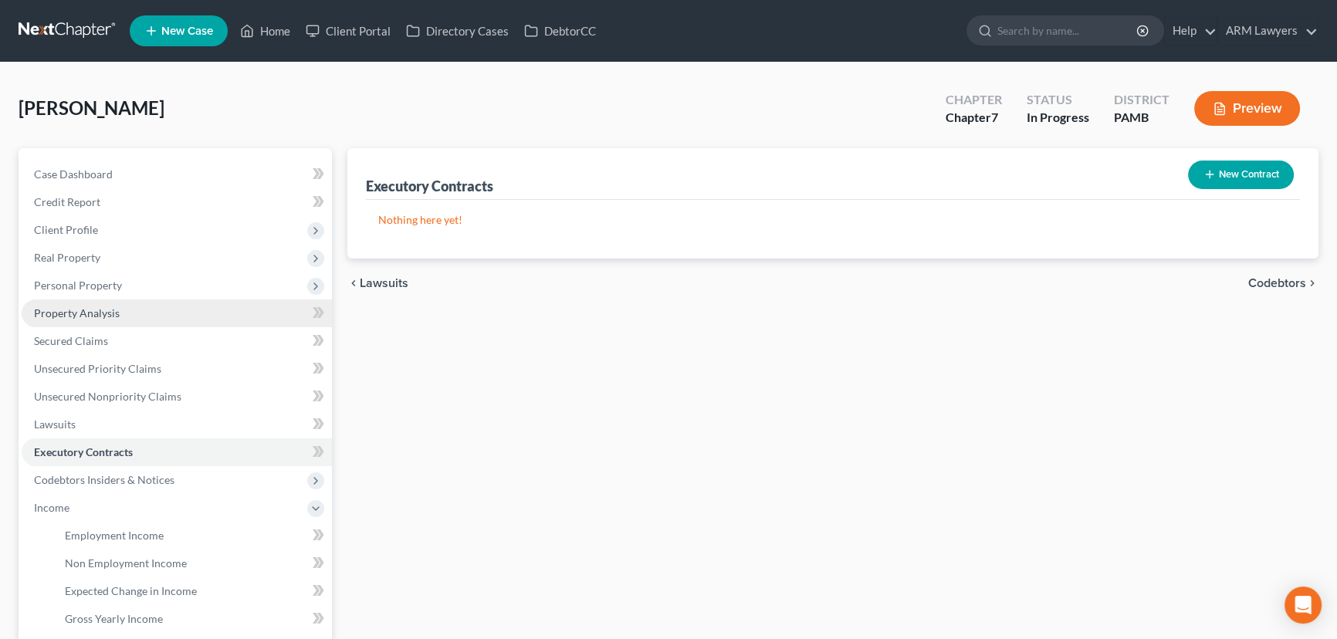
click at [102, 317] on span "Property Analysis" at bounding box center [77, 312] width 86 height 13
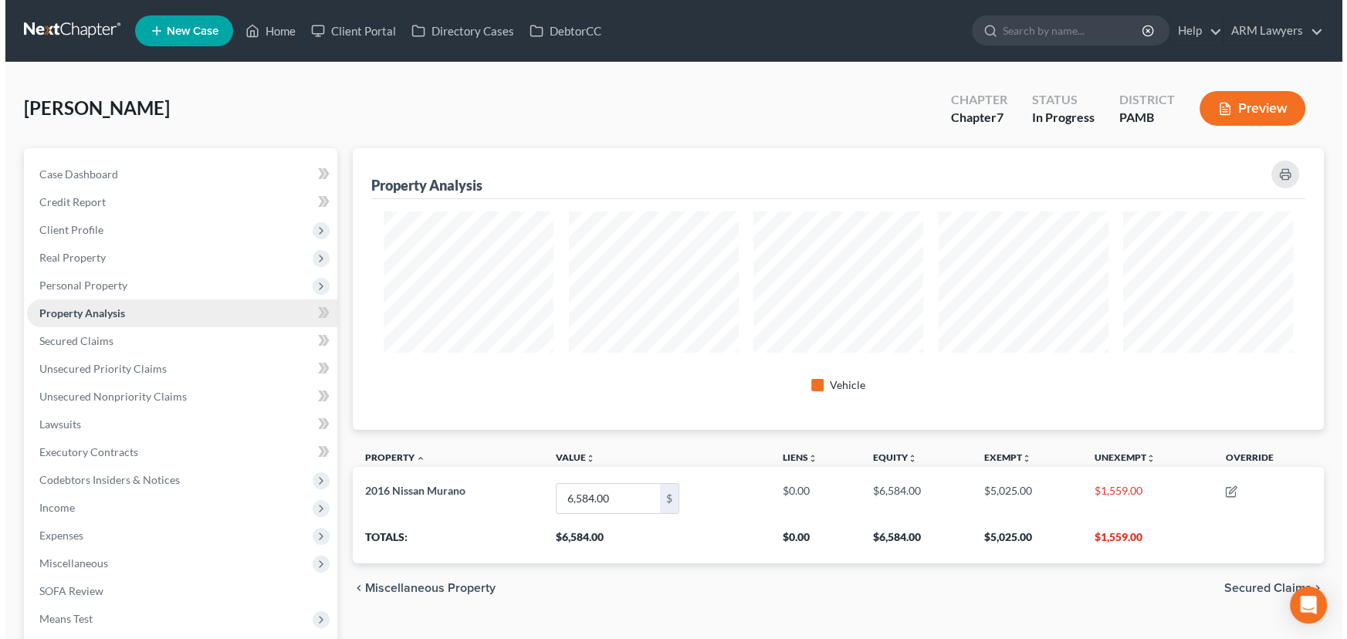
scroll to position [282, 970]
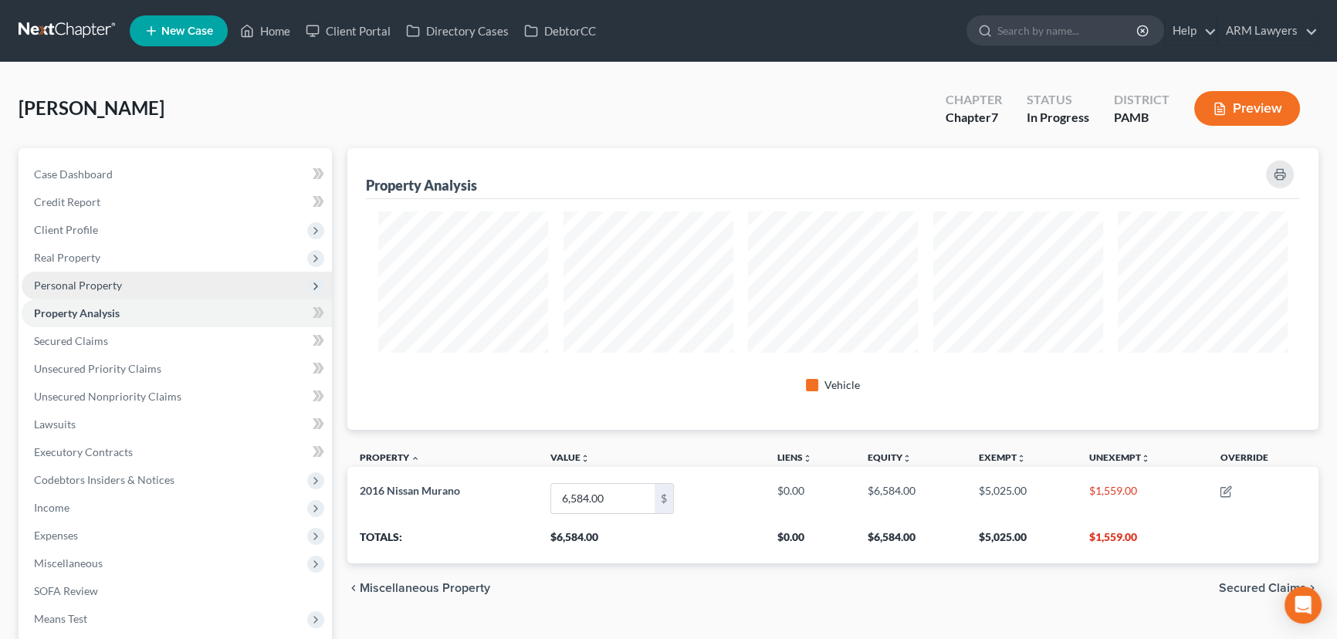
click at [93, 284] on span "Personal Property" at bounding box center [78, 285] width 88 height 13
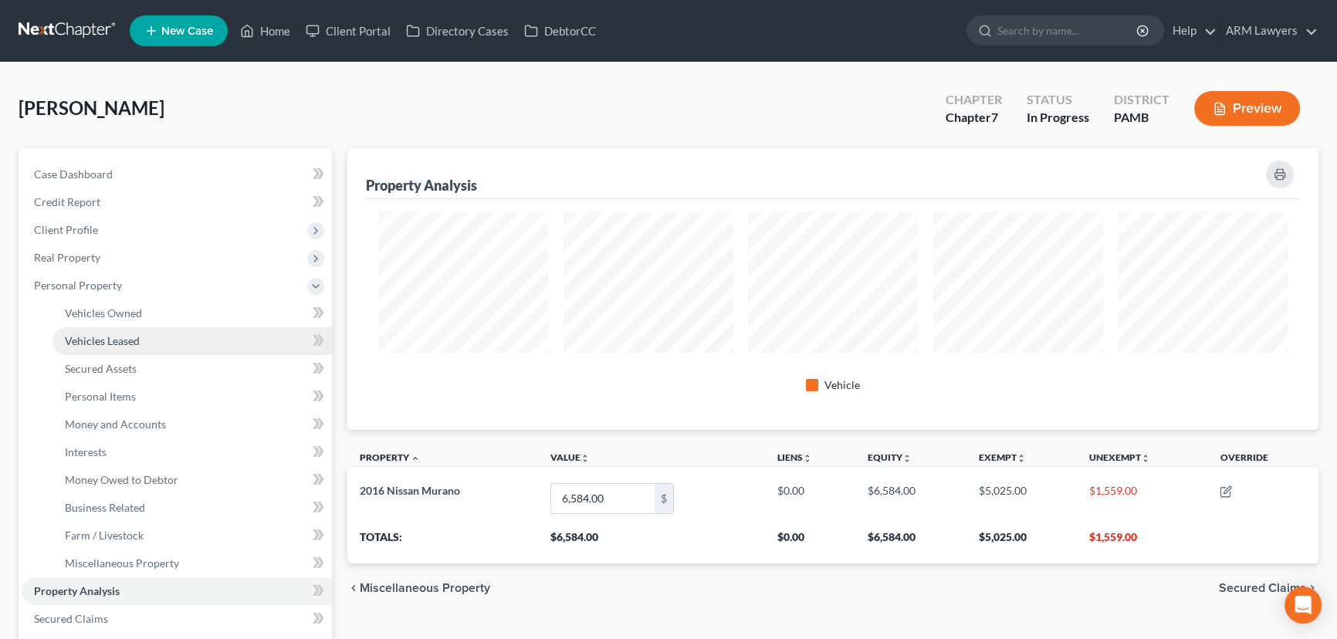
click at [129, 334] on span "Vehicles Leased" at bounding box center [102, 340] width 75 height 13
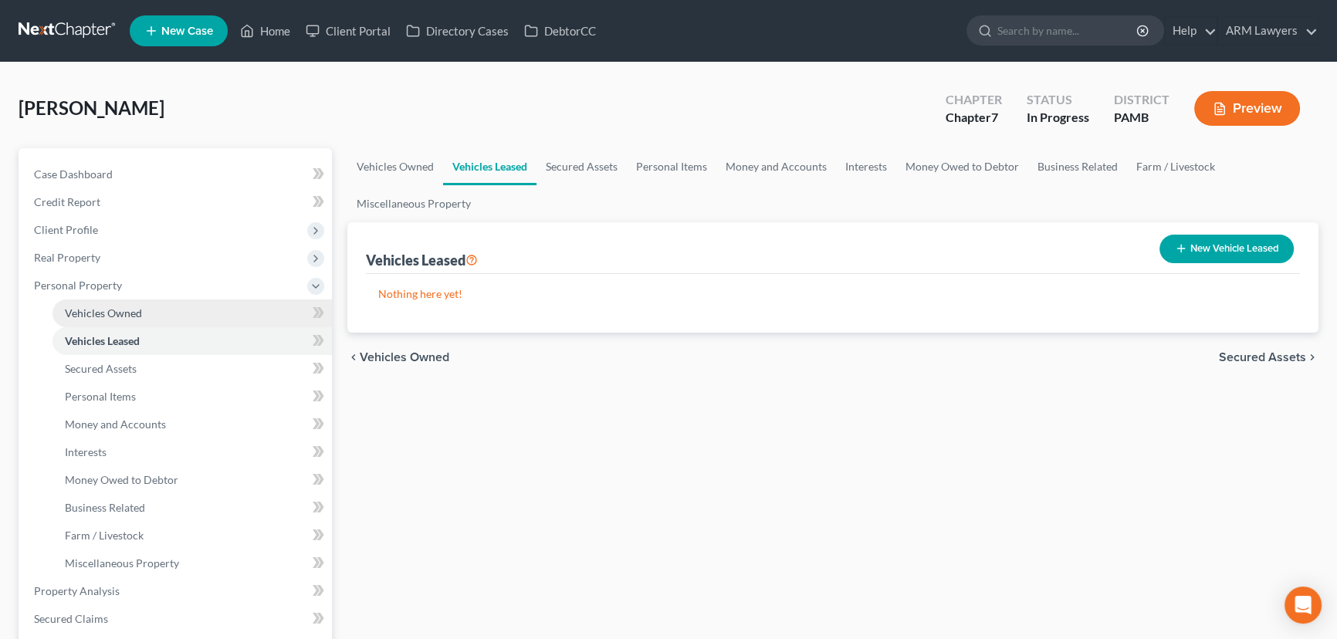
click at [125, 309] on span "Vehicles Owned" at bounding box center [103, 312] width 77 height 13
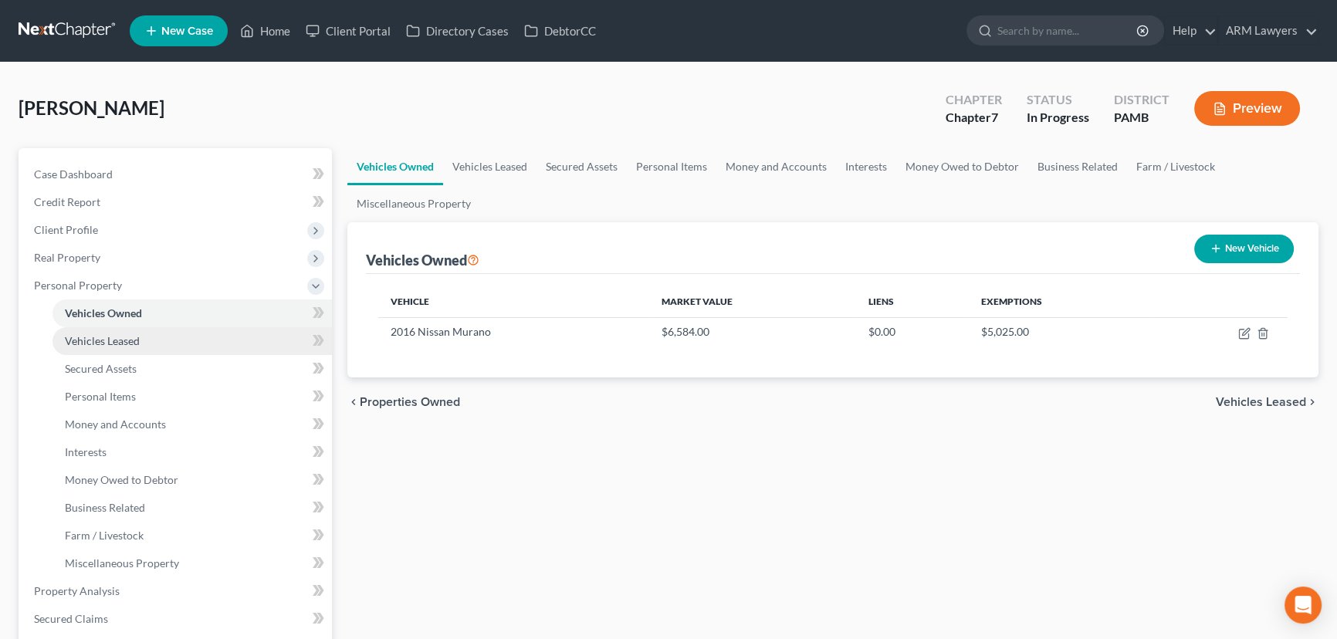
click at [124, 338] on span "Vehicles Leased" at bounding box center [102, 340] width 75 height 13
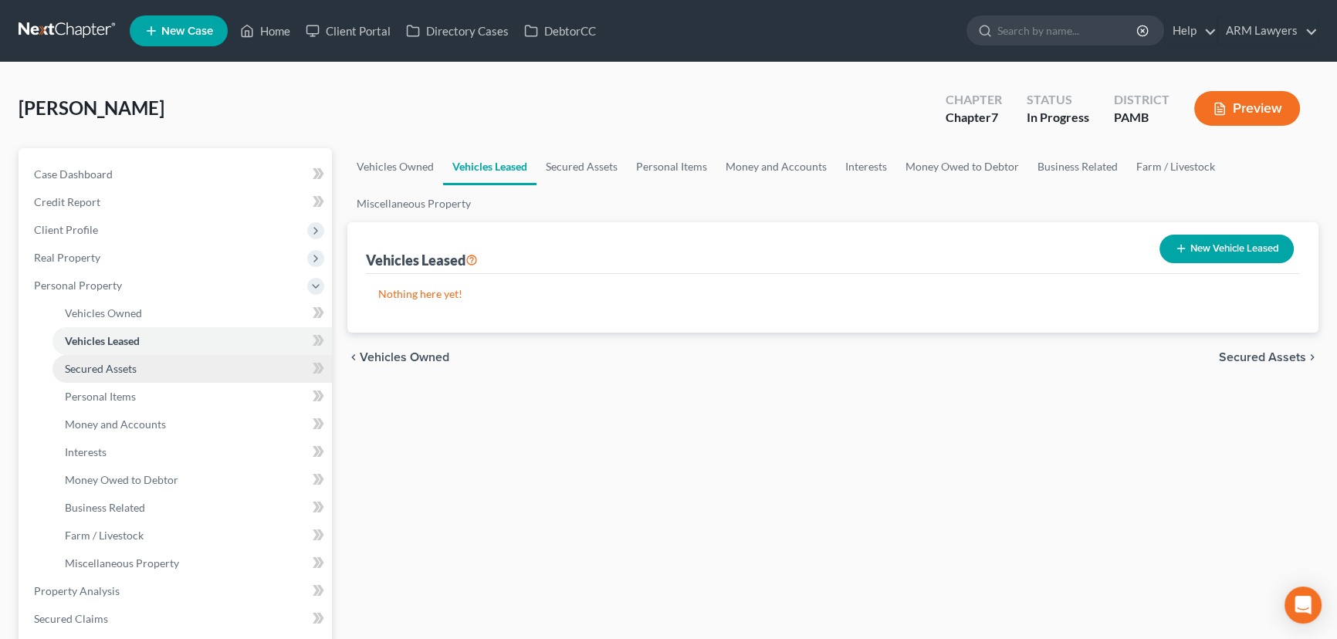
click at [122, 368] on span "Secured Assets" at bounding box center [101, 368] width 72 height 13
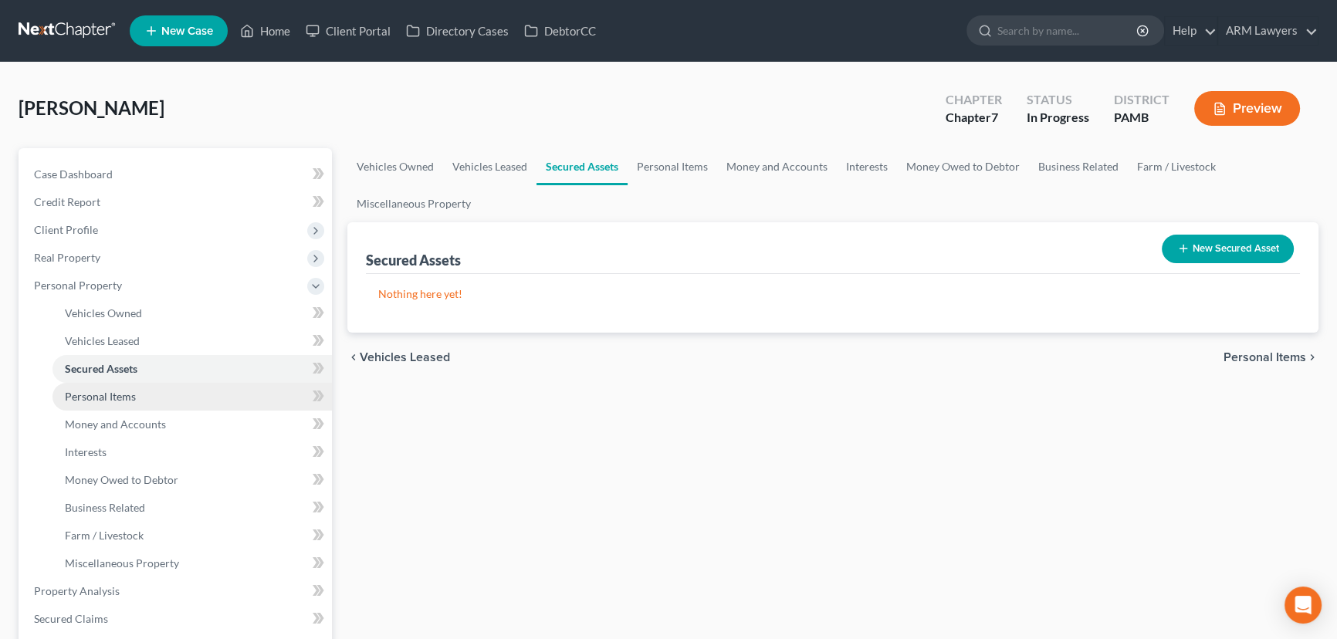
click at [121, 393] on span "Personal Items" at bounding box center [100, 396] width 71 height 13
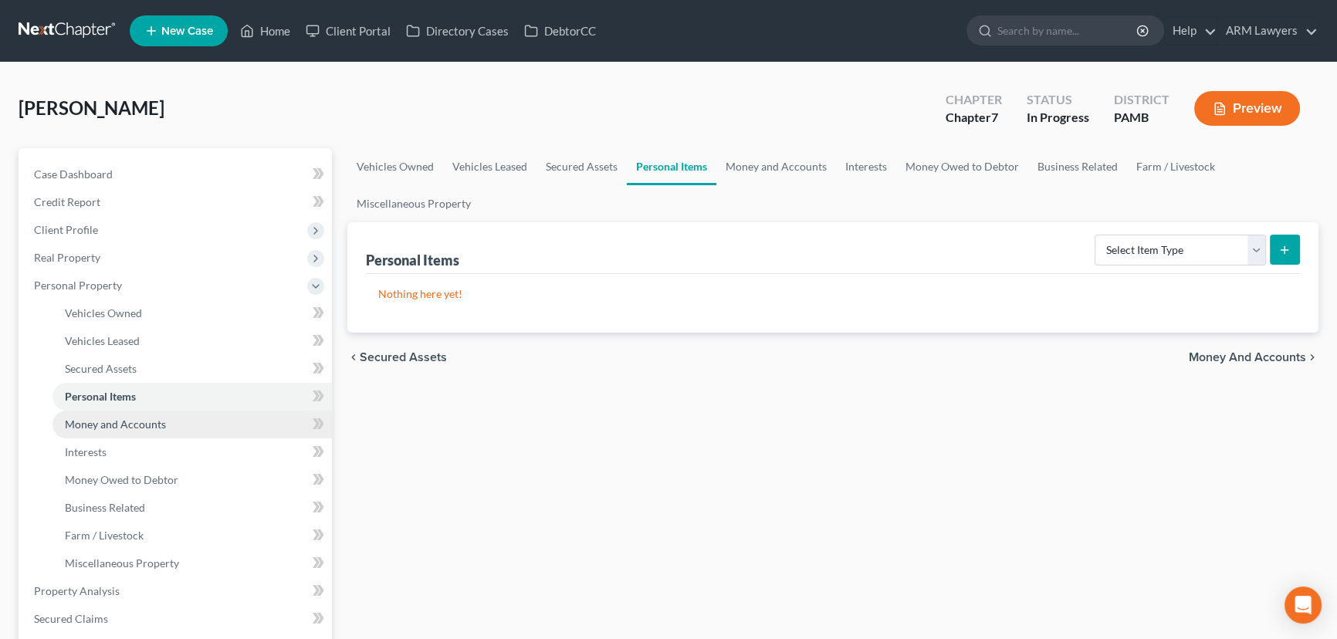
click at [139, 423] on span "Money and Accounts" at bounding box center [115, 424] width 101 height 13
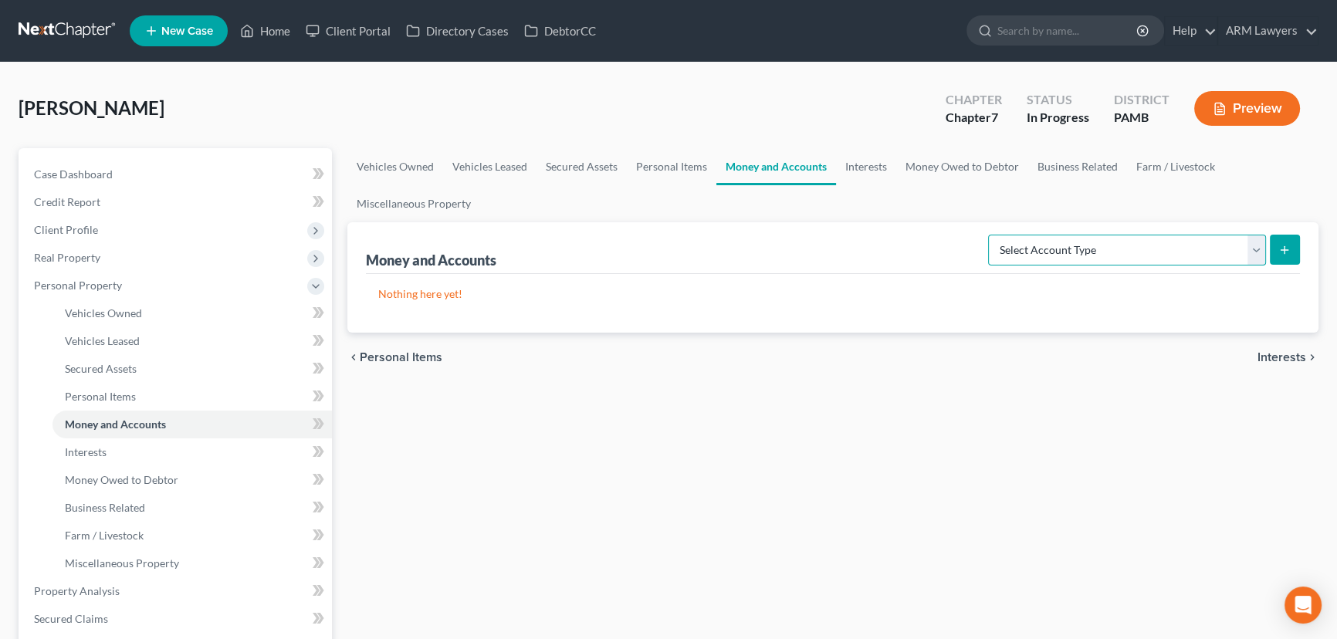
click at [1077, 242] on select "Select Account Type Brokerage Cash on Hand Certificates of Deposit Checking Acc…" at bounding box center [1127, 250] width 278 height 31
select select "checking"
click at [991, 235] on select "Select Account Type Brokerage Cash on Hand Certificates of Deposit Checking Acc…" at bounding box center [1127, 250] width 278 height 31
click at [1077, 244] on icon "submit" at bounding box center [1284, 250] width 12 height 12
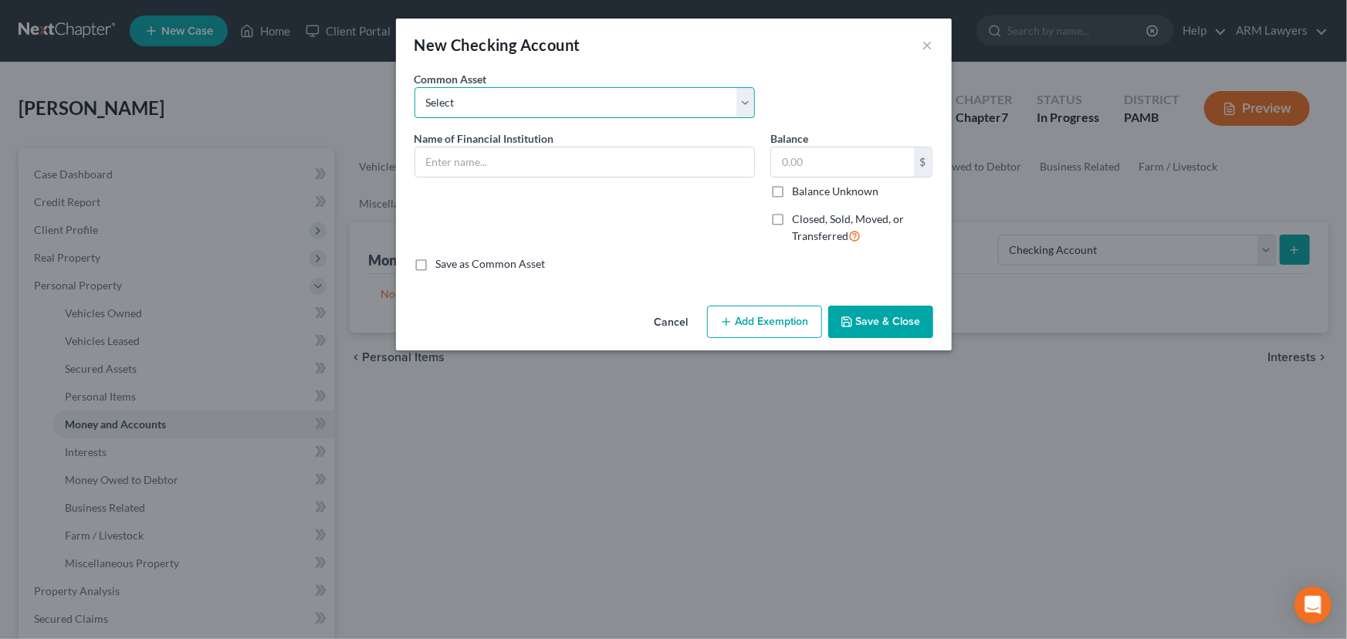
click at [500, 99] on select "Select First National Bank Belco Community Credit Union Citibank Chime Citizens…" at bounding box center [585, 102] width 340 height 31
select select "9"
click at [415, 87] on select "Select First National Bank Belco Community Credit Union Citibank Chime Citizens…" at bounding box center [585, 102] width 340 height 31
type input "PNC Bank"
click at [801, 162] on input "1,200.00" at bounding box center [842, 161] width 143 height 29
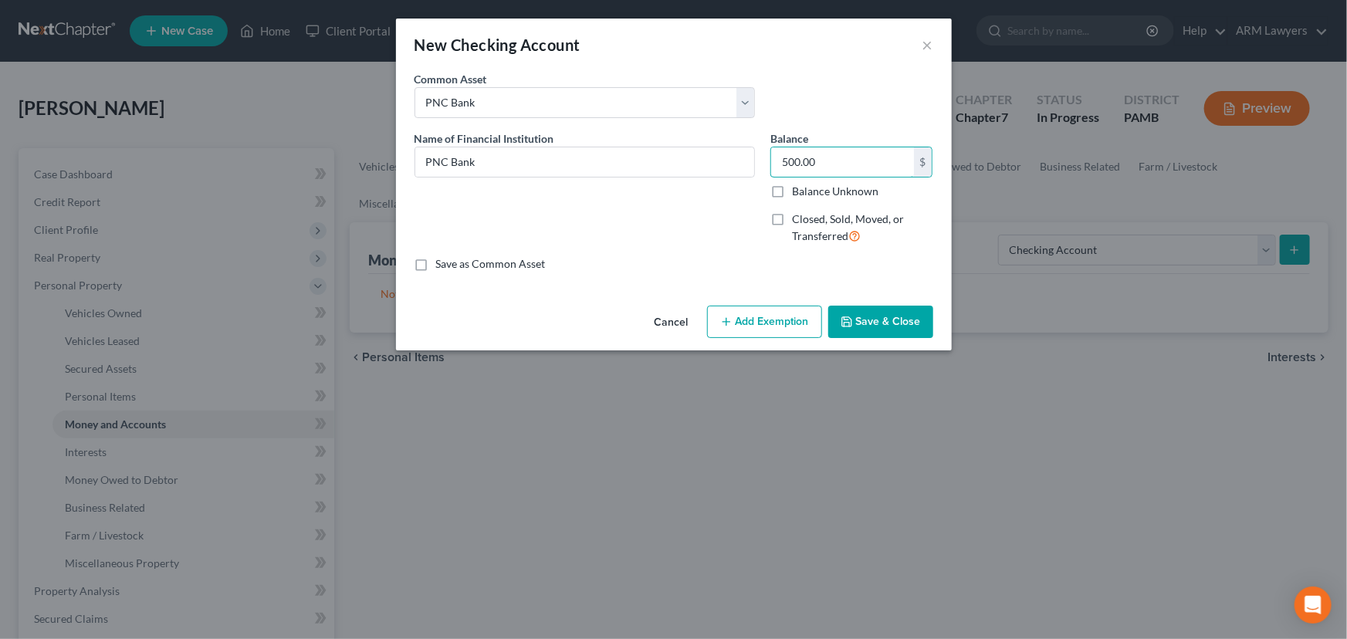
type input "500.00"
click at [778, 315] on button "Add Exemption" at bounding box center [764, 322] width 115 height 32
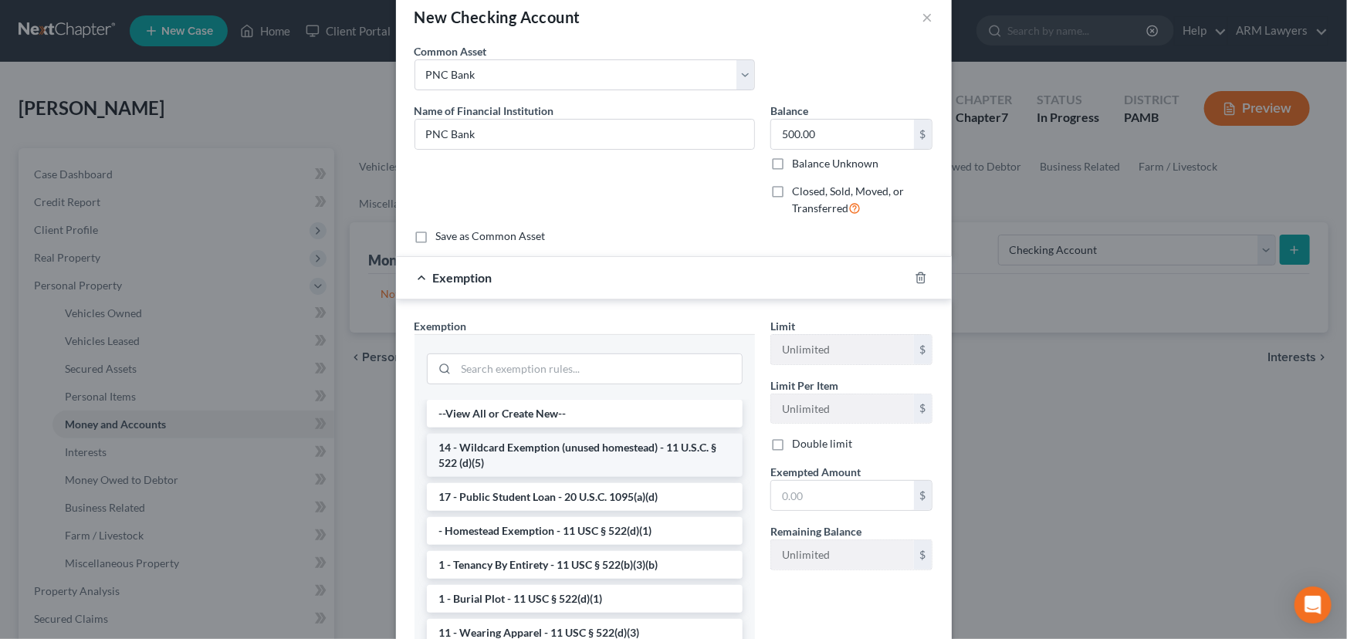
scroll to position [69, 0]
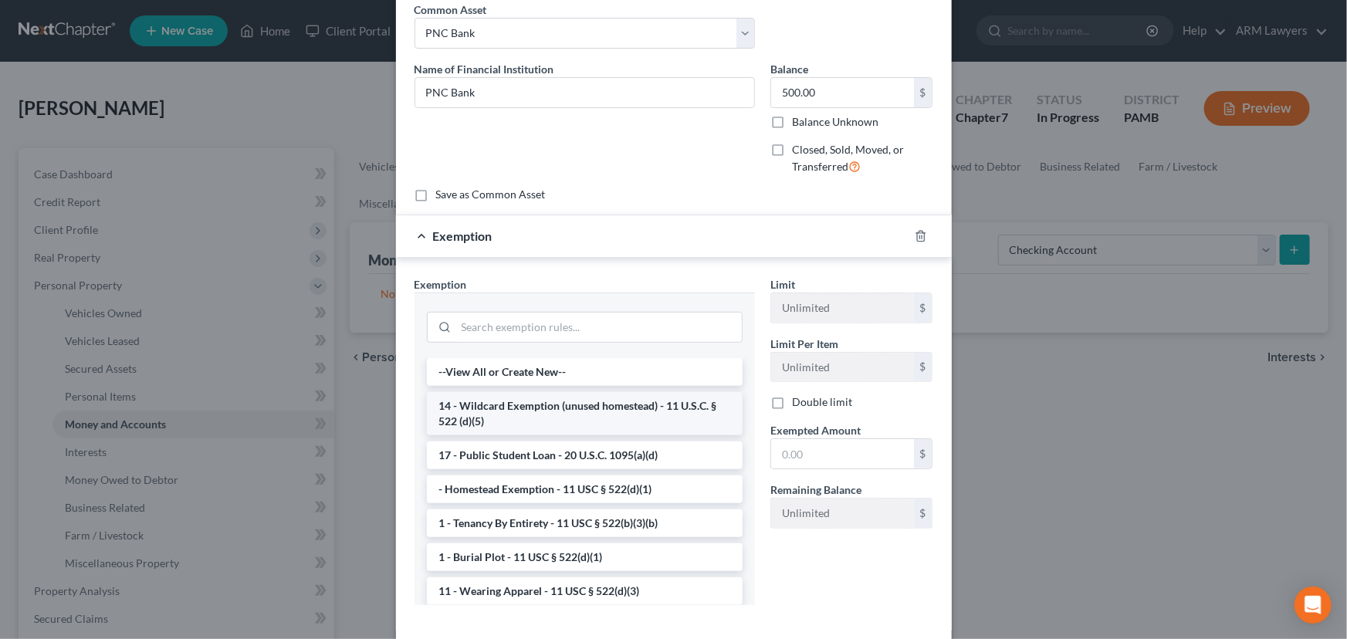
click at [562, 430] on li "14 - Wildcard Exemption (unused homestead) - 11 U.S.C. § 522 (d)(5)" at bounding box center [585, 413] width 316 height 43
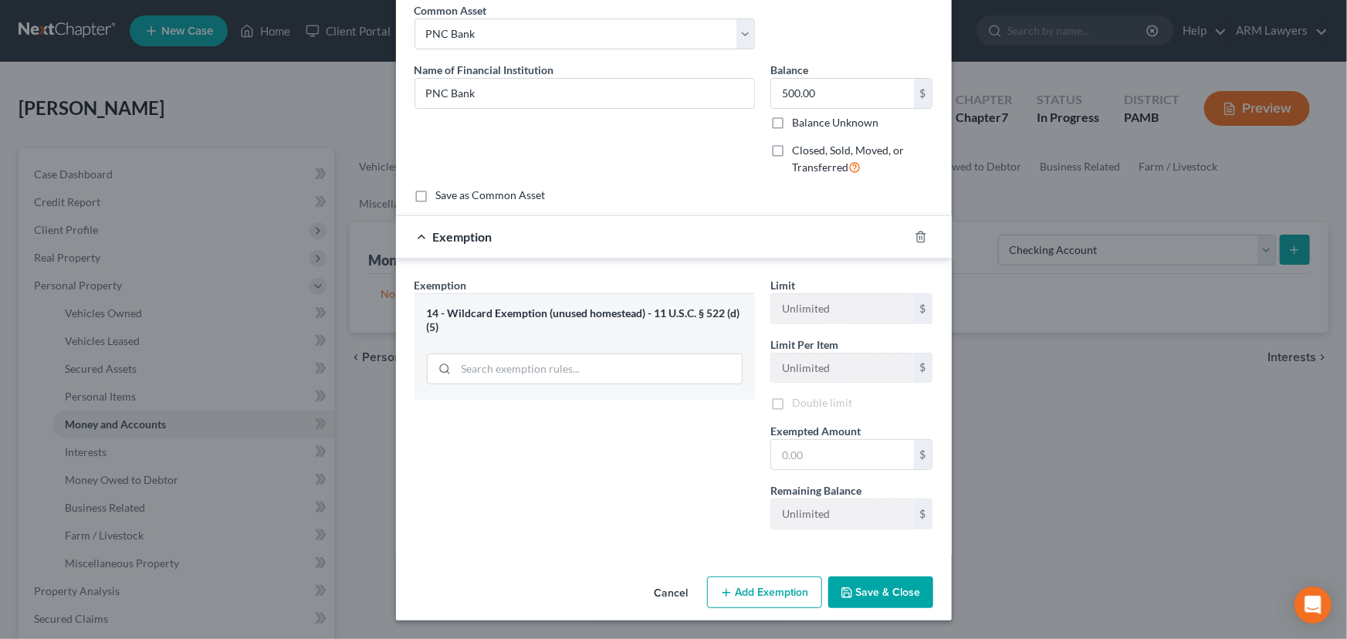
scroll to position [68, 0]
click at [855, 462] on input "text" at bounding box center [842, 455] width 143 height 29
type input "500.00"
drag, startPoint x: 855, startPoint y: 589, endPoint x: 806, endPoint y: 549, distance: 63.1
click at [855, 487] on button "Save & Close" at bounding box center [880, 593] width 105 height 32
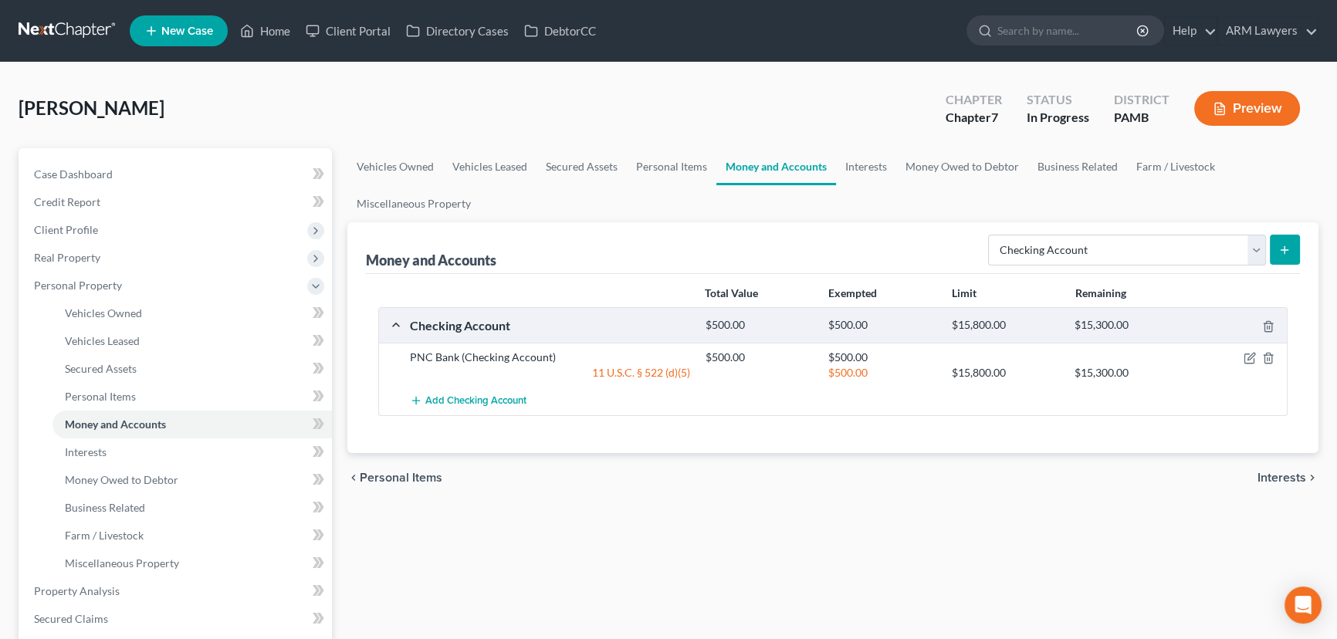
click at [1077, 250] on icon "submit" at bounding box center [1284, 250] width 12 height 12
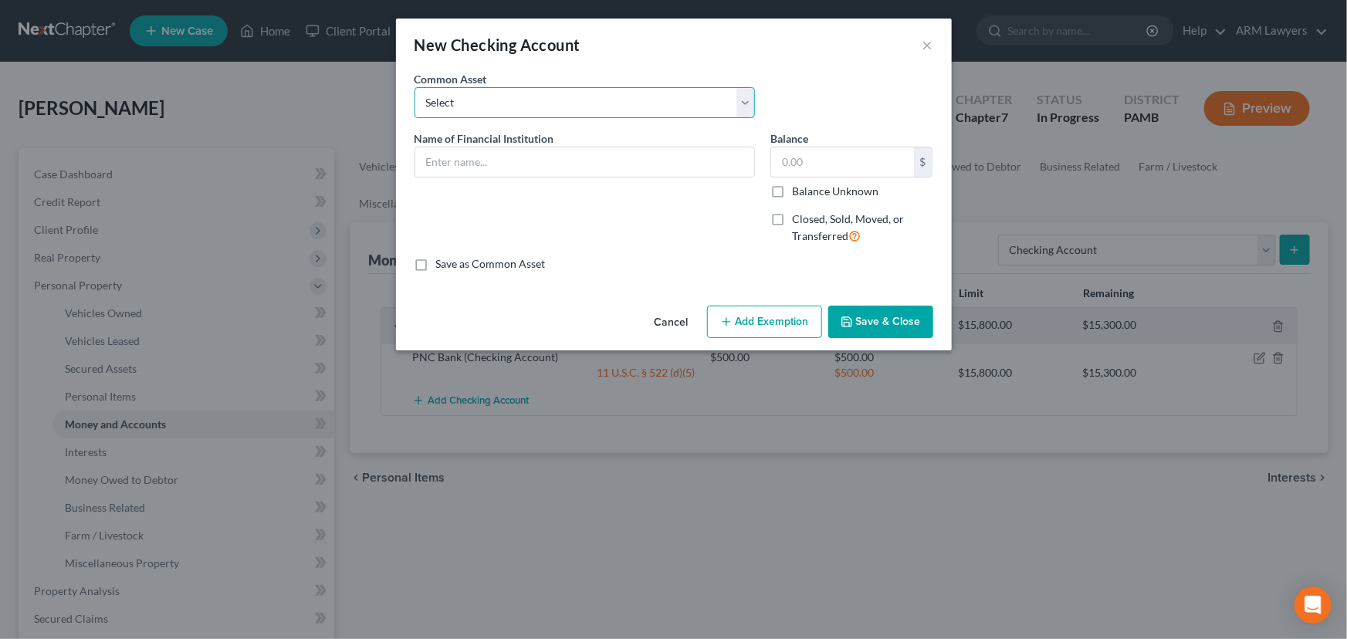
click at [581, 110] on select "Select First National Bank Belco Community Credit Union Citibank Chime Citizens…" at bounding box center [585, 102] width 340 height 31
select select "9"
click at [415, 87] on select "Select First National Bank Belco Community Credit Union Citibank Chime Citizens…" at bounding box center [585, 102] width 340 height 31
type input "PNC Bank"
click at [821, 166] on input "1,200.00" at bounding box center [842, 161] width 143 height 29
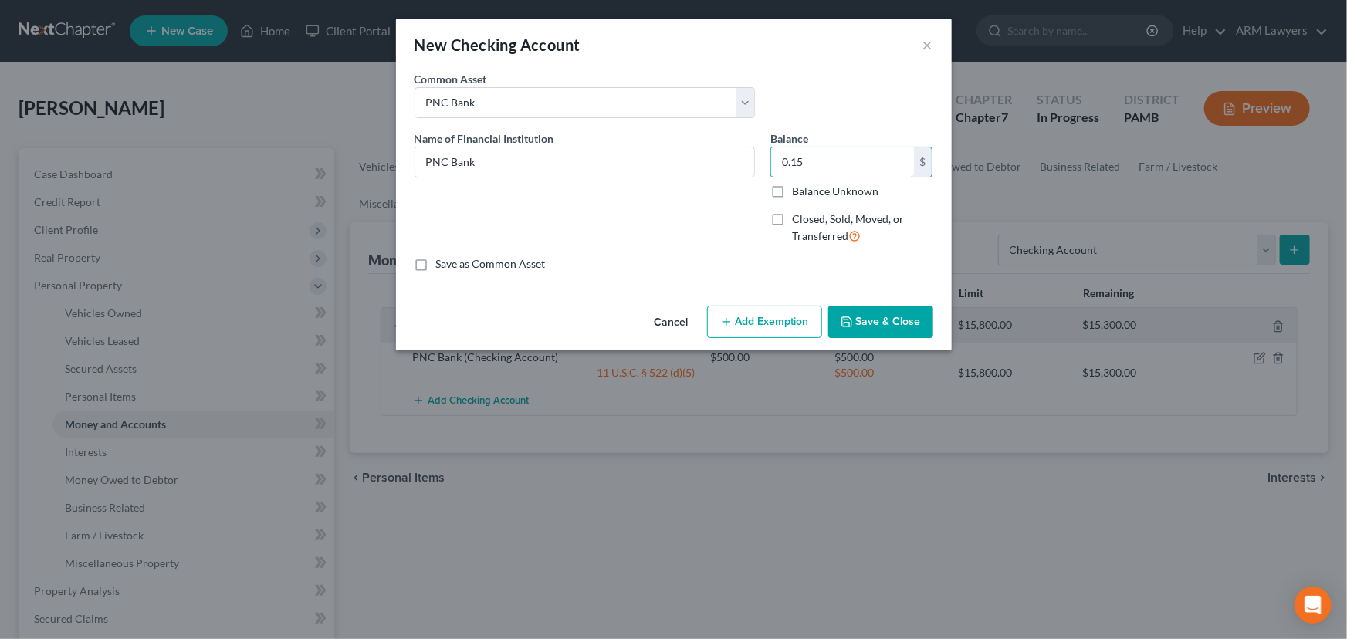
type input "0.15"
click at [770, 327] on button "Add Exemption" at bounding box center [764, 322] width 115 height 32
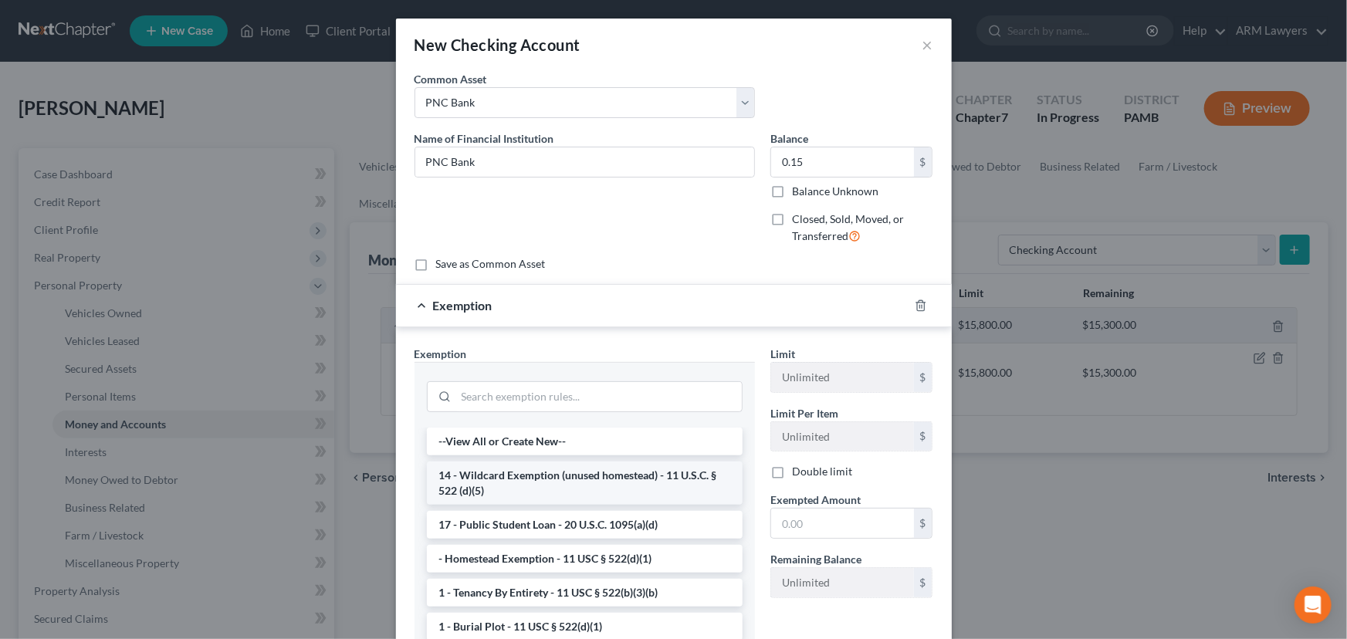
click at [587, 486] on li "14 - Wildcard Exemption (unused homestead) - 11 U.S.C. § 522 (d)(5)" at bounding box center [585, 483] width 316 height 43
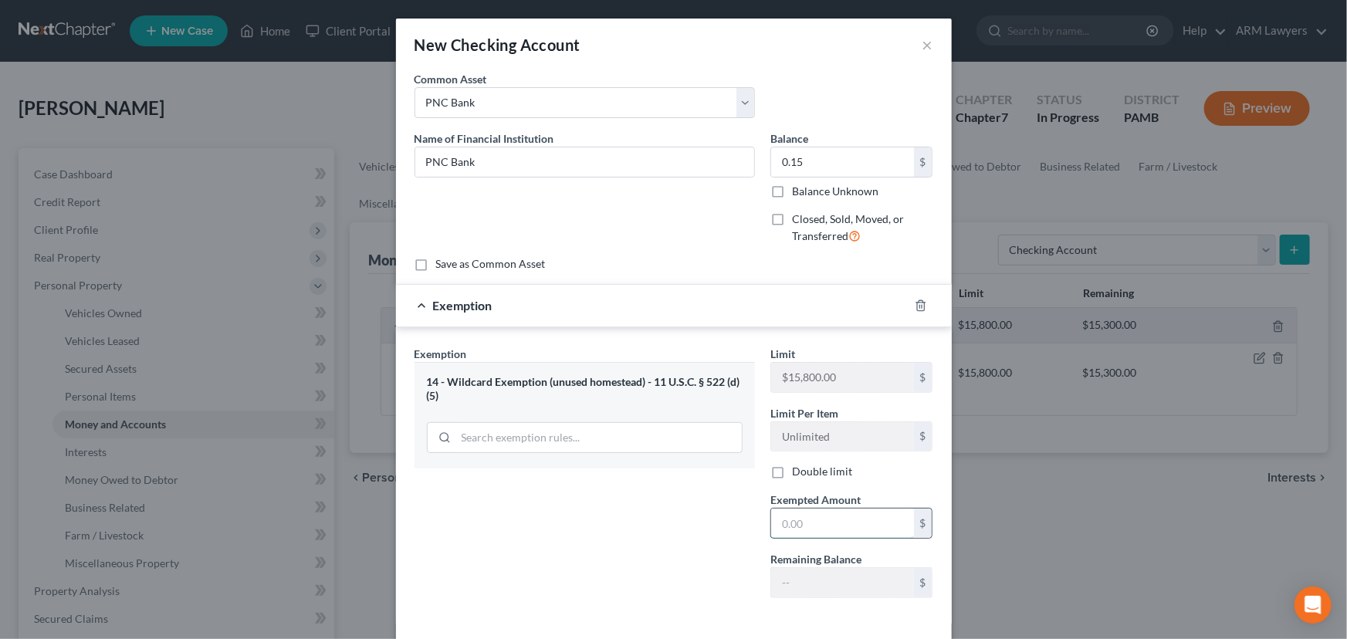
click at [784, 487] on input "text" at bounding box center [842, 523] width 143 height 29
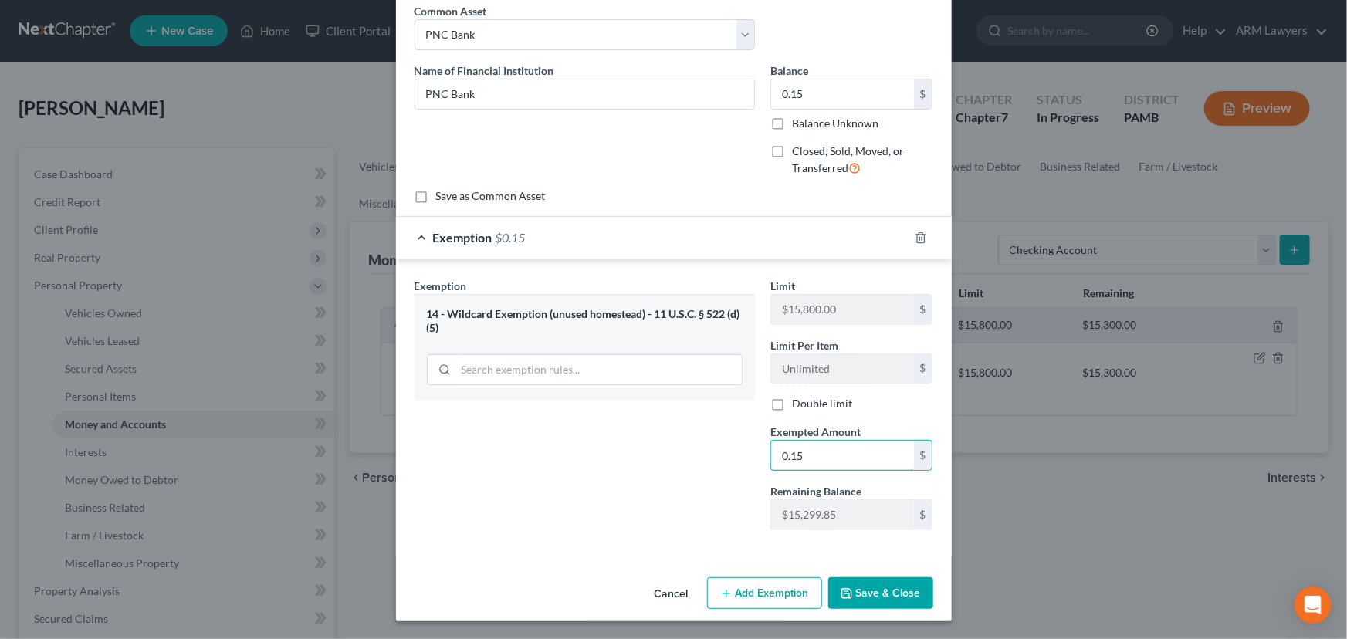
type input "0.15"
click at [885, 487] on button "Save & Close" at bounding box center [880, 593] width 105 height 32
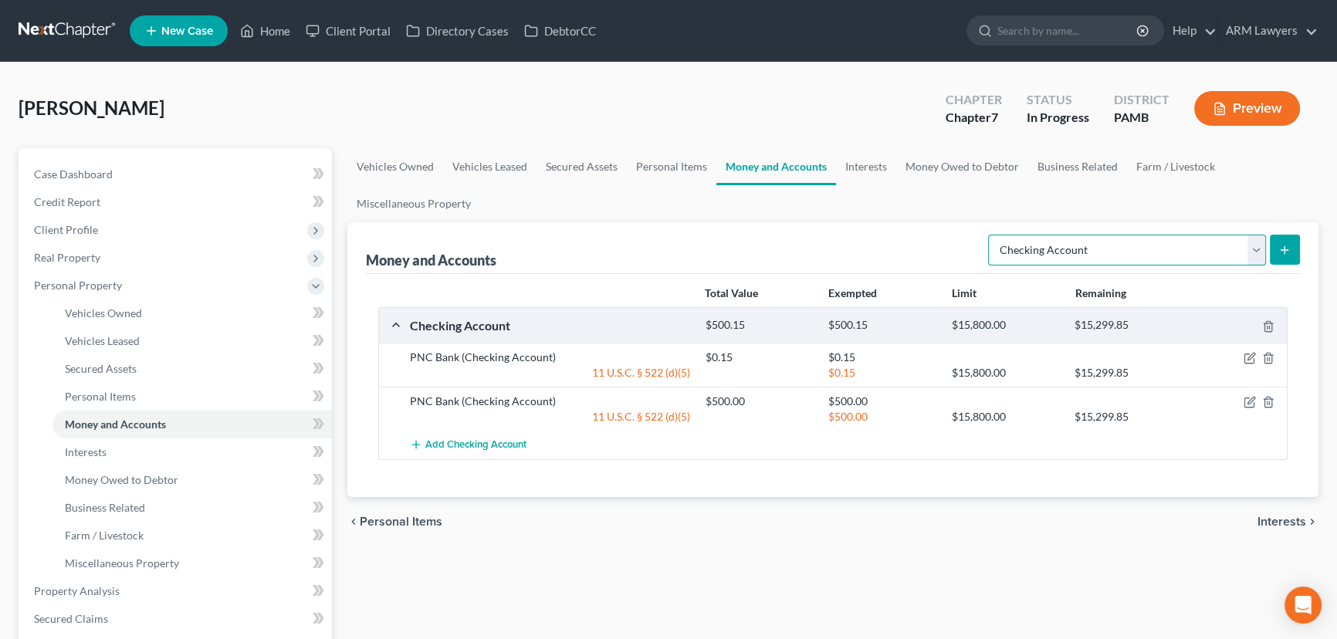
click at [1077, 256] on select "Select Account Type Brokerage Cash on Hand Certificates of Deposit Checking Acc…" at bounding box center [1127, 250] width 278 height 31
select select "cash_on_hand"
click at [991, 235] on select "Select Account Type Brokerage Cash on Hand Certificates of Deposit Checking Acc…" at bounding box center [1127, 250] width 278 height 31
click at [1077, 247] on icon "submit" at bounding box center [1284, 250] width 12 height 12
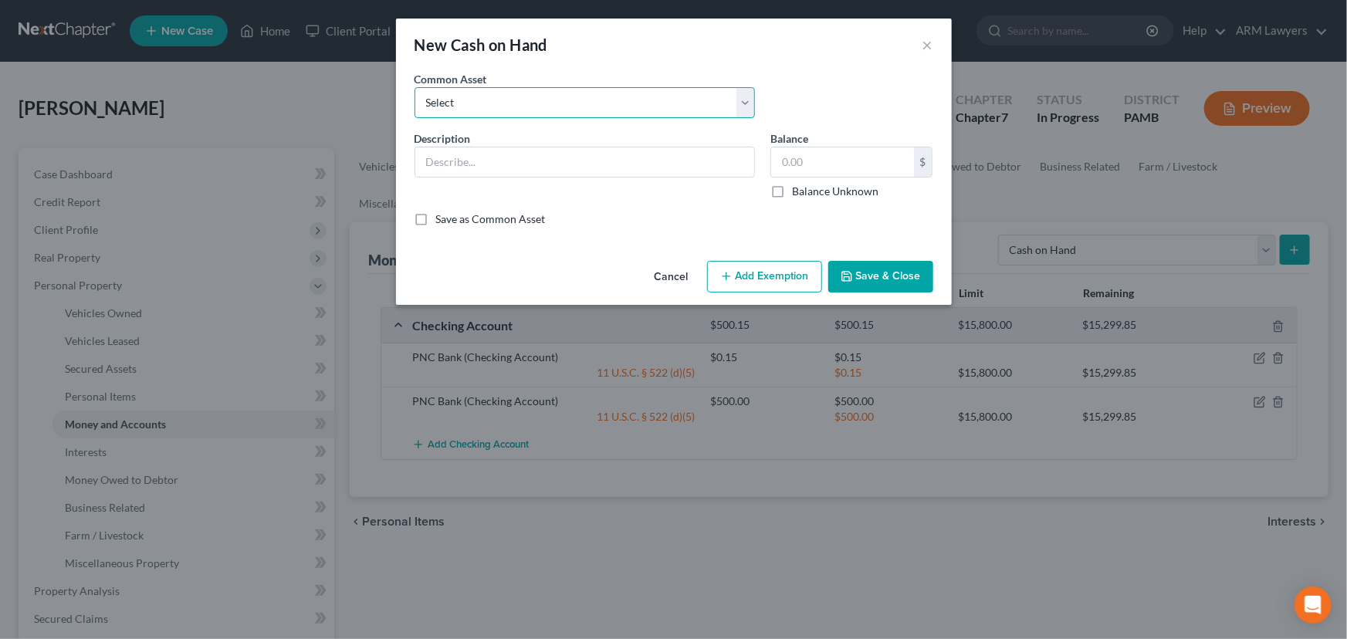
click at [565, 92] on select "Select Cash on hand" at bounding box center [585, 102] width 340 height 31
select select "0"
click at [415, 87] on select "Select Cash on hand" at bounding box center [585, 102] width 340 height 31
type input "Cash on hand"
click at [830, 164] on input "10.00" at bounding box center [842, 161] width 143 height 29
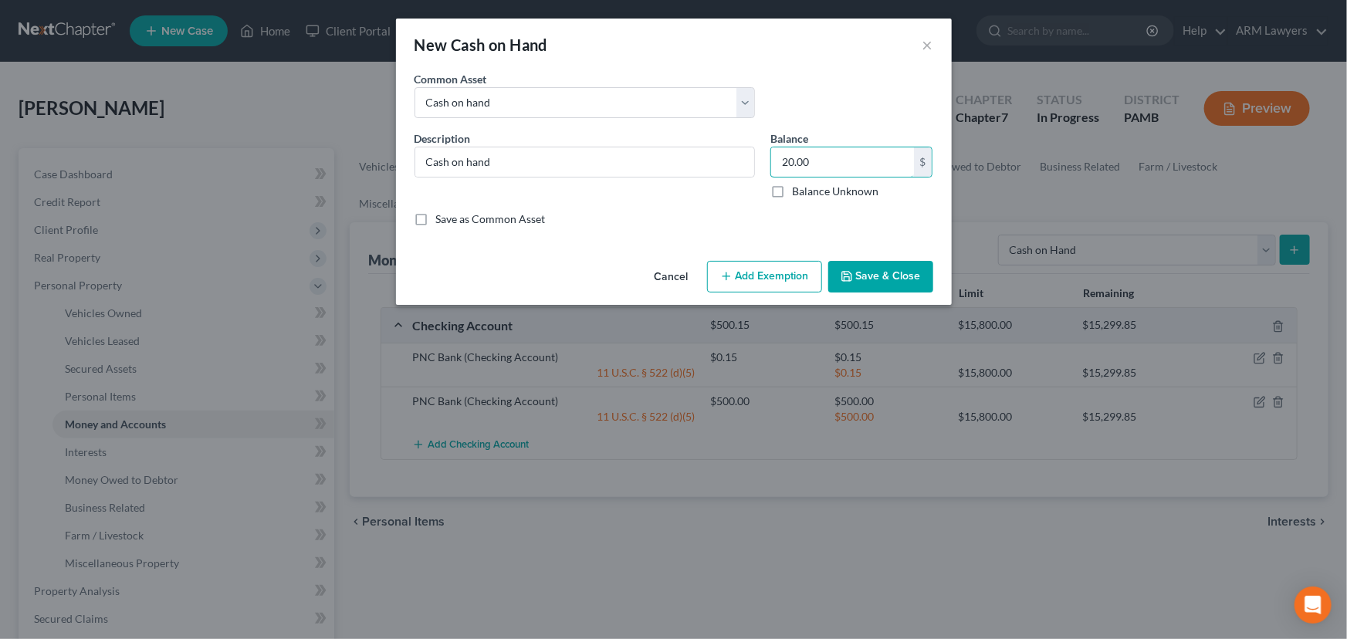
type input "20.00"
click at [770, 283] on button "Add Exemption" at bounding box center [764, 277] width 115 height 32
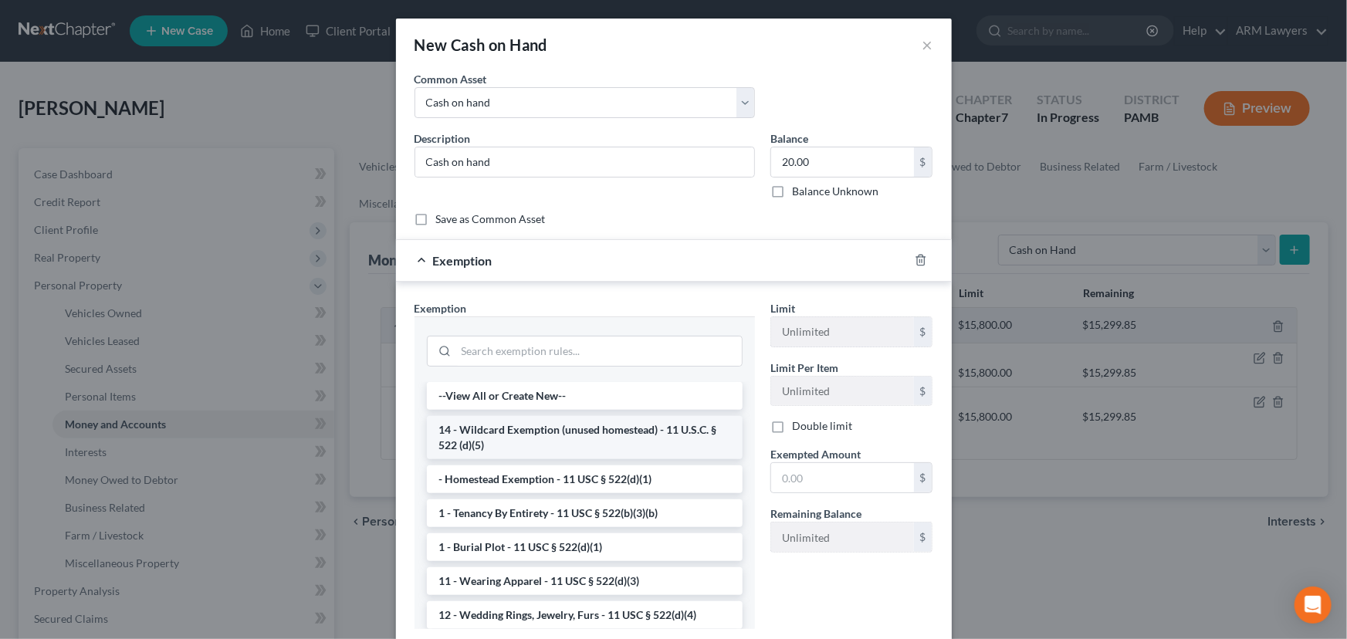
click at [567, 434] on li "14 - Wildcard Exemption (unused homestead) - 11 U.S.C. § 522 (d)(5)" at bounding box center [585, 437] width 316 height 43
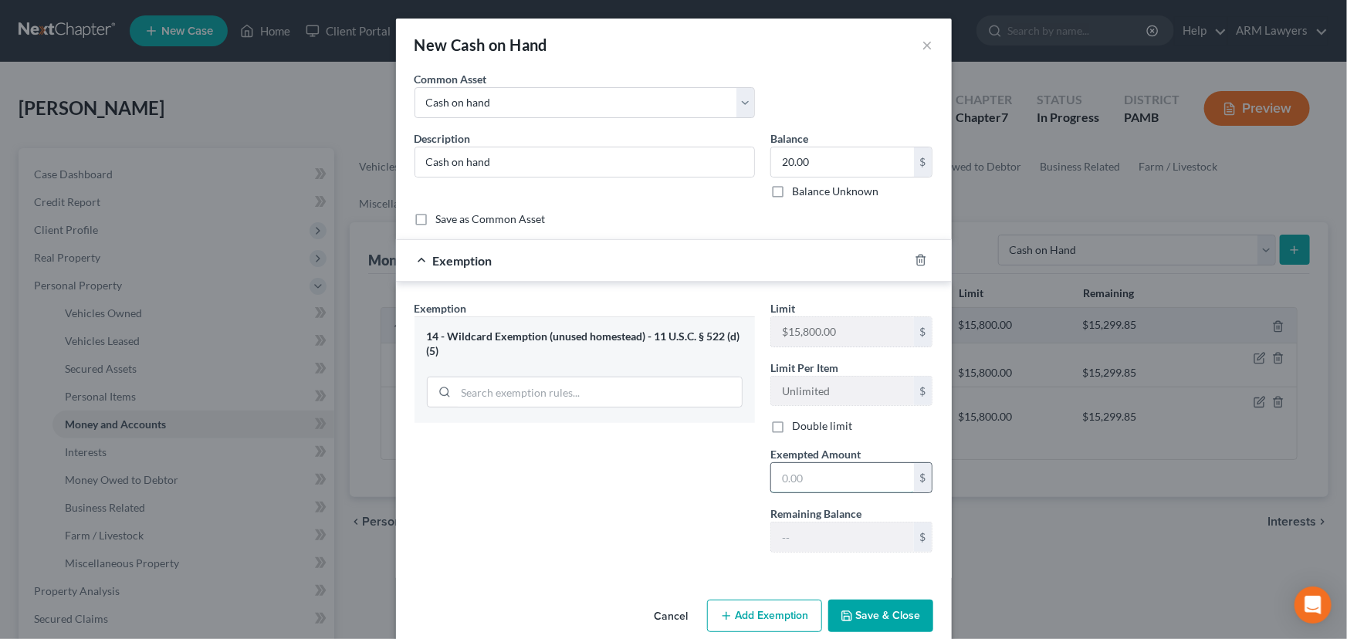
click at [837, 479] on input "text" at bounding box center [842, 477] width 143 height 29
type input "20.00"
click at [854, 487] on button "Save & Close" at bounding box center [880, 616] width 105 height 32
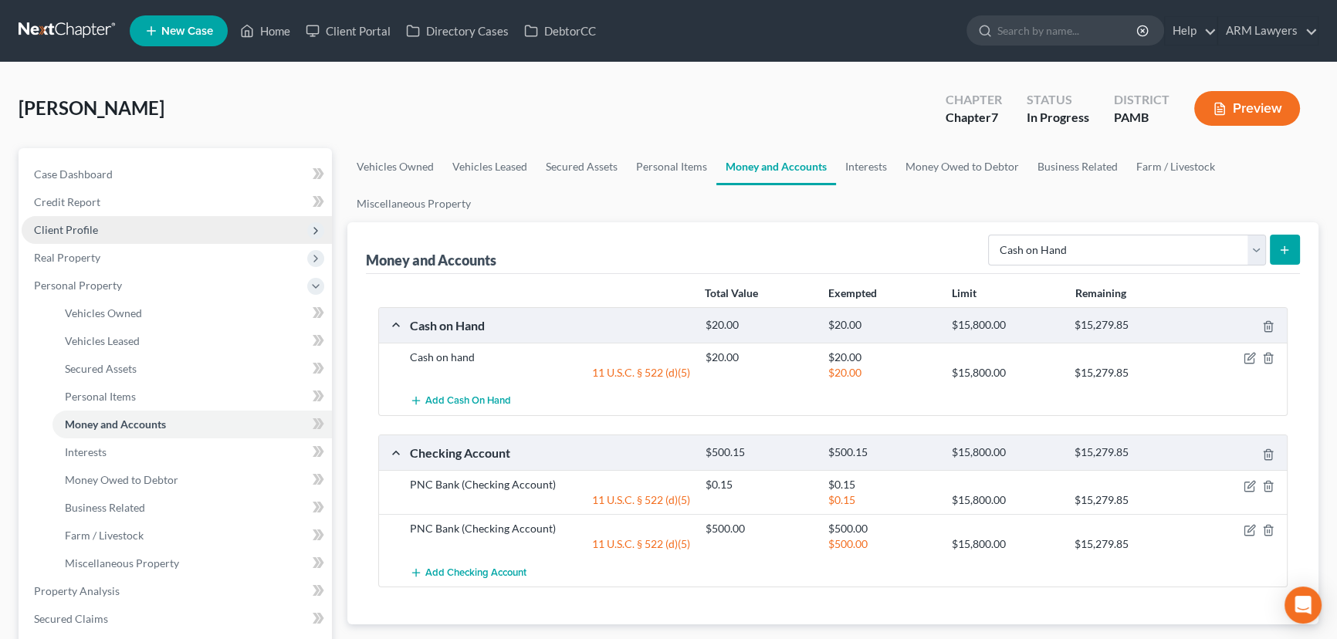
click at [72, 226] on span "Client Profile" at bounding box center [66, 229] width 64 height 13
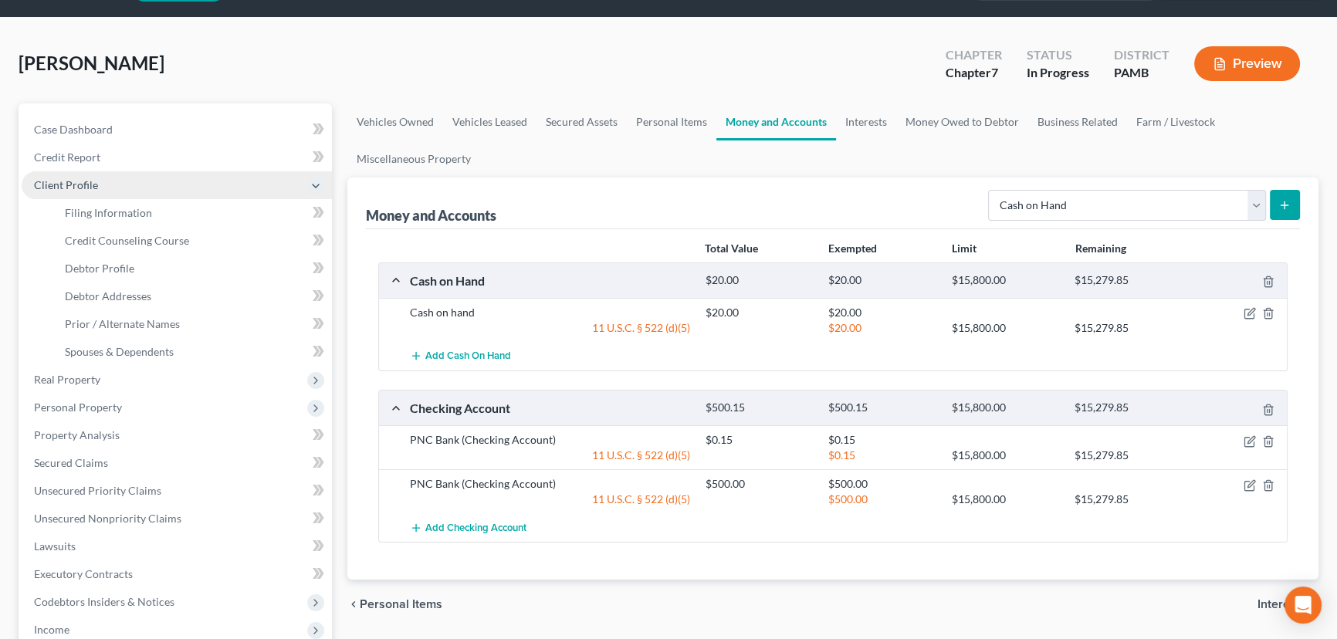
scroll to position [69, 0]
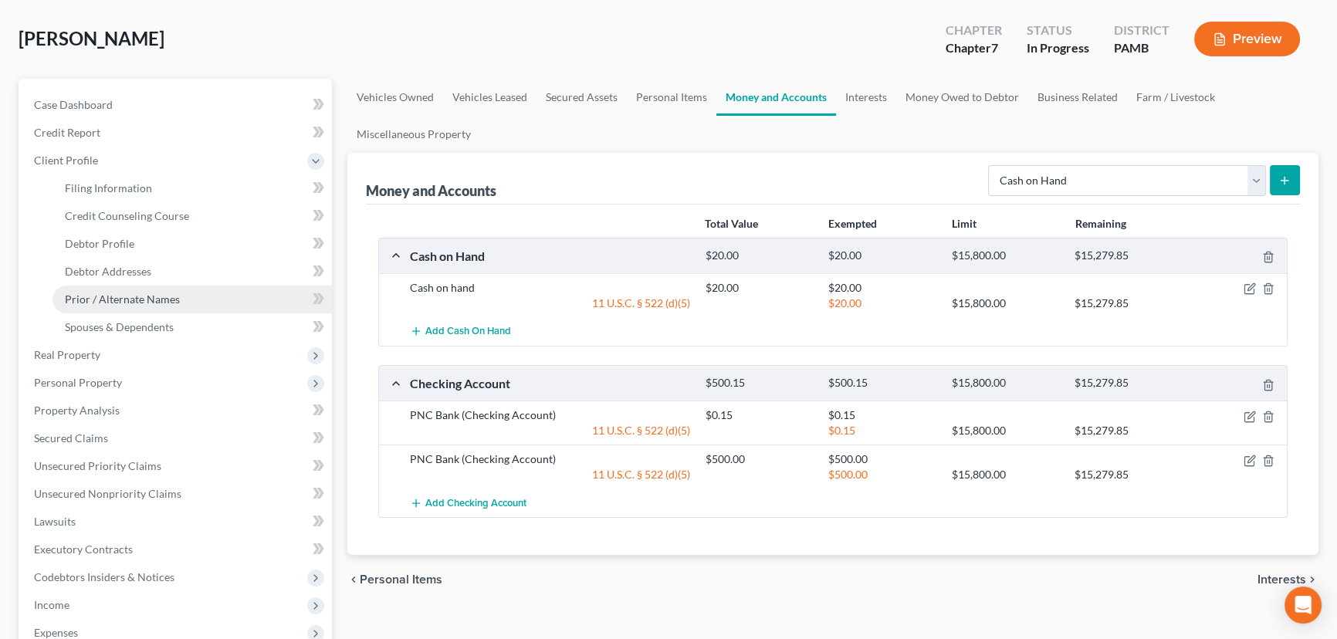
click at [137, 300] on span "Prior / Alternate Names" at bounding box center [122, 299] width 115 height 13
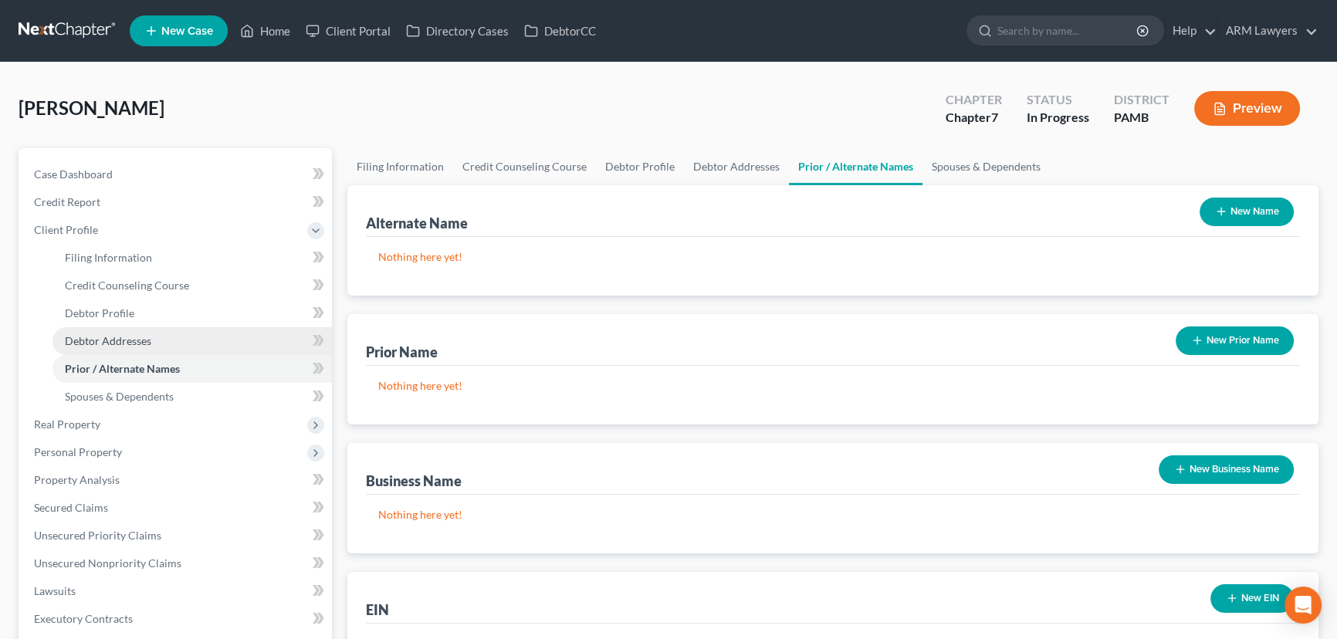
click at [110, 345] on span "Debtor Addresses" at bounding box center [108, 340] width 86 height 13
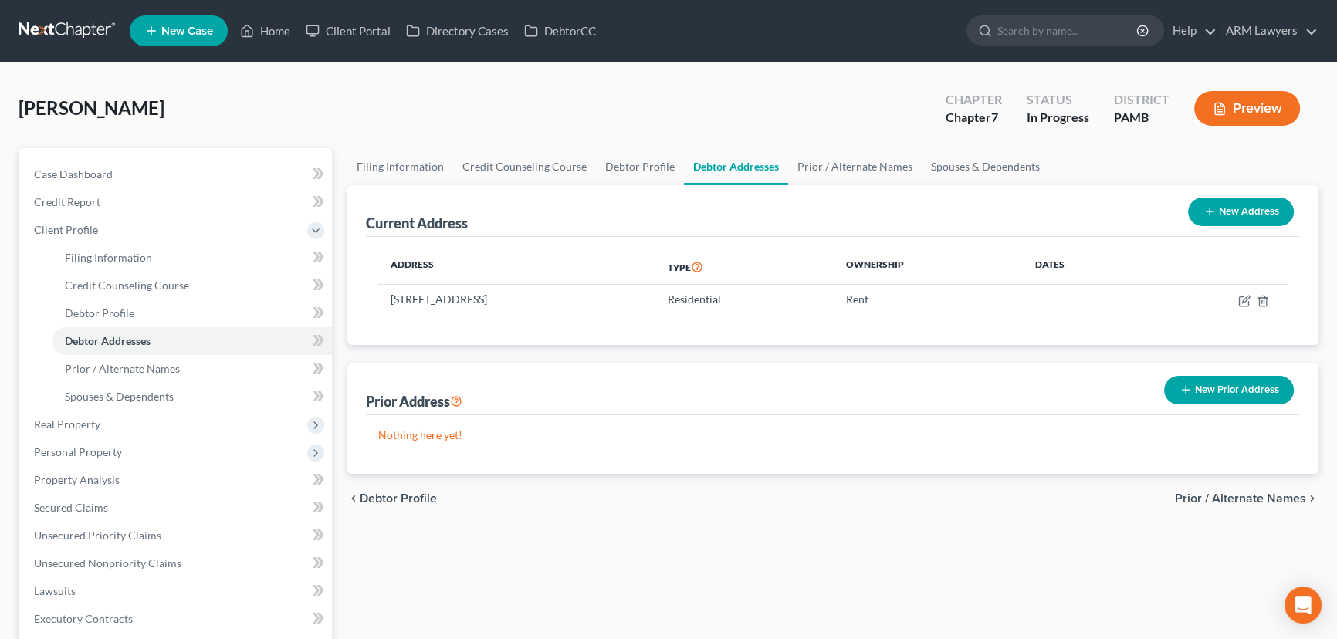
click at [1077, 394] on button "New Prior Address" at bounding box center [1229, 390] width 130 height 29
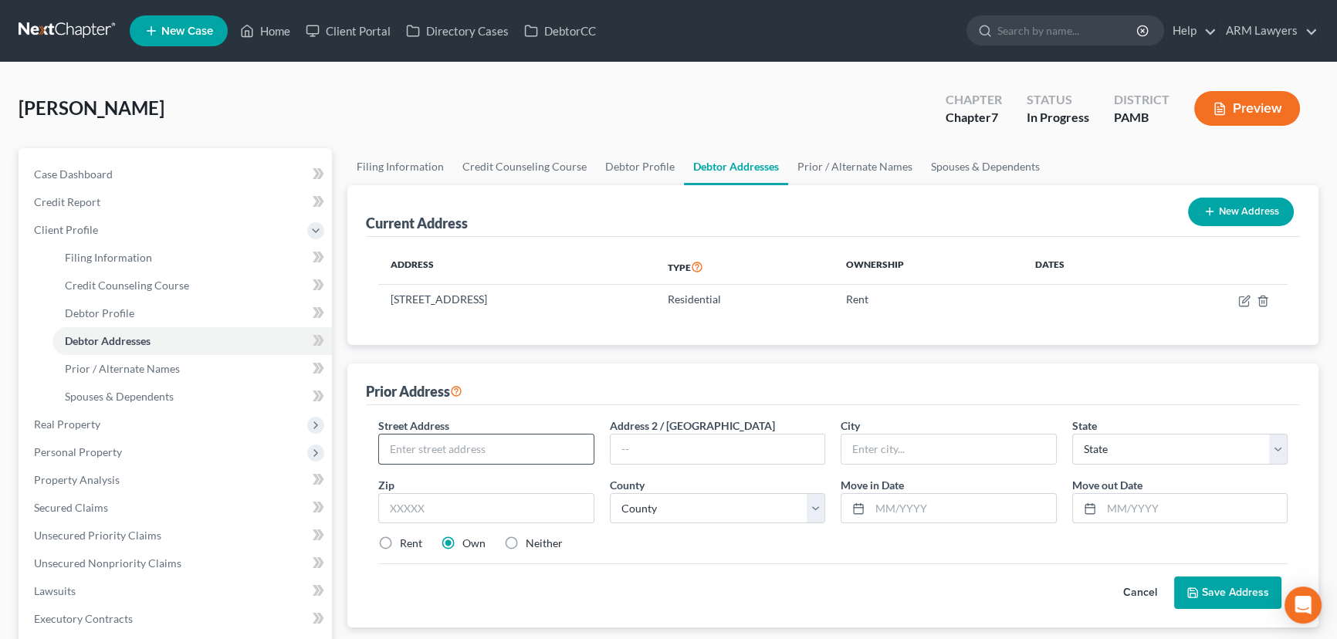
click at [522, 459] on input "text" at bounding box center [486, 449] width 215 height 29
type input "1"
type input "[STREET_ADDRESS]"
click at [434, 487] on input "text" at bounding box center [486, 508] width 216 height 31
type input "92614"
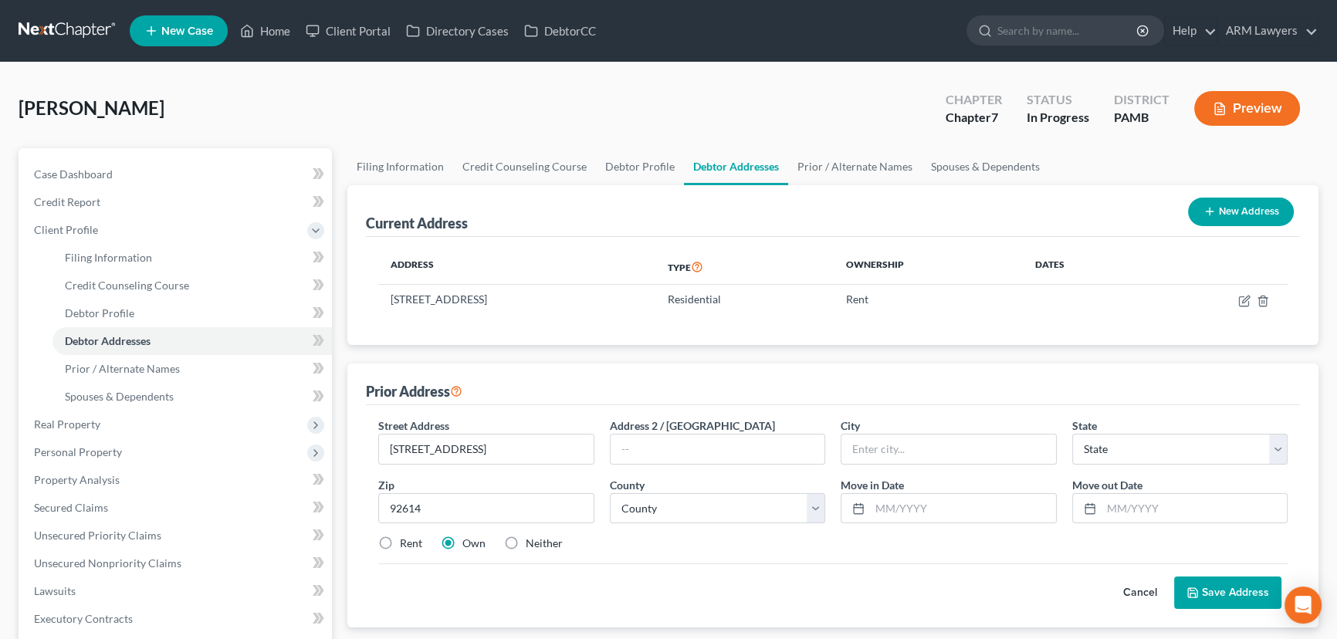
click at [651, 487] on div "Street Address * [STREET_ADDRESS] Address 2 / [GEOGRAPHIC_DATA] * State * State…" at bounding box center [833, 491] width 925 height 147
type input "Irvine"
select select "4"
click at [743, 487] on select "County [GEOGRAPHIC_DATA] [GEOGRAPHIC_DATA] [GEOGRAPHIC_DATA] [GEOGRAPHIC_DATA] …" at bounding box center [718, 508] width 216 height 31
select select "29"
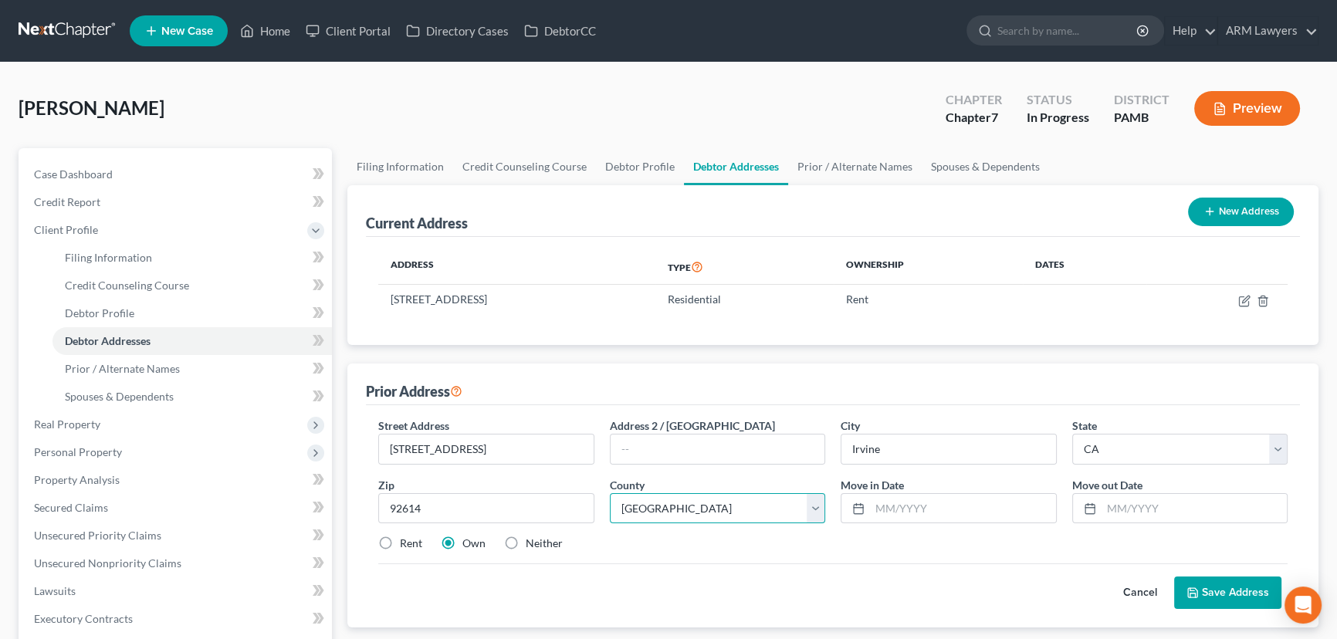
click at [610, 487] on select "County [GEOGRAPHIC_DATA] [GEOGRAPHIC_DATA] [GEOGRAPHIC_DATA] [GEOGRAPHIC_DATA] …" at bounding box center [718, 508] width 216 height 31
click at [933, 487] on input "text" at bounding box center [963, 508] width 186 height 29
type input "06/2022"
click at [1077, 487] on input "text" at bounding box center [1195, 508] width 186 height 29
type input "09/2022"
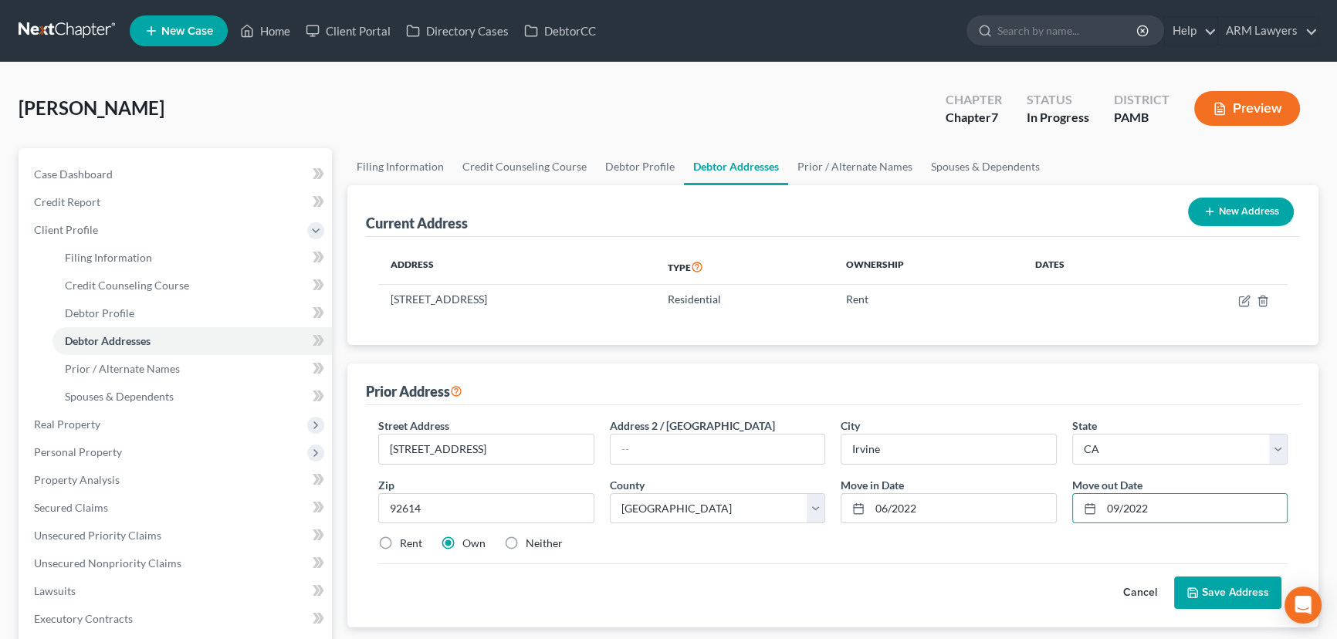
click at [1077, 487] on button "Save Address" at bounding box center [1227, 593] width 107 height 32
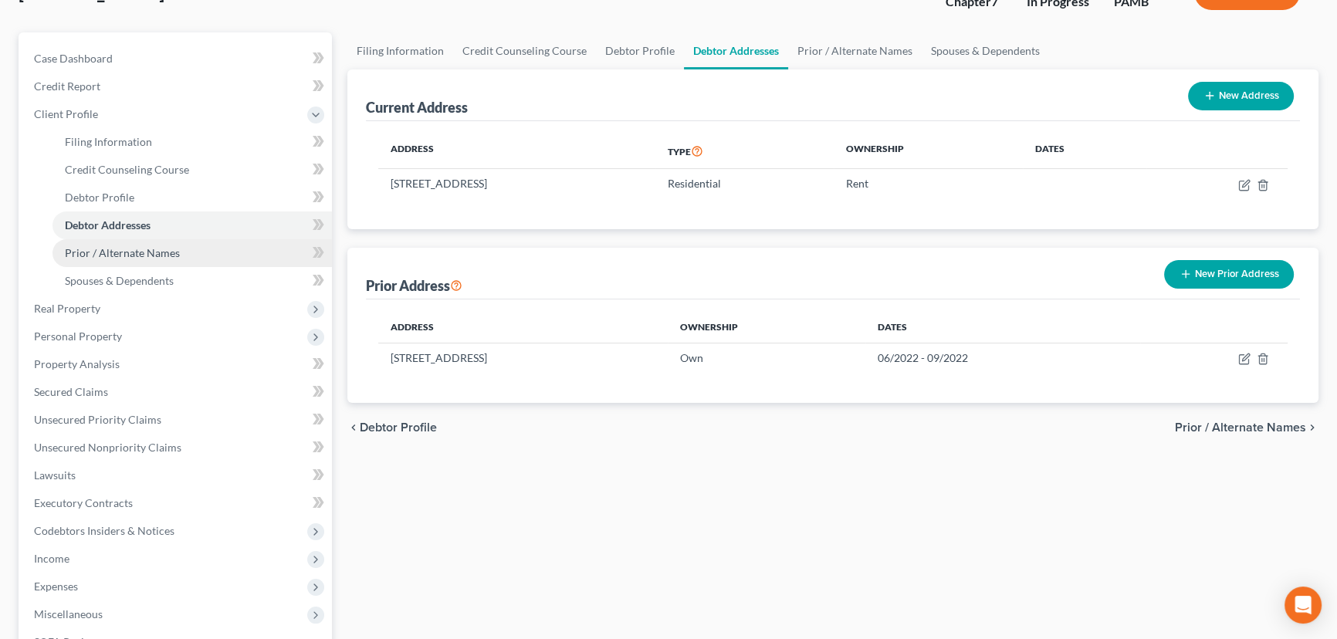
scroll to position [210, 0]
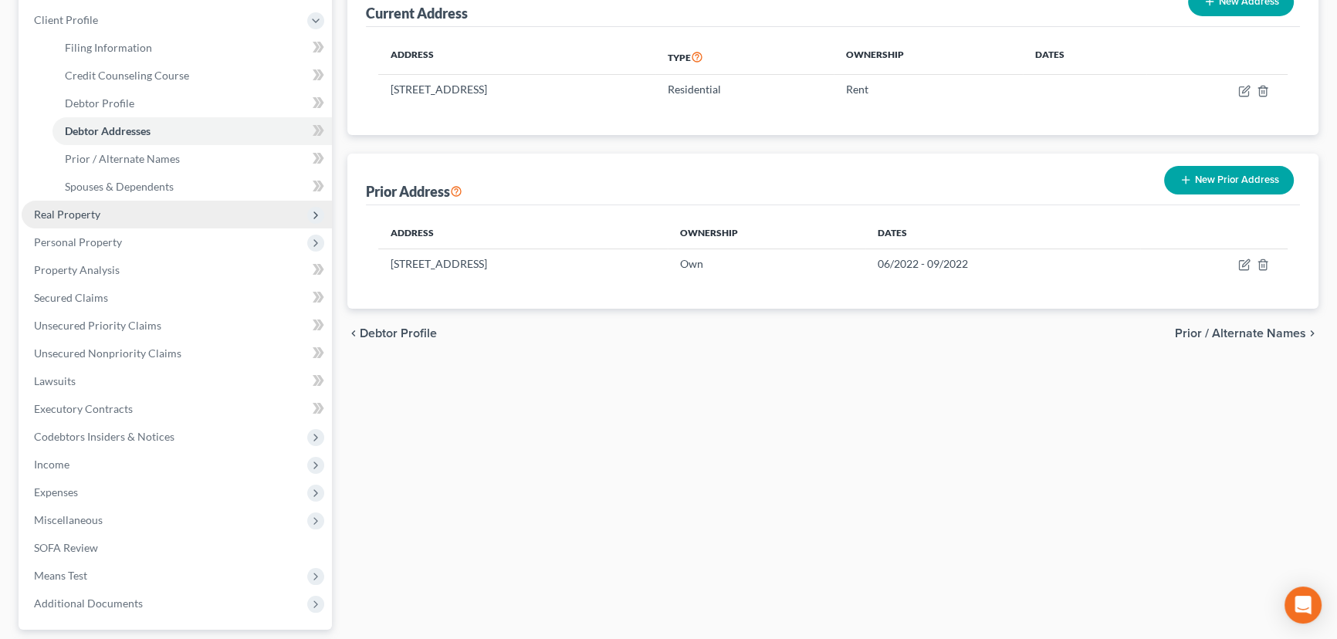
click at [102, 216] on span "Real Property" at bounding box center [177, 215] width 310 height 28
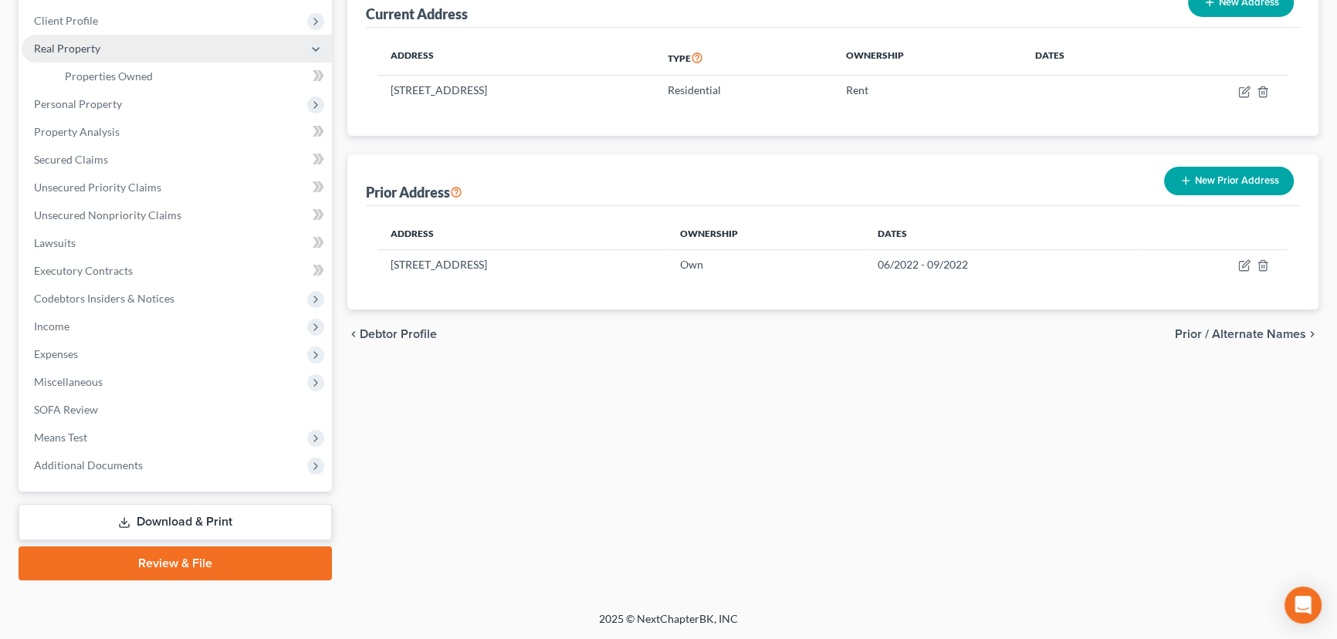
scroll to position [207, 0]
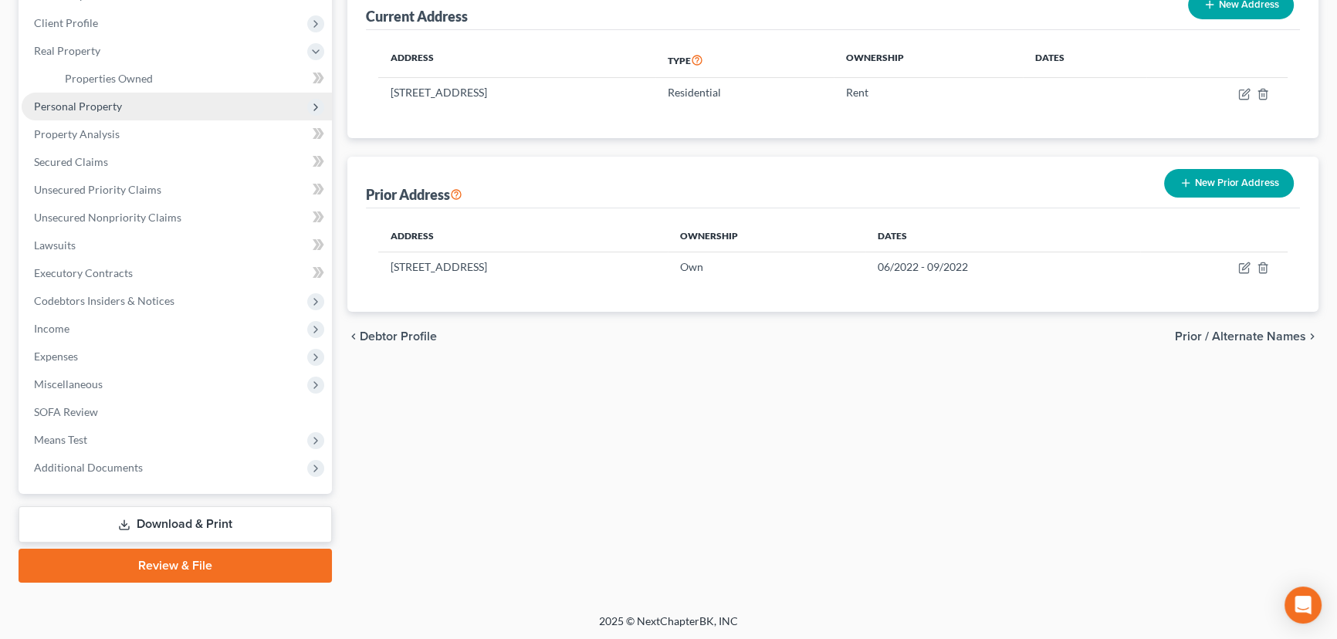
click at [136, 107] on span "Personal Property" at bounding box center [177, 107] width 310 height 28
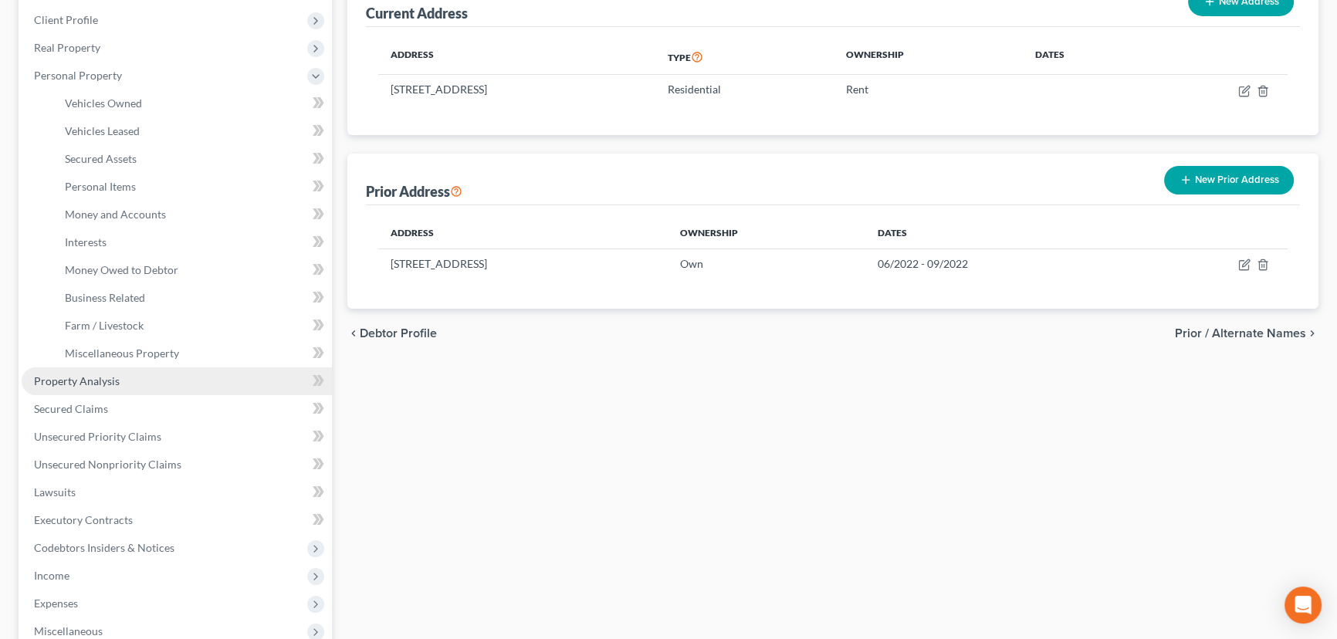
click at [136, 375] on link "Property Analysis" at bounding box center [177, 381] width 310 height 28
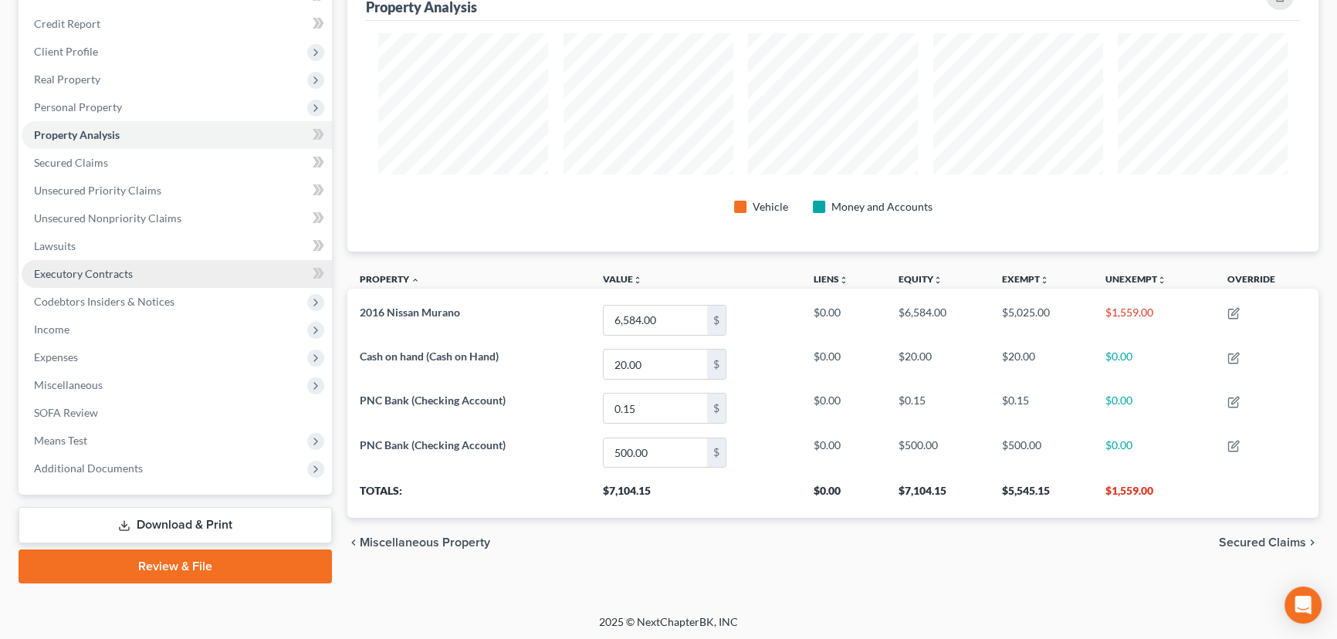
scroll to position [179, 0]
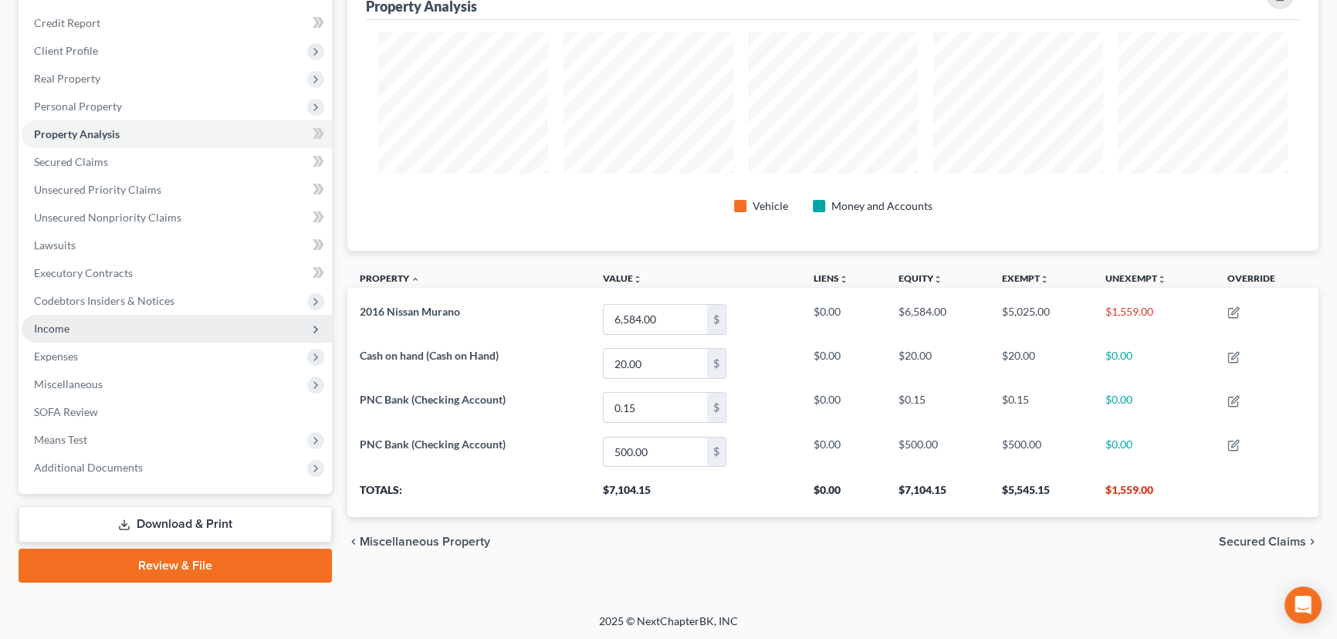
click at [119, 317] on span "Income" at bounding box center [177, 329] width 310 height 28
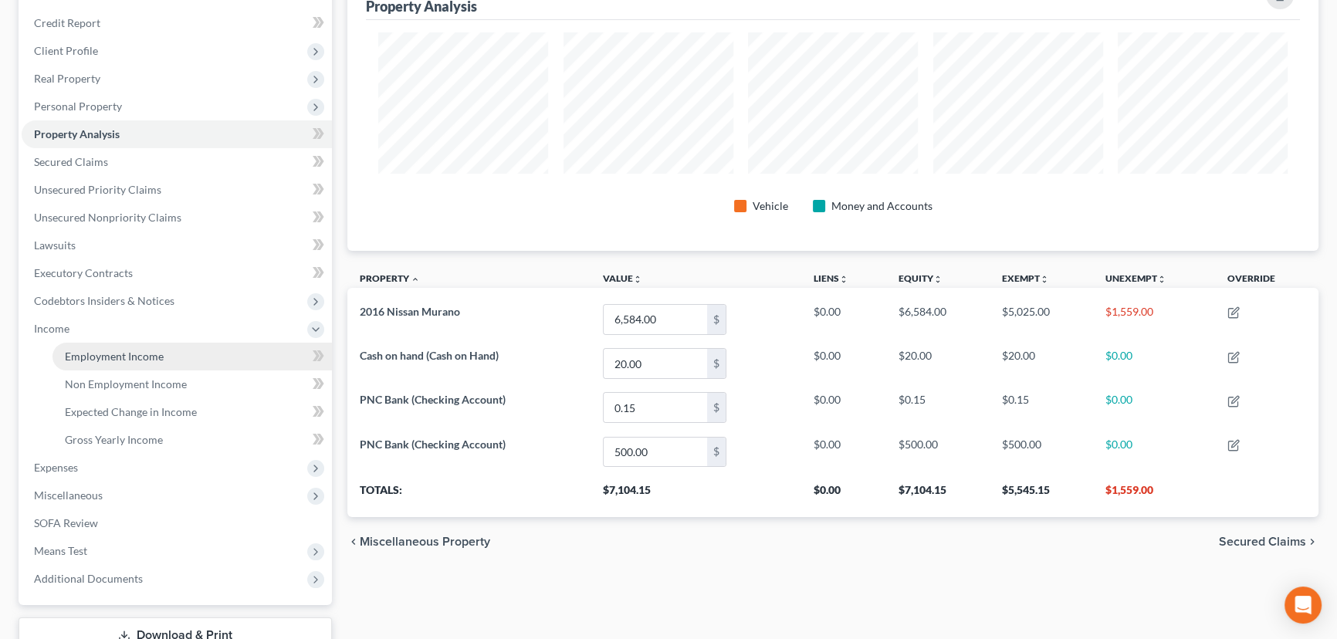
click at [133, 352] on span "Employment Income" at bounding box center [114, 356] width 99 height 13
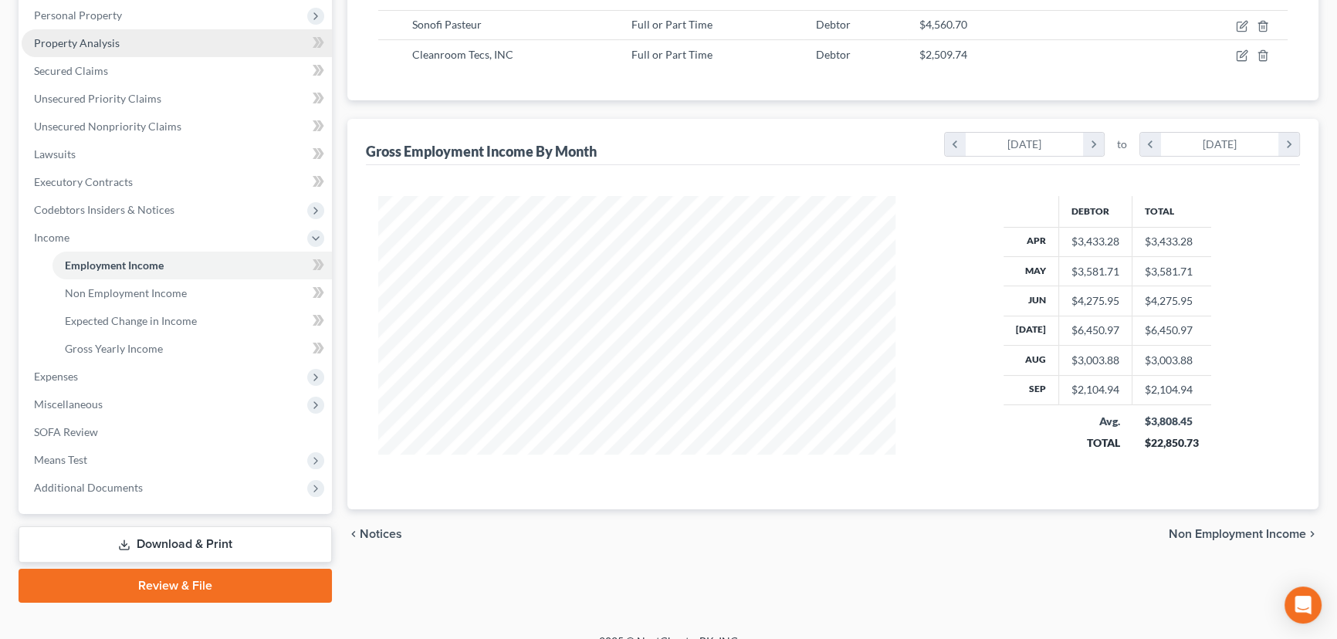
scroll to position [280, 0]
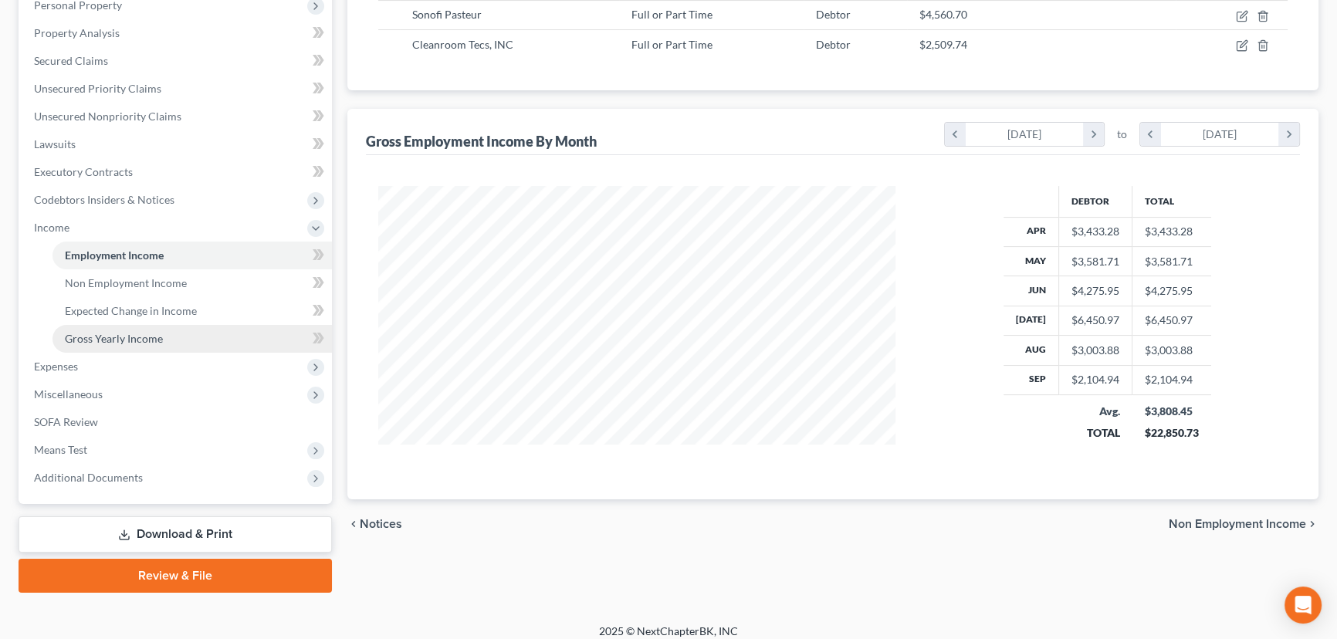
click at [157, 332] on span "Gross Yearly Income" at bounding box center [114, 338] width 98 height 13
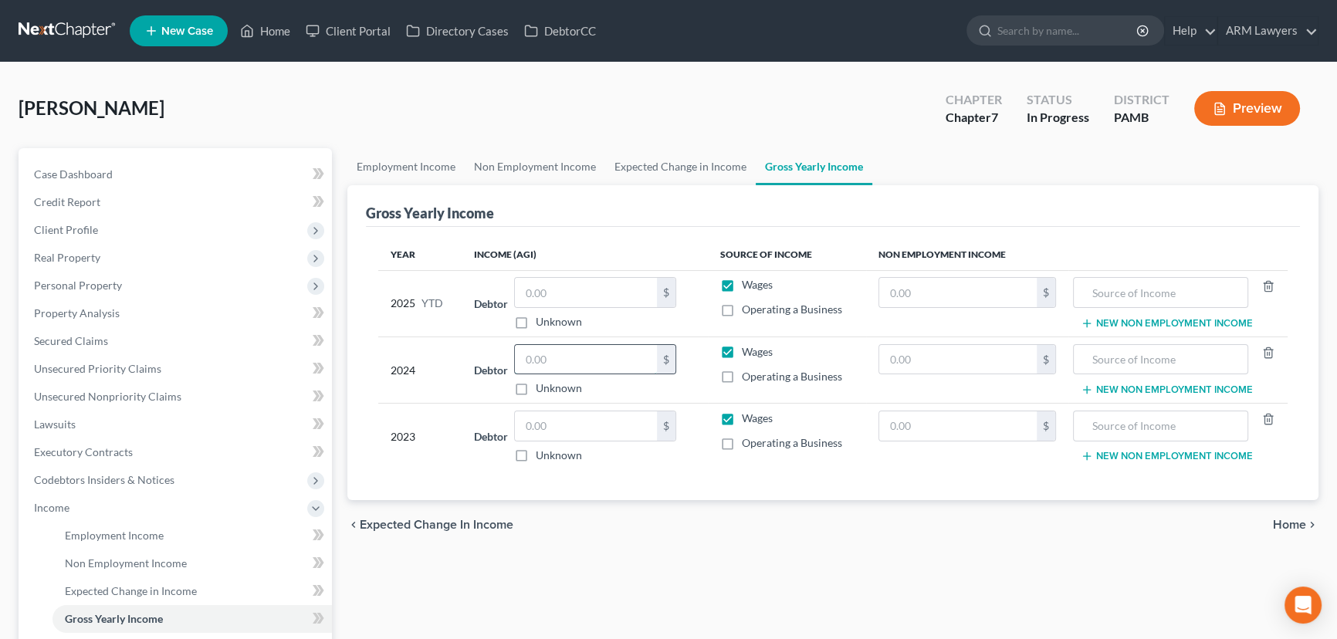
click at [602, 354] on input "text" at bounding box center [586, 359] width 142 height 29
type input "45,972"
click at [579, 287] on input "text" at bounding box center [586, 292] width 142 height 29
click at [149, 487] on span "Employment Income" at bounding box center [114, 535] width 99 height 13
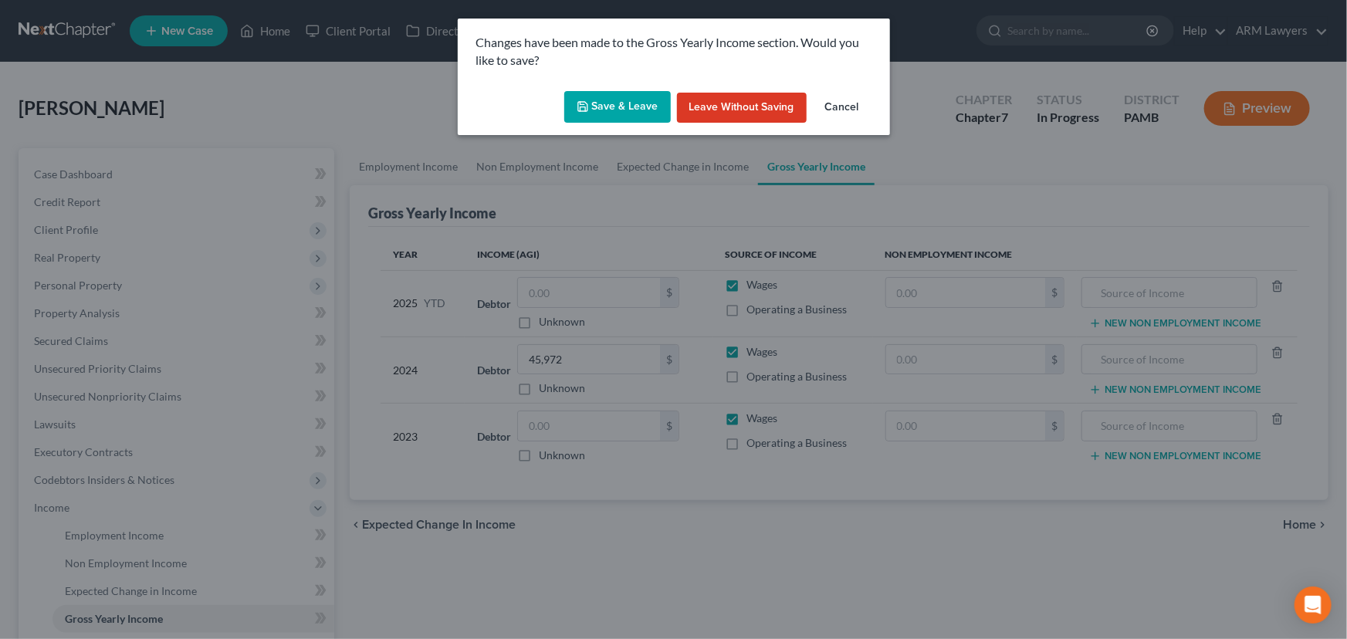
click at [613, 103] on button "Save & Leave" at bounding box center [617, 107] width 107 height 32
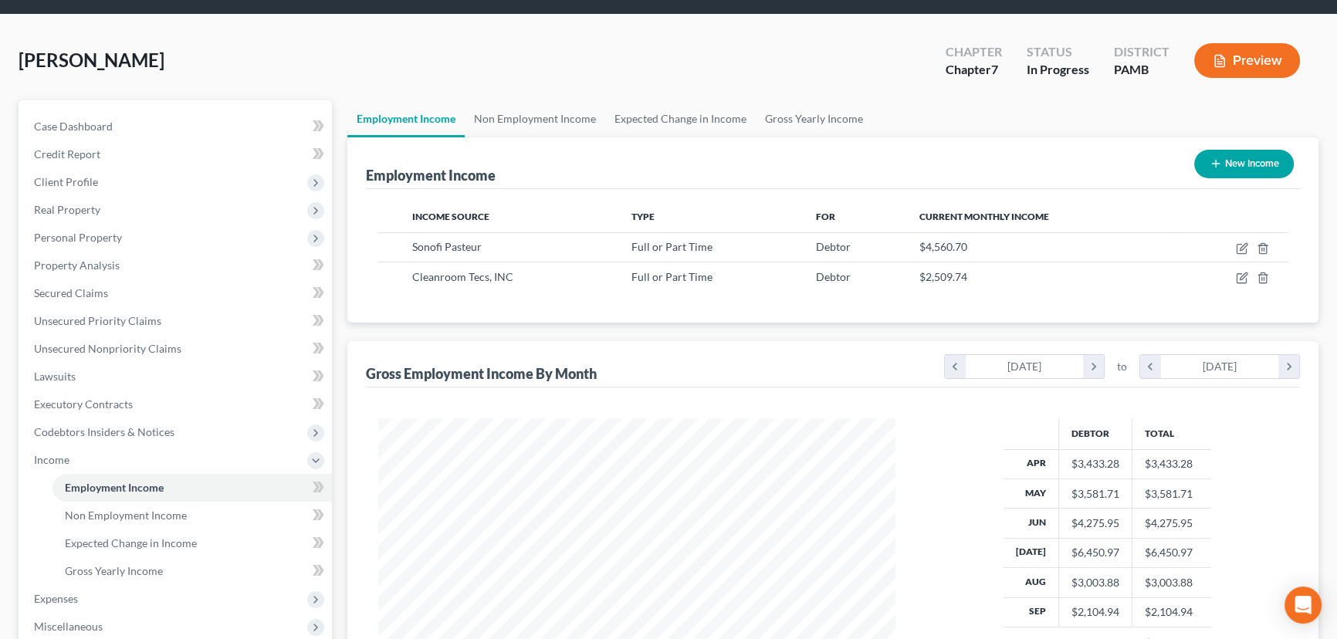
scroll to position [210, 0]
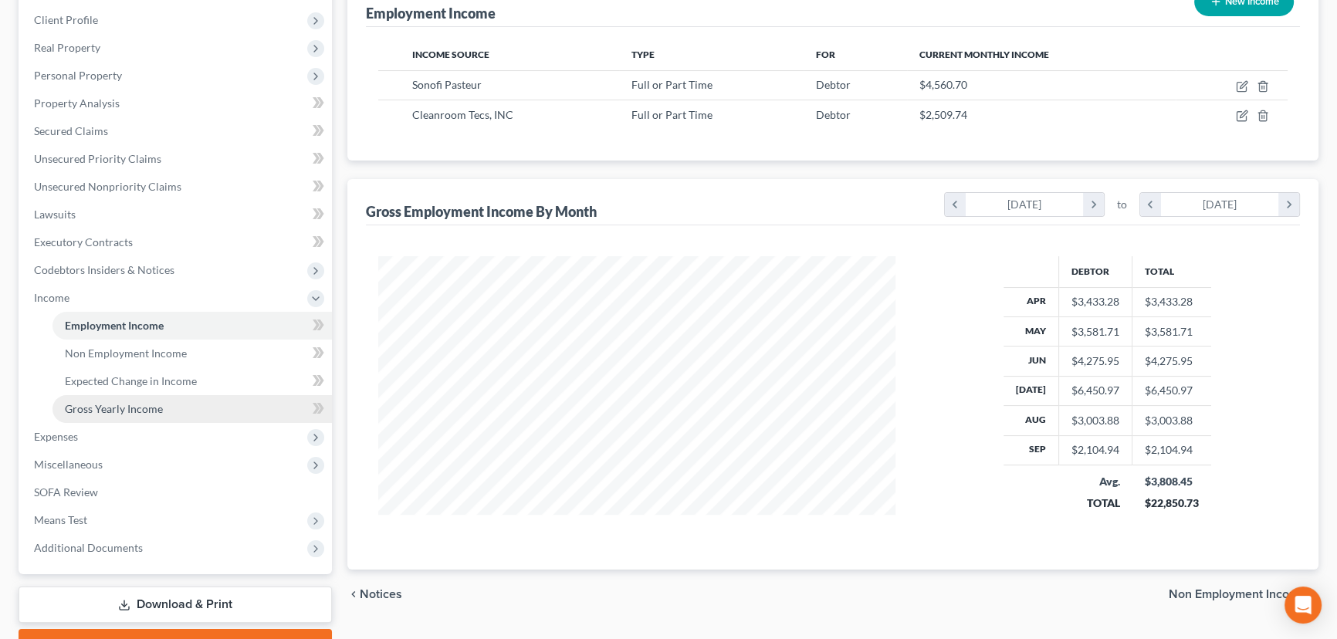
drag, startPoint x: 127, startPoint y: 418, endPoint x: 141, endPoint y: 411, distance: 15.2
click at [127, 418] on link "Gross Yearly Income" at bounding box center [191, 409] width 279 height 28
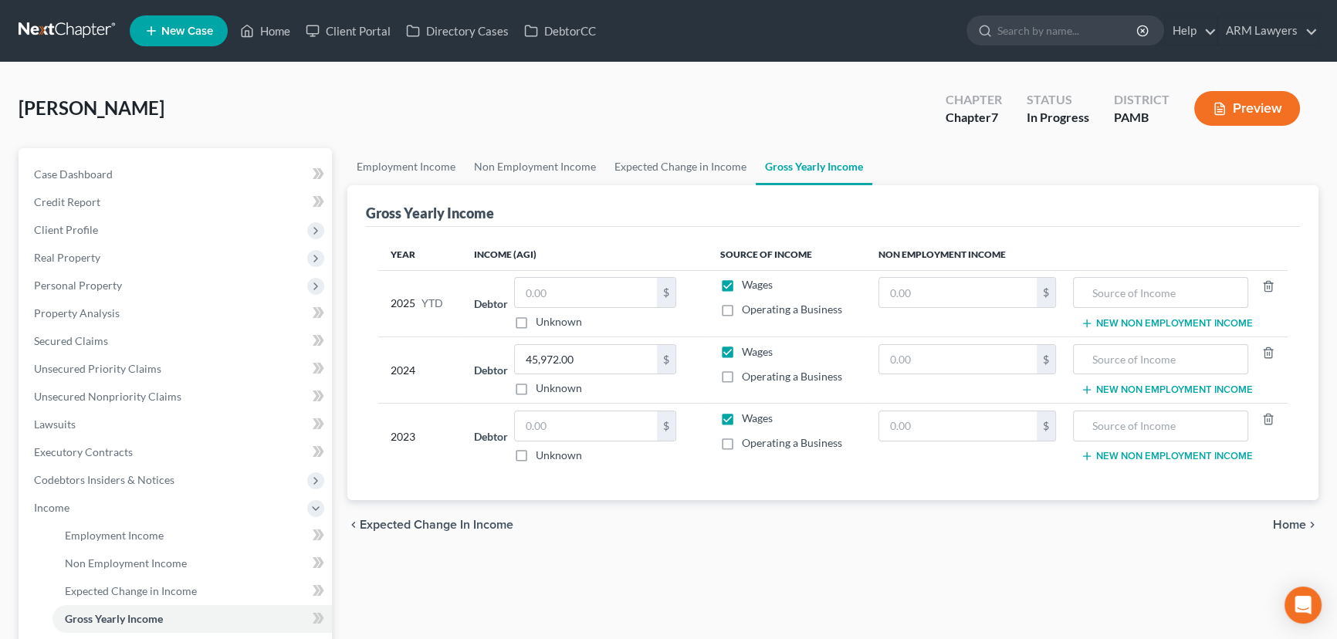
click at [594, 270] on td "Debtor $ Unknown Balance Undetermined $ Unknown" at bounding box center [584, 303] width 245 height 66
click at [591, 299] on input "text" at bounding box center [586, 292] width 142 height 29
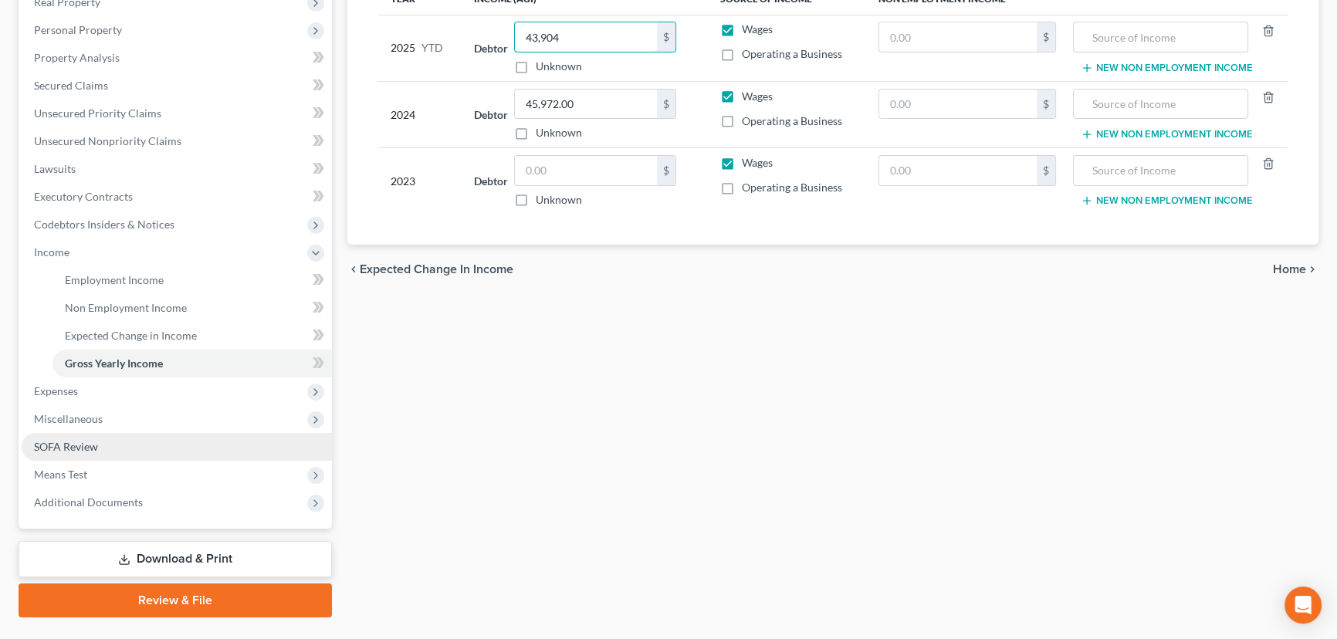
scroll to position [280, 0]
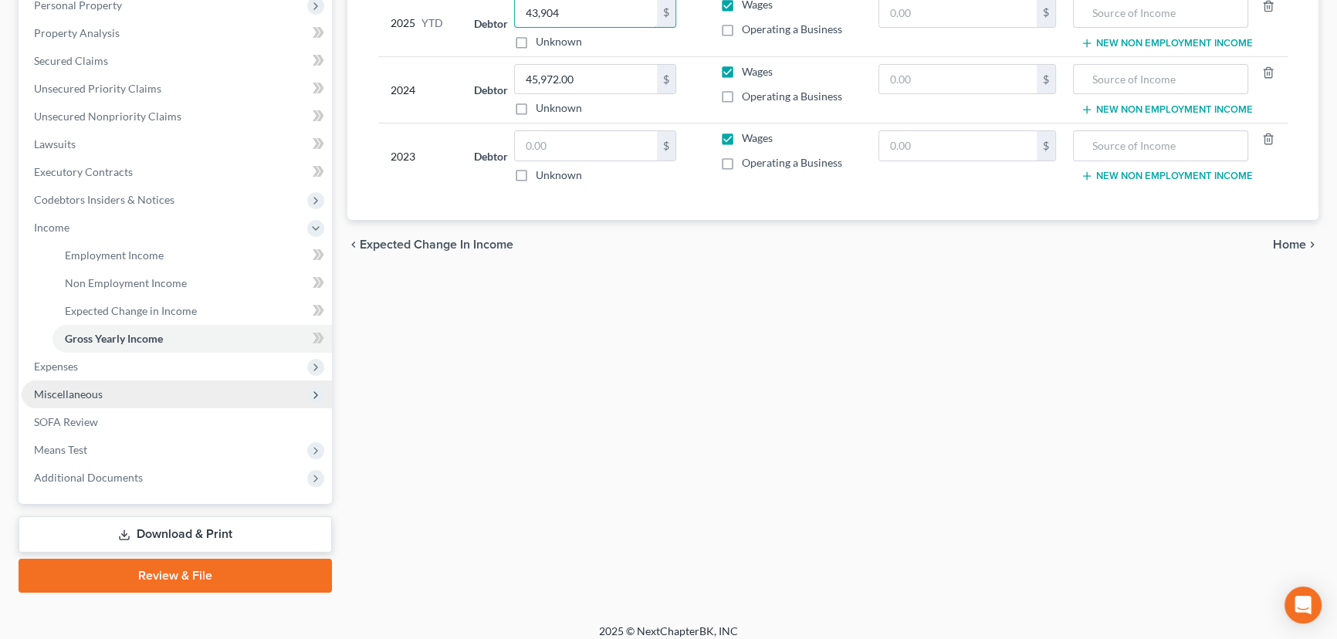
type input "43,904"
click at [145, 399] on span "Miscellaneous" at bounding box center [177, 395] width 310 height 28
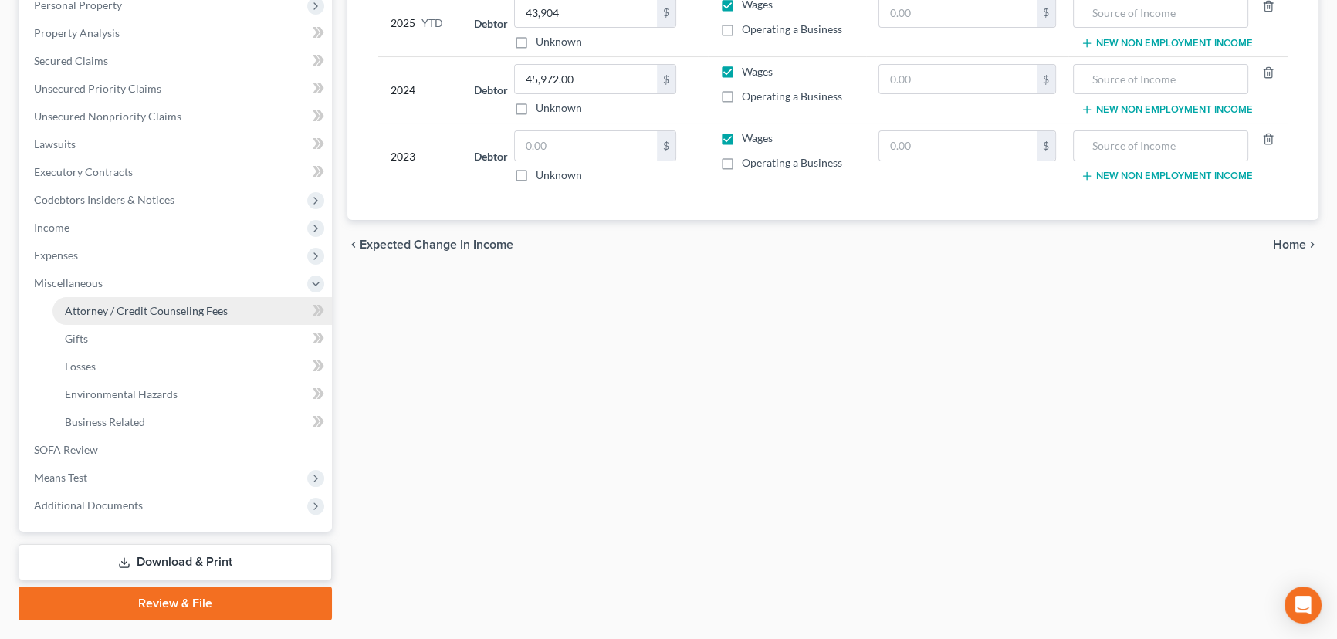
click at [149, 314] on span "Attorney / Credit Counseling Fees" at bounding box center [146, 310] width 163 height 13
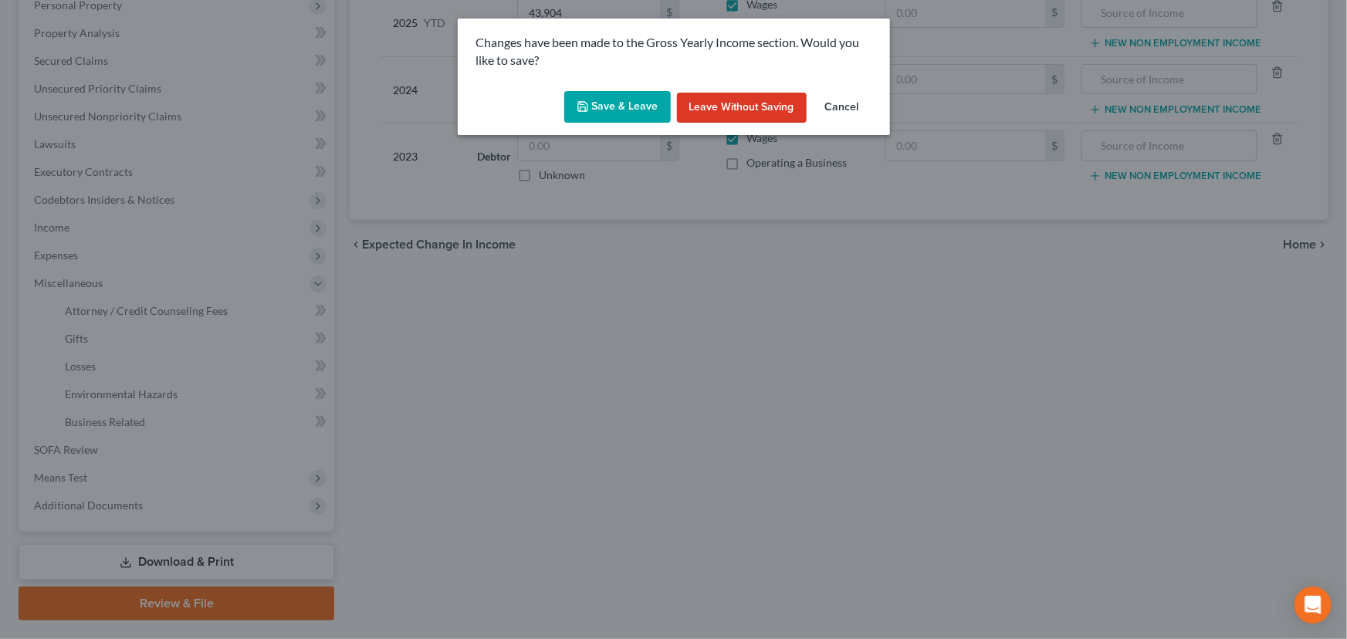
click at [627, 94] on div "Save & Leave Leave without Saving Cancel" at bounding box center [674, 110] width 432 height 51
click at [627, 102] on button "Save & Leave" at bounding box center [617, 107] width 107 height 32
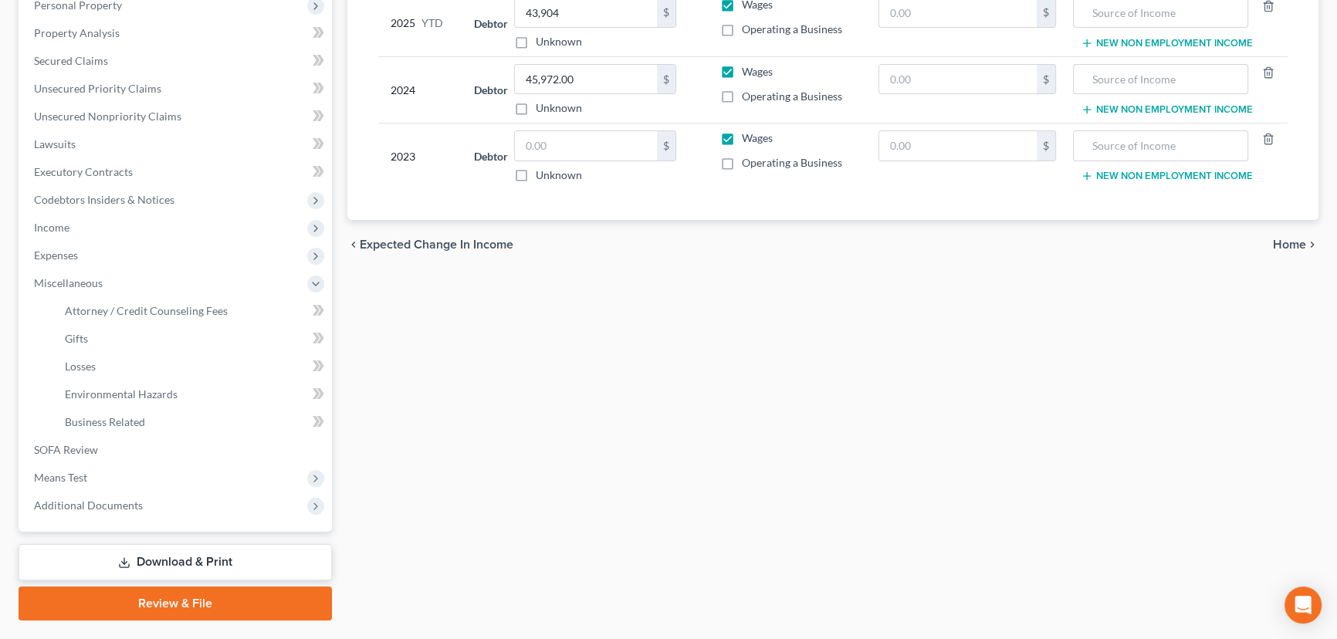
select select "0"
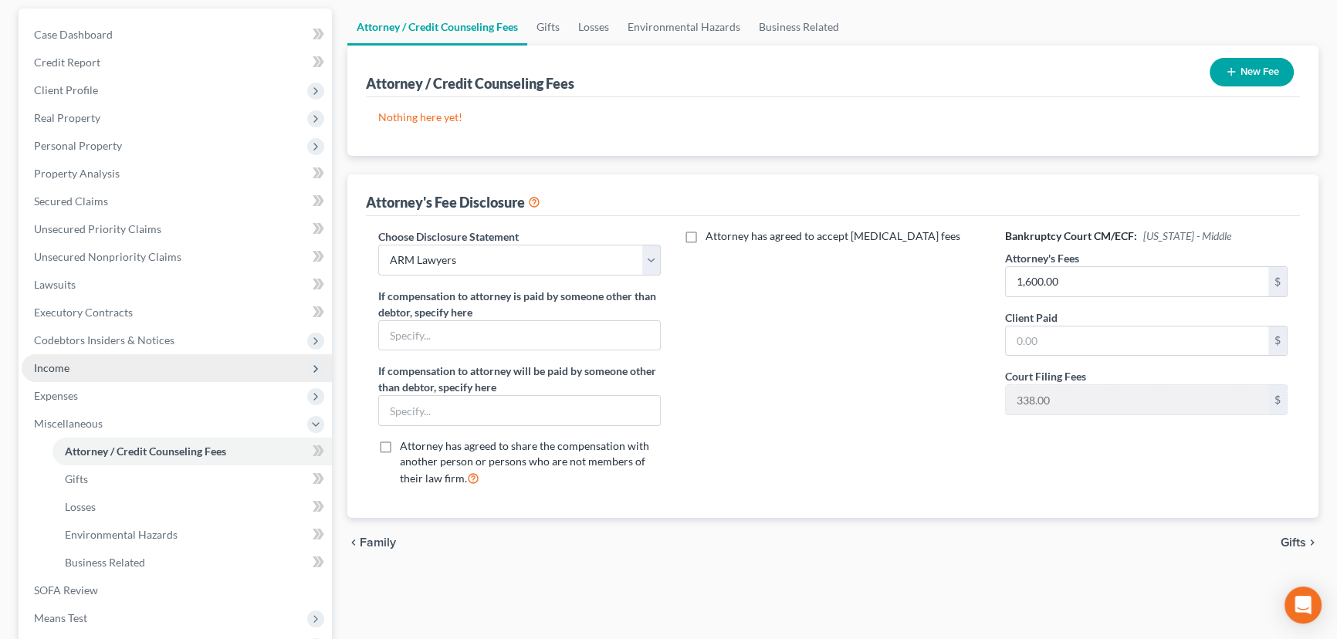
scroll to position [318, 0]
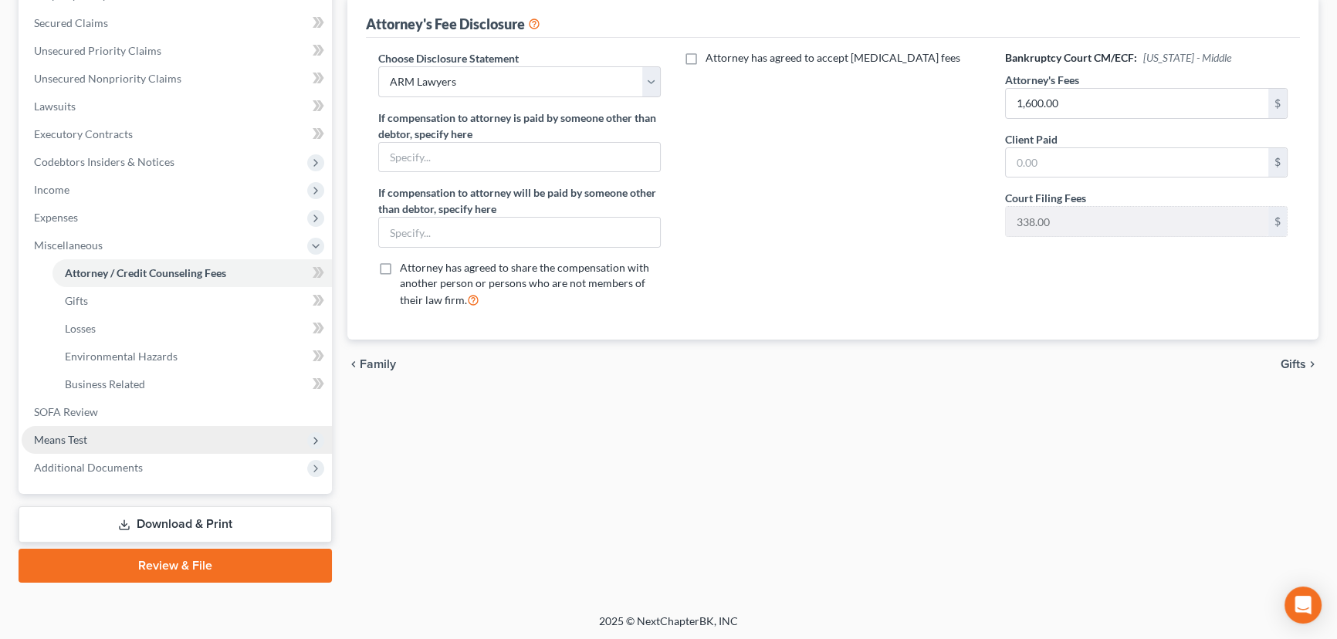
click at [137, 428] on span "Means Test" at bounding box center [177, 440] width 310 height 28
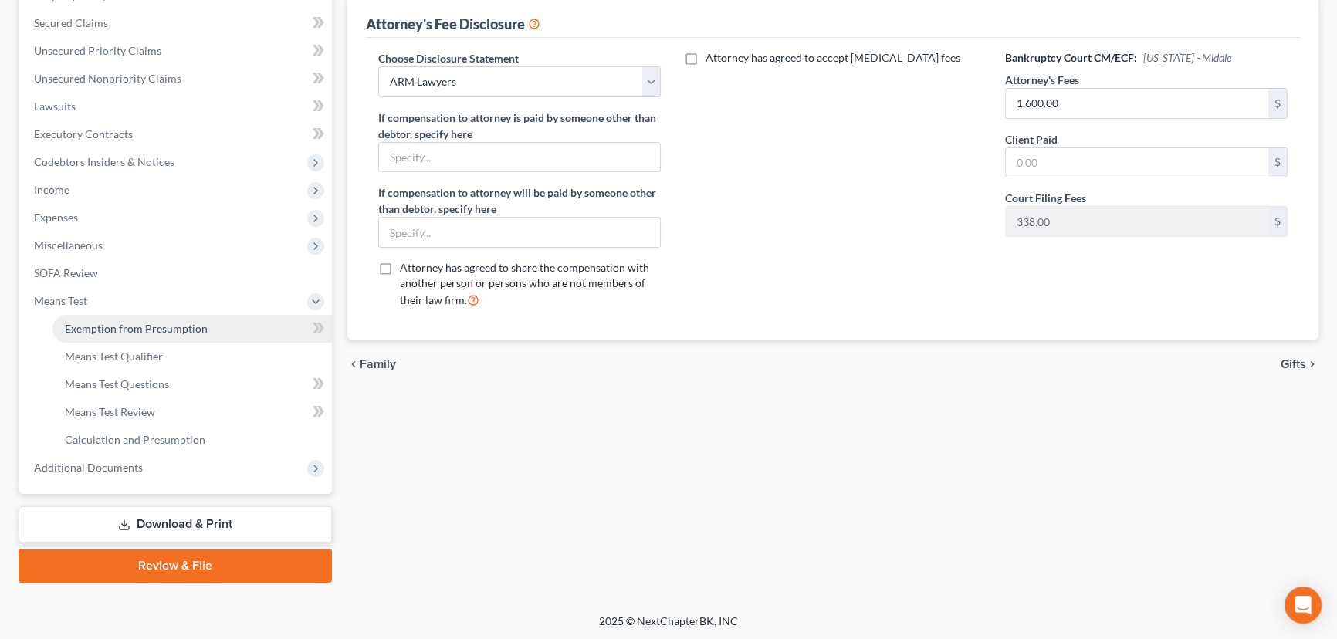
click at [232, 331] on link "Exemption from Presumption" at bounding box center [191, 329] width 279 height 28
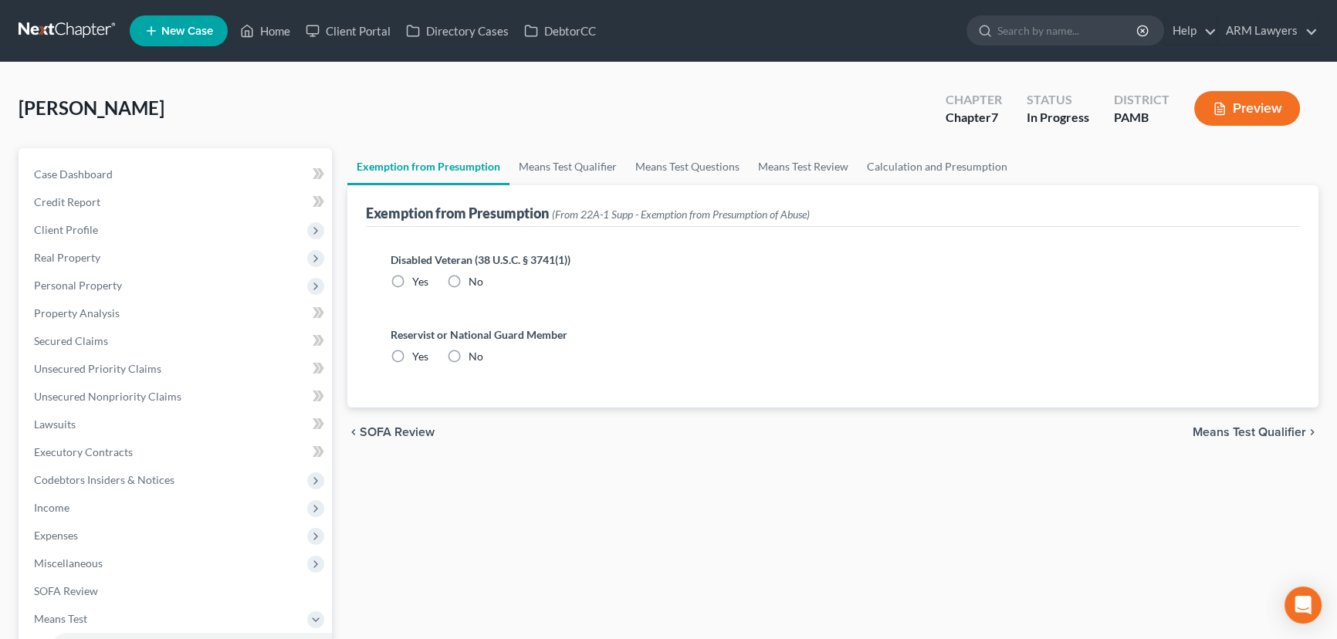
click at [469, 282] on label "No" at bounding box center [476, 281] width 15 height 15
click at [475, 282] on input "No" at bounding box center [480, 279] width 10 height 10
radio input "true"
click at [469, 358] on label "No" at bounding box center [476, 356] width 15 height 15
click at [475, 358] on input "No" at bounding box center [480, 354] width 10 height 10
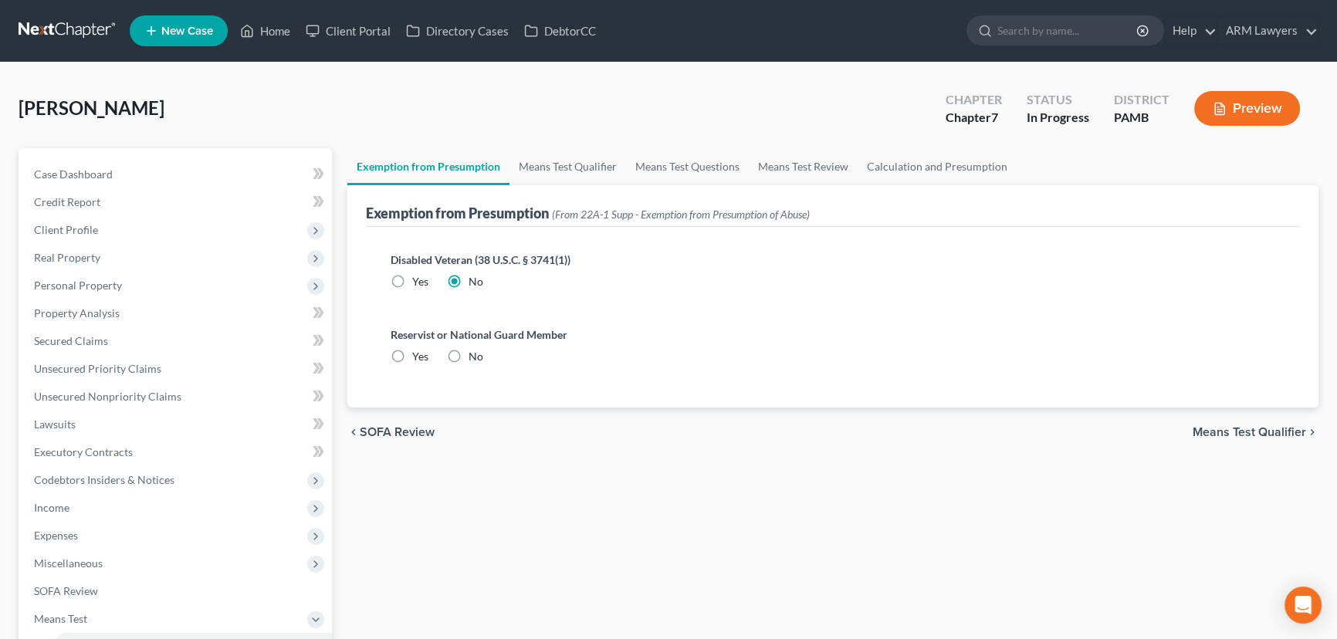
radio input "true"
click at [579, 162] on link "Means Test Qualifier" at bounding box center [568, 166] width 117 height 37
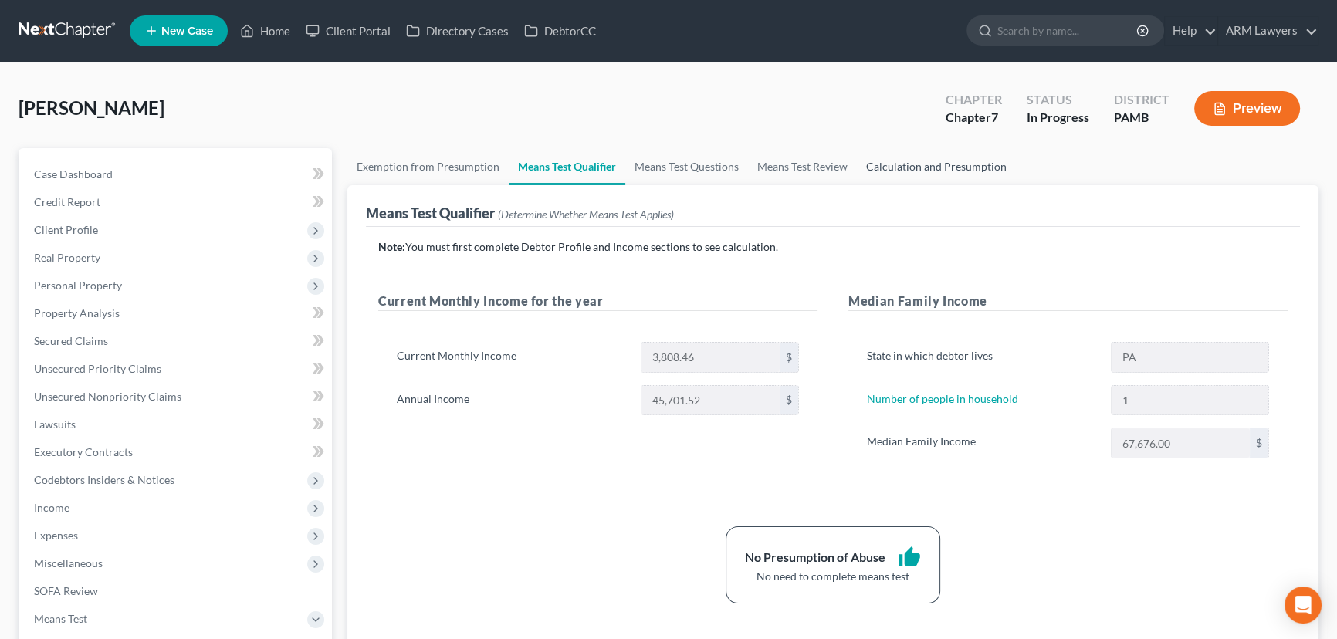
click at [901, 162] on link "Calculation and Presumption" at bounding box center [936, 166] width 159 height 37
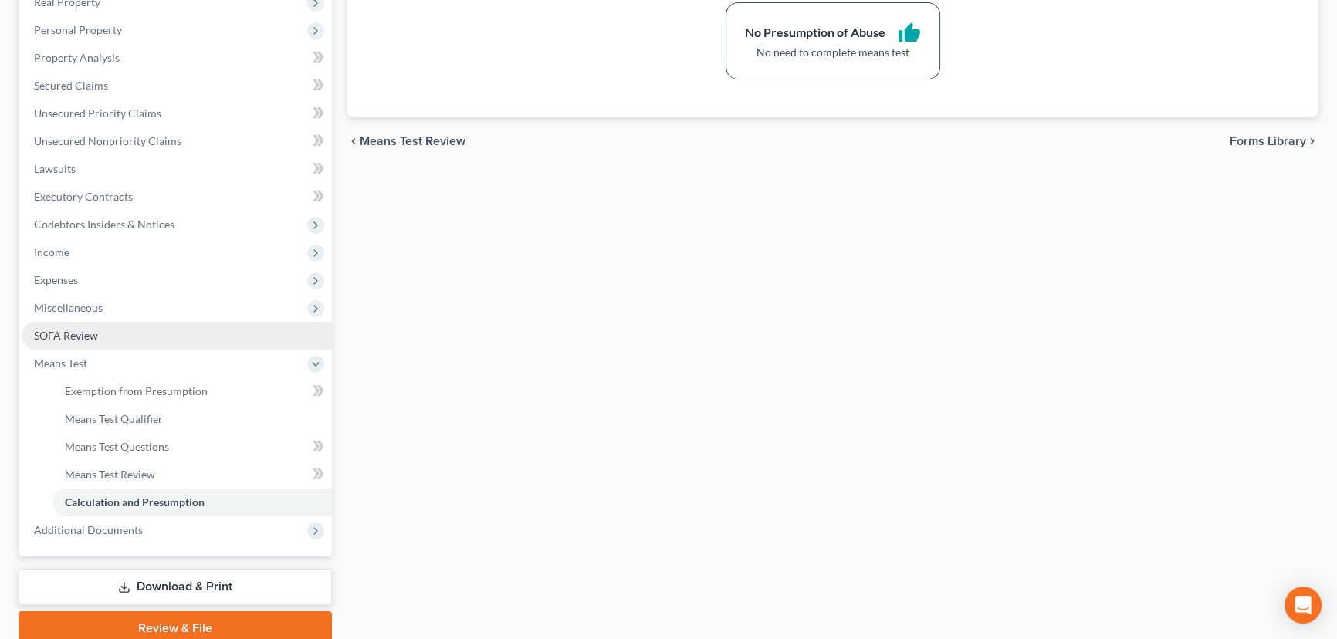
scroll to position [280, 0]
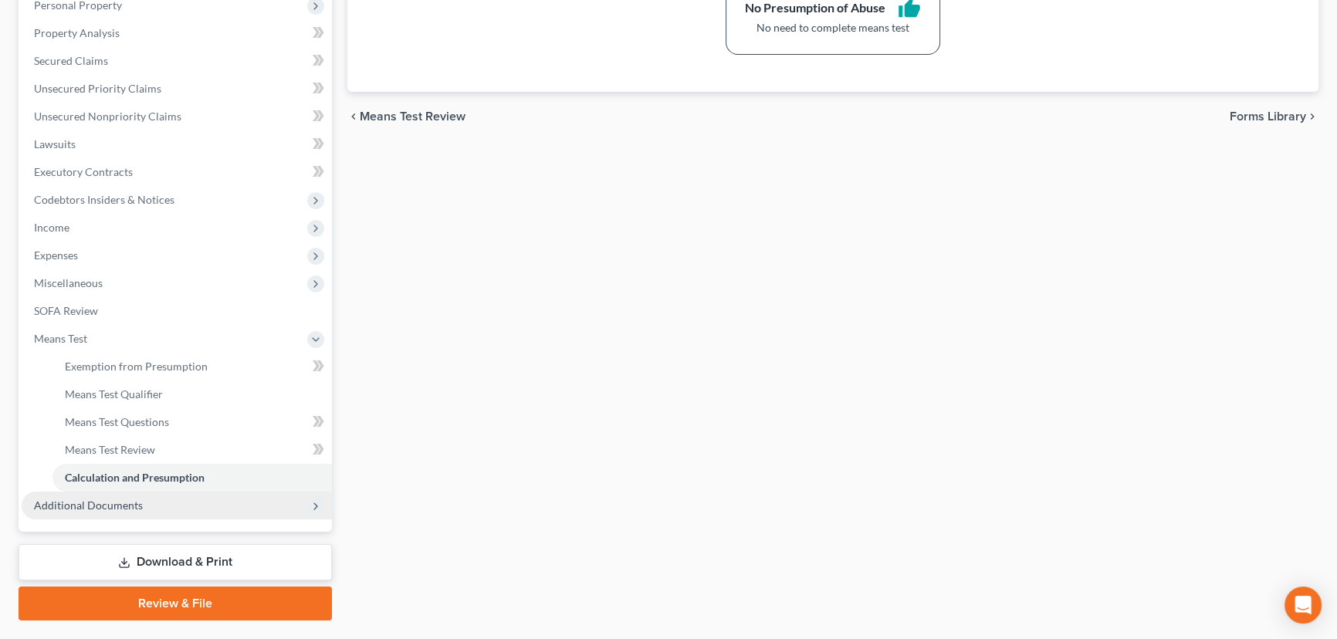
click at [148, 487] on span "Additional Documents" at bounding box center [177, 506] width 310 height 28
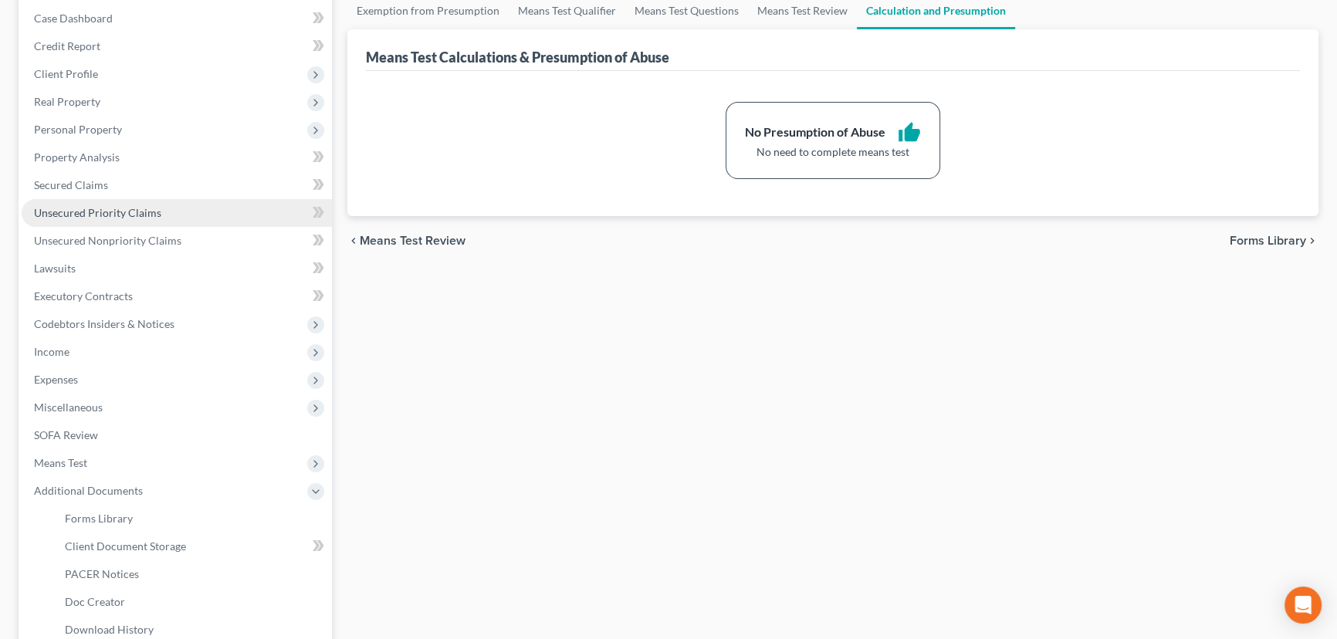
scroll to position [0, 0]
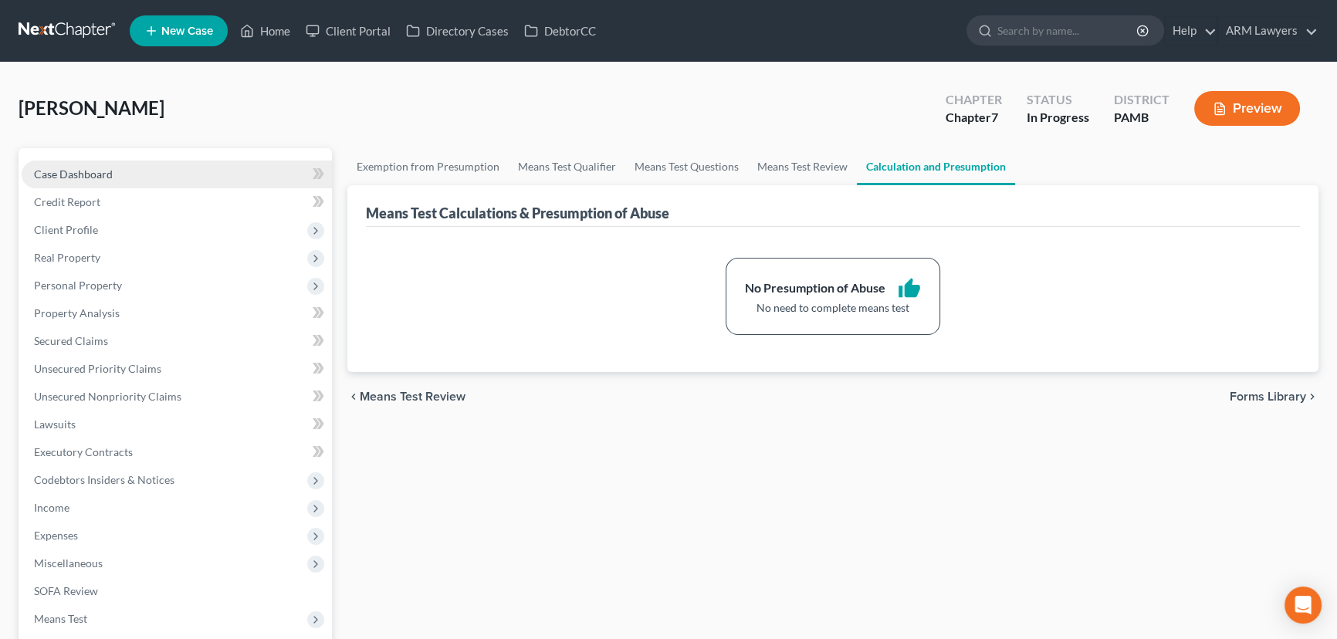
click at [121, 180] on link "Case Dashboard" at bounding box center [177, 175] width 310 height 28
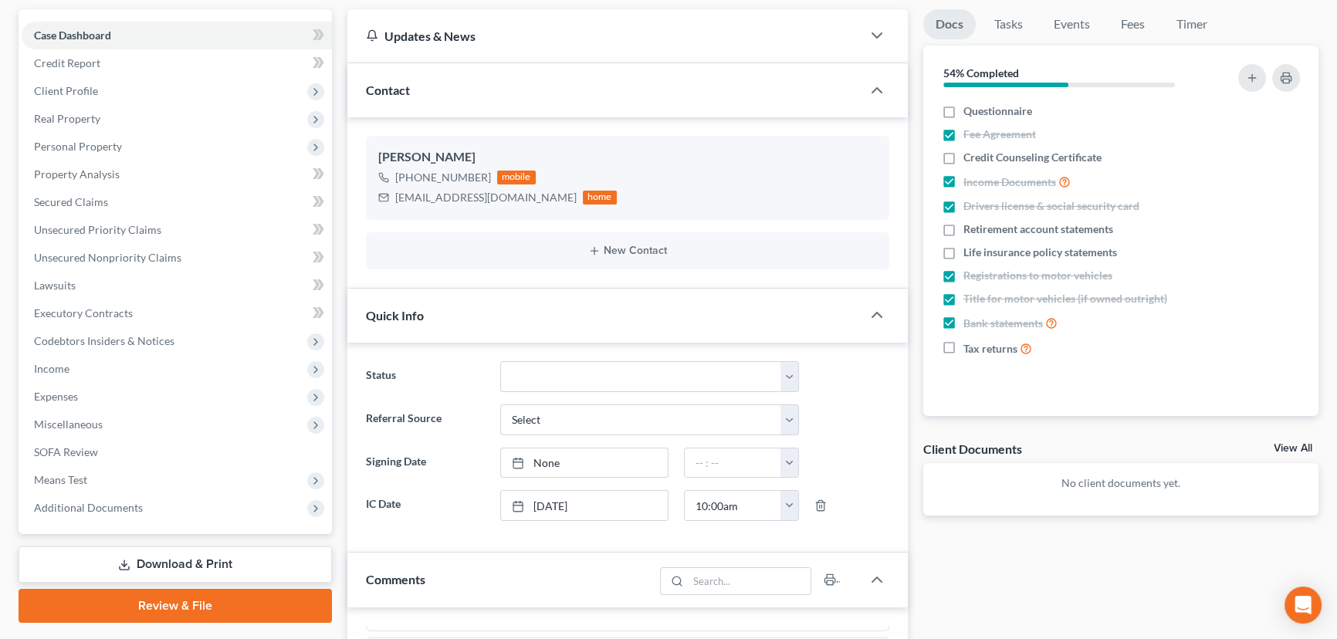
scroll to position [140, 0]
click at [611, 378] on select "Answer Due Awaiting Confirmation Awaiting Discharge Confirmed Could Not Contact…" at bounding box center [649, 376] width 299 height 31
select select "21"
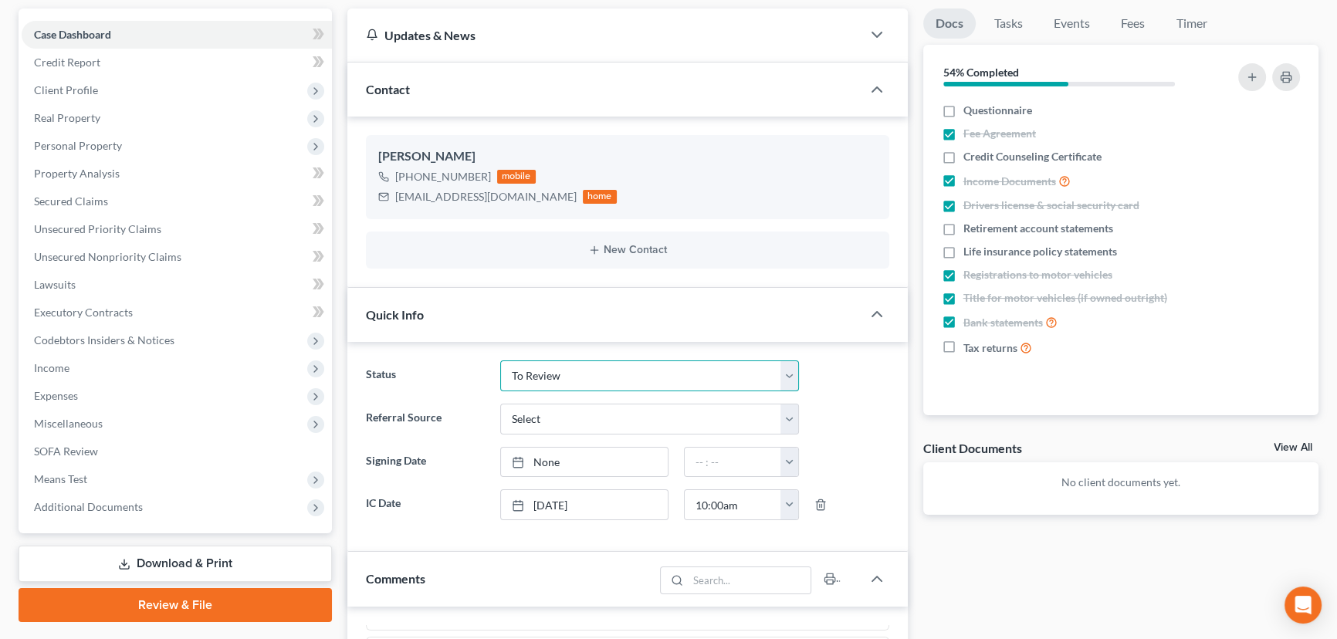
click at [500, 361] on select "Answer Due Awaiting Confirmation Awaiting Discharge Confirmed Could Not Contact…" at bounding box center [649, 376] width 299 height 31
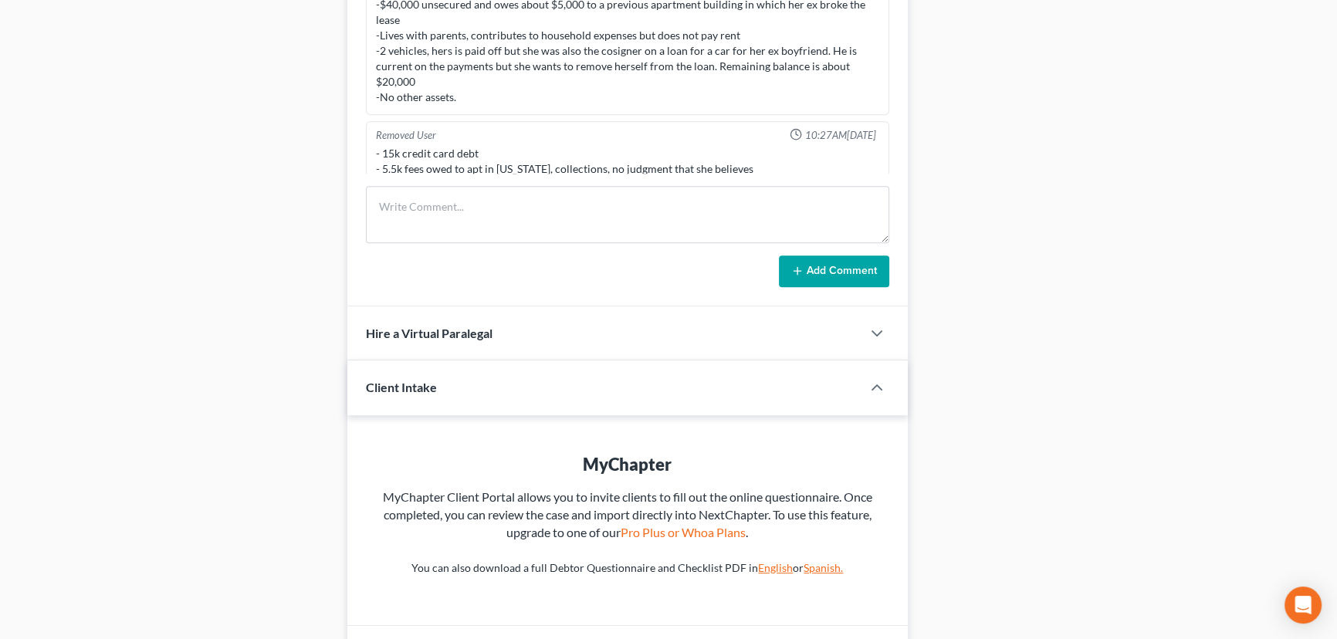
scroll to position [988, 0]
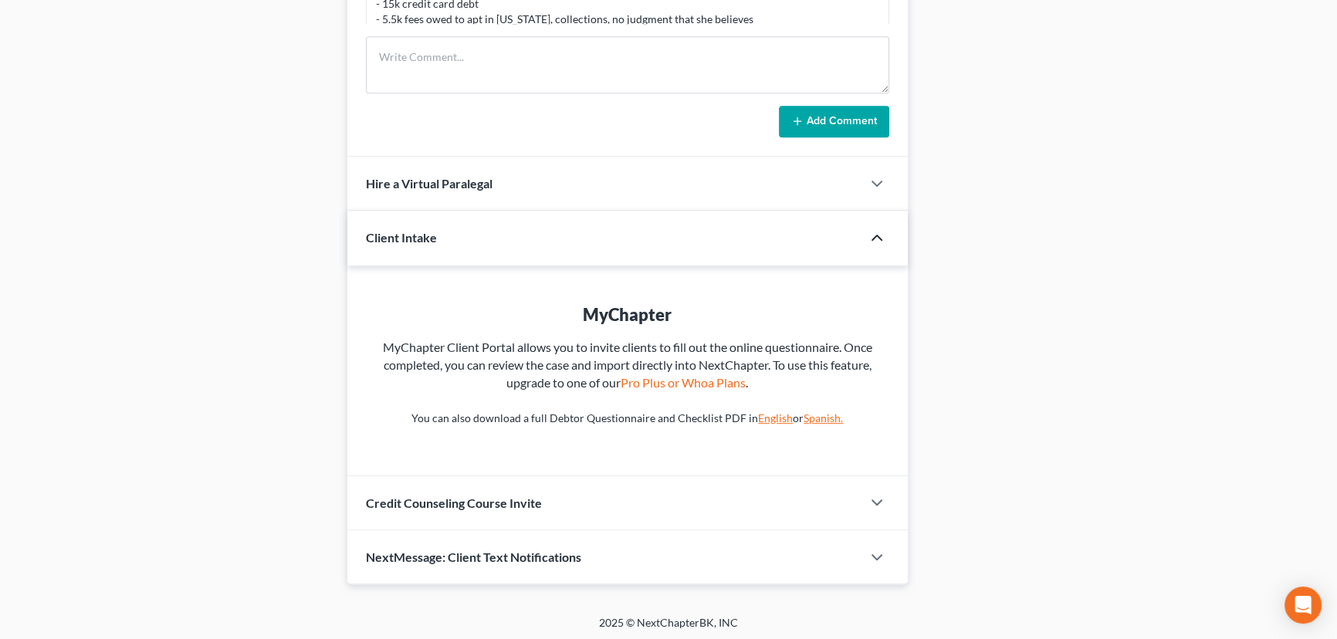
drag, startPoint x: 875, startPoint y: 247, endPoint x: 871, endPoint y: 239, distance: 8.6
click at [875, 247] on div at bounding box center [885, 237] width 46 height 31
click at [872, 235] on icon "button" at bounding box center [877, 238] width 19 height 19
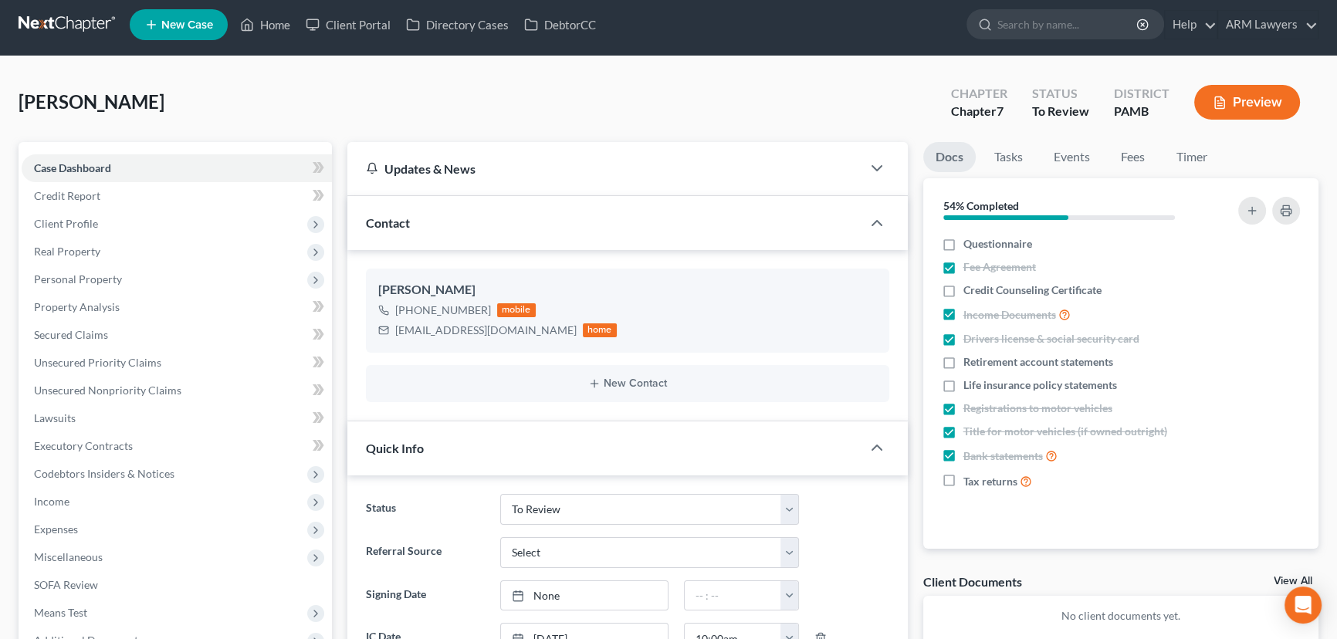
scroll to position [0, 0]
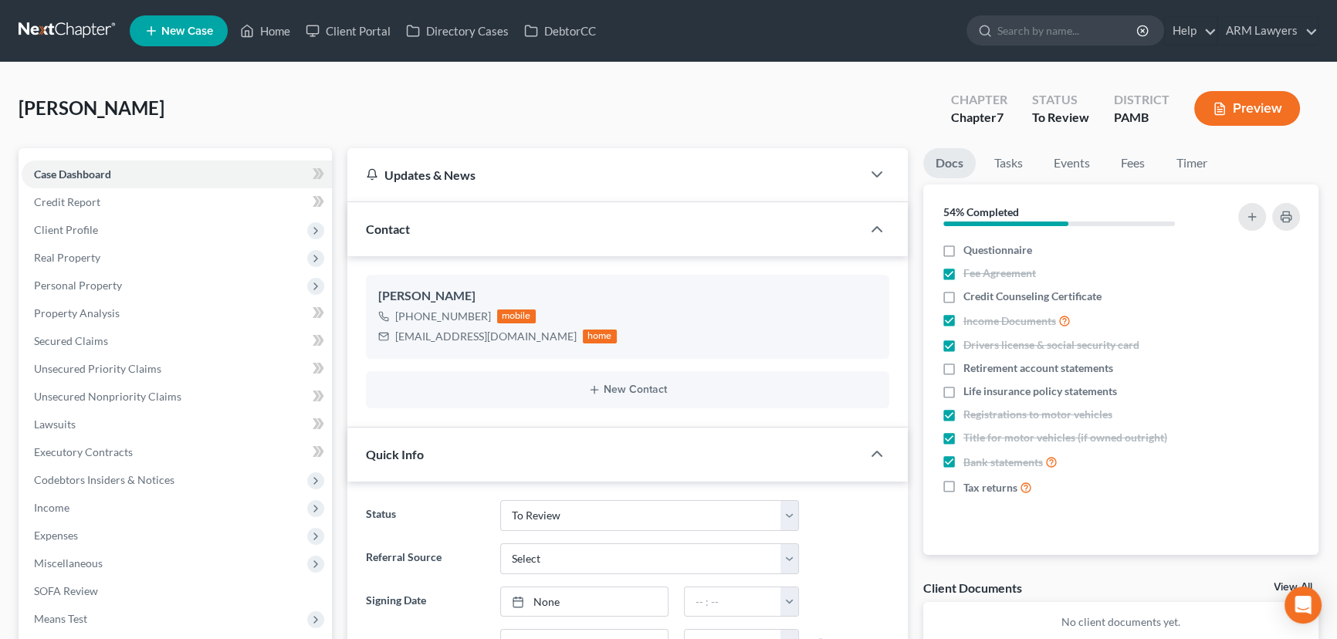
click at [182, 100] on div "[PERSON_NAME] Upgraded Chapter Chapter 7 Status To Review District PAMB Preview" at bounding box center [669, 114] width 1300 height 67
